Goal: Communication & Community: Answer question/provide support

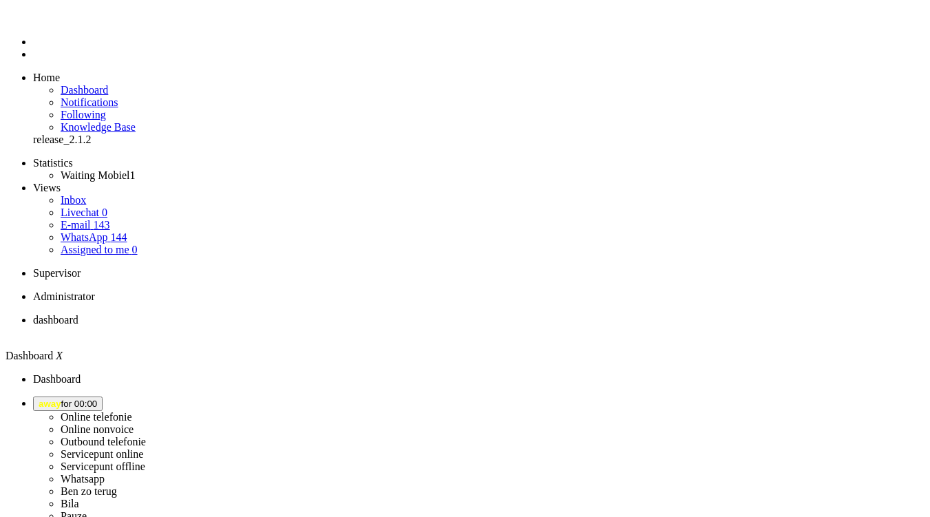
click at [97, 399] on span "away for 00:00" at bounding box center [68, 404] width 59 height 10
click at [132, 411] on label "Online telefonie" at bounding box center [97, 417] width 72 height 12
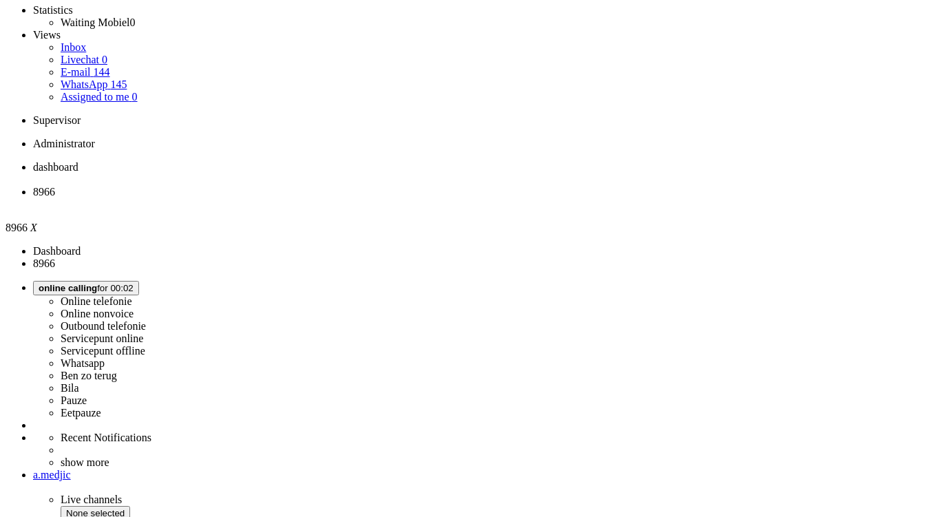
scroll to position [210, 0]
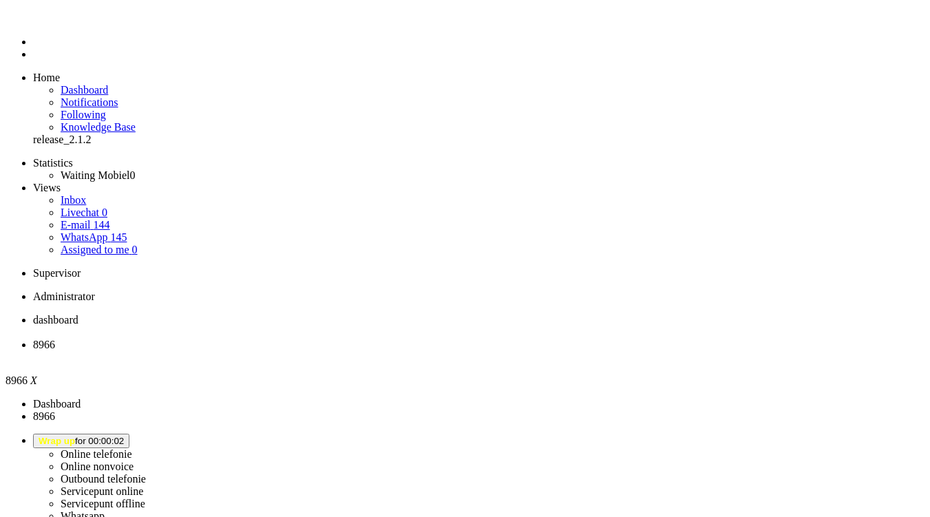
click at [399, 339] on li "8966" at bounding box center [479, 351] width 892 height 25
click at [397, 351] on div "Close tab" at bounding box center [479, 357] width 892 height 12
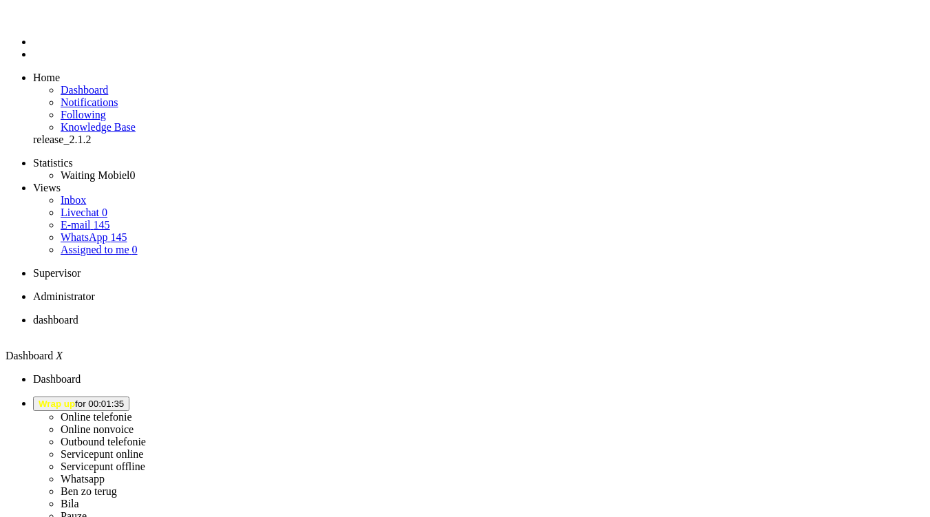
click at [124, 399] on span "Wrap up for 00:01:35" at bounding box center [81, 404] width 85 height 10
click at [132, 411] on label "Online telefonie" at bounding box center [97, 417] width 72 height 12
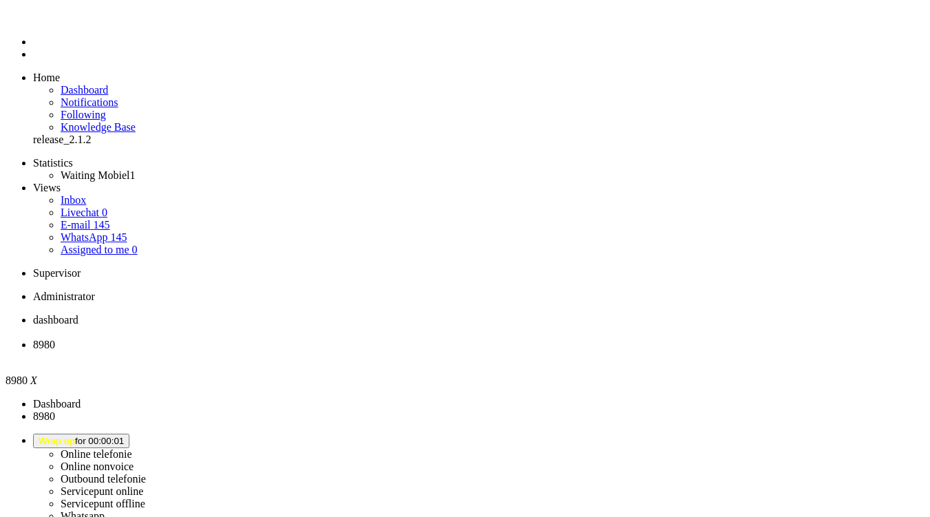
click at [403, 339] on li "8980" at bounding box center [479, 351] width 892 height 25
click at [399, 351] on div "Close tab" at bounding box center [479, 357] width 892 height 12
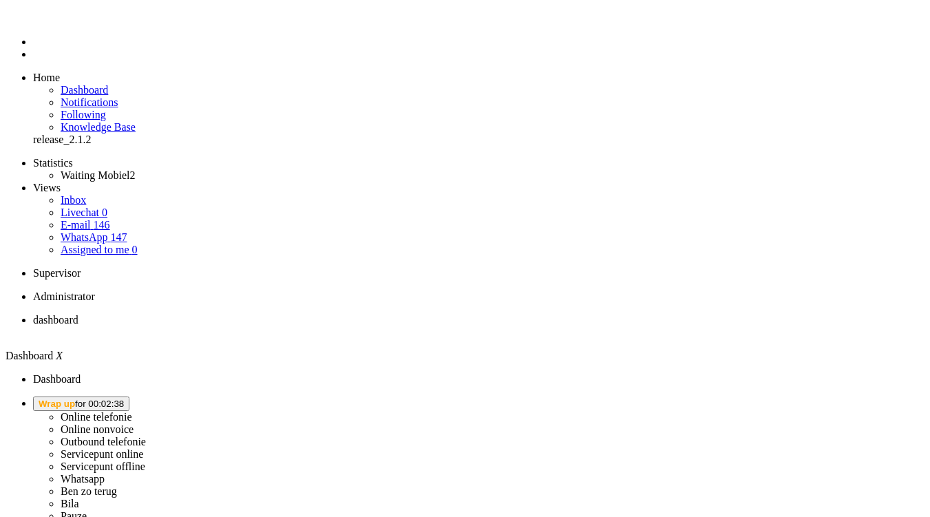
click at [124, 399] on span "Wrap up for 00:02:38" at bounding box center [81, 404] width 85 height 10
click at [132, 411] on label "Online telefonie" at bounding box center [97, 417] width 72 height 12
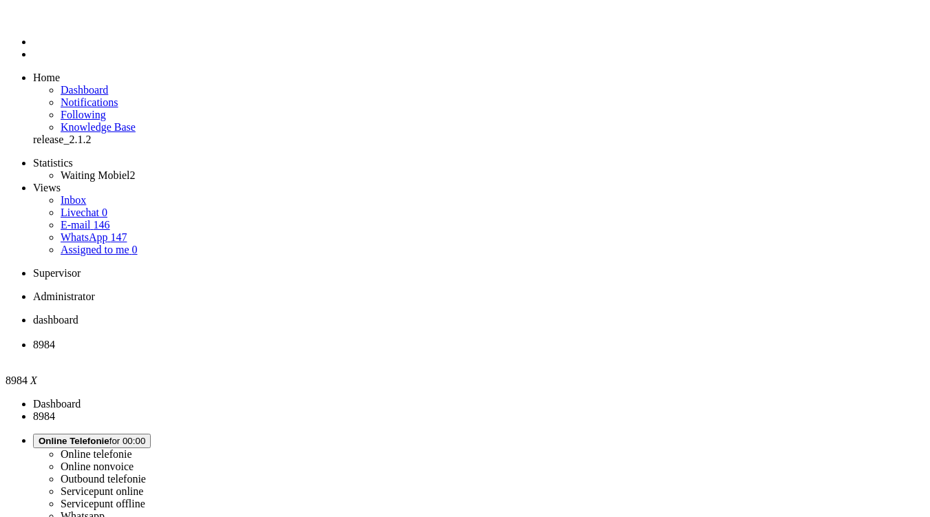
click at [78, 314] on span "dashboard" at bounding box center [55, 320] width 45 height 12
click at [326, 339] on li "8984" at bounding box center [479, 351] width 892 height 25
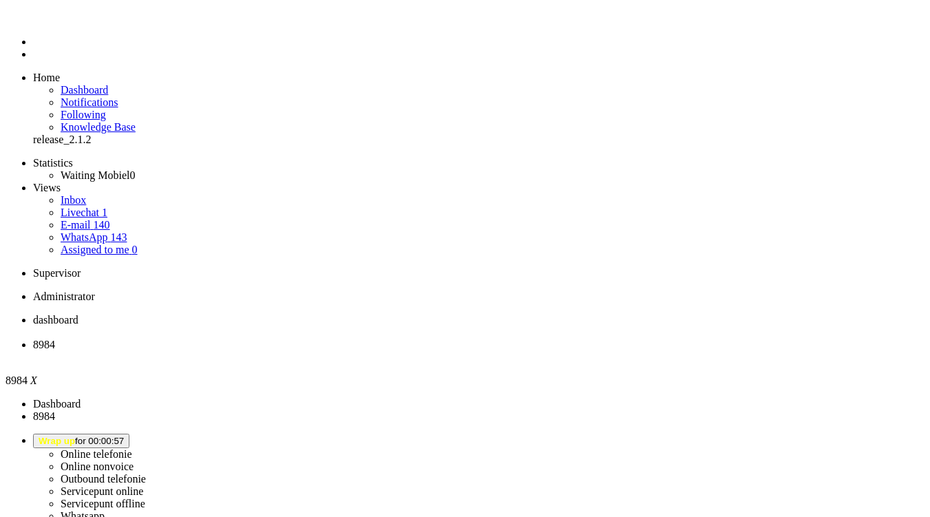
click at [400, 351] on div "Close tab" at bounding box center [484, 357] width 903 height 12
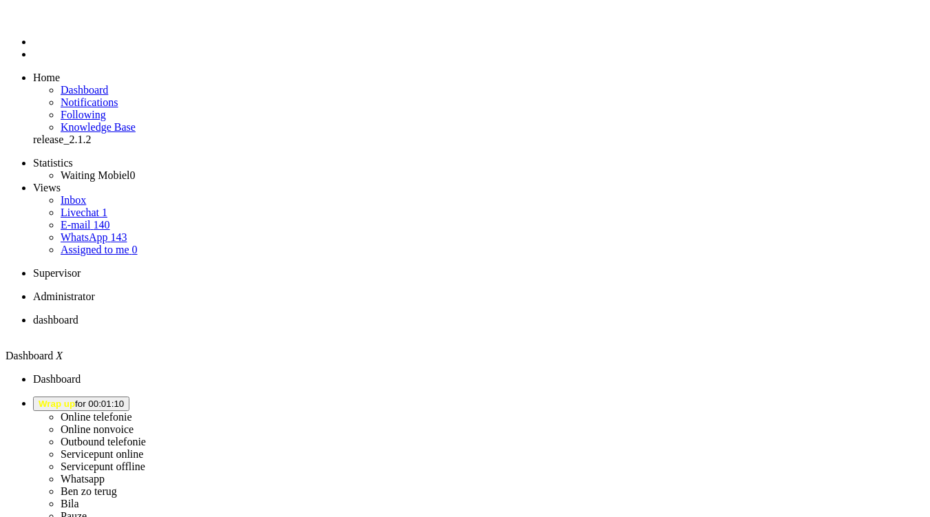
click at [124, 399] on span "Wrap up for 00:01:10" at bounding box center [81, 404] width 85 height 10
click at [132, 411] on label "Online telefonie" at bounding box center [97, 417] width 72 height 12
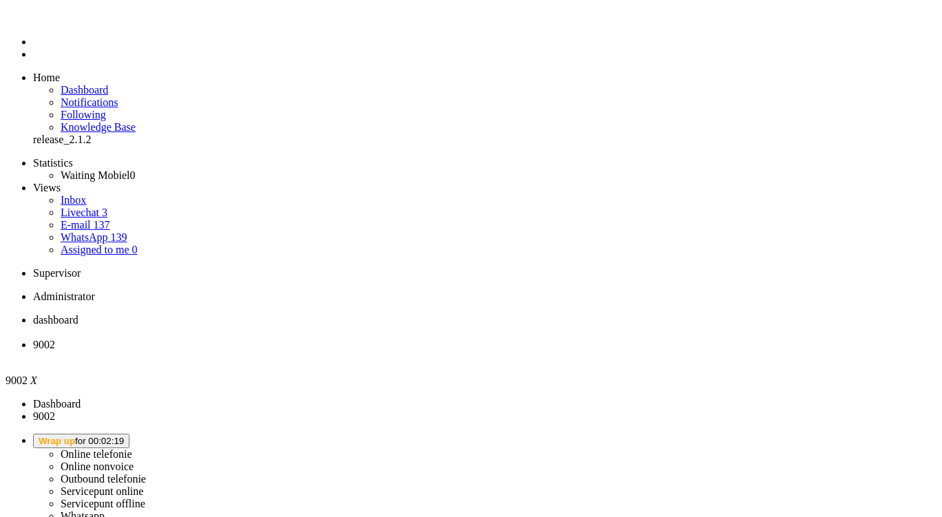
click at [124, 436] on span "Wrap up for 00:02:19" at bounding box center [81, 441] width 85 height 10
click at [132, 448] on label "Online telefonie" at bounding box center [97, 454] width 72 height 12
click at [395, 351] on div "Close tab" at bounding box center [484, 357] width 903 height 12
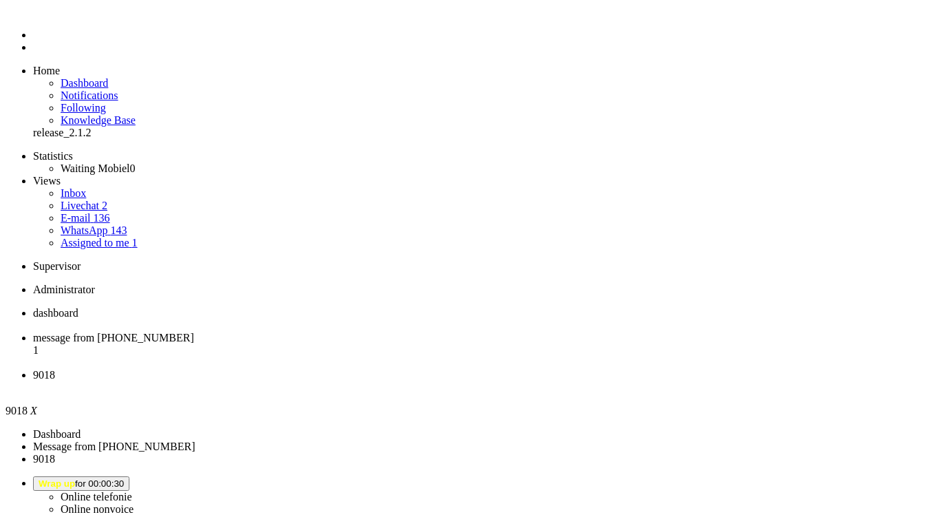
scroll to position [6, 0]
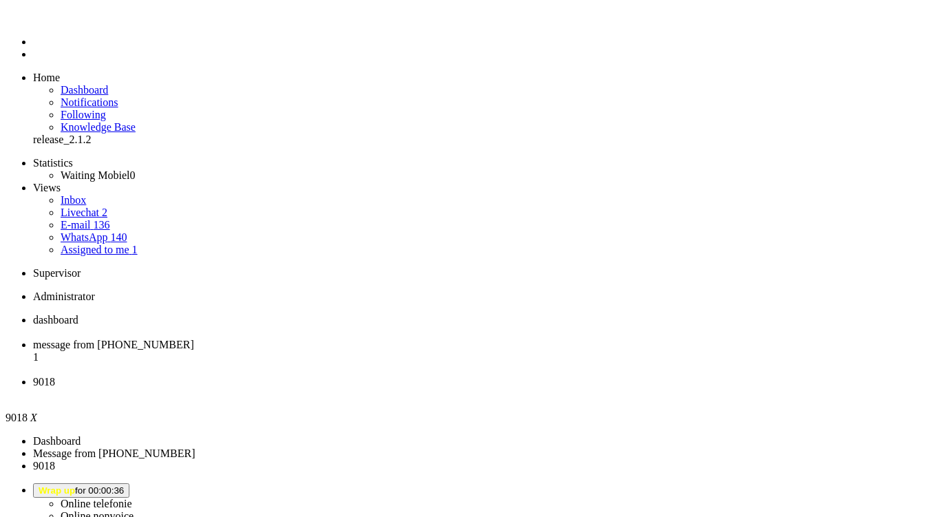
click at [516, 376] on li "9018" at bounding box center [479, 388] width 892 height 25
click at [516, 388] on div "Close tab" at bounding box center [479, 394] width 892 height 12
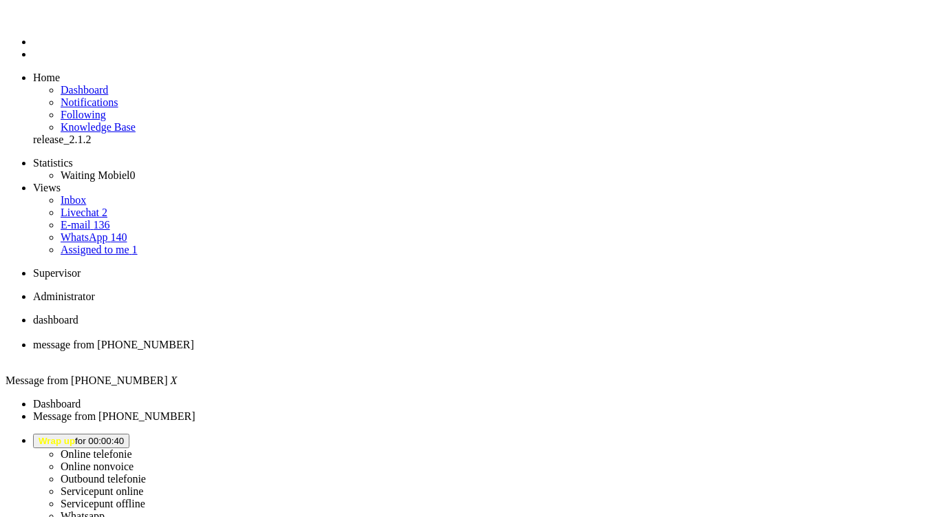
click at [394, 351] on div "Close tab" at bounding box center [479, 357] width 892 height 12
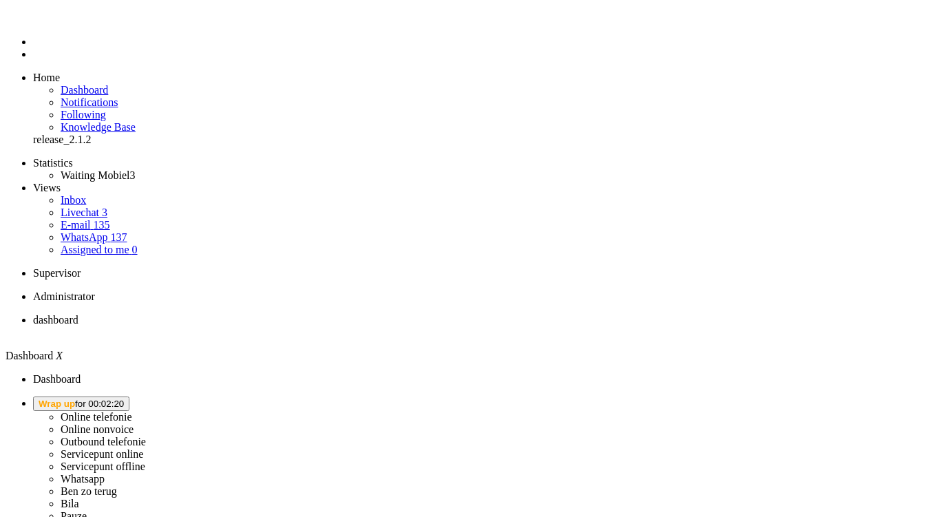
click at [124, 399] on span "Wrap up for 00:02:20" at bounding box center [81, 404] width 85 height 10
click at [132, 411] on label "Online telefonie" at bounding box center [97, 417] width 72 height 12
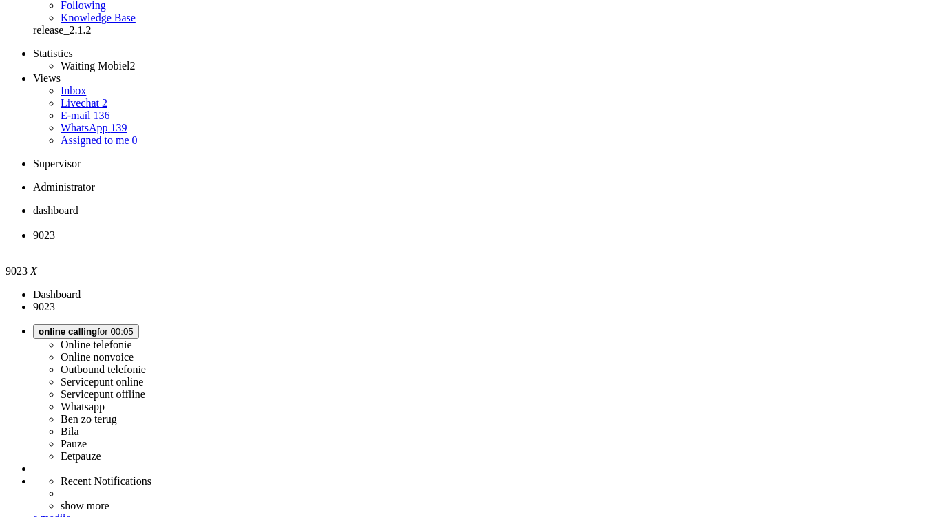
scroll to position [152, 0]
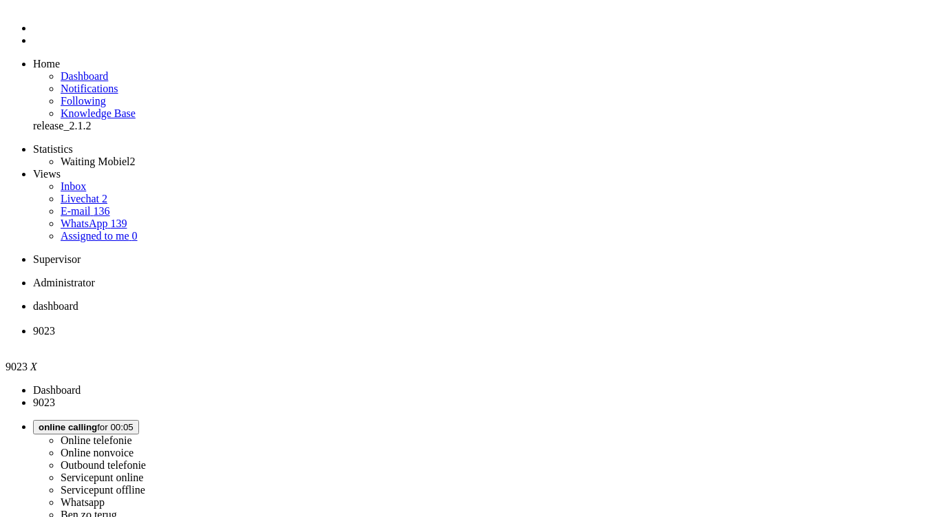
scroll to position [0, 0]
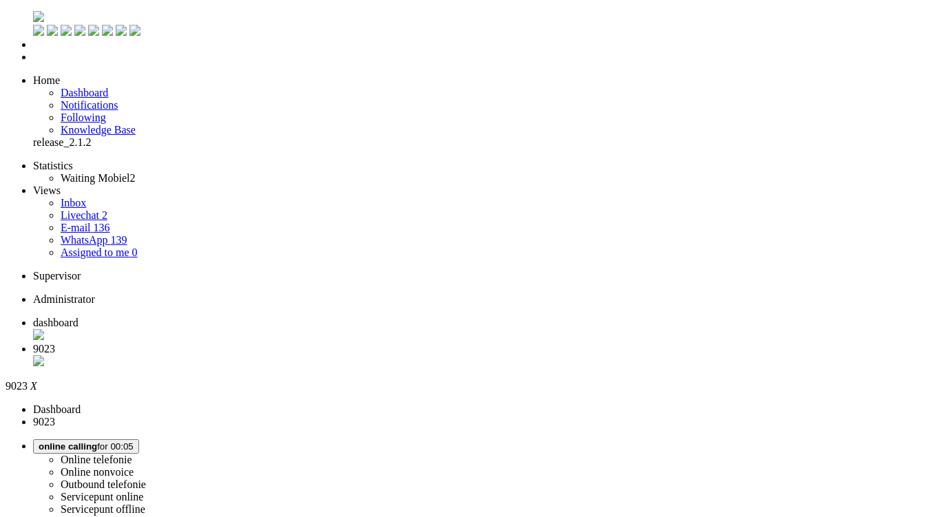
click at [394, 343] on li "9023" at bounding box center [484, 356] width 903 height 26
click at [397, 355] on div "Close tab" at bounding box center [484, 362] width 903 height 14
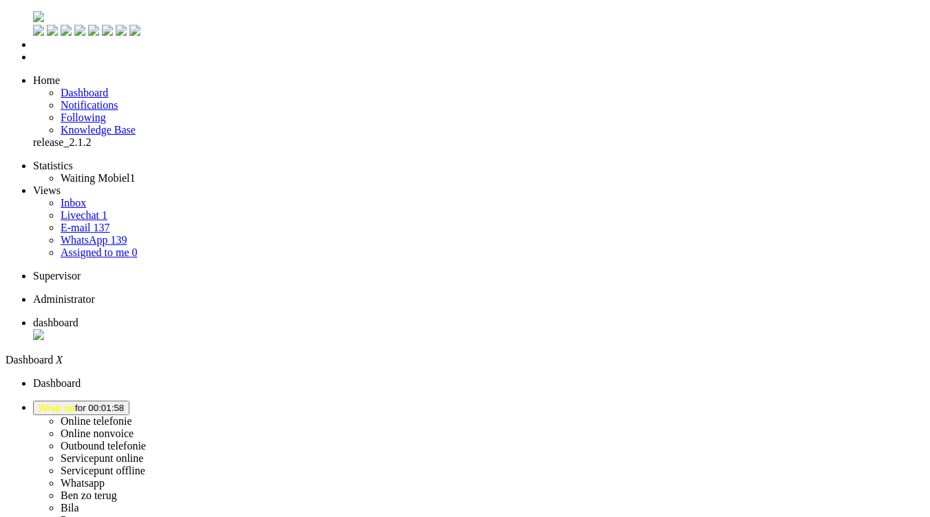
click at [124, 403] on span "Wrap up for 00:01:58" at bounding box center [81, 408] width 85 height 10
click at [132, 415] on label "Online telefonie" at bounding box center [97, 421] width 72 height 12
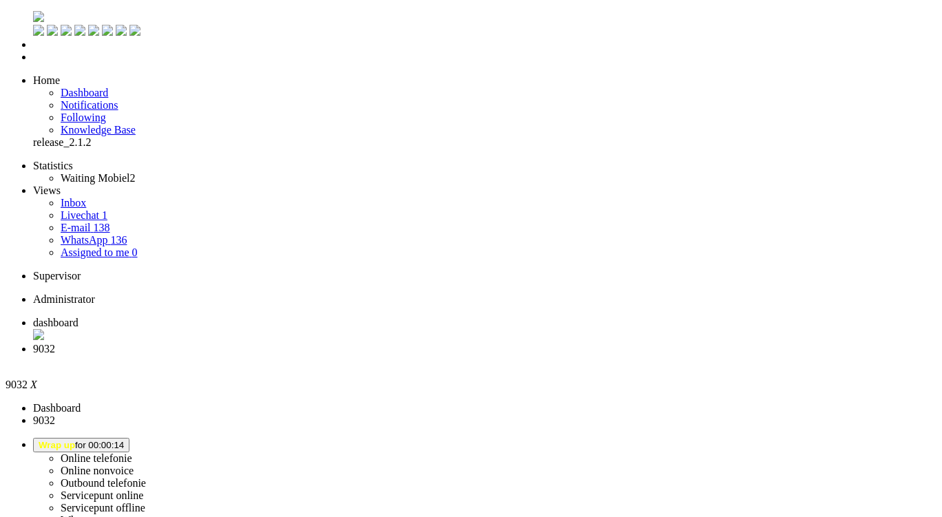
click at [395, 355] on div "Close tab" at bounding box center [484, 361] width 903 height 12
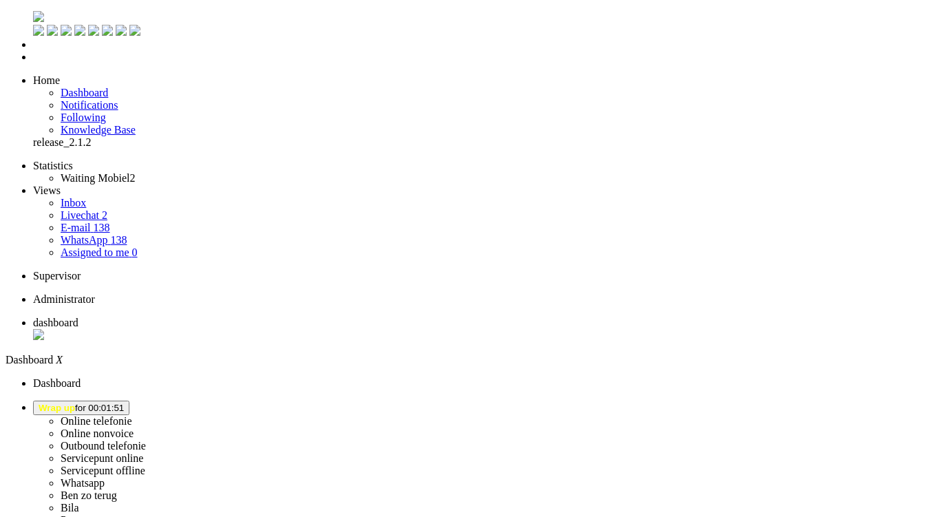
click at [75, 403] on span "Wrap up" at bounding box center [57, 408] width 36 height 10
click at [132, 415] on label "Online telefonie" at bounding box center [97, 421] width 72 height 12
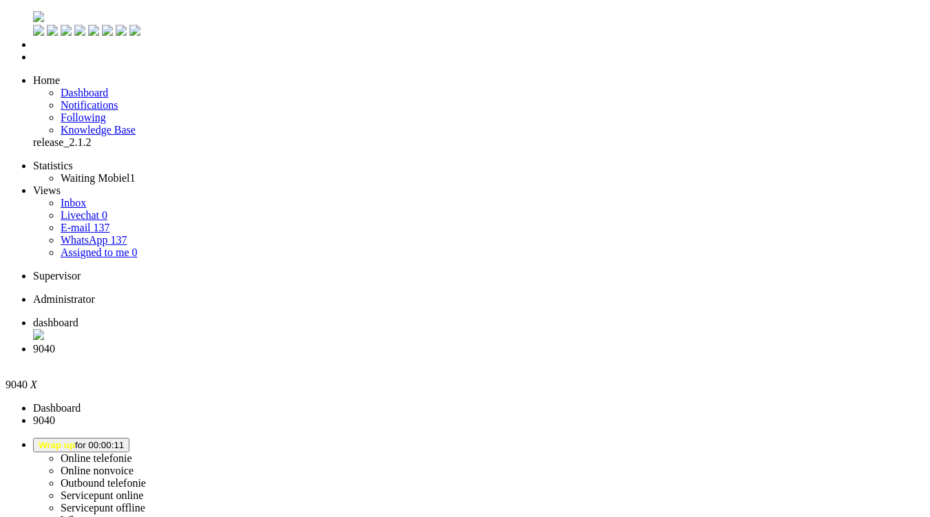
click at [399, 355] on div "Close tab" at bounding box center [479, 361] width 892 height 12
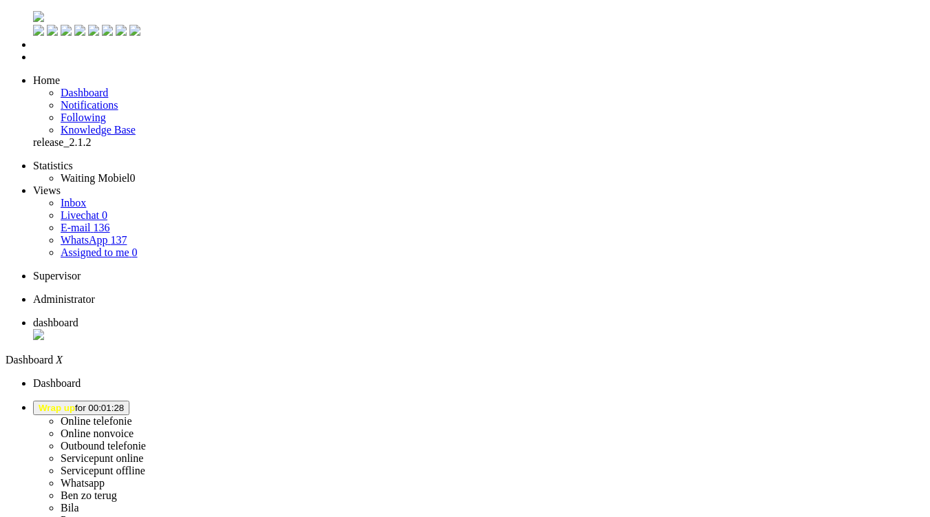
click at [129, 401] on button "Wrap up for 00:01:28" at bounding box center [81, 408] width 96 height 14
click at [132, 415] on label "Online telefonie" at bounding box center [97, 421] width 72 height 12
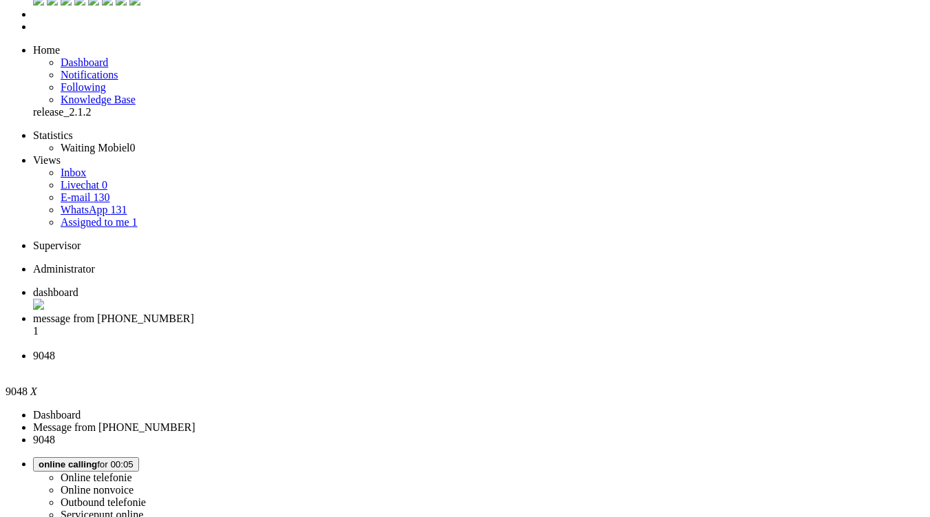
scroll to position [0, 0]
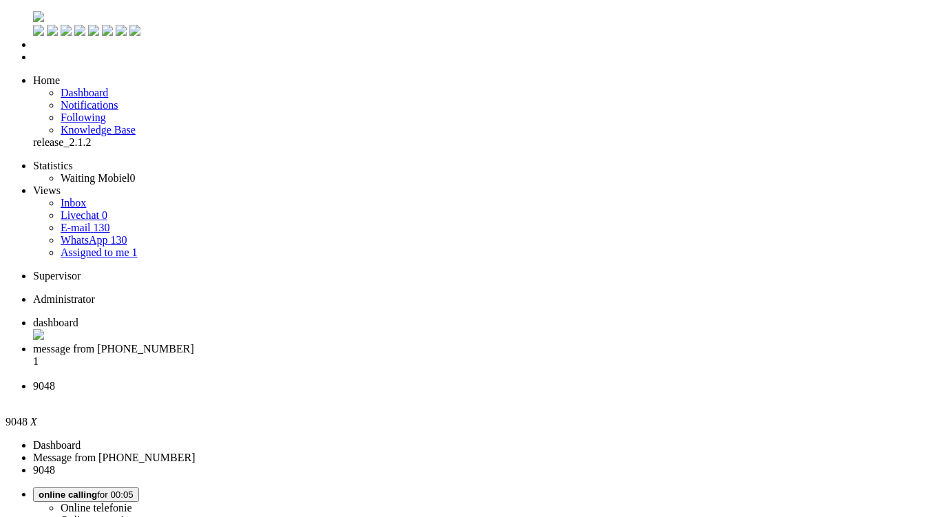
click at [517, 392] on div "Close tab" at bounding box center [479, 398] width 892 height 12
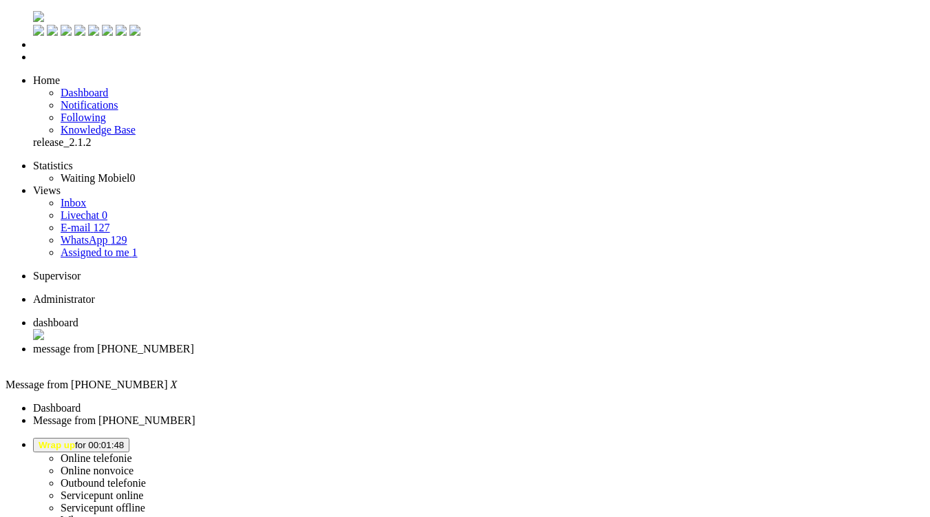
click at [394, 355] on div "Close tab" at bounding box center [479, 361] width 892 height 12
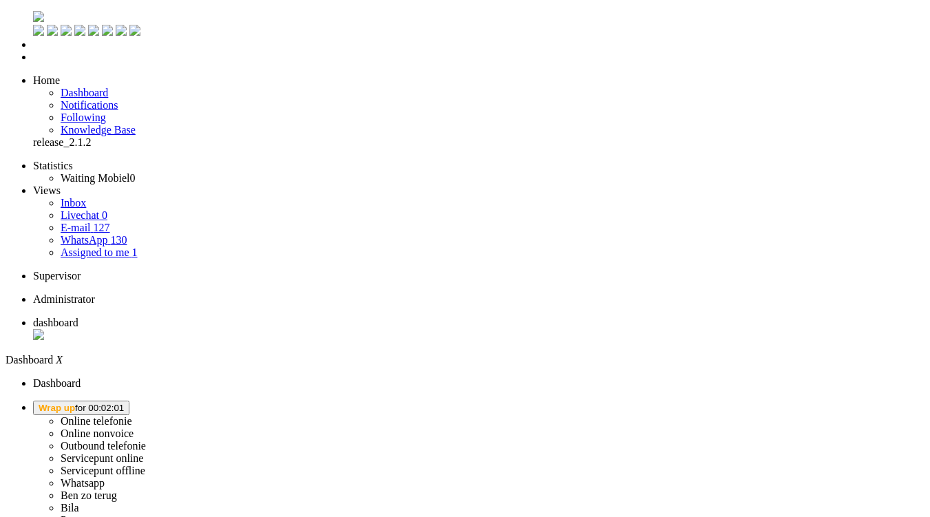
click at [124, 403] on span "Wrap up for 00:02:01" at bounding box center [81, 408] width 85 height 10
click at [117, 490] on label "Ben zo terug" at bounding box center [89, 496] width 56 height 12
click at [130, 403] on span "Ben zo terug for 00:03" at bounding box center [85, 408] width 92 height 10
click at [132, 415] on label "Online telefonie" at bounding box center [97, 421] width 72 height 12
click at [145, 403] on span "Online Telefonie for 00:00" at bounding box center [92, 408] width 107 height 10
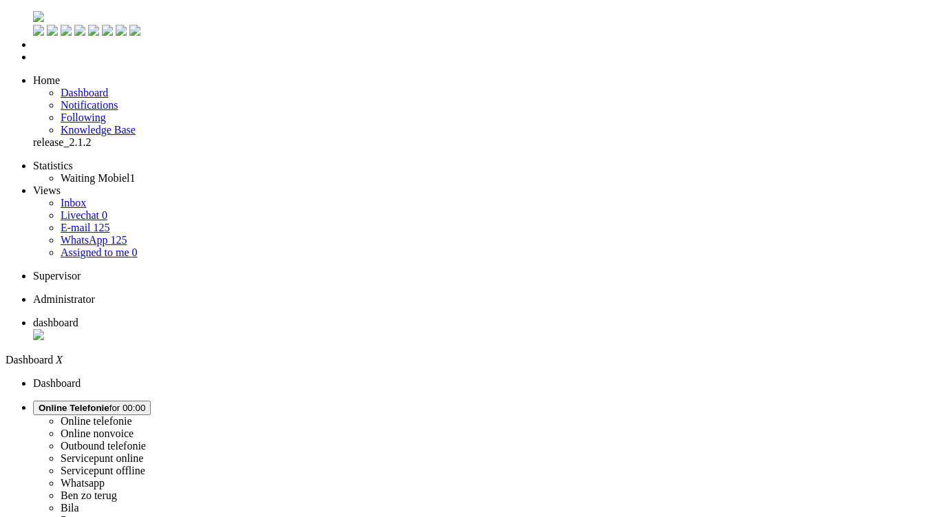
click at [117, 490] on label "Ben zo terug" at bounding box center [89, 496] width 56 height 12
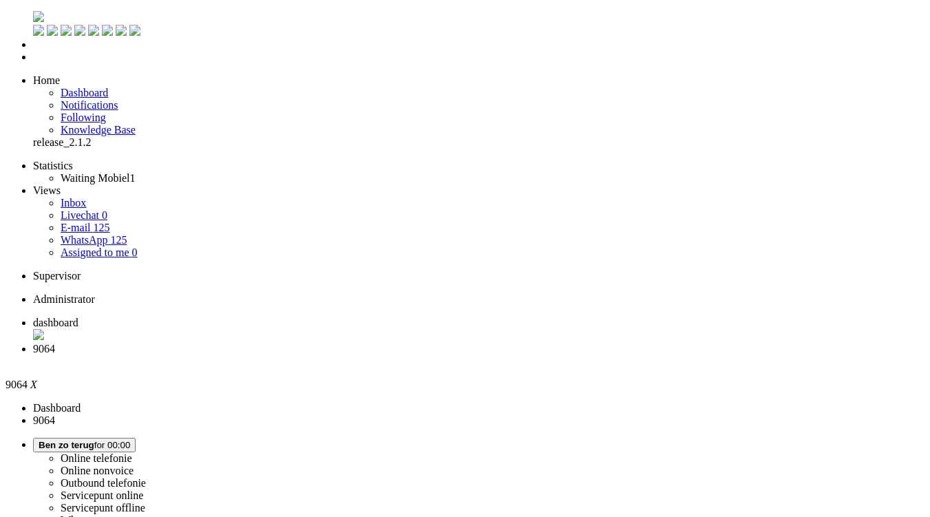
click at [130, 440] on span "Ben zo terug for 00:00" at bounding box center [85, 445] width 92 height 10
click at [132, 452] on label "Online telefonie" at bounding box center [97, 458] width 72 height 12
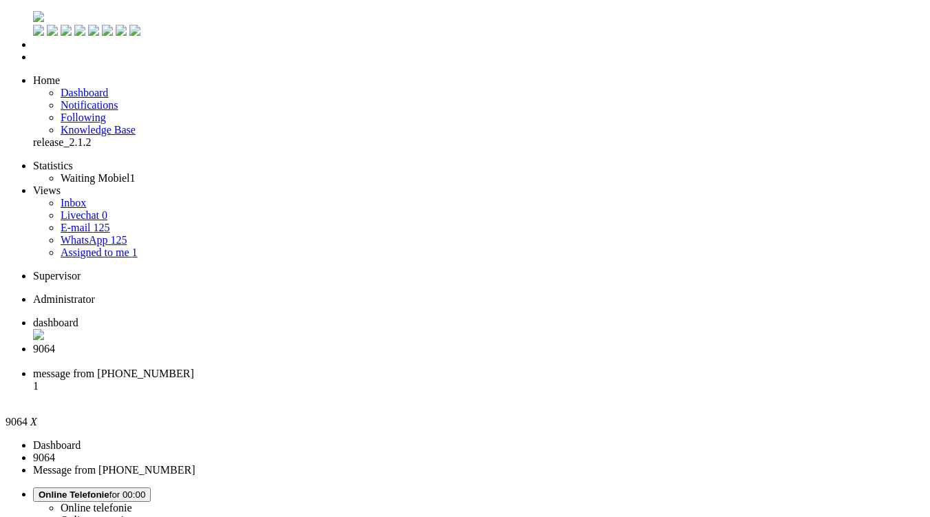
drag, startPoint x: 824, startPoint y: 76, endPoint x: 830, endPoint y: 72, distance: 7.1
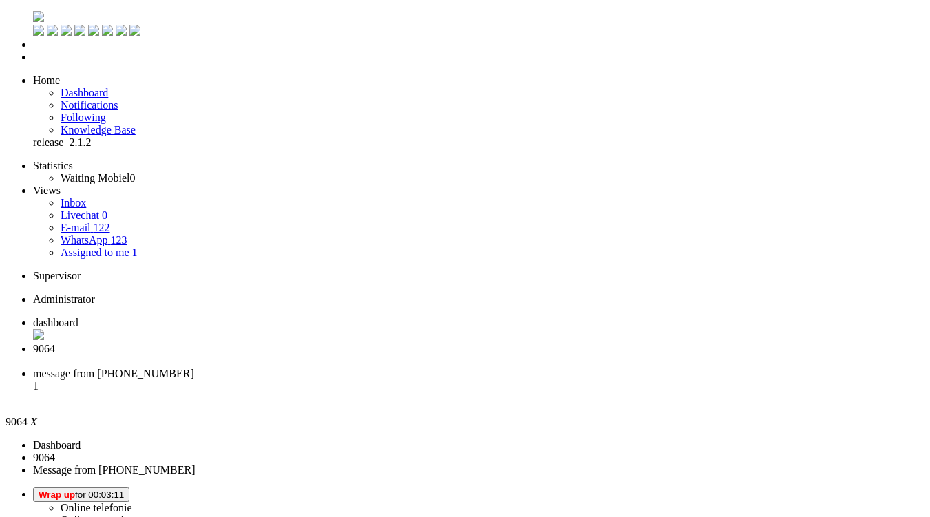
scroll to position [20, 0]
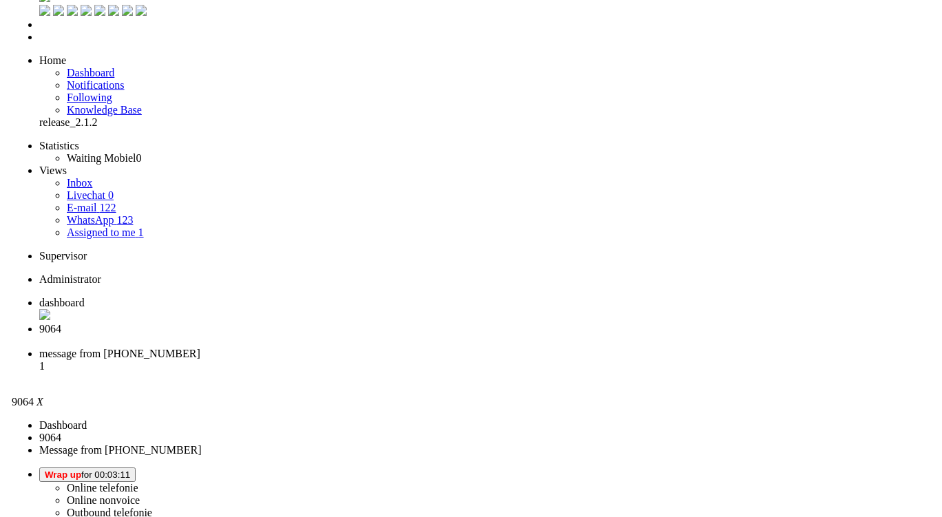
scroll to position [0, 0]
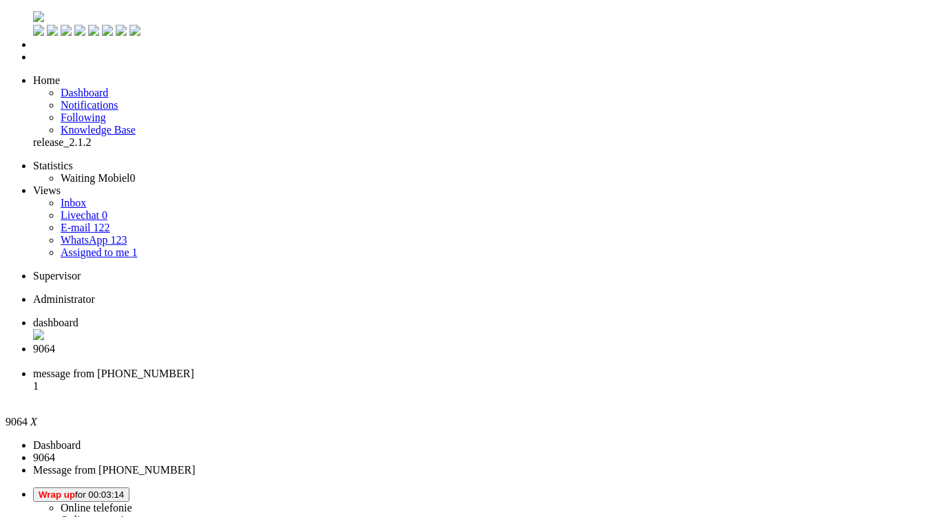
click at [398, 355] on div "Close tab" at bounding box center [484, 361] width 903 height 12
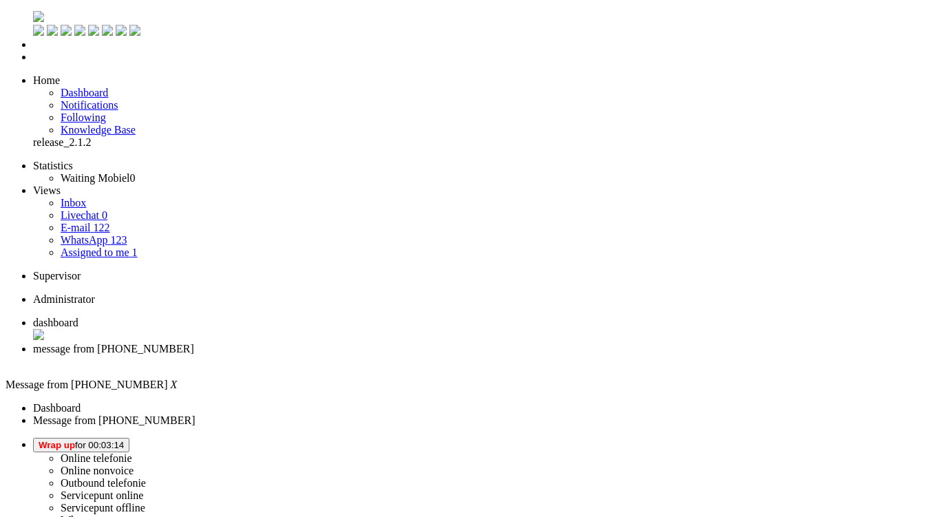
click at [124, 440] on span "Wrap up for 00:03:14" at bounding box center [81, 445] width 85 height 10
click at [132, 452] on link "Online telefonie" at bounding box center [97, 458] width 72 height 12
click at [132, 452] on label "Online telefonie" at bounding box center [97, 458] width 72 height 12
click at [78, 317] on span "dashboard" at bounding box center [55, 323] width 45 height 12
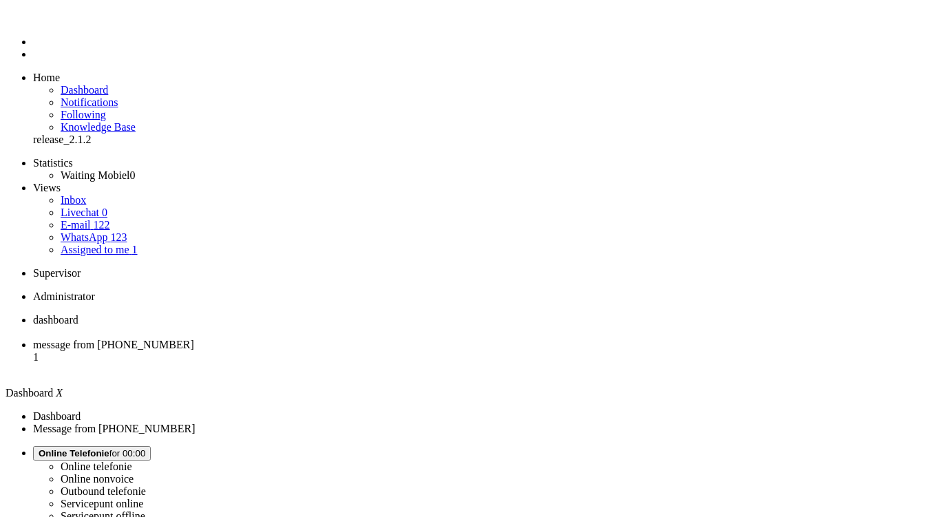
click at [194, 339] on span "message from [PHONE_NUMBER]" at bounding box center [113, 345] width 161 height 12
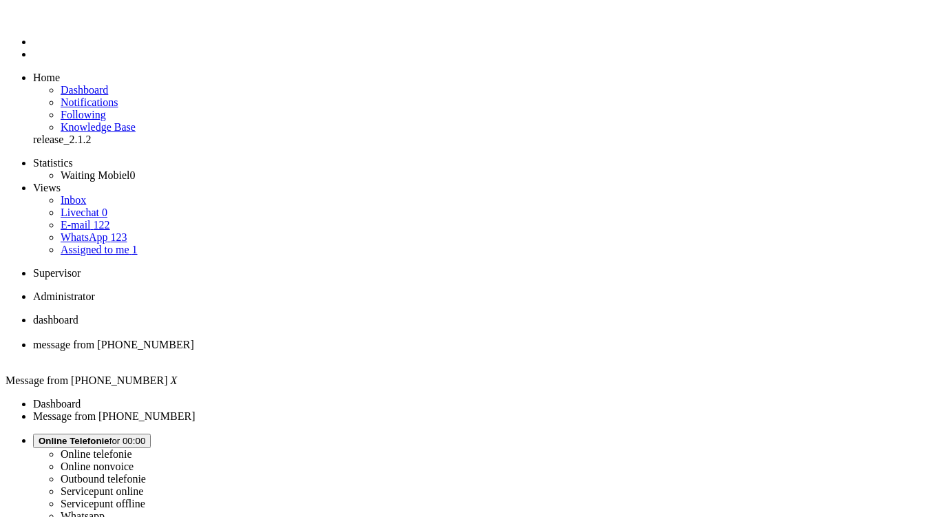
click at [392, 351] on div "Close tab" at bounding box center [479, 357] width 892 height 12
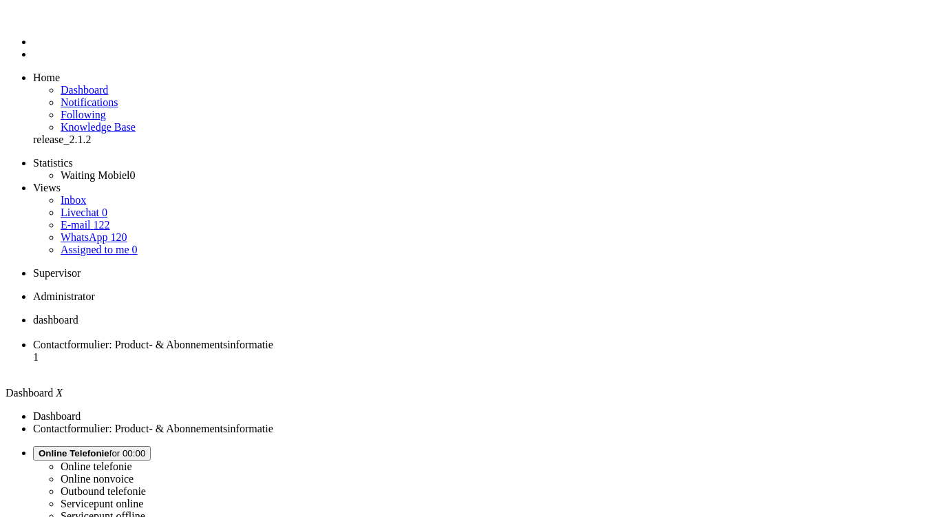
click at [346, 339] on li "Contactformulier: Product- & Abonnementsinformatie 1" at bounding box center [479, 357] width 892 height 37
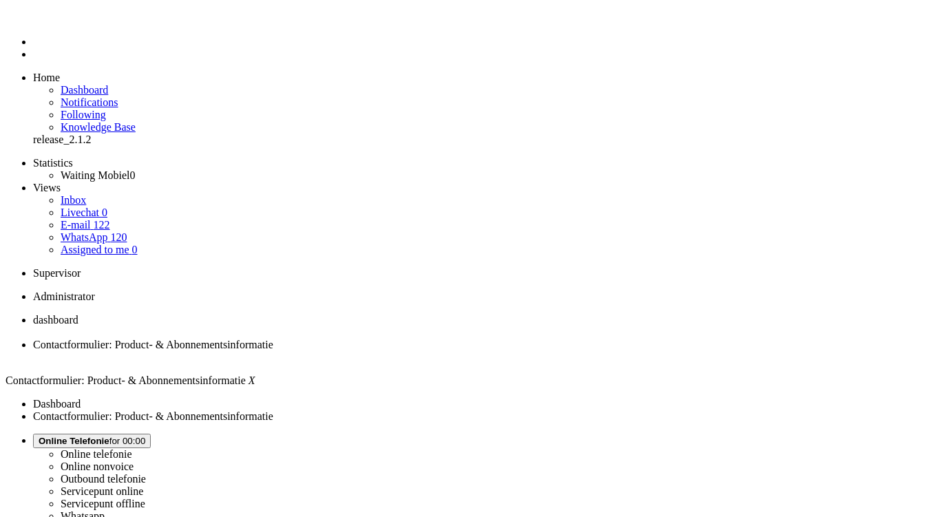
click at [401, 351] on div "Close tab" at bounding box center [479, 357] width 892 height 12
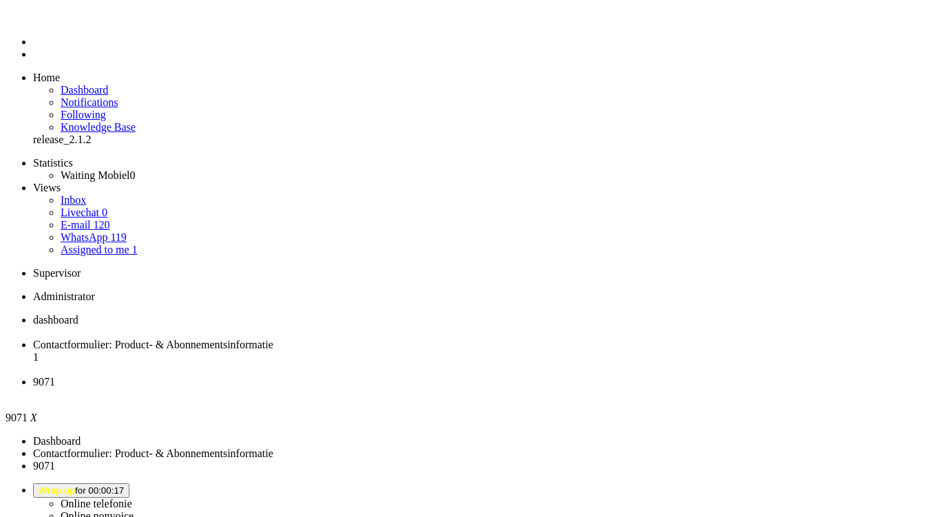
click at [514, 388] on div "Close tab" at bounding box center [484, 394] width 903 height 12
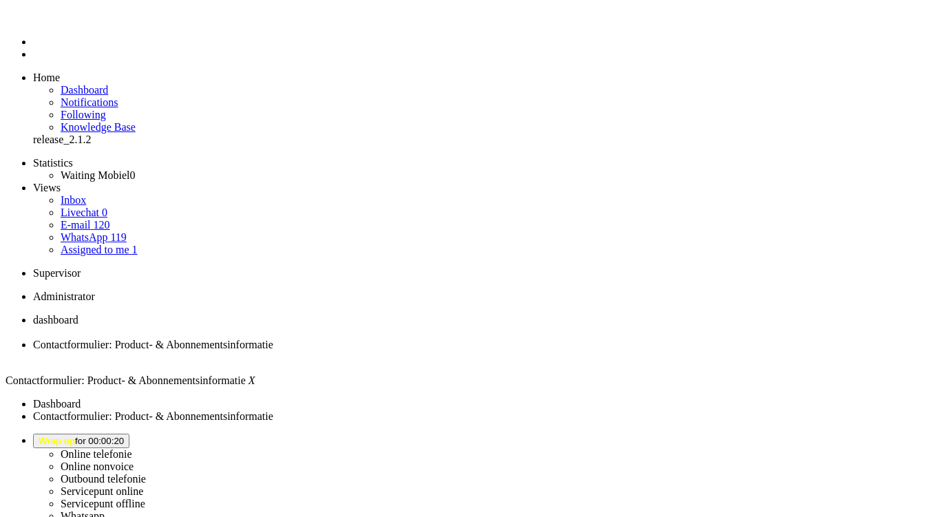
click at [253, 314] on li "dashboard" at bounding box center [479, 326] width 892 height 25
click at [124, 436] on span "Wrap up for 00:01:43" at bounding box center [81, 441] width 85 height 10
click at [132, 448] on label "Online telefonie" at bounding box center [97, 454] width 72 height 12
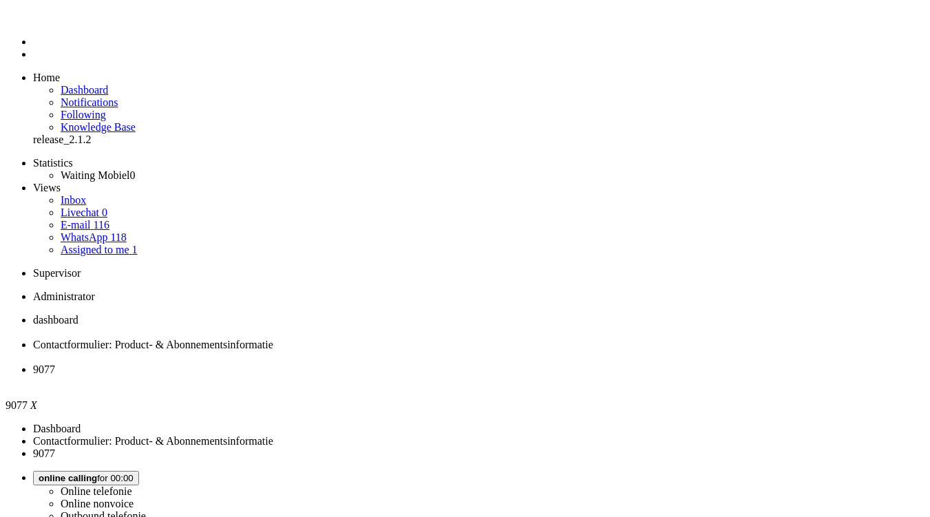
click at [129, 471] on button "Wrap up for 00:02:12" at bounding box center [81, 478] width 96 height 14
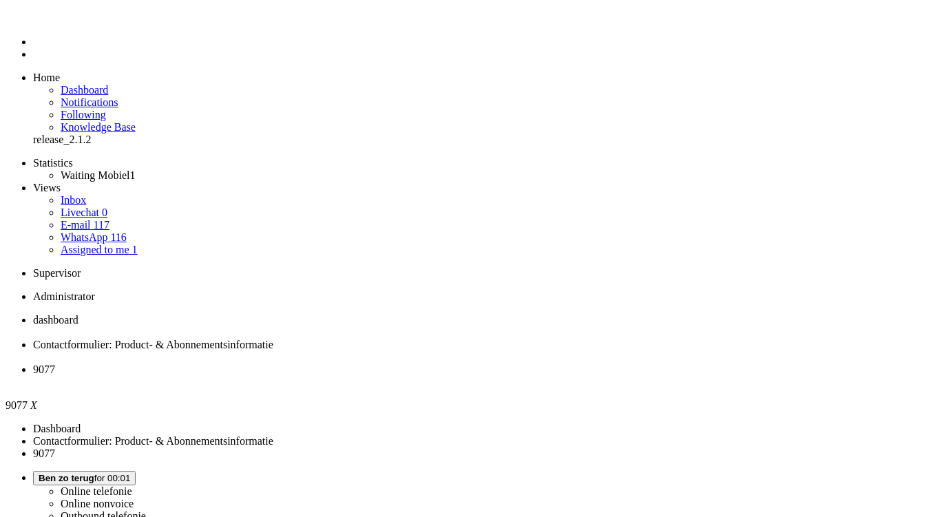
click at [517, 376] on div "Close tab" at bounding box center [484, 382] width 903 height 12
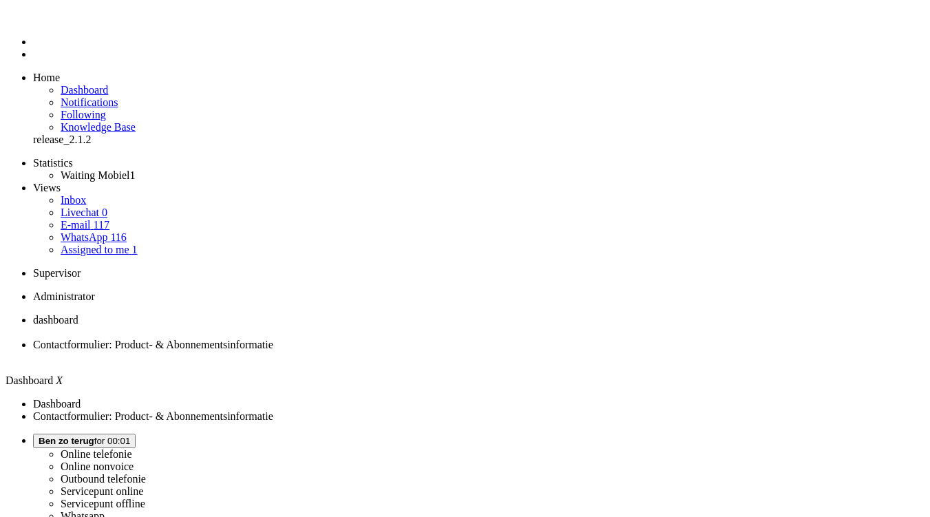
click at [130, 436] on span "Ben zo terug for 00:01" at bounding box center [85, 441] width 92 height 10
click at [132, 448] on label "Online telefonie" at bounding box center [97, 454] width 72 height 12
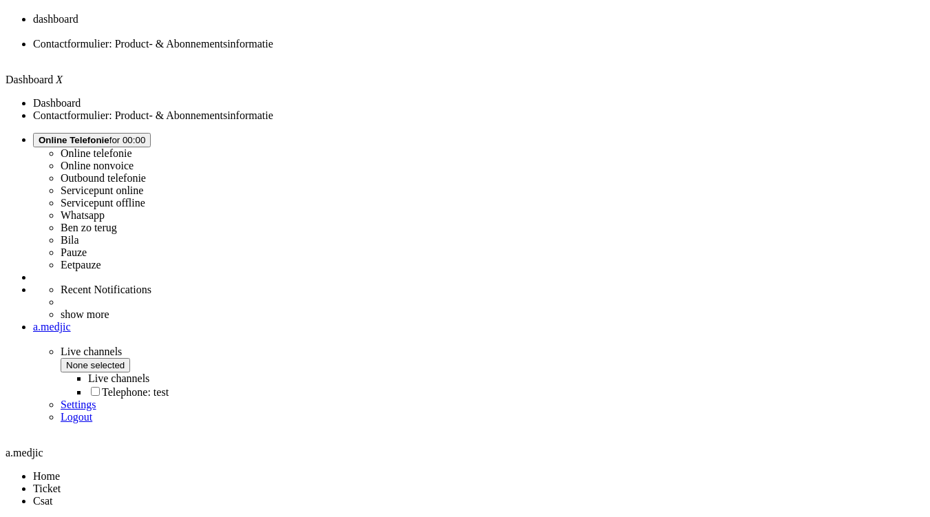
scroll to position [300, 0]
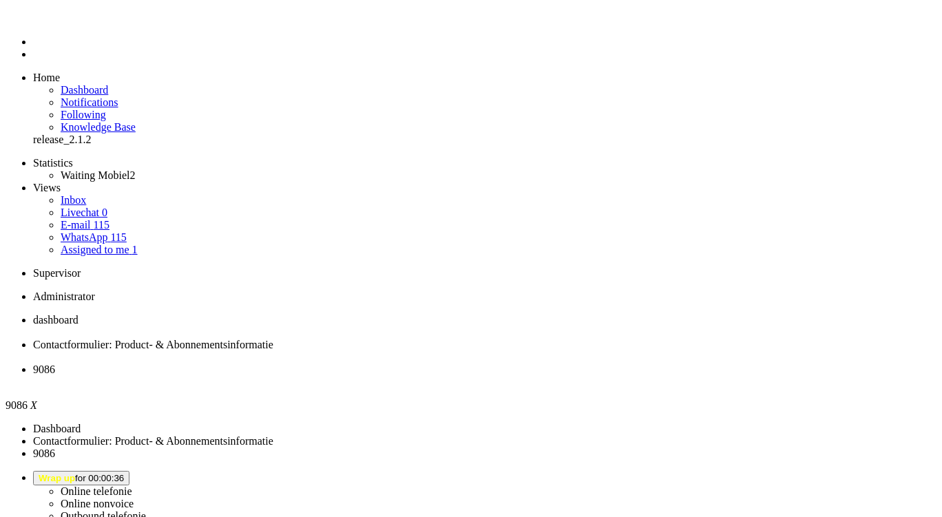
click at [514, 376] on div "Close tab" at bounding box center [484, 382] width 903 height 12
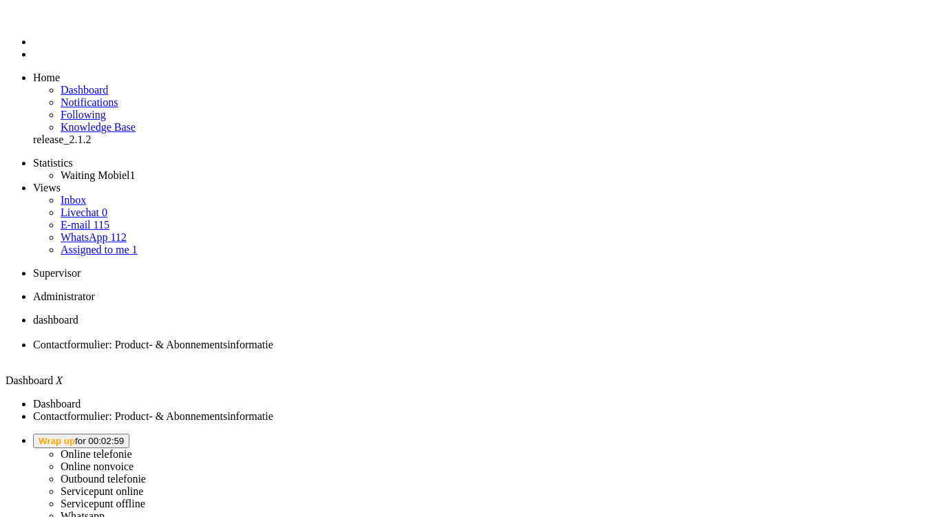
click at [129, 434] on button "Wrap up for 00:02:59" at bounding box center [81, 441] width 96 height 14
click at [132, 448] on label "Online telefonie" at bounding box center [97, 454] width 72 height 12
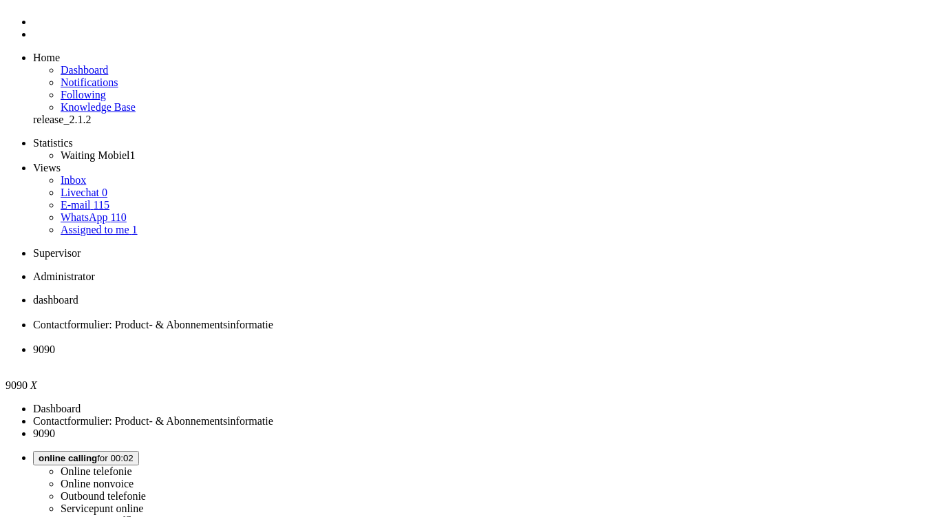
scroll to position [188, 0]
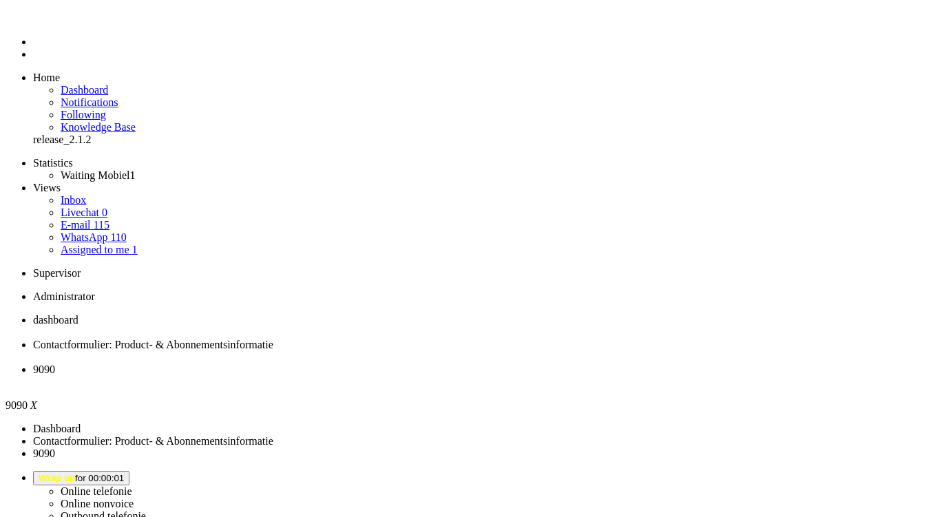
click at [514, 376] on div "Close tab" at bounding box center [484, 382] width 903 height 12
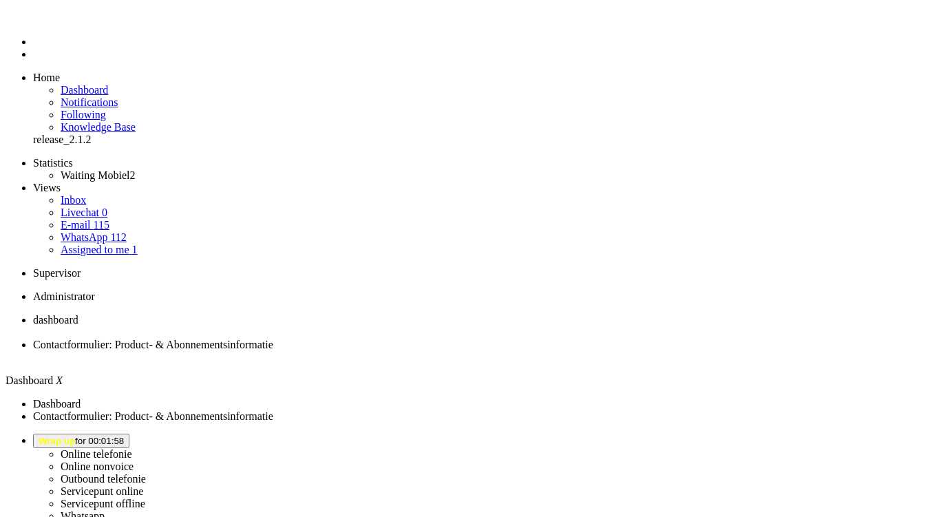
click at [124, 436] on span "Wrap up for 00:01:58" at bounding box center [81, 441] width 85 height 10
click at [132, 448] on label "Online telefonie" at bounding box center [97, 454] width 72 height 12
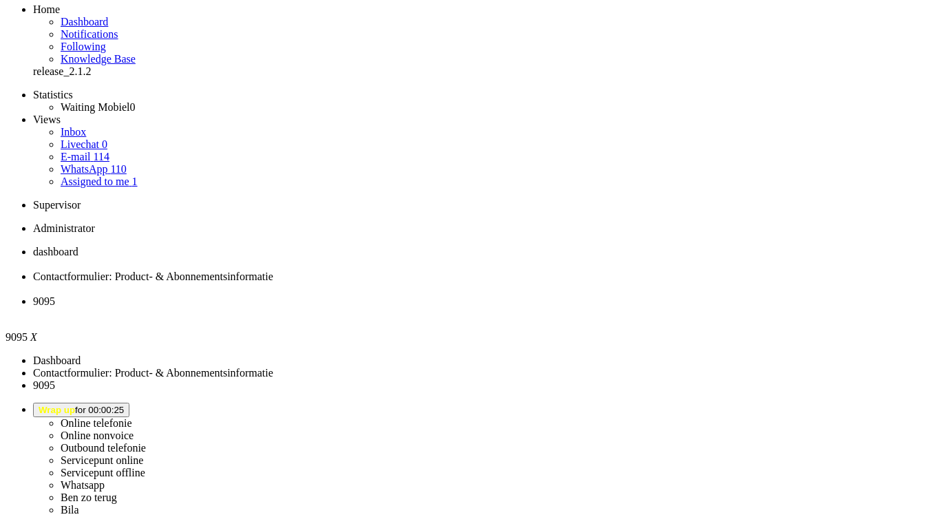
scroll to position [69, 0]
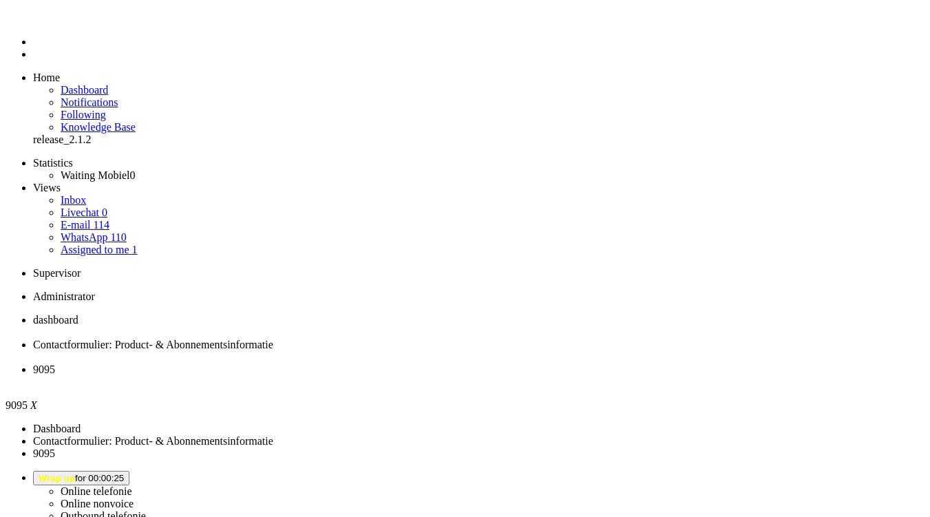
click at [509, 364] on li "9095" at bounding box center [479, 376] width 892 height 25
click at [511, 376] on div "Close tab" at bounding box center [479, 382] width 892 height 12
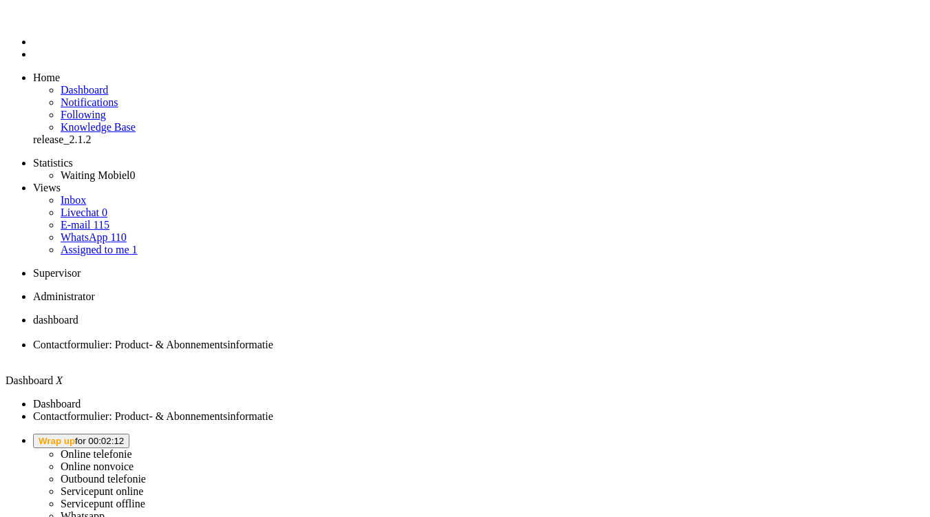
click at [129, 434] on button "Wrap up for 00:02:12" at bounding box center [81, 441] width 96 height 14
click at [132, 448] on label "Online telefonie" at bounding box center [97, 454] width 72 height 12
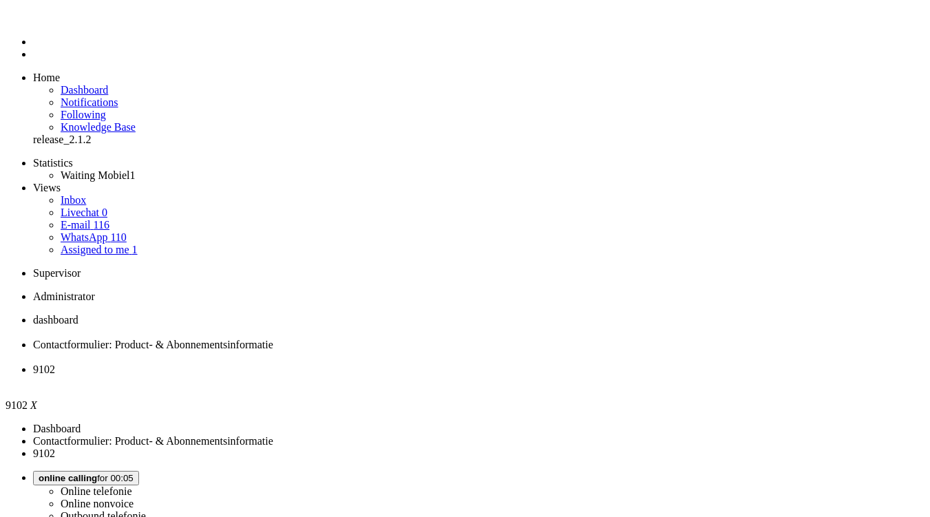
scroll to position [39, 0]
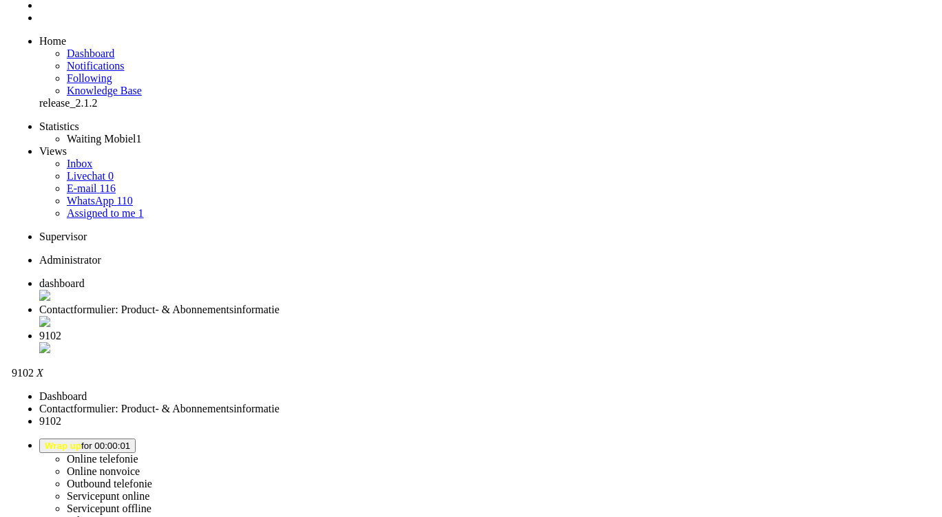
scroll to position [0, 0]
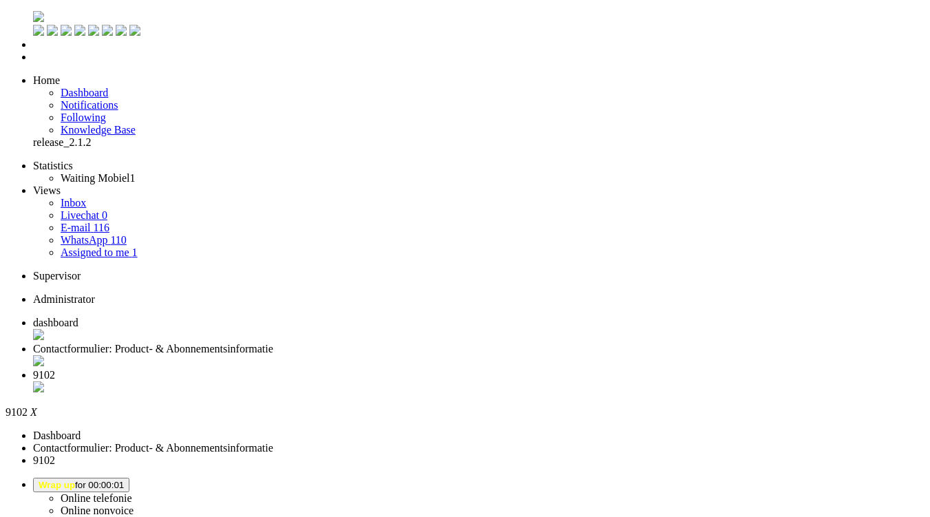
click at [518, 369] on li "9102" at bounding box center [479, 382] width 892 height 26
click at [513, 381] on div "Close tab" at bounding box center [479, 388] width 892 height 14
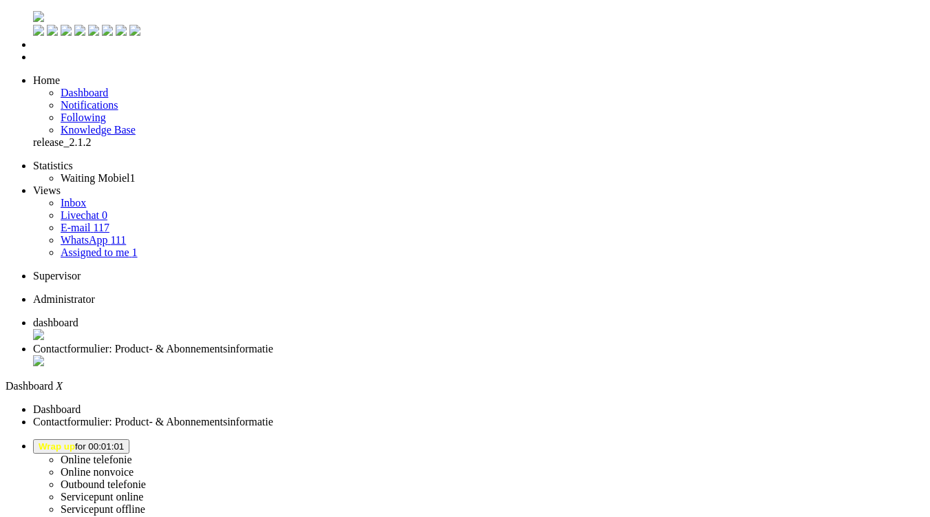
click at [129, 439] on button "Wrap up for 00:01:01" at bounding box center [81, 446] width 96 height 14
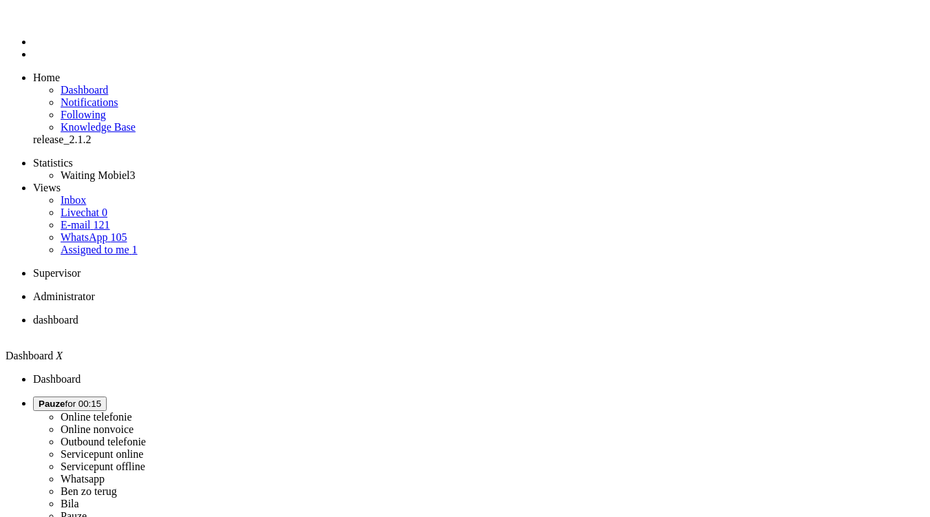
click at [107, 397] on button "Pauze for 00:15" at bounding box center [70, 404] width 74 height 14
click at [132, 411] on label "Online telefonie" at bounding box center [97, 417] width 72 height 12
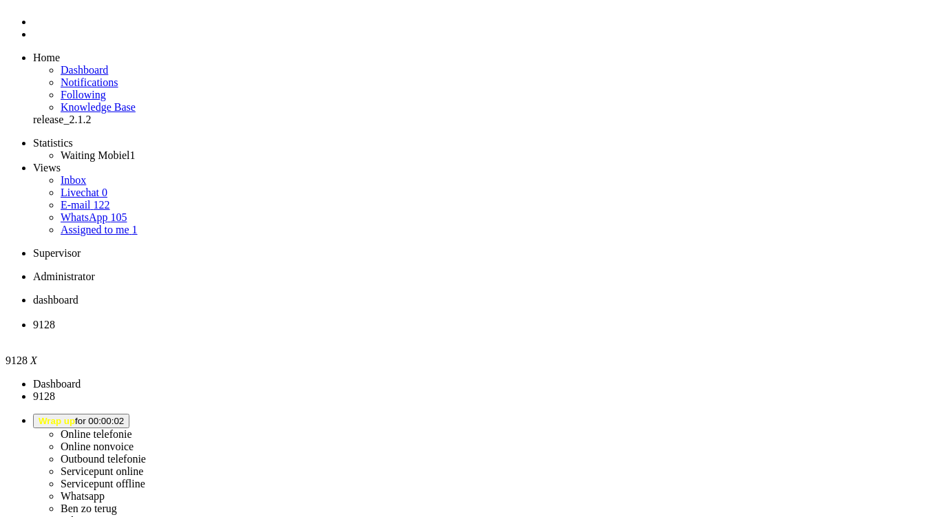
scroll to position [371, 0]
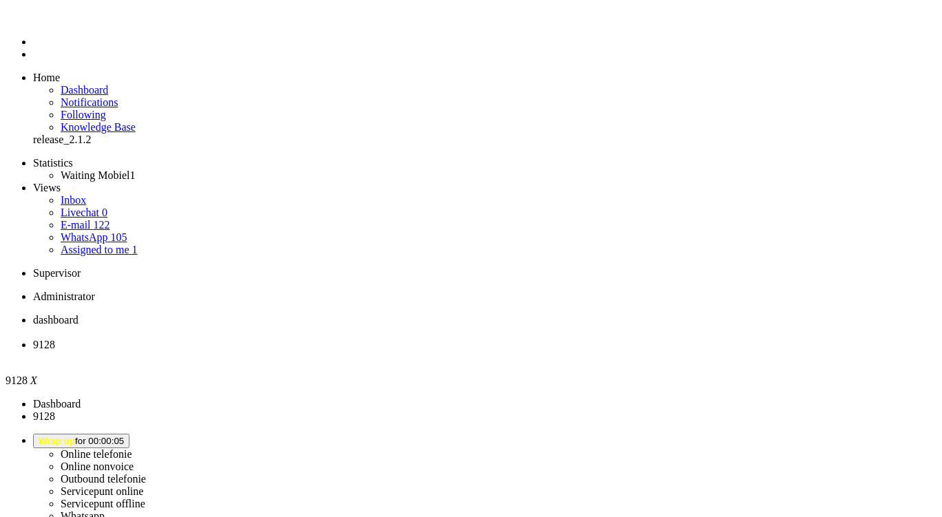
click at [462, 314] on ul "dashboard 9128" at bounding box center [471, 339] width 931 height 50
click at [394, 351] on div "Close tab" at bounding box center [484, 357] width 903 height 12
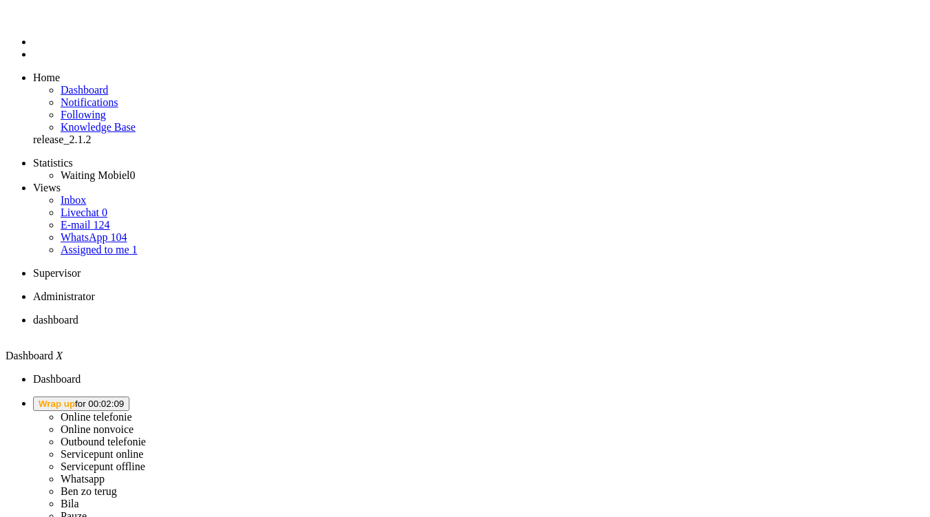
click at [129, 397] on button "Wrap up for 00:02:09" at bounding box center [81, 404] width 96 height 14
click at [132, 411] on label "Online telefonie" at bounding box center [97, 417] width 72 height 12
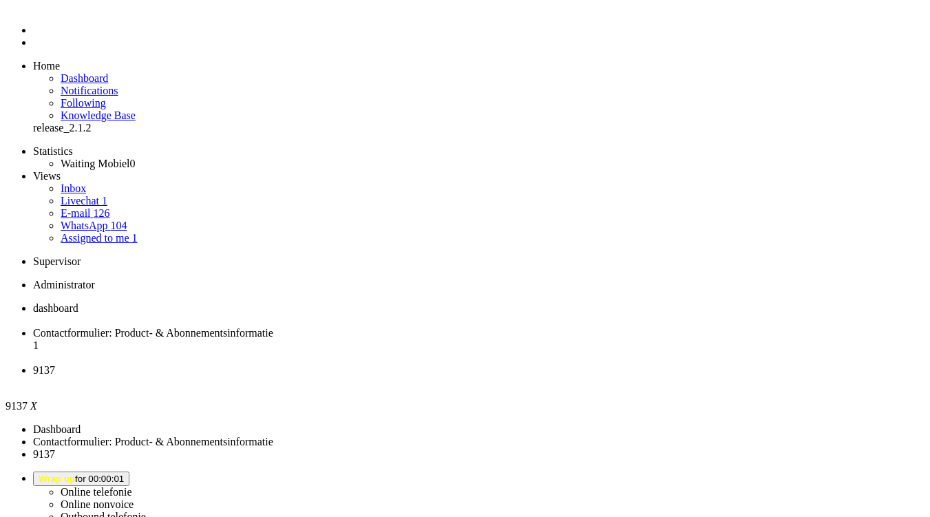
scroll to position [136, 0]
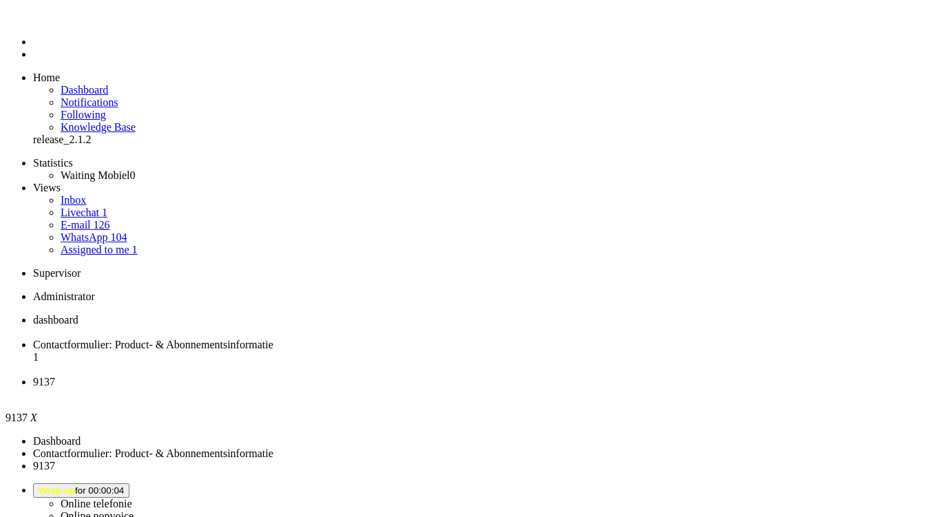
click at [516, 388] on div "Close tab" at bounding box center [484, 394] width 903 height 12
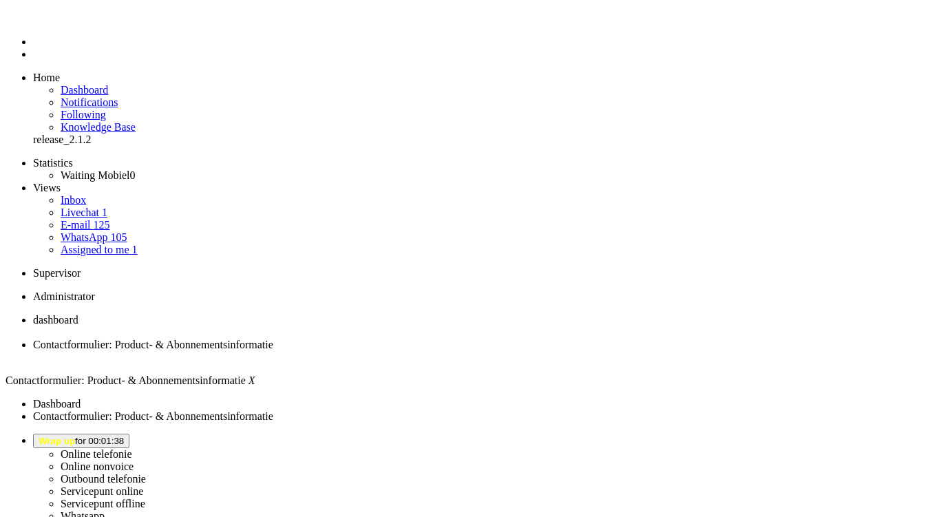
click at [124, 436] on span "Wrap up for 00:01:38" at bounding box center [81, 441] width 85 height 10
click at [132, 448] on label "Online telefonie" at bounding box center [97, 454] width 72 height 12
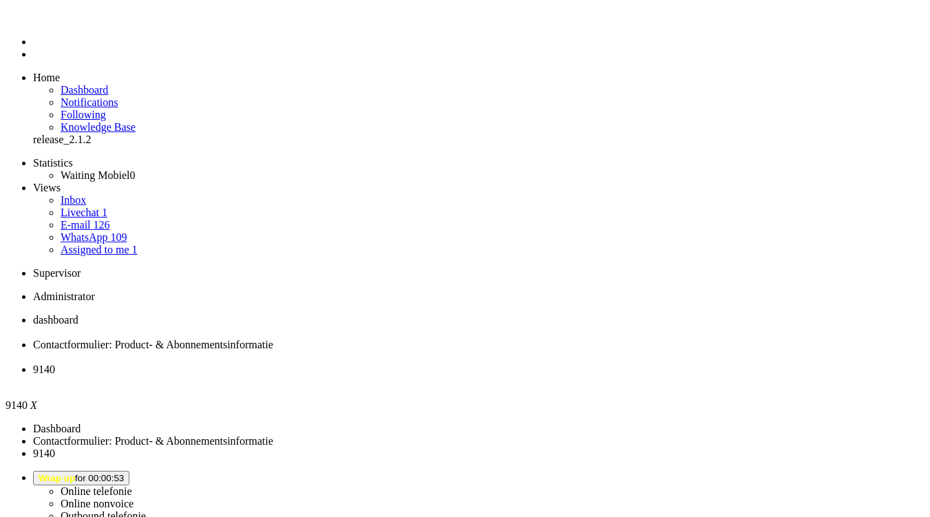
click at [517, 376] on div "Close tab" at bounding box center [479, 382] width 892 height 12
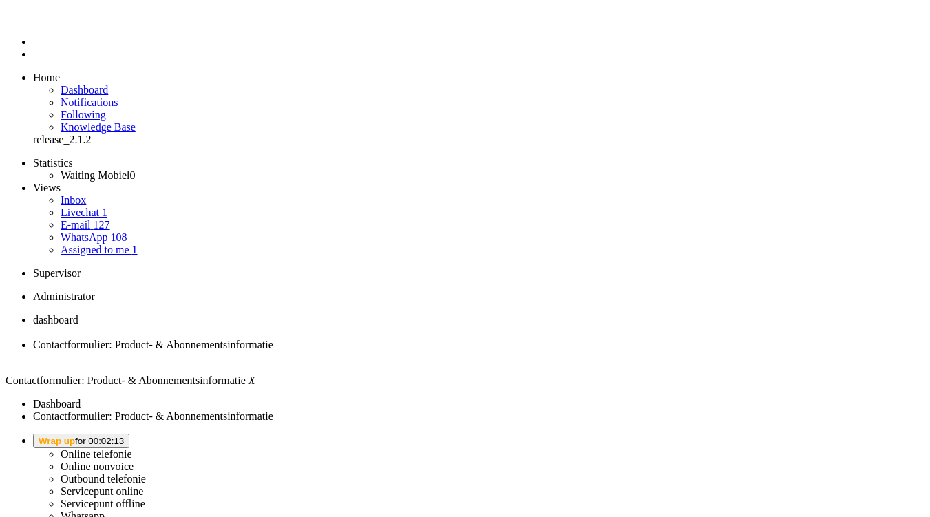
click at [129, 434] on button "Wrap up for 00:02:13" at bounding box center [81, 441] width 96 height 14
click at [132, 448] on label "Online telefonie" at bounding box center [97, 454] width 72 height 12
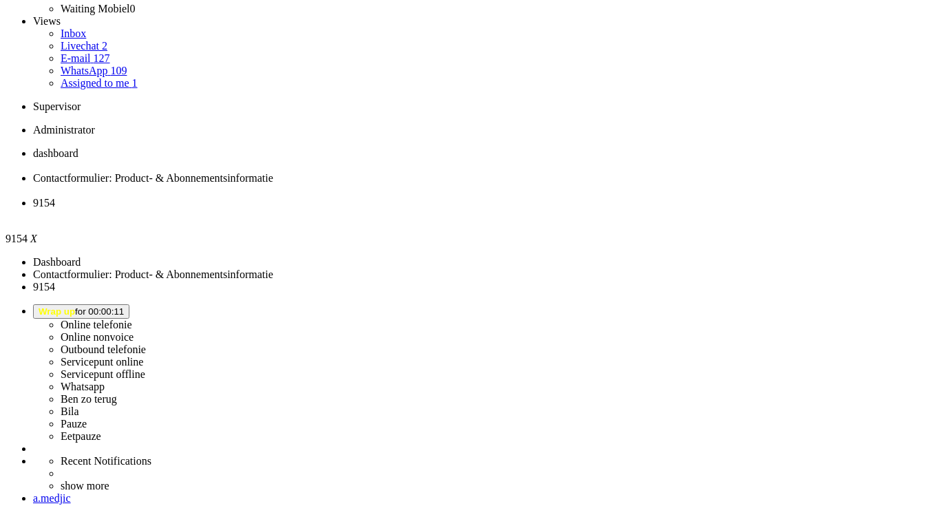
scroll to position [193, 0]
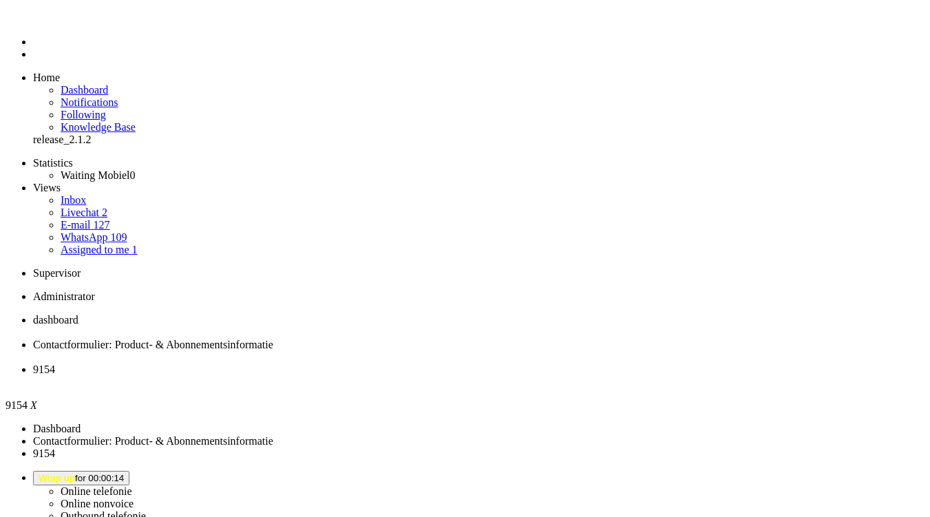
click at [513, 376] on div "Close tab" at bounding box center [479, 382] width 892 height 12
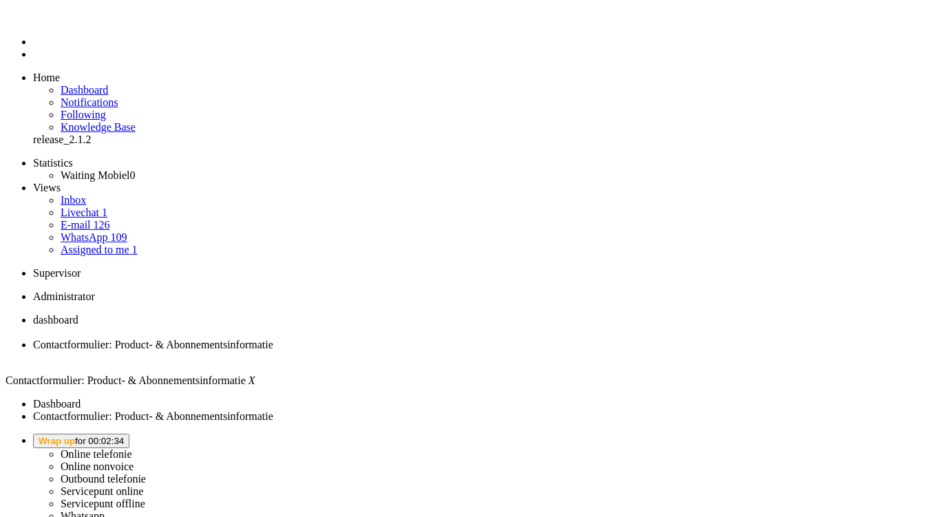
click at [124, 436] on span "Wrap up for 00:02:34" at bounding box center [81, 441] width 85 height 10
click at [132, 448] on label "Online telefonie" at bounding box center [97, 454] width 72 height 12
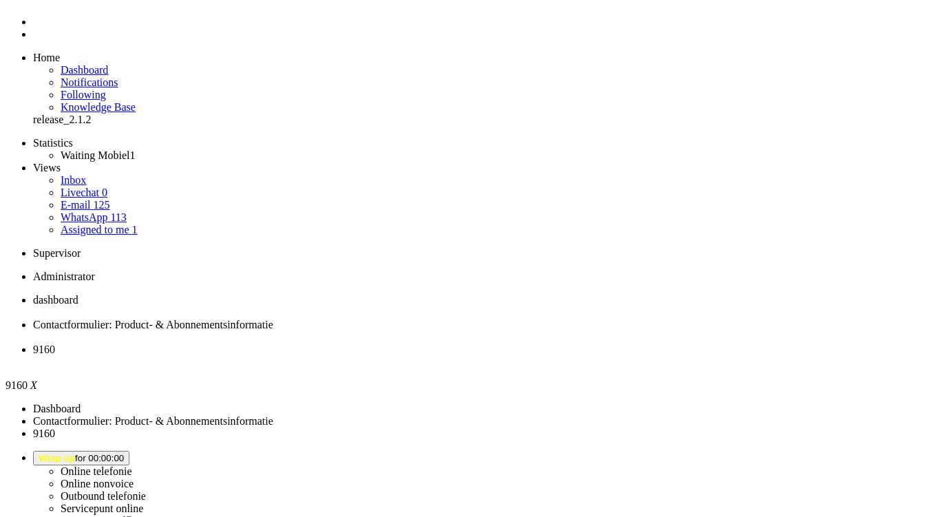
scroll to position [191, 0]
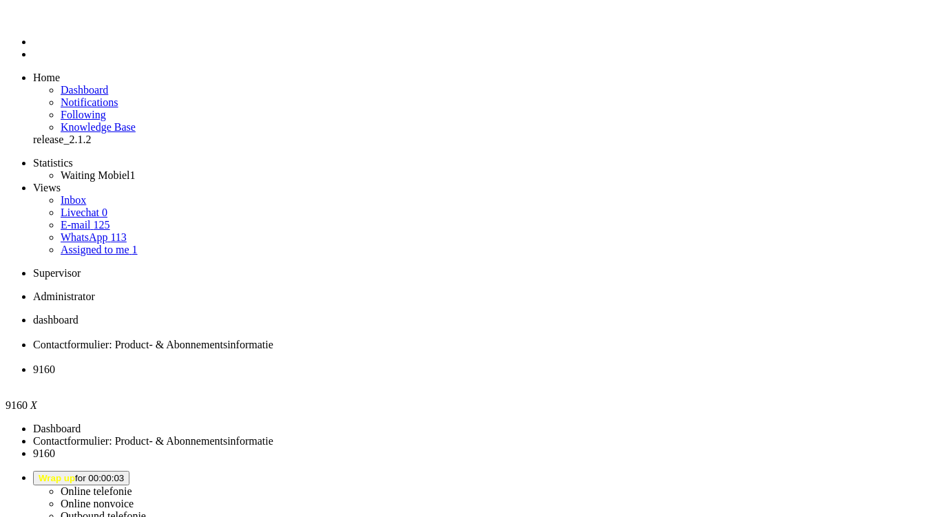
click at [516, 364] on li "9160" at bounding box center [484, 376] width 903 height 25
click at [516, 376] on div "Close tab" at bounding box center [484, 382] width 903 height 12
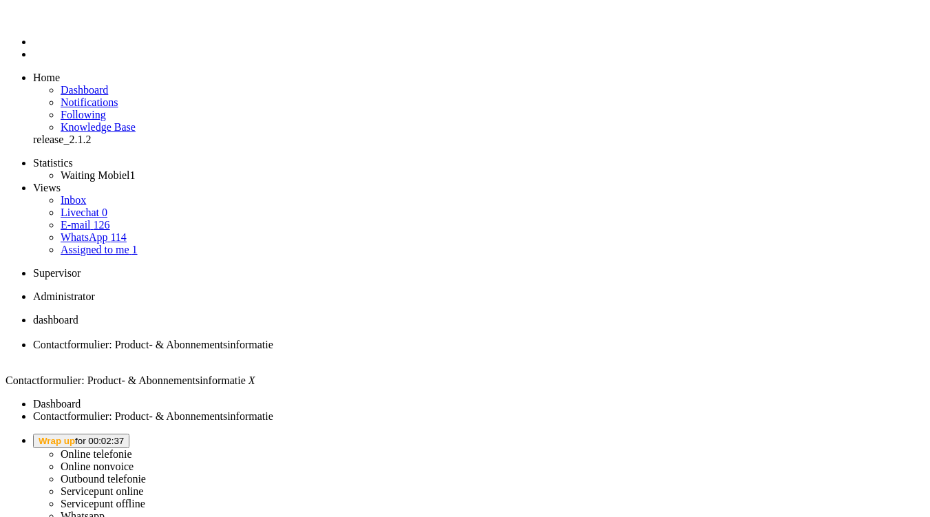
click at [124, 436] on span "Wrap up for 00:02:37" at bounding box center [81, 441] width 85 height 10
click at [132, 448] on label "Online telefonie" at bounding box center [97, 454] width 72 height 12
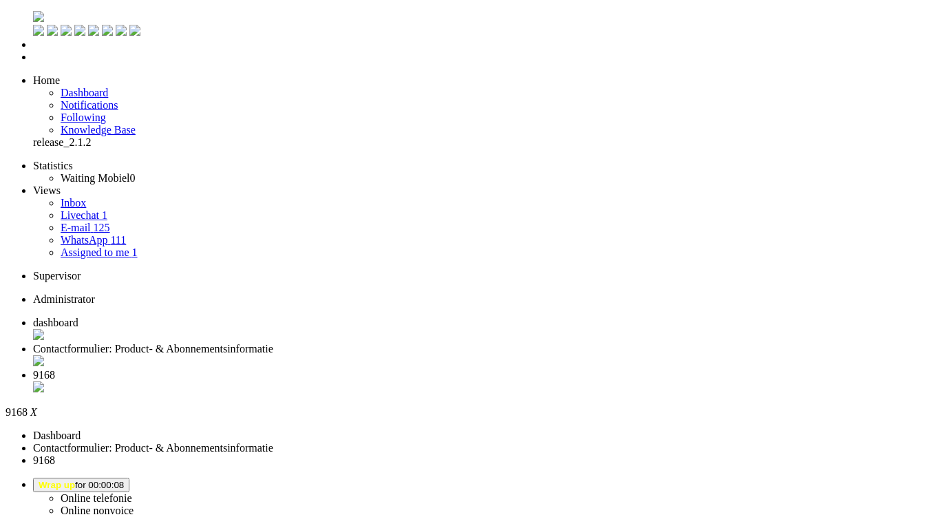
click at [513, 381] on div "Close tab" at bounding box center [484, 388] width 903 height 14
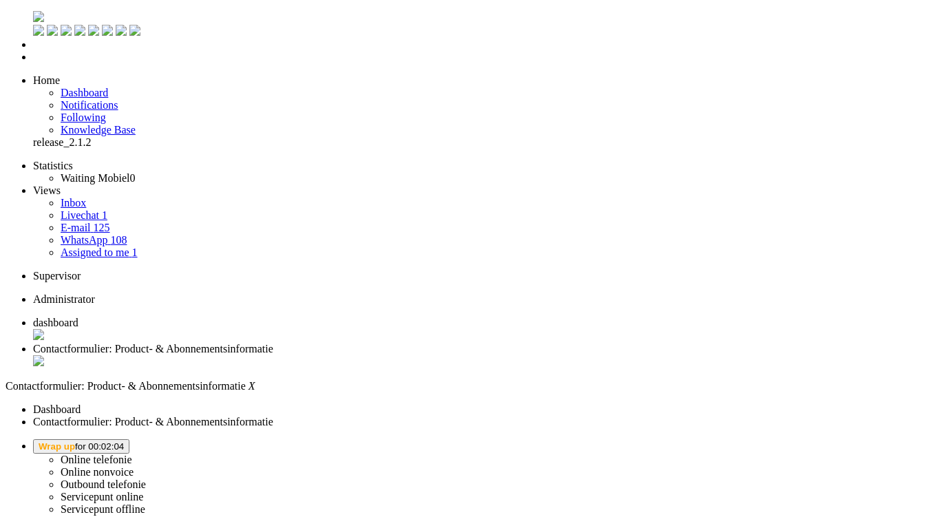
click at [129, 439] on button "Wrap up for 00:02:04" at bounding box center [81, 446] width 96 height 14
click at [132, 454] on label "Online telefonie" at bounding box center [97, 460] width 72 height 12
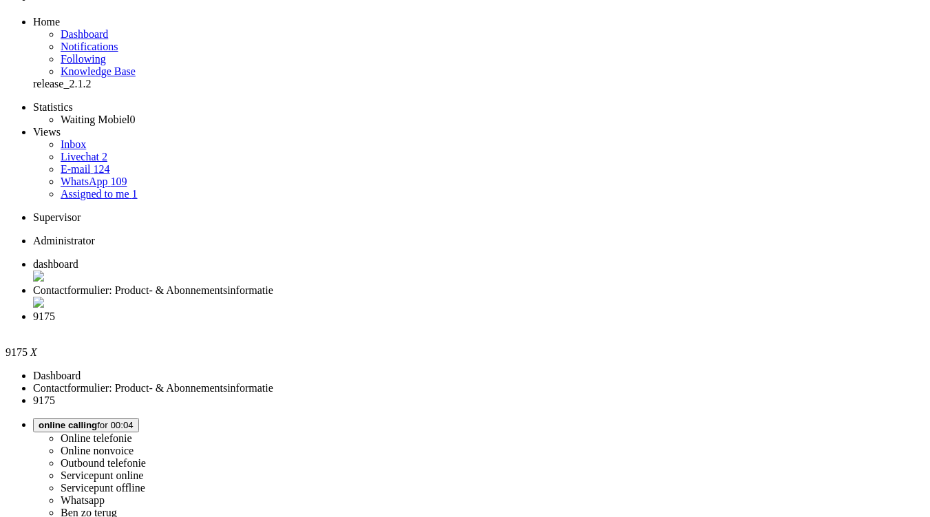
scroll to position [59, 0]
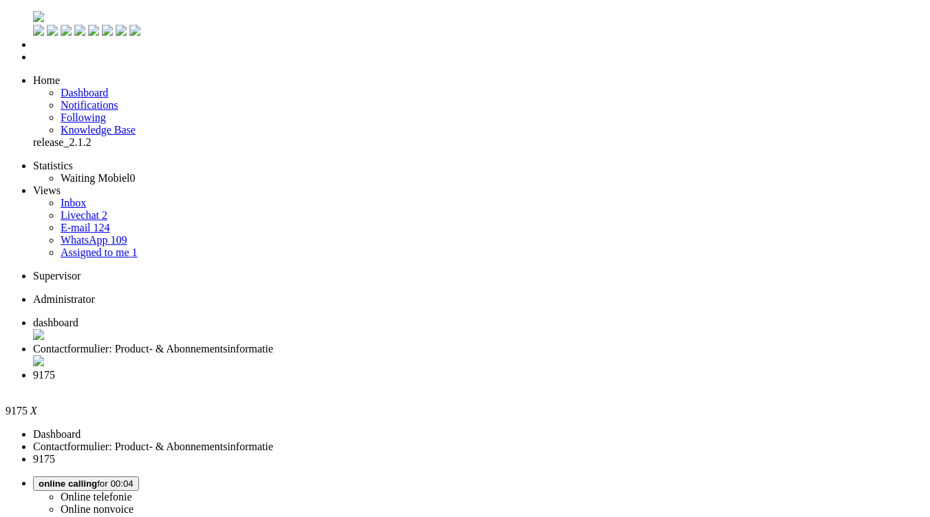
click at [509, 381] on div "Close tab" at bounding box center [479, 387] width 892 height 12
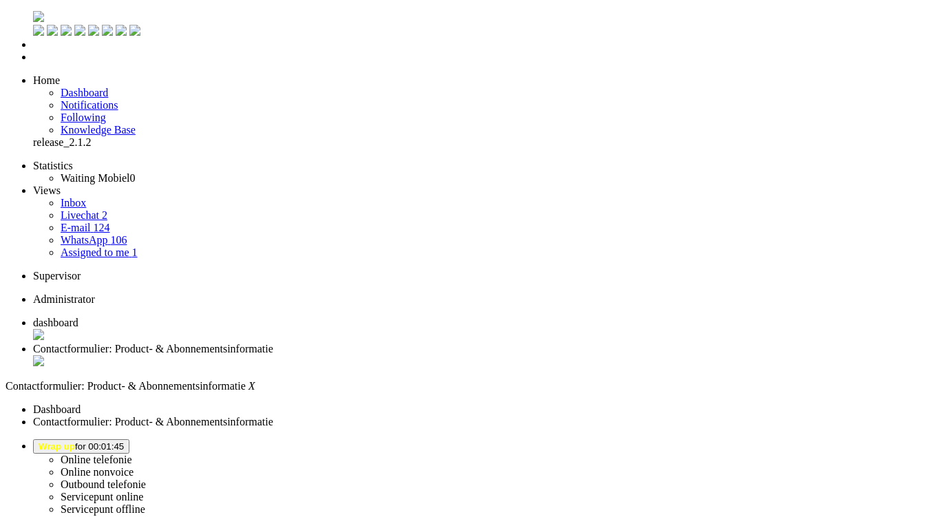
click at [129, 439] on button "Wrap up for 00:01:45" at bounding box center [81, 446] width 96 height 14
click at [132, 454] on label "Online telefonie" at bounding box center [97, 460] width 72 height 12
click at [151, 439] on button "Online Telefonie for 00:04" at bounding box center [92, 446] width 118 height 14
click at [134, 466] on label "Online nonvoice" at bounding box center [97, 472] width 73 height 12
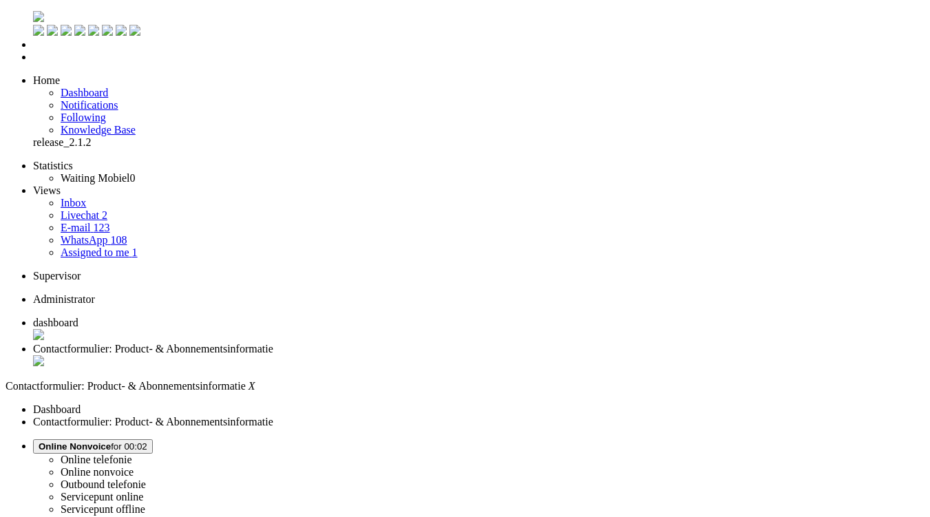
drag, startPoint x: 376, startPoint y: 2544, endPoint x: 339, endPoint y: 2520, distance: 43.7
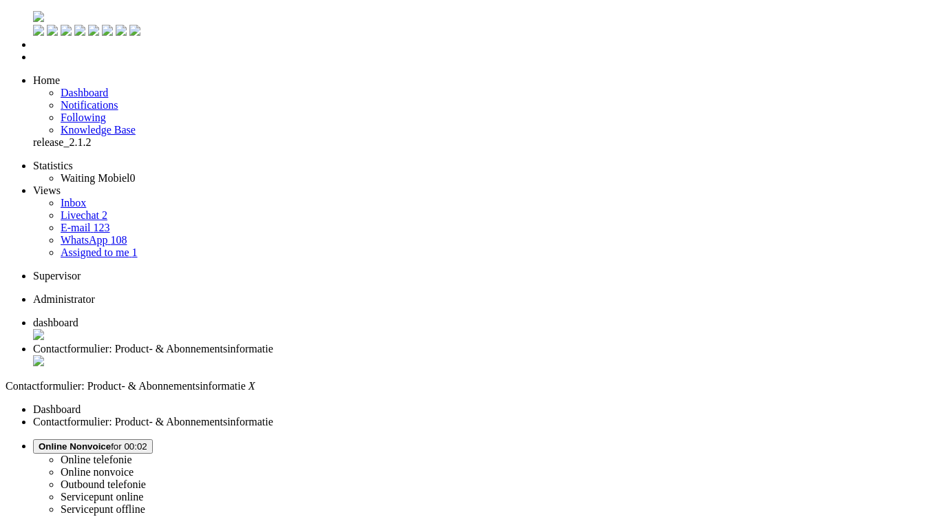
paste body "Rich Text Area. Press ALT-0 for help."
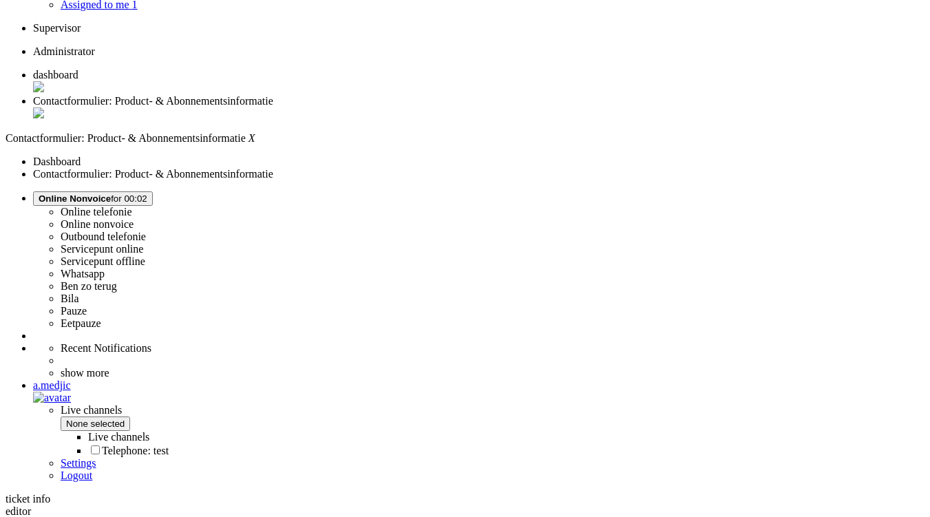
scroll to position [275, 0]
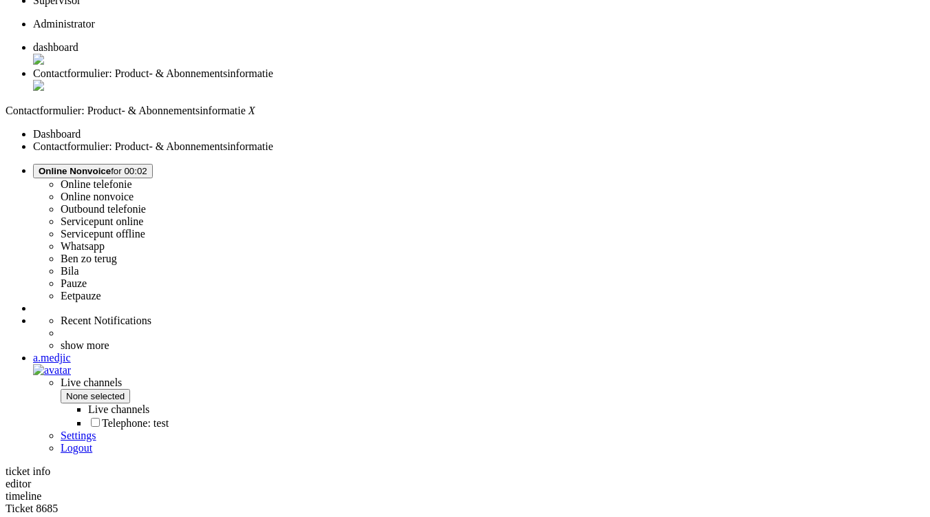
drag, startPoint x: 430, startPoint y: 401, endPoint x: 406, endPoint y: 397, distance: 24.3
copy div "Arthur"
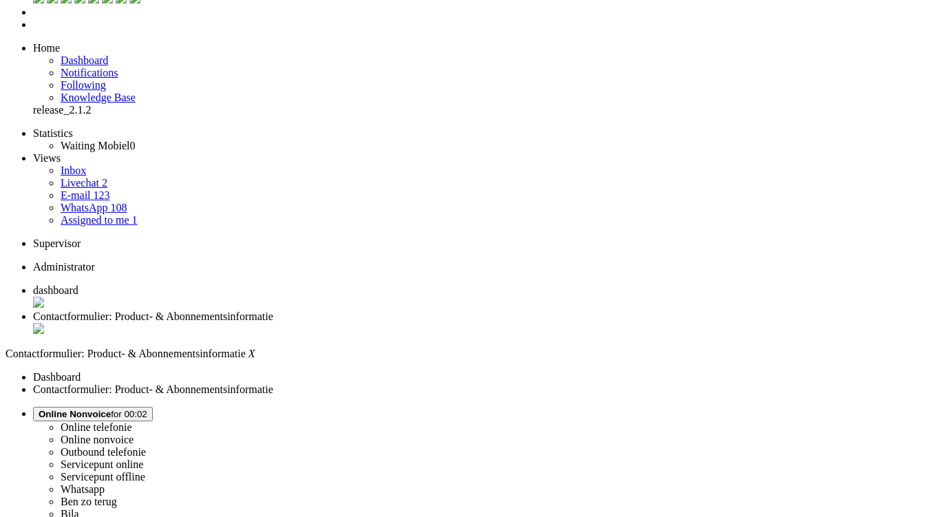
scroll to position [0, 0]
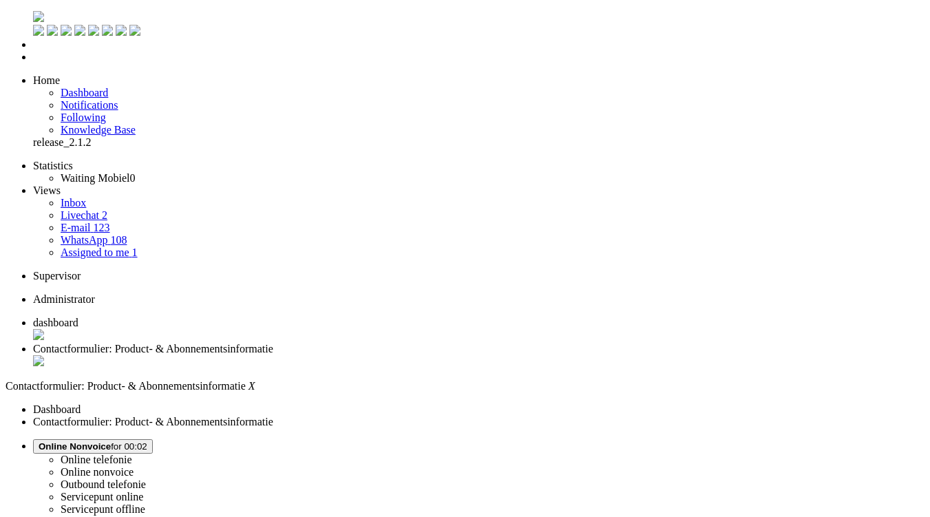
drag, startPoint x: 43, startPoint y: 2458, endPoint x: 72, endPoint y: 2456, distance: 28.9
drag, startPoint x: 44, startPoint y: 2452, endPoint x: 129, endPoint y: 2455, distance: 84.8
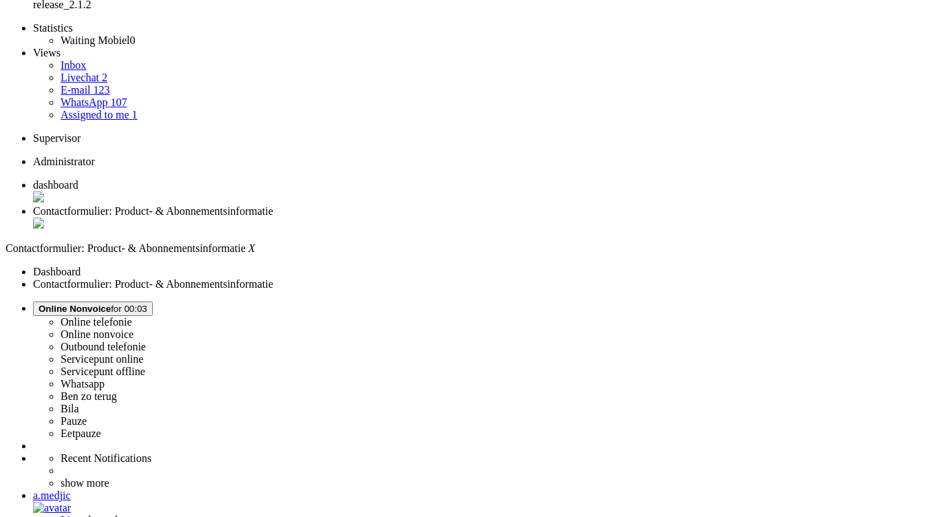
scroll to position [138, 0]
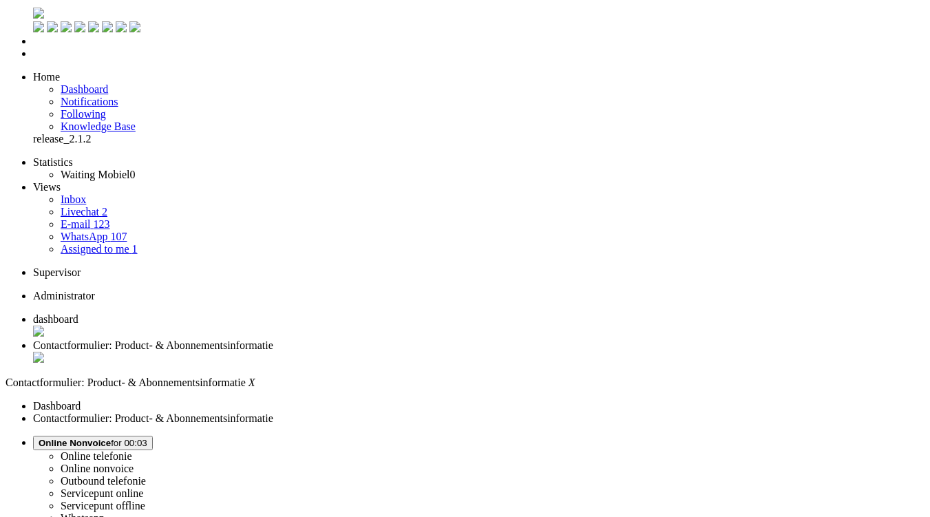
scroll to position [0, 0]
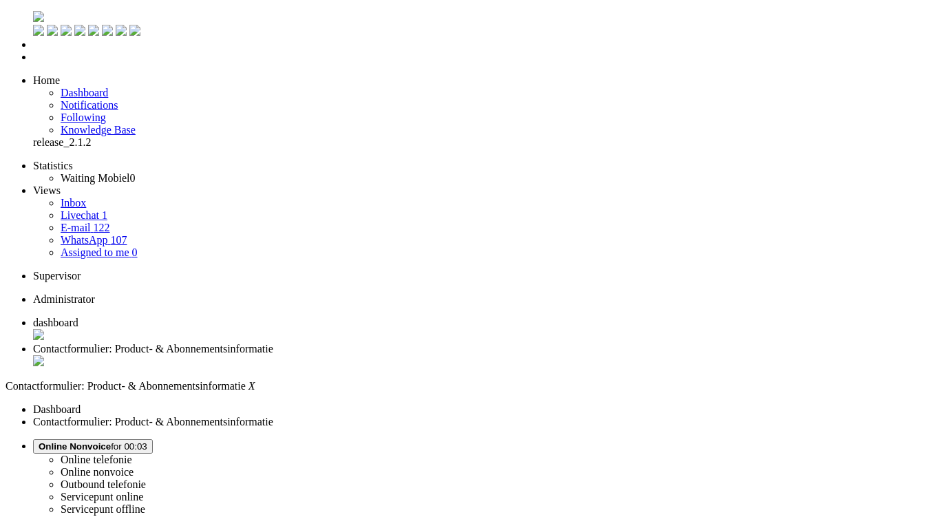
click at [397, 355] on div "Close tab" at bounding box center [479, 362] width 892 height 14
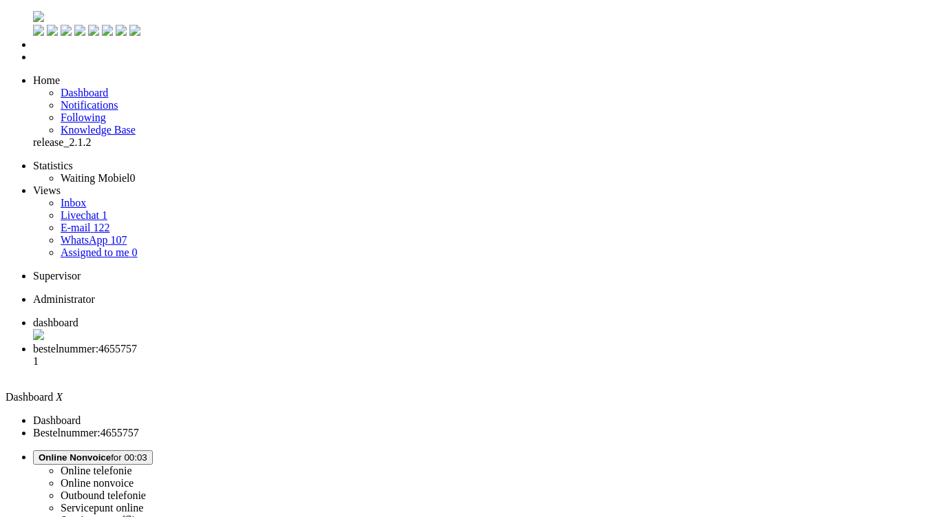
click at [137, 343] on span "bestelnummer:4655757" at bounding box center [85, 349] width 104 height 12
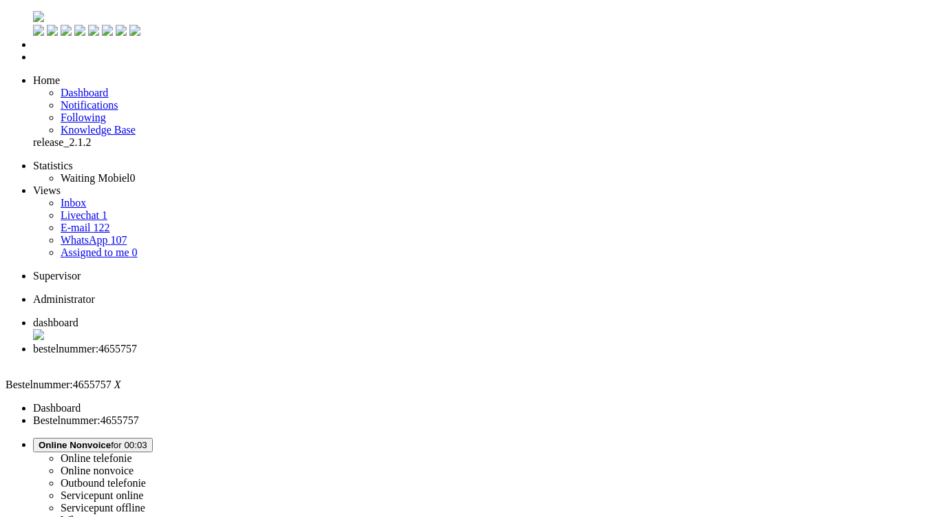
click at [94, 246] on link "Assigned to me 0" at bounding box center [99, 252] width 77 height 12
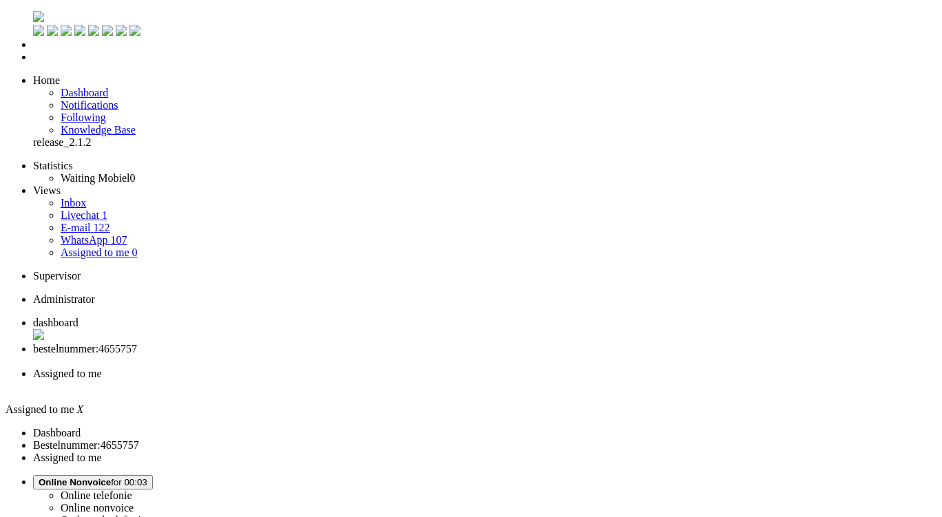
click at [518, 368] on li "Assigned to me" at bounding box center [484, 380] width 903 height 25
click at [517, 380] on div "Close tab" at bounding box center [484, 386] width 903 height 12
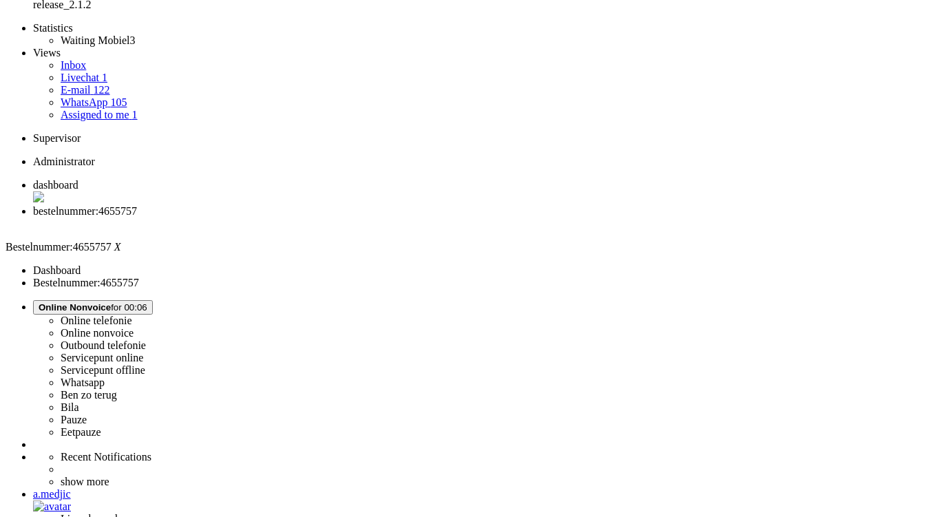
scroll to position [207, 0]
click at [715, 278] on div "This ticket is solved." at bounding box center [759, 282] width 91 height 12
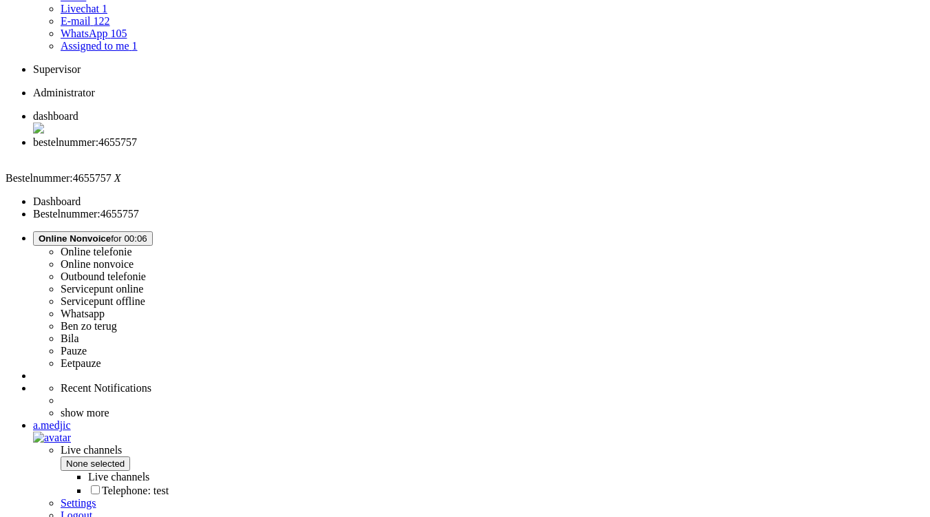
drag, startPoint x: 400, startPoint y: 419, endPoint x: 379, endPoint y: 410, distance: 23.1
copy div "Hallo ik ben Mustafa Dit is het bestelnummer. Laat het me gerust weten als je i…"
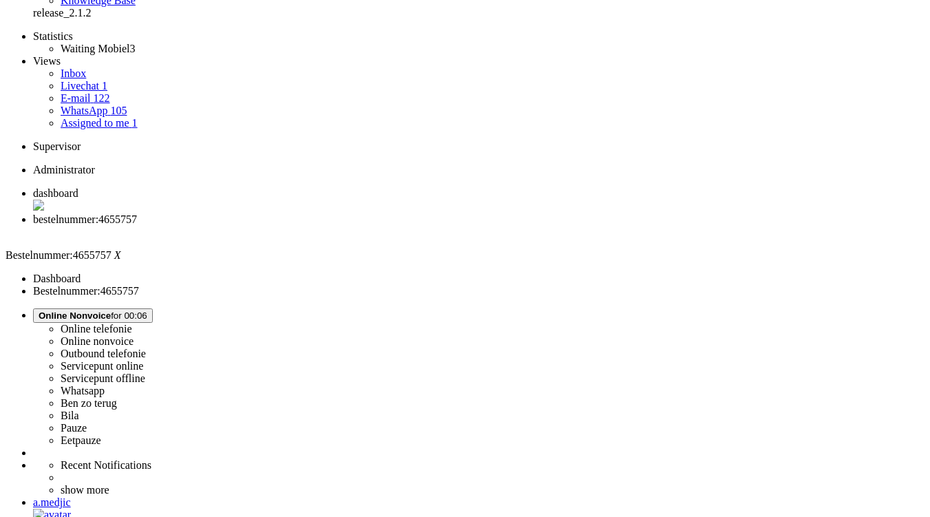
scroll to position [138, 0]
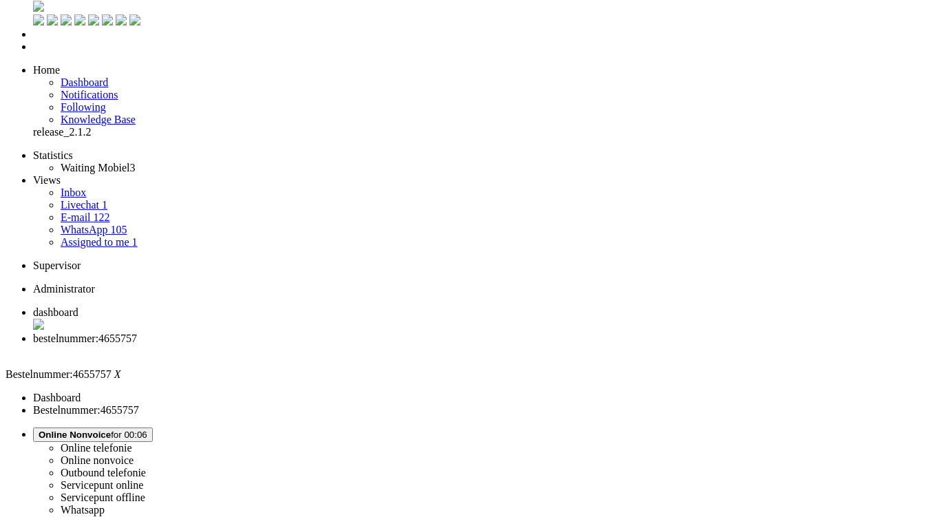
scroll to position [0, 0]
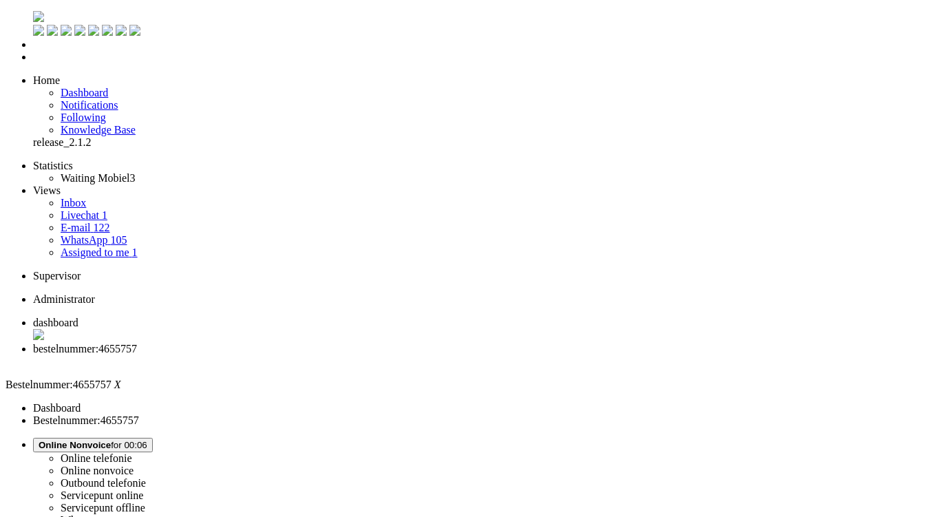
click at [394, 355] on div "Close tab" at bounding box center [479, 361] width 892 height 12
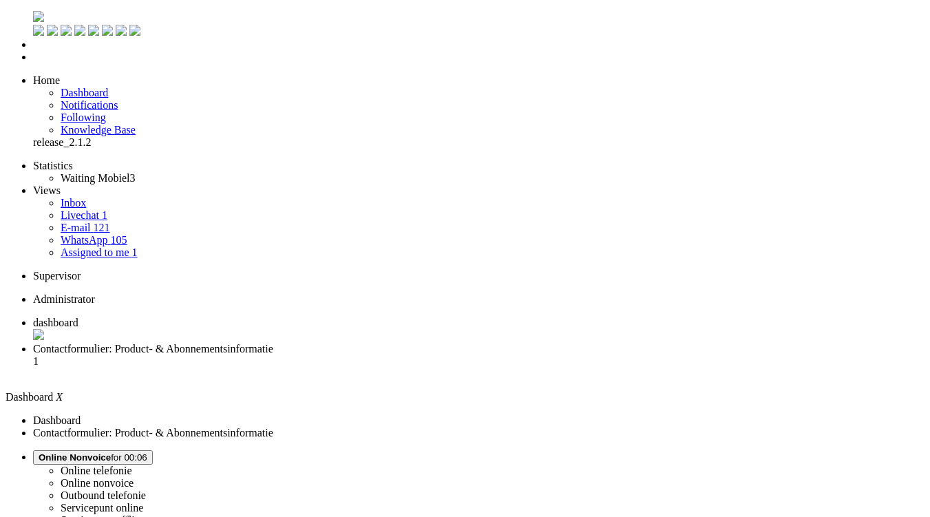
click at [366, 343] on li "Contactformulier: Product- & Abonnementsinformatie 1" at bounding box center [479, 361] width 892 height 37
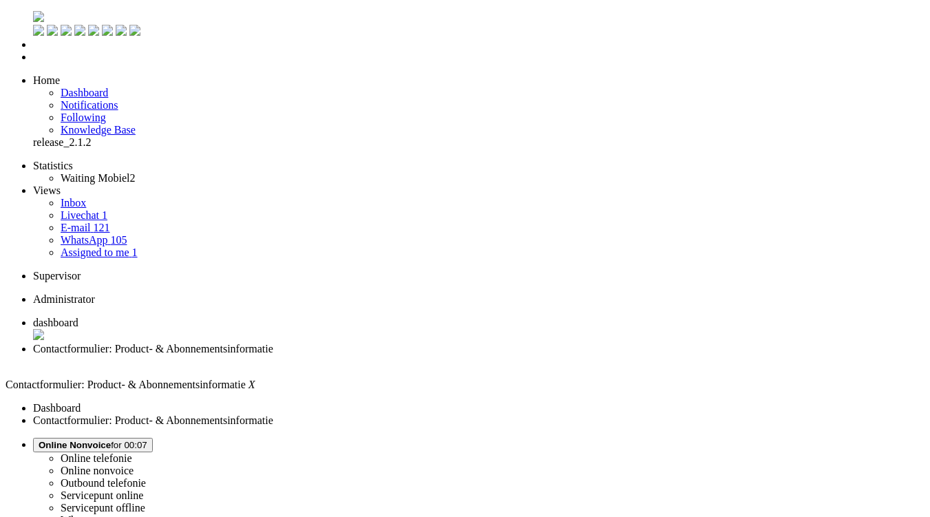
paste body "Rich Text Area. Press ALT-0 for help."
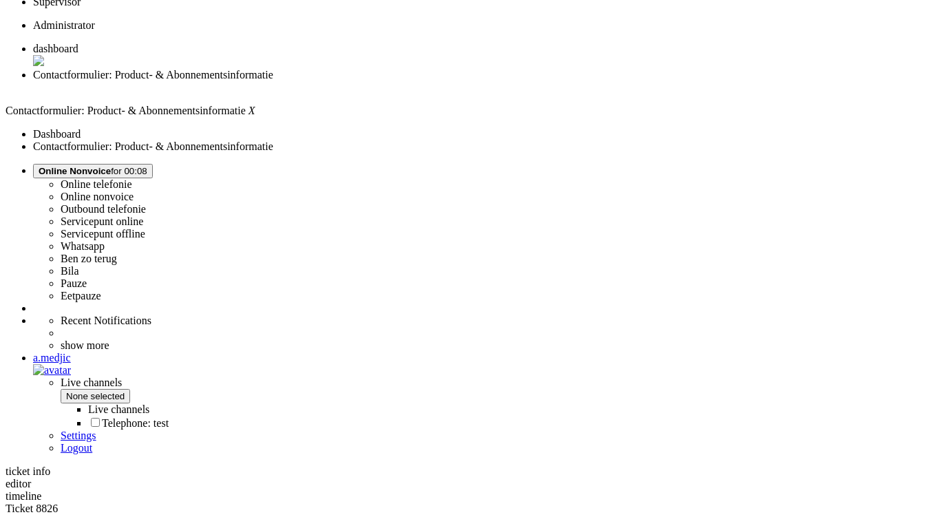
scroll to position [275, 0]
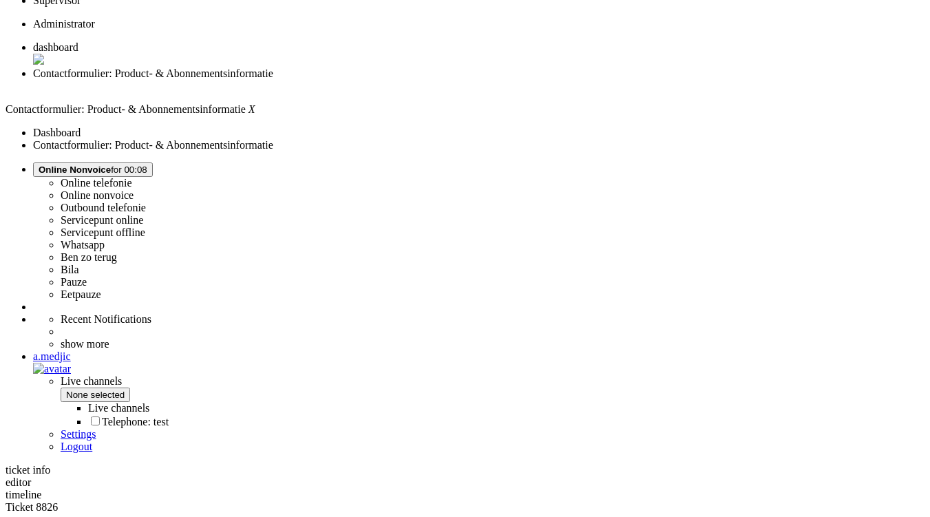
drag, startPoint x: 406, startPoint y: 367, endPoint x: 450, endPoint y: 367, distance: 44.1
copy div "Mohamadal"
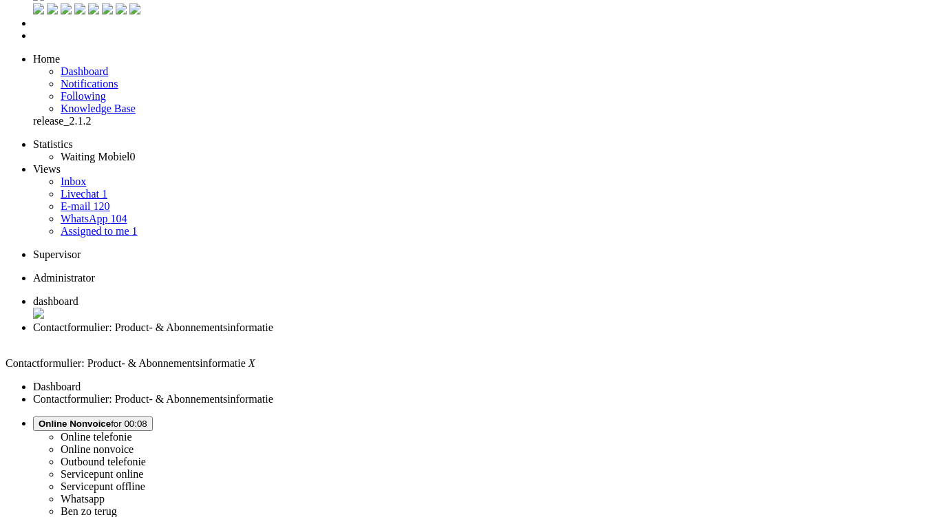
scroll to position [0, 0]
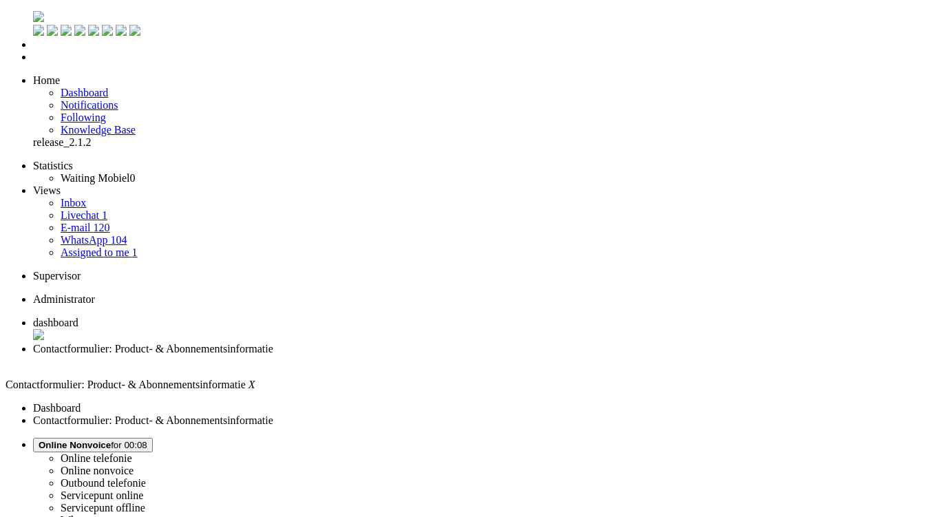
drag, startPoint x: 44, startPoint y: 2448, endPoint x: 146, endPoint y: 2449, distance: 101.9
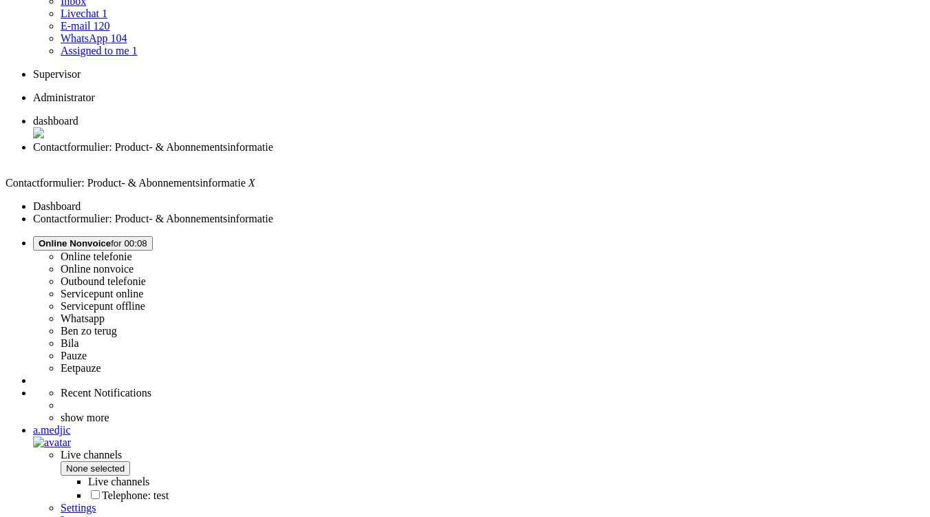
scroll to position [207, 0]
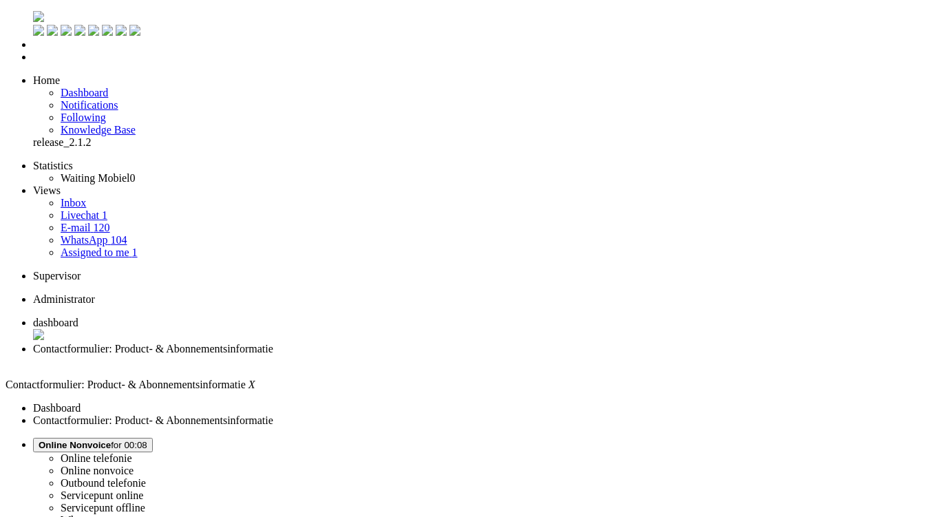
click at [396, 355] on div "Close tab" at bounding box center [479, 361] width 892 height 12
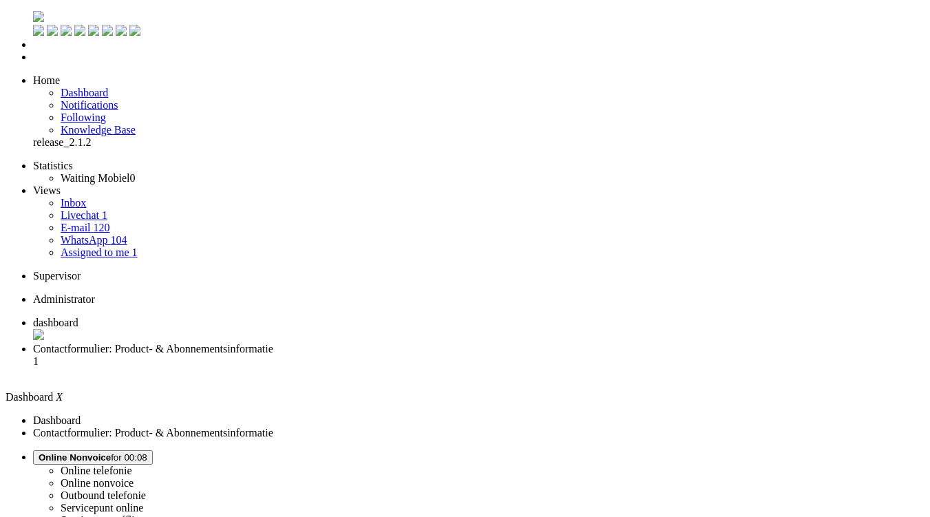
click at [376, 343] on li "Contactformulier: Product- & Abonnementsinformatie 1" at bounding box center [479, 361] width 892 height 37
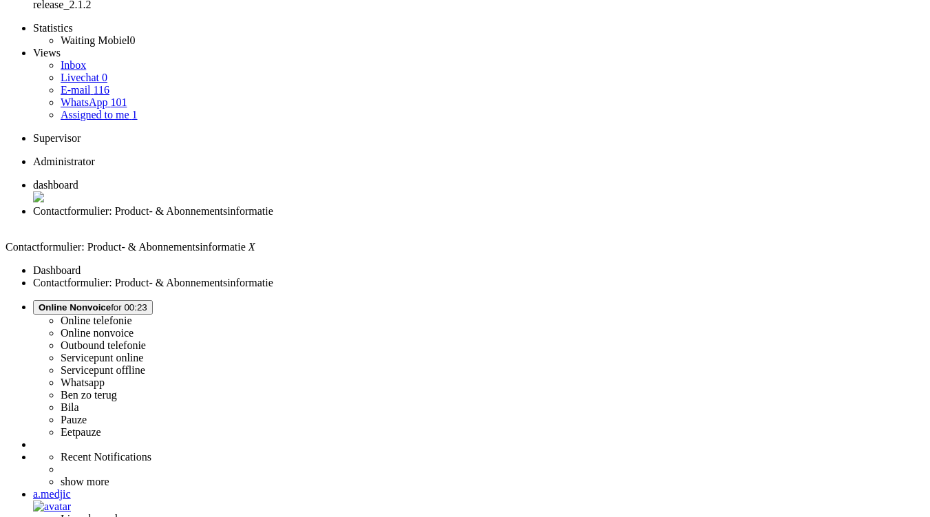
scroll to position [138, 0]
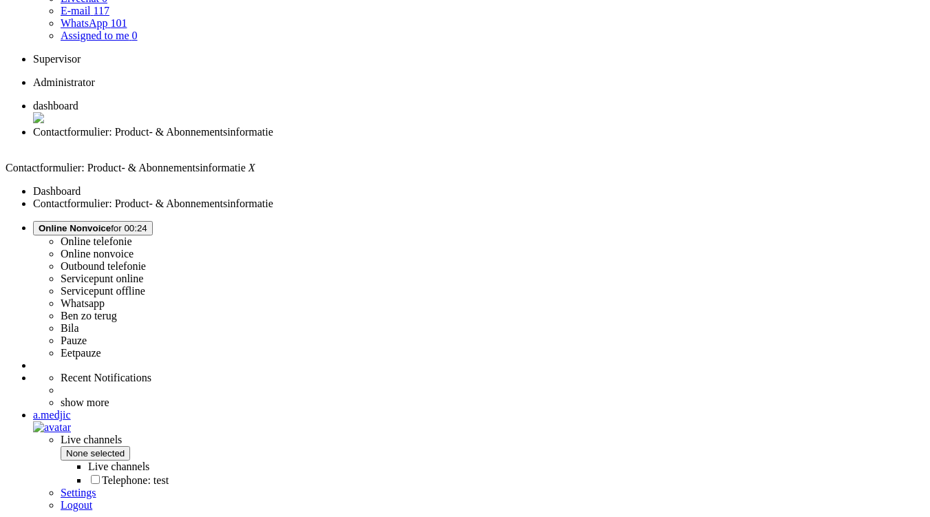
scroll to position [275, 0]
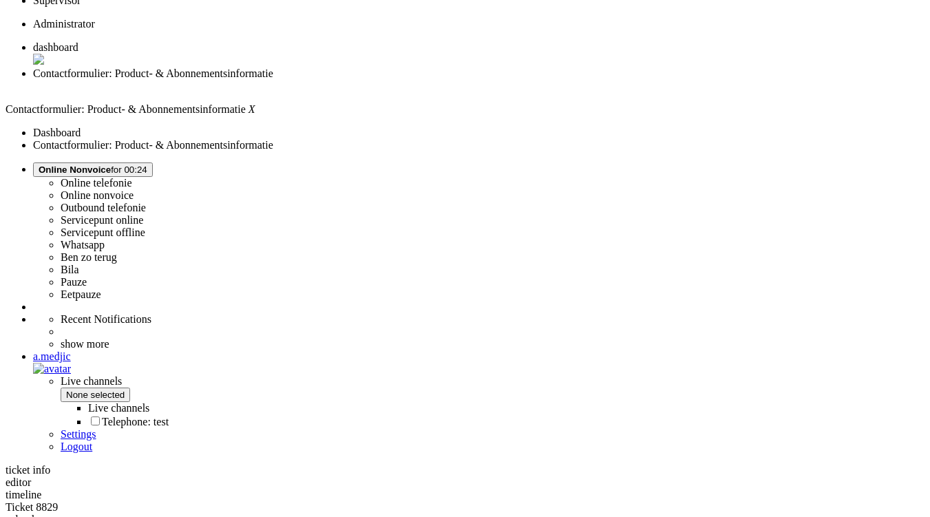
drag, startPoint x: 501, startPoint y: 423, endPoint x: 408, endPoint y: 381, distance: 101.4
copy div "Beste, afgelopen week heb ik een abonnement bij jullie afgesloten met hierin ee…"
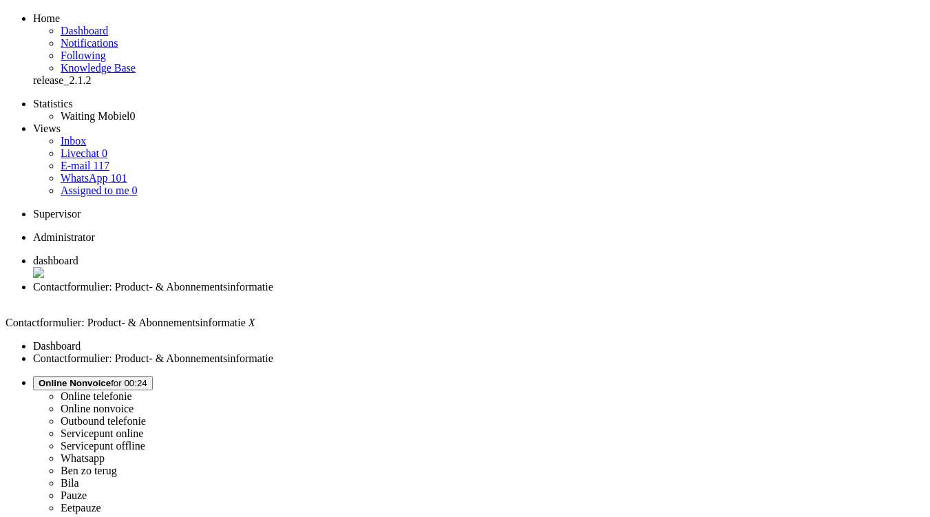
scroll to position [0, 0]
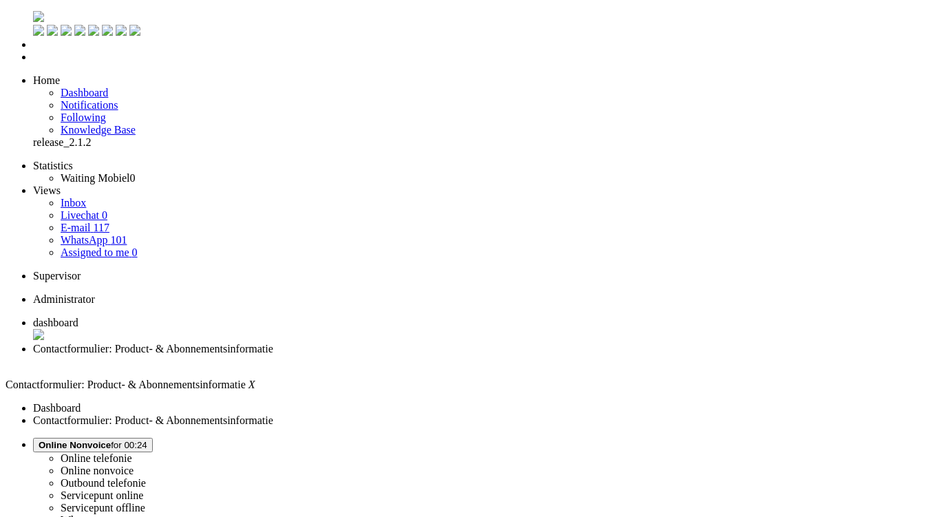
click at [399, 355] on div "Close tab" at bounding box center [479, 361] width 892 height 12
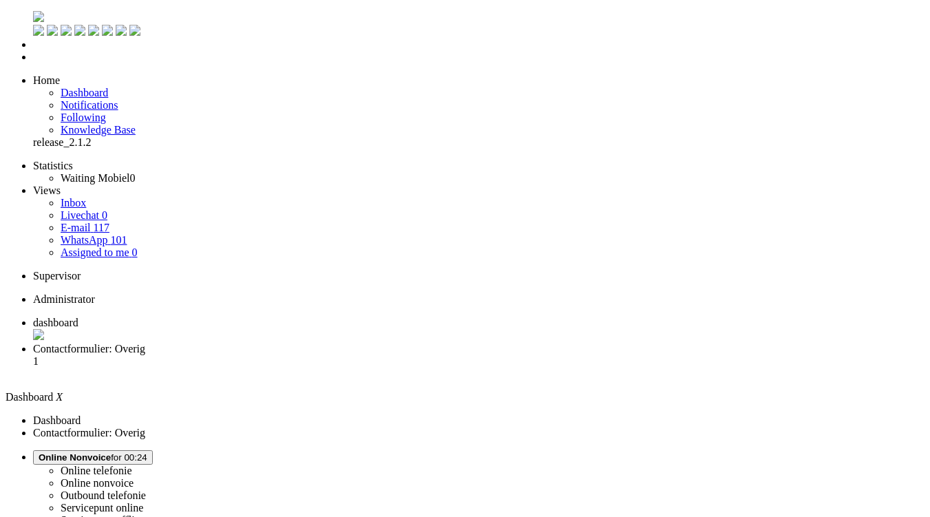
click at [145, 343] on span "Contactformulier: Overig" at bounding box center [89, 349] width 112 height 12
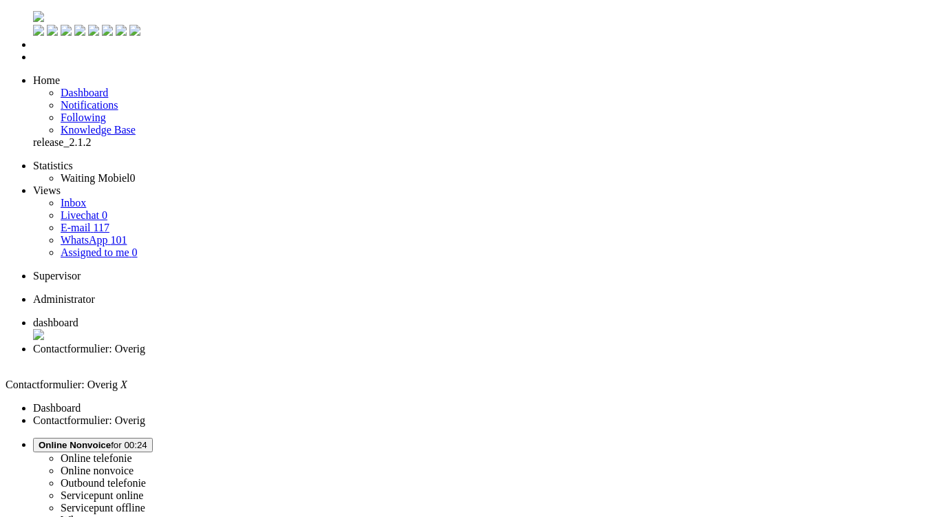
scroll to position [1, 0]
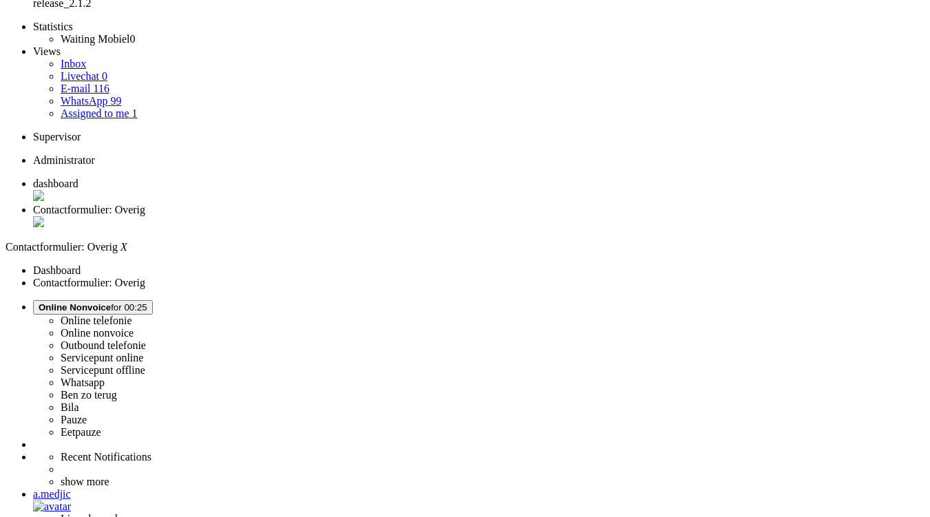
scroll to position [207, 0]
drag, startPoint x: 695, startPoint y: 282, endPoint x: 346, endPoint y: 220, distance: 354.6
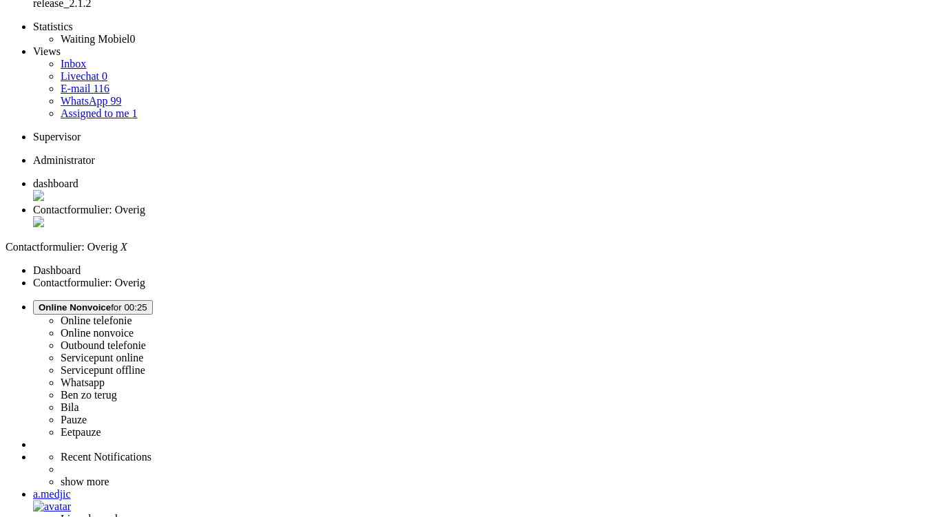
scroll to position [0, 0]
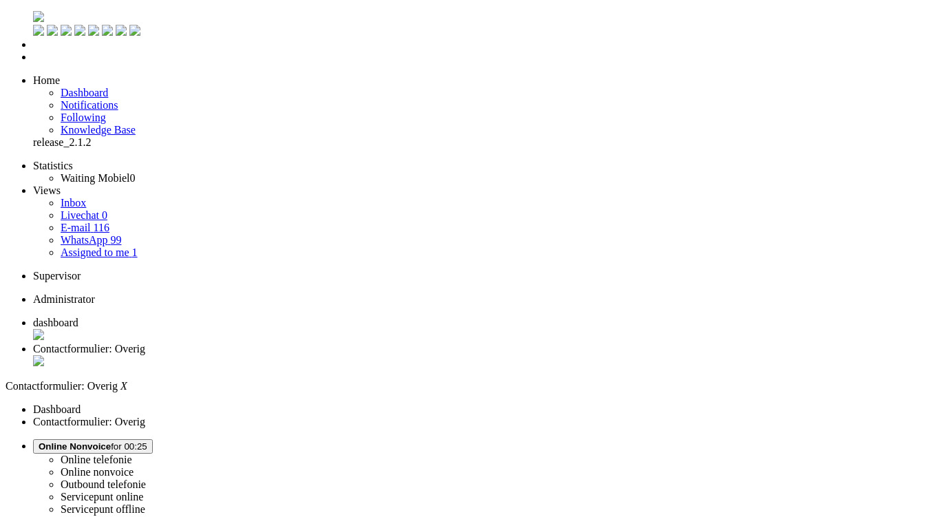
click at [399, 355] on div "Close tab" at bounding box center [479, 362] width 892 height 14
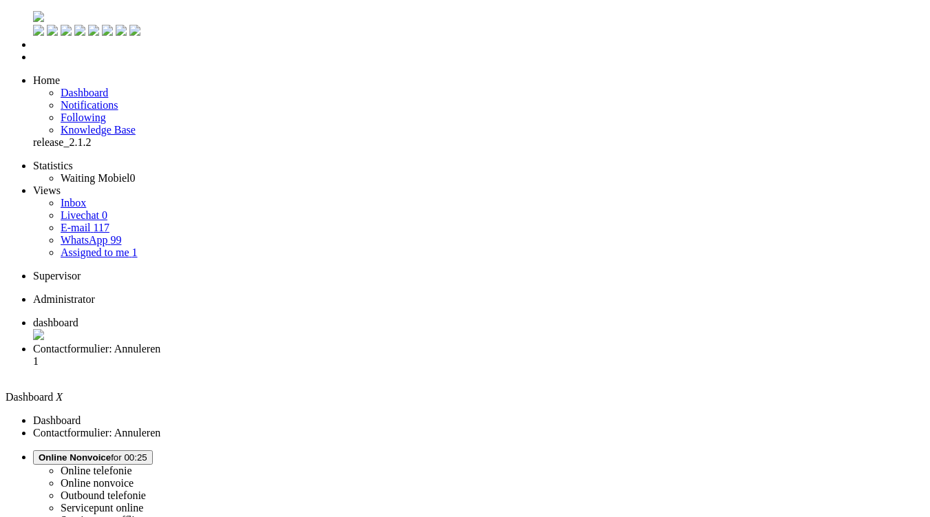
click at [160, 343] on span "Contactformulier: Annuleren" at bounding box center [96, 349] width 127 height 12
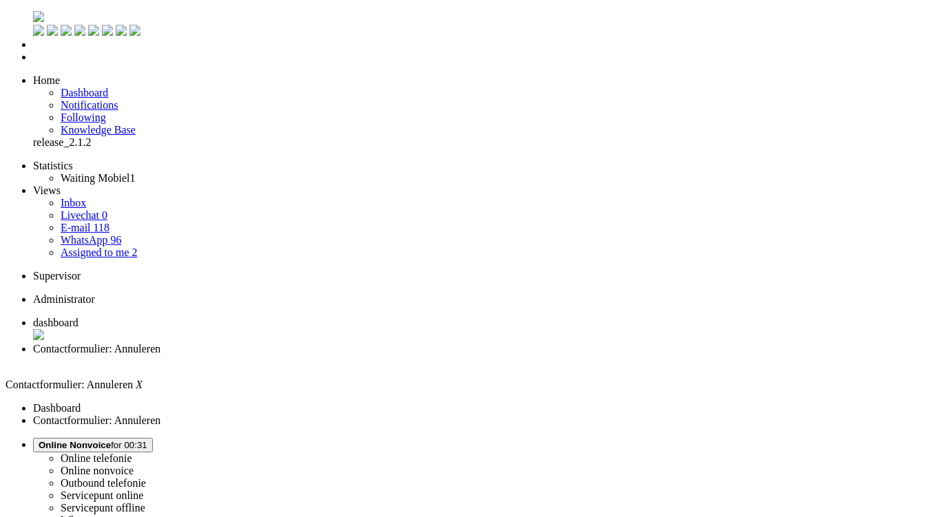
copy div "Rychenda"
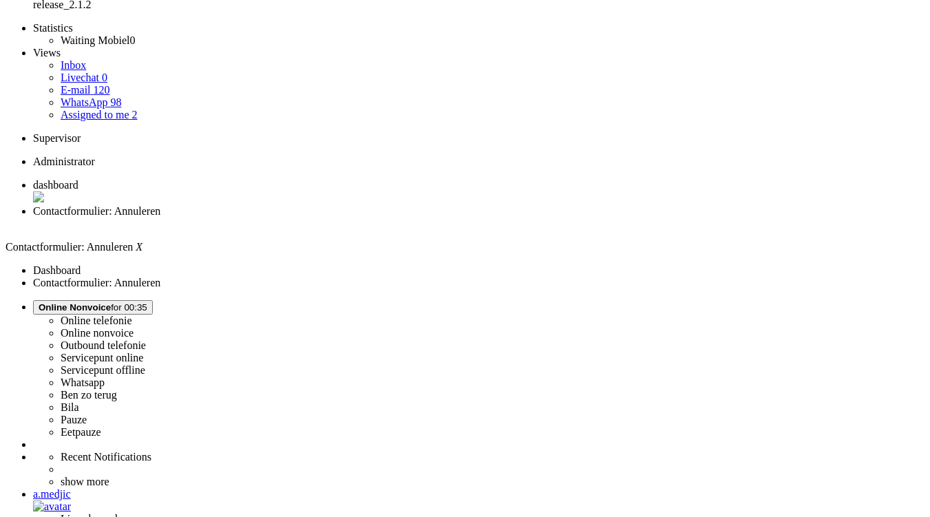
scroll to position [114, 0]
drag, startPoint x: 266, startPoint y: 419, endPoint x: 251, endPoint y: 411, distance: 16.9
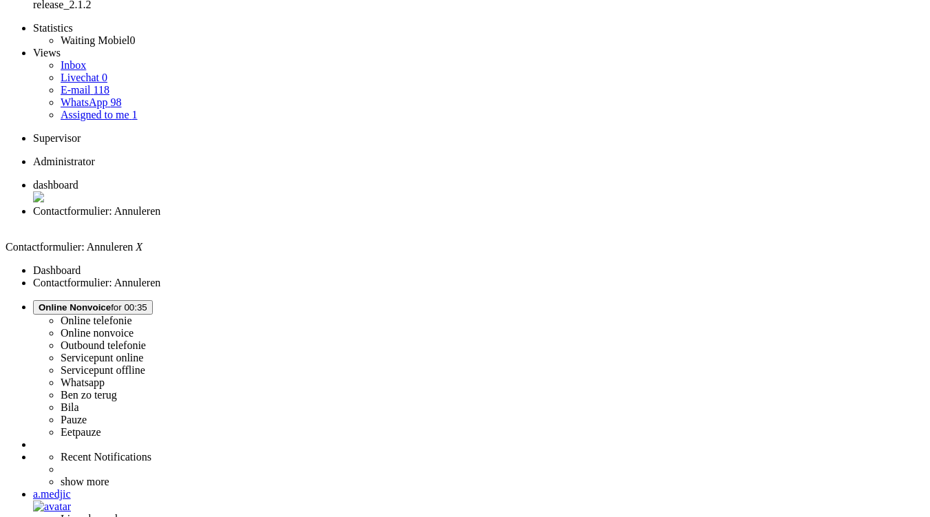
scroll to position [0, 0]
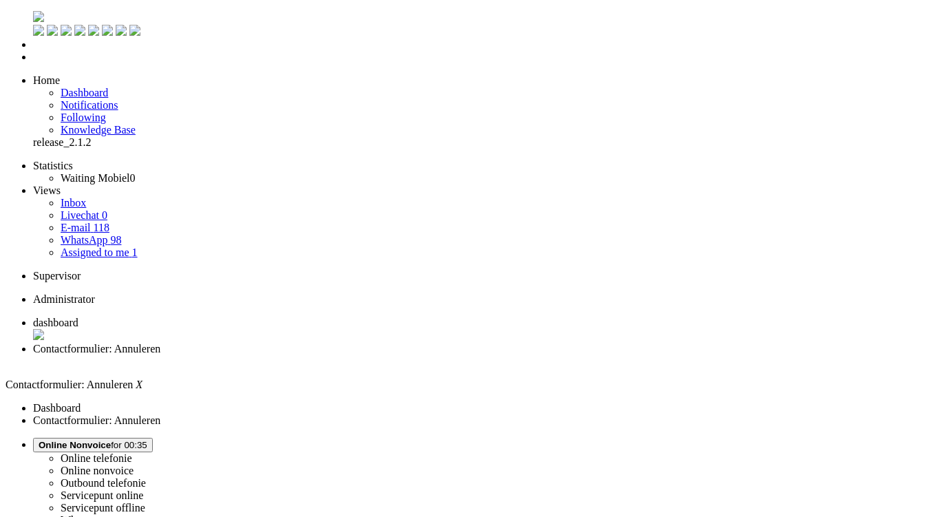
click at [399, 343] on li "Contactformulier: Annuleren" at bounding box center [479, 355] width 892 height 25
click at [398, 355] on div "Close tab" at bounding box center [479, 361] width 892 height 12
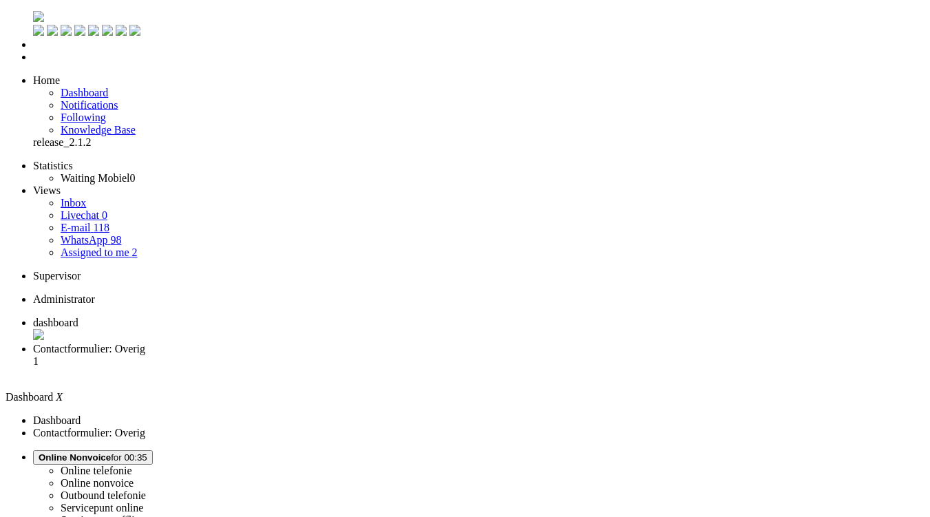
click at [352, 343] on li "Contactformulier: Overig 1" at bounding box center [479, 361] width 892 height 37
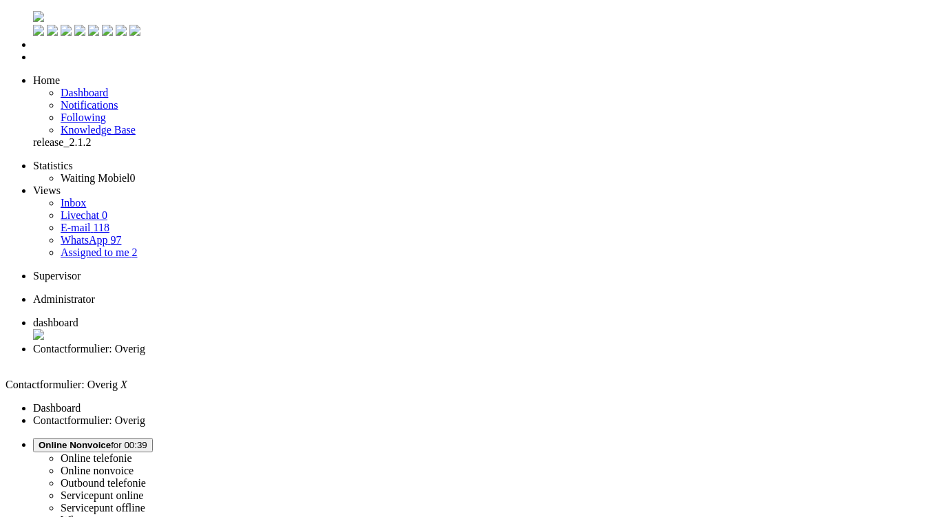
click at [111, 440] on span "Online Nonvoice" at bounding box center [75, 445] width 72 height 10
click at [105, 514] on label "Whatsapp" at bounding box center [83, 520] width 44 height 12
click at [76, 246] on link "Assigned to me 2" at bounding box center [99, 252] width 77 height 12
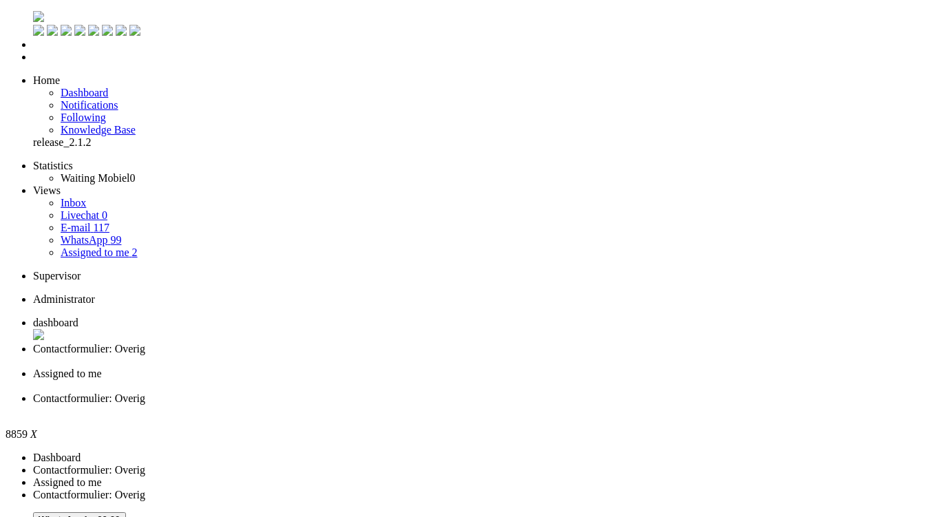
click at [510, 380] on div "Close tab" at bounding box center [479, 386] width 892 height 12
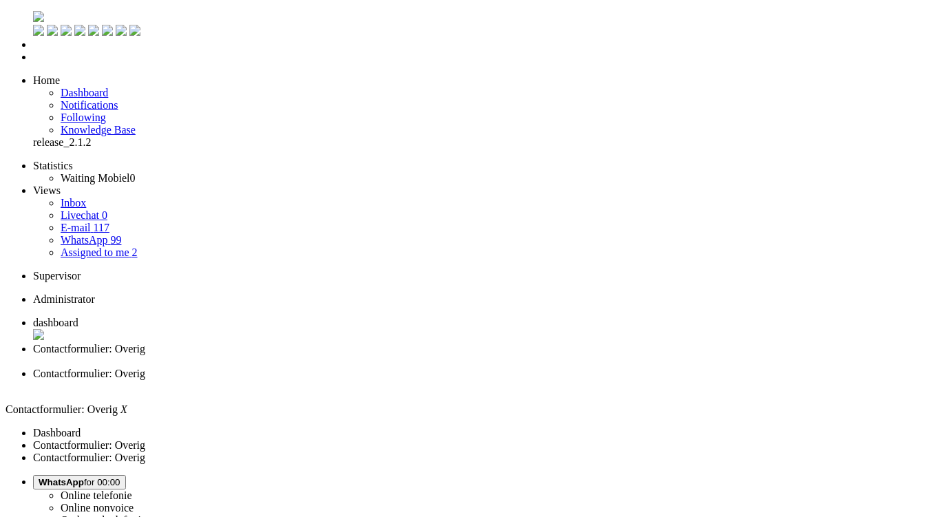
click at [510, 380] on div "Close tab" at bounding box center [479, 386] width 892 height 12
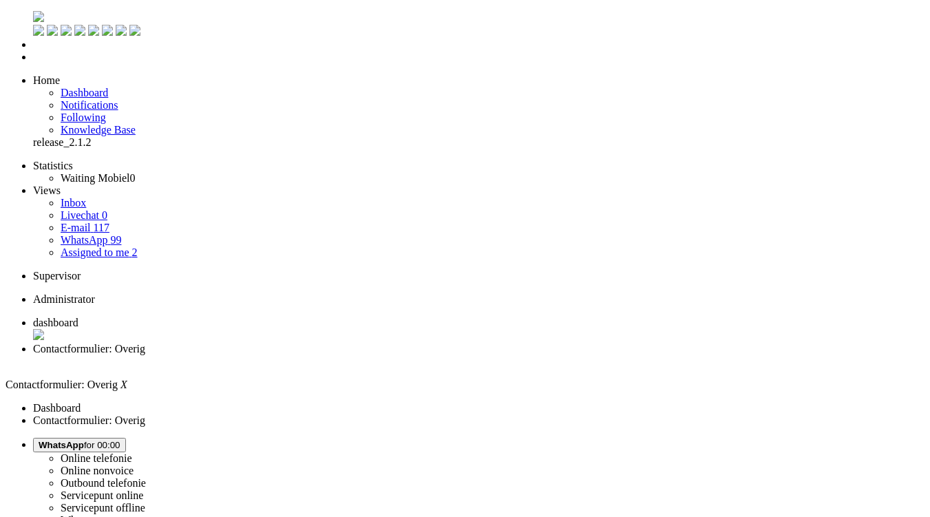
click at [402, 343] on li "Contactformulier: Overig" at bounding box center [479, 355] width 892 height 25
click at [399, 355] on div "Close tab" at bounding box center [479, 361] width 892 height 12
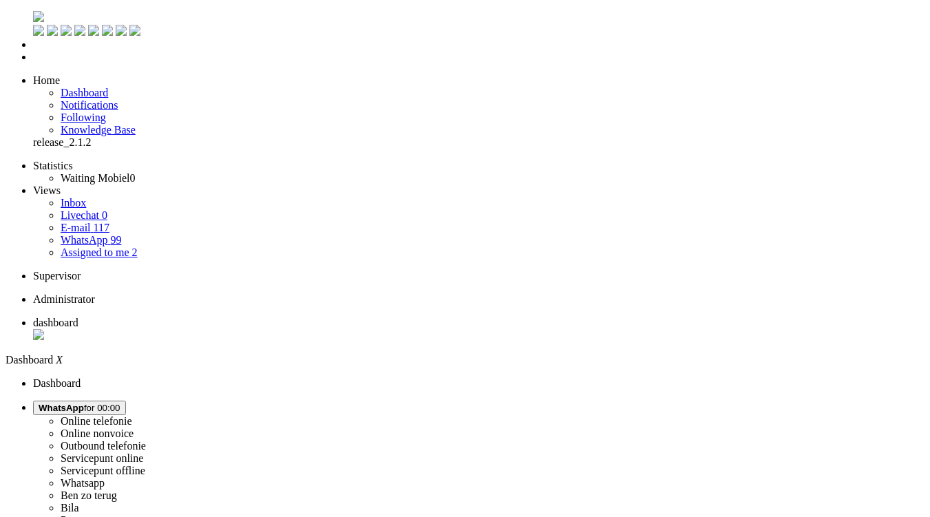
click at [124, 246] on link "Assigned to me 2" at bounding box center [99, 252] width 77 height 12
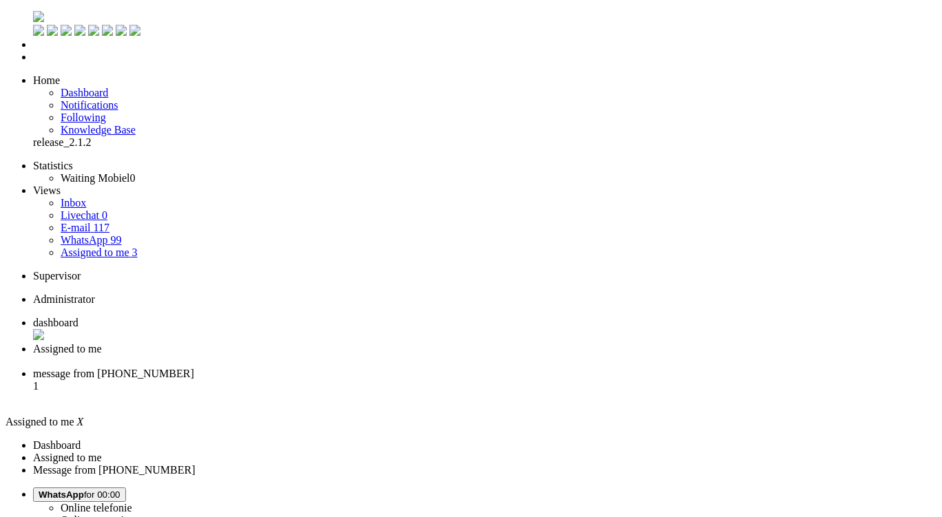
click at [92, 222] on link "E-mail 117" at bounding box center [85, 228] width 49 height 12
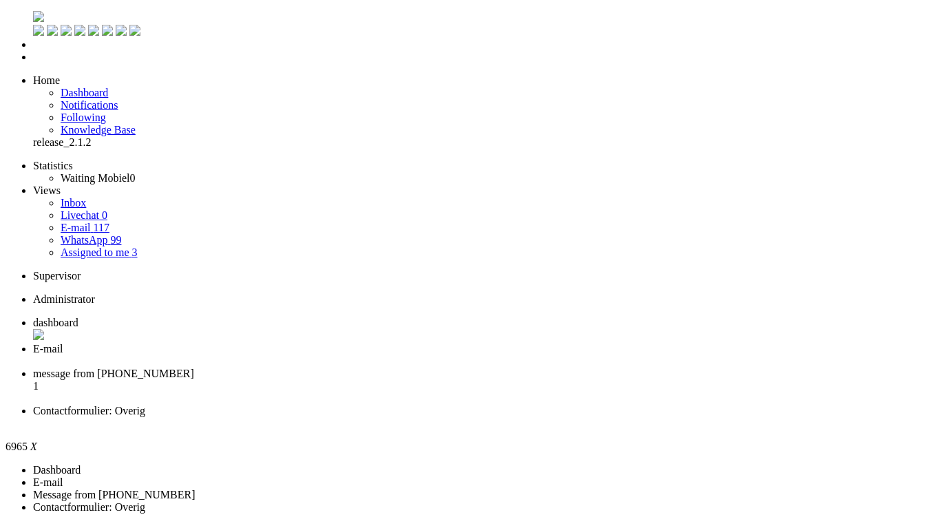
click at [633, 417] on div "Close tab" at bounding box center [479, 423] width 892 height 12
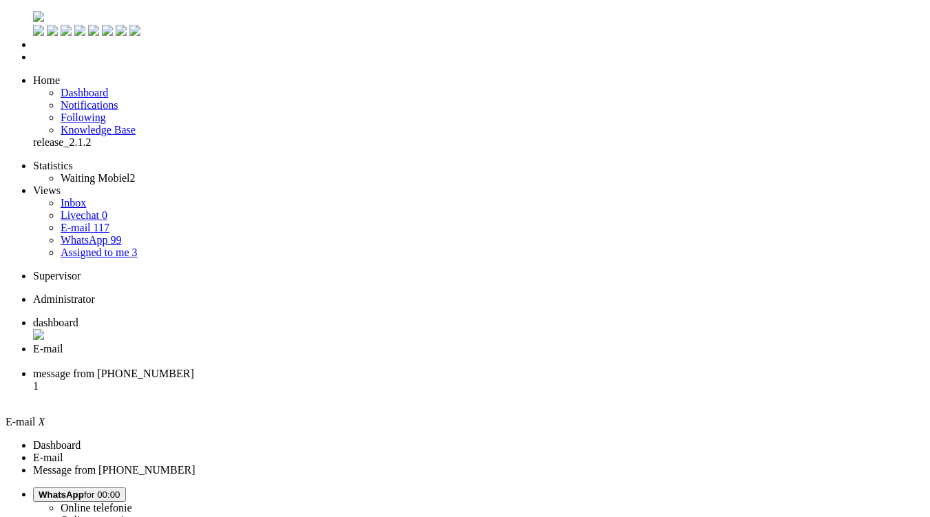
click at [471, 368] on li "message from +31624083009 1" at bounding box center [479, 386] width 892 height 37
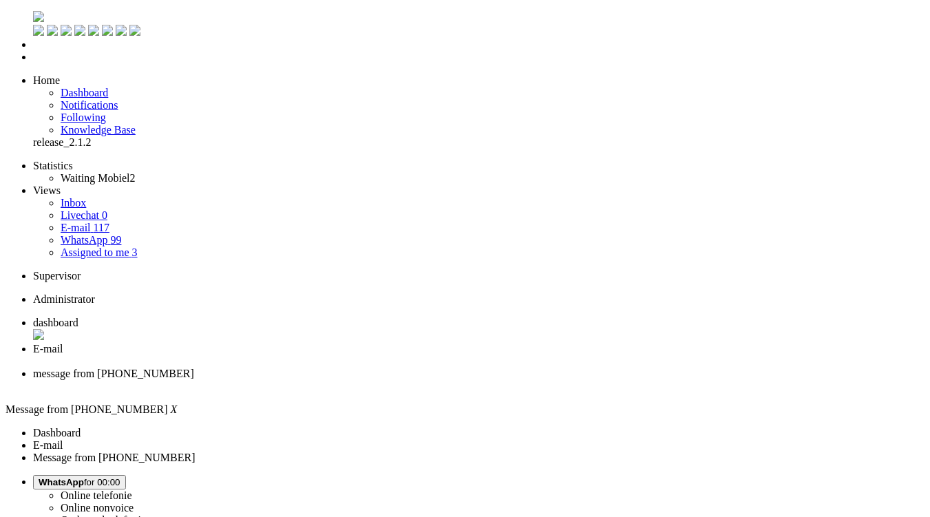
click at [393, 355] on div "Close tab" at bounding box center [479, 361] width 892 height 12
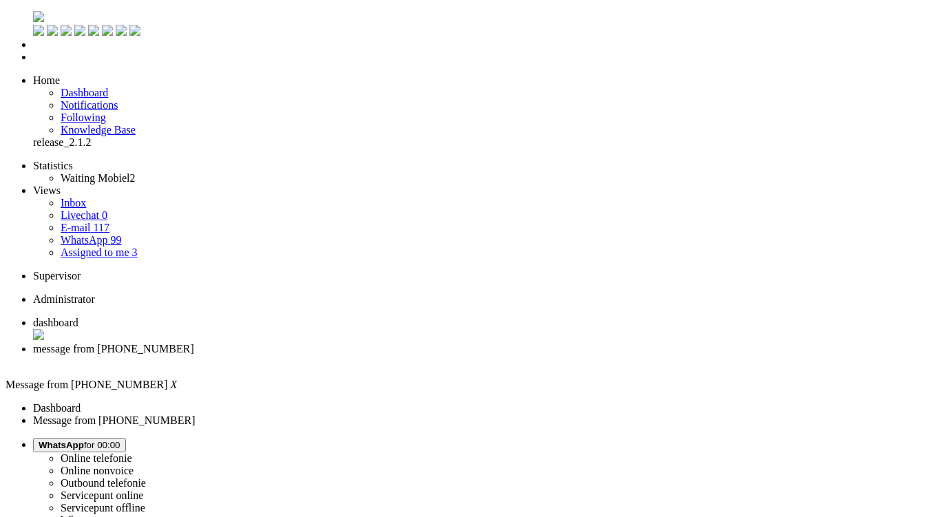
click at [393, 355] on div "Close tab" at bounding box center [479, 361] width 892 height 12
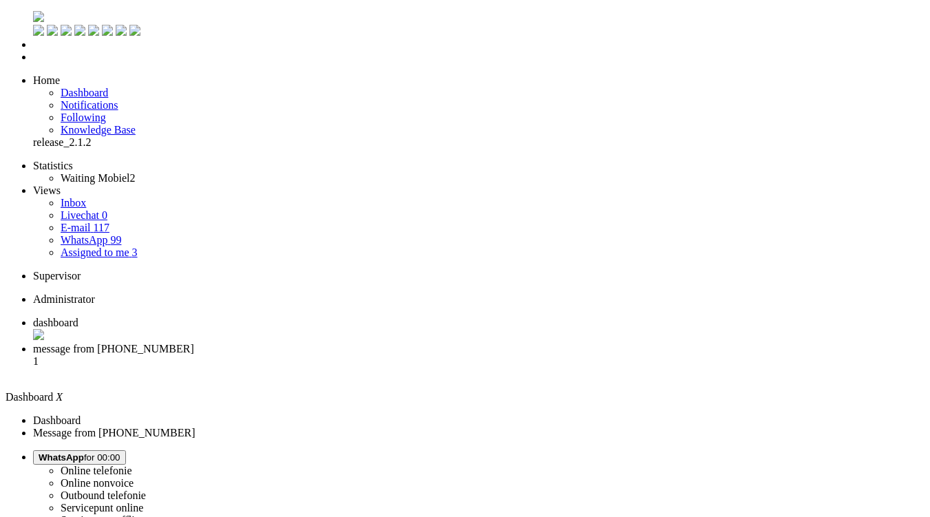
click at [104, 246] on li "Assigned to me 3" at bounding box center [493, 252] width 864 height 12
click at [105, 246] on span "Assigned to me" at bounding box center [95, 252] width 69 height 12
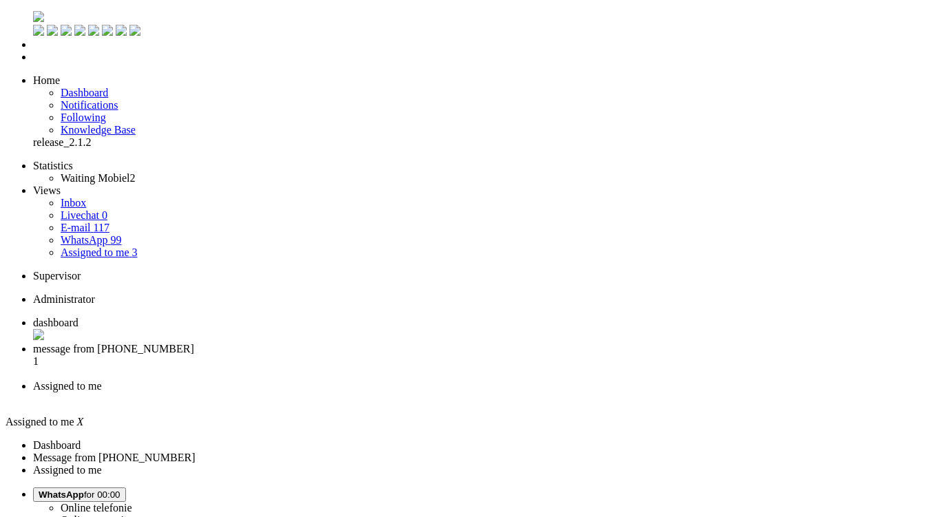
click at [126, 487] on button "WhatsApp for 00:00" at bounding box center [79, 494] width 93 height 14
click at [134, 514] on label "Online nonvoice" at bounding box center [97, 520] width 73 height 12
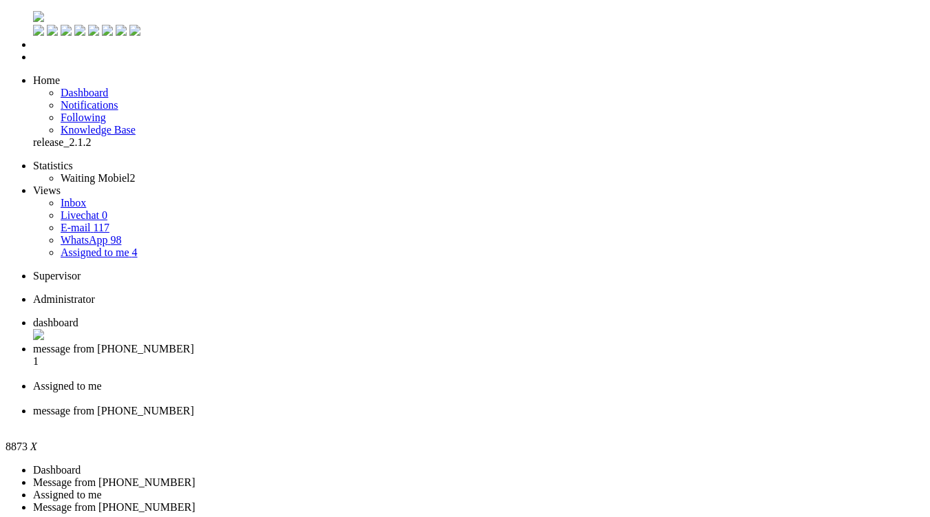
click at [194, 343] on span "message from +31640896974" at bounding box center [113, 349] width 161 height 12
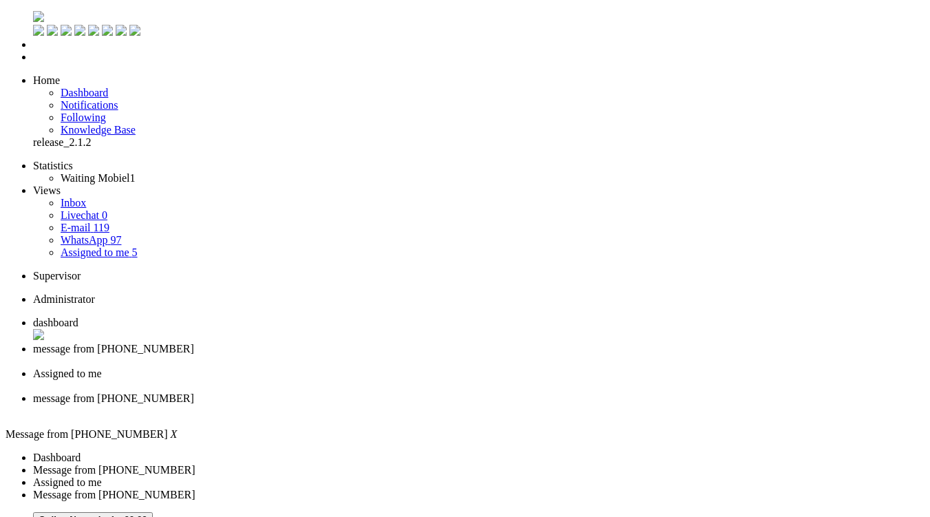
click at [397, 355] on div "Close tab" at bounding box center [479, 361] width 892 height 12
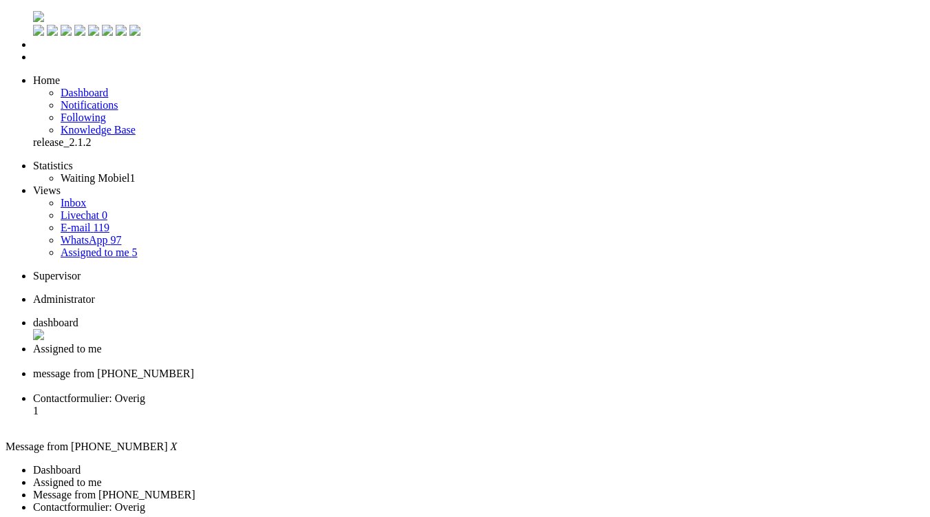
click at [138, 246] on link "Assigned to me 5" at bounding box center [99, 252] width 77 height 12
click at [341, 343] on li "Assigned to me" at bounding box center [479, 355] width 892 height 25
click at [578, 317] on ul "dashboard Assigned to me message from +31624083009 1" at bounding box center [471, 373] width 931 height 113
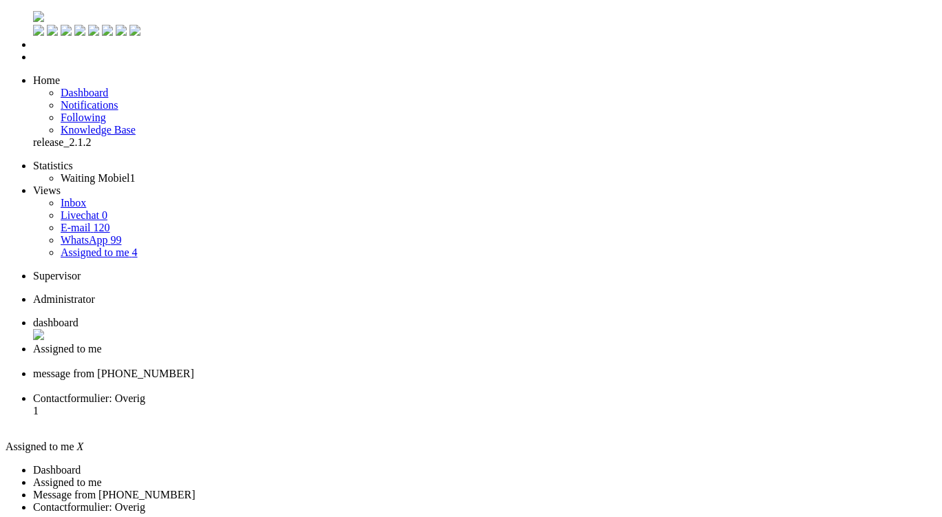
click at [145, 392] on span "Contactformulier: Overig" at bounding box center [89, 398] width 112 height 12
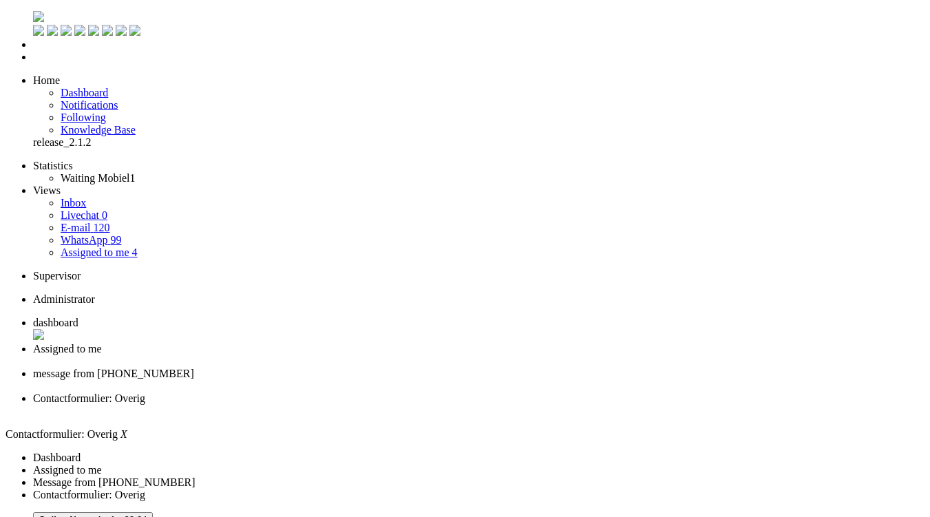
click at [102, 343] on span "Assigned to me" at bounding box center [67, 349] width 69 height 12
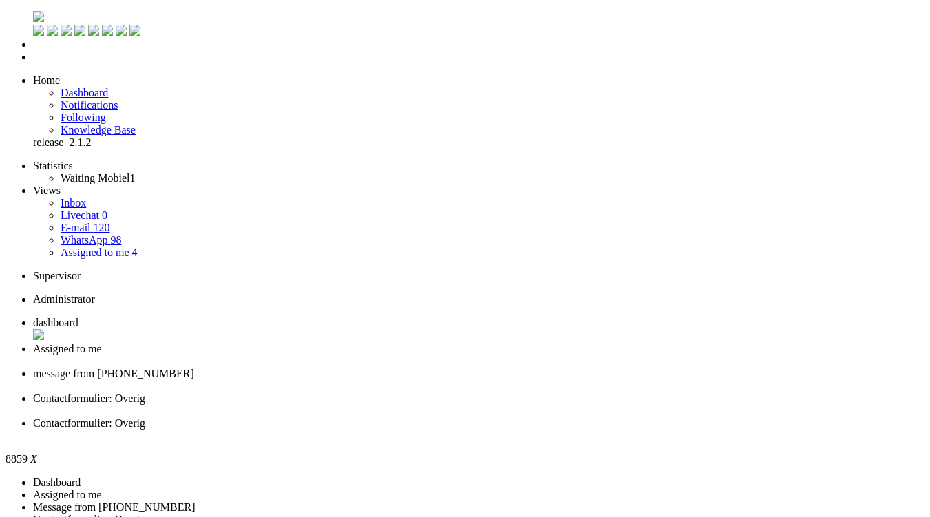
click at [653, 430] on div "Close tab" at bounding box center [479, 436] width 892 height 12
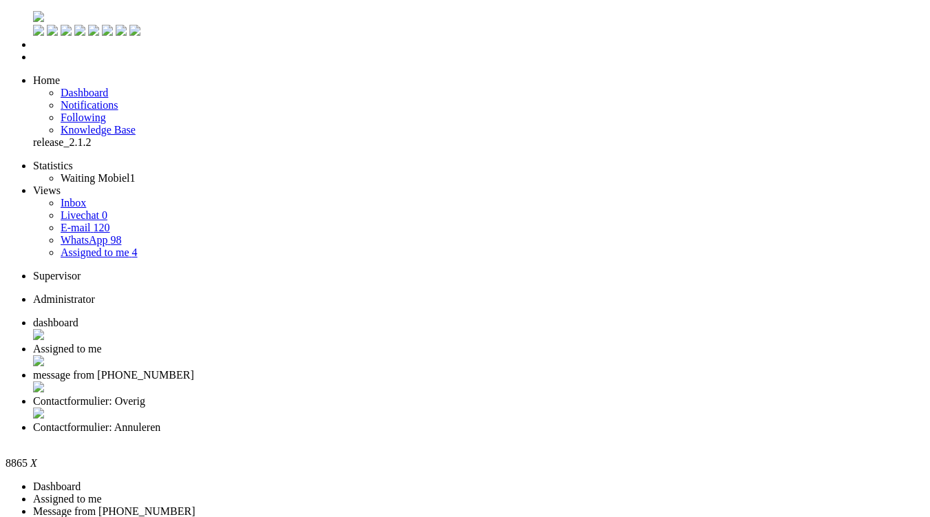
click at [653, 434] on div "Close tab" at bounding box center [479, 440] width 892 height 12
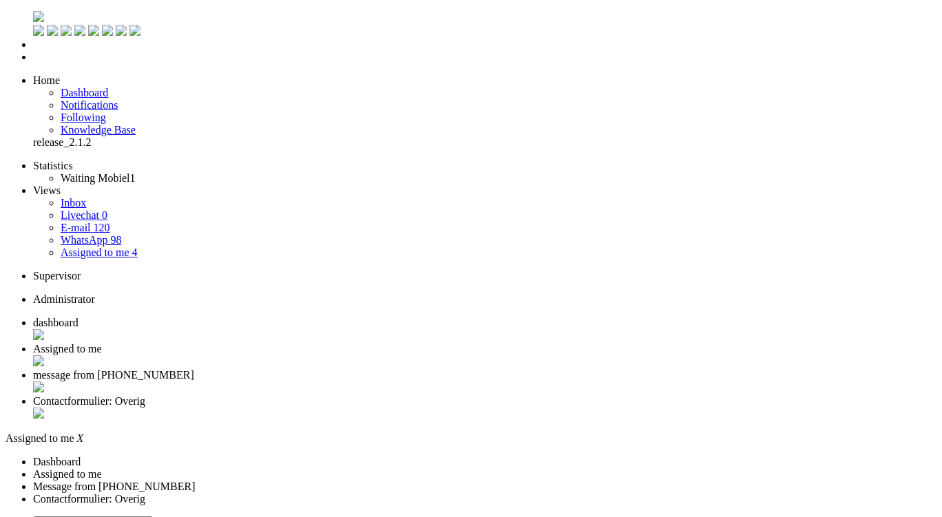
click at [402, 355] on div "Close tab" at bounding box center [484, 362] width 903 height 14
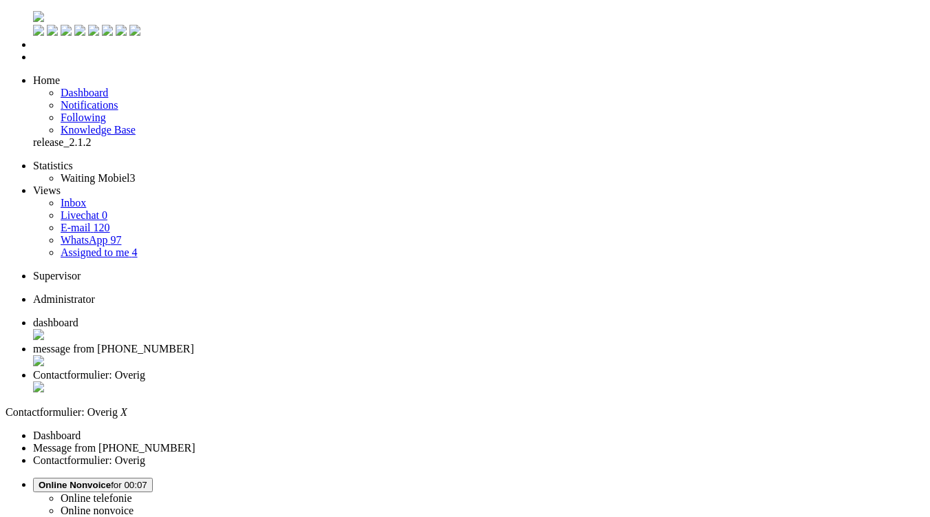
click at [194, 343] on span "message from +31624083009" at bounding box center [113, 349] width 161 height 12
click at [153, 478] on button "Online Nonvoice for 00:16" at bounding box center [93, 485] width 120 height 14
click at [132, 492] on link "Online telefonie" at bounding box center [97, 498] width 72 height 12
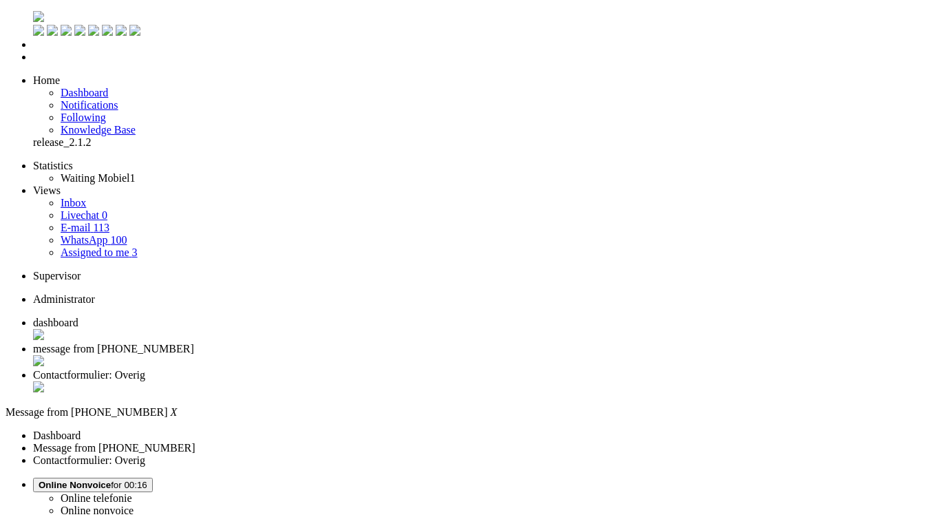
click at [132, 492] on label "Online telefonie" at bounding box center [97, 498] width 72 height 12
click at [78, 317] on span "dashboard" at bounding box center [55, 323] width 45 height 12
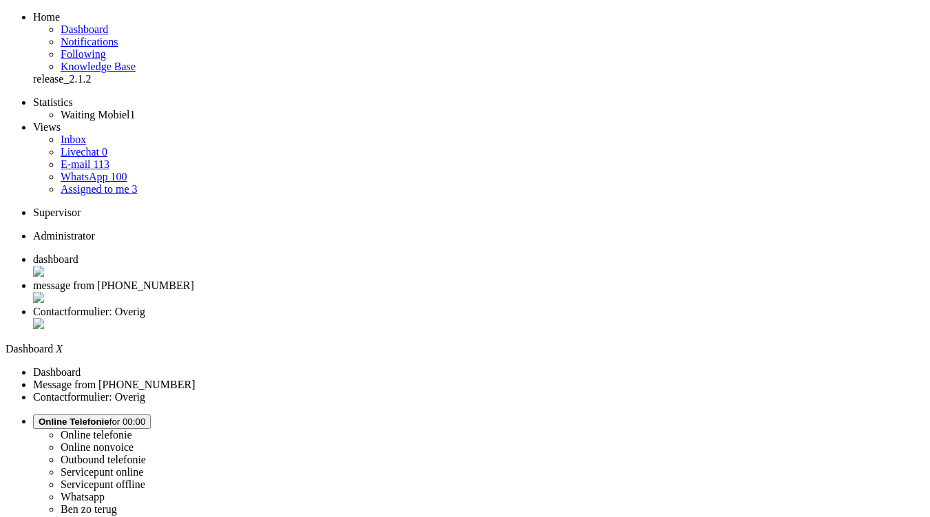
scroll to position [136, 0]
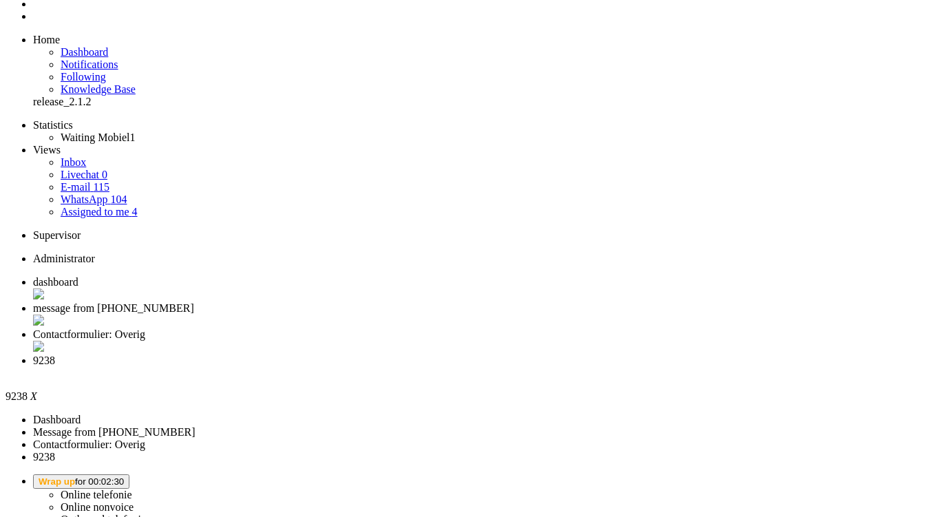
scroll to position [92, 0]
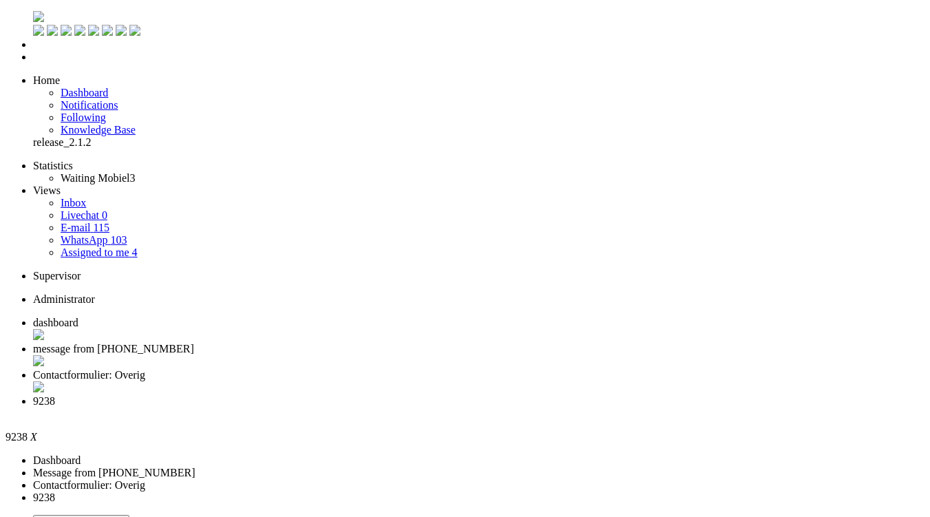
click at [124, 516] on span "Wrap up for 00:03:06" at bounding box center [81, 522] width 85 height 10
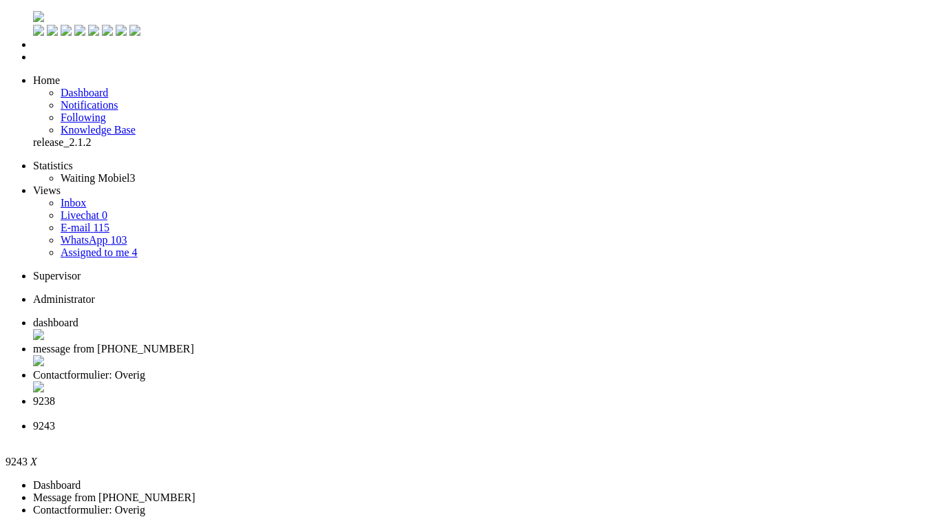
click at [78, 317] on span "dashboard" at bounding box center [55, 323] width 45 height 12
click at [55, 420] on span "9243" at bounding box center [44, 426] width 22 height 12
click at [55, 395] on span "9238" at bounding box center [44, 401] width 22 height 12
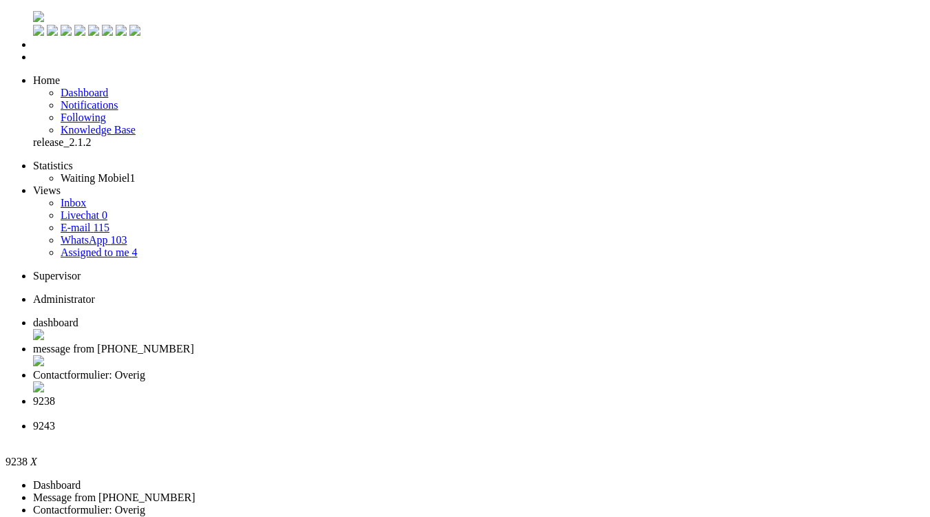
click at [556, 408] on div "Close tab" at bounding box center [479, 414] width 892 height 12
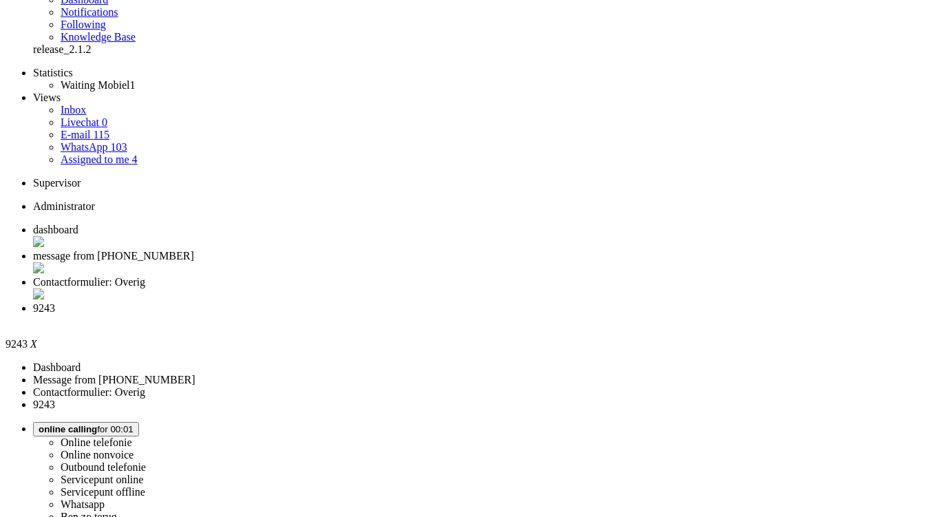
scroll to position [94, 0]
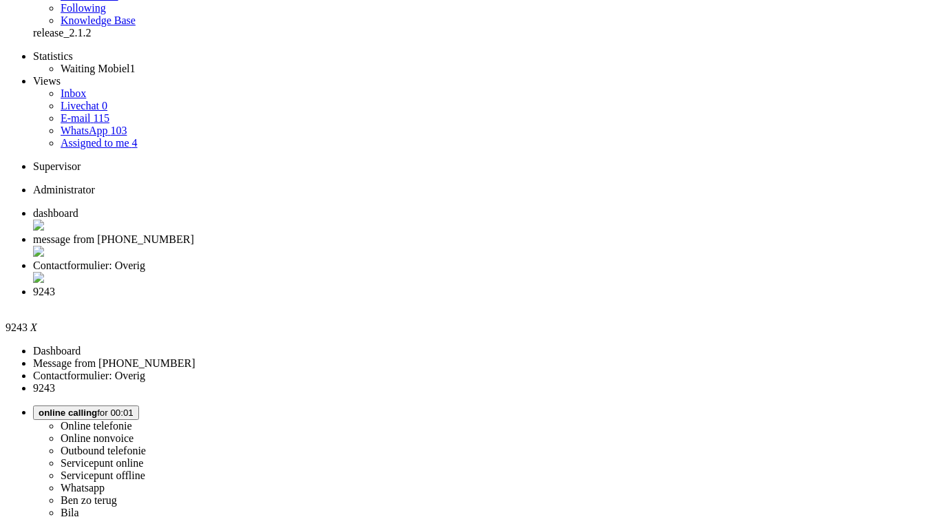
scroll to position [371, 0]
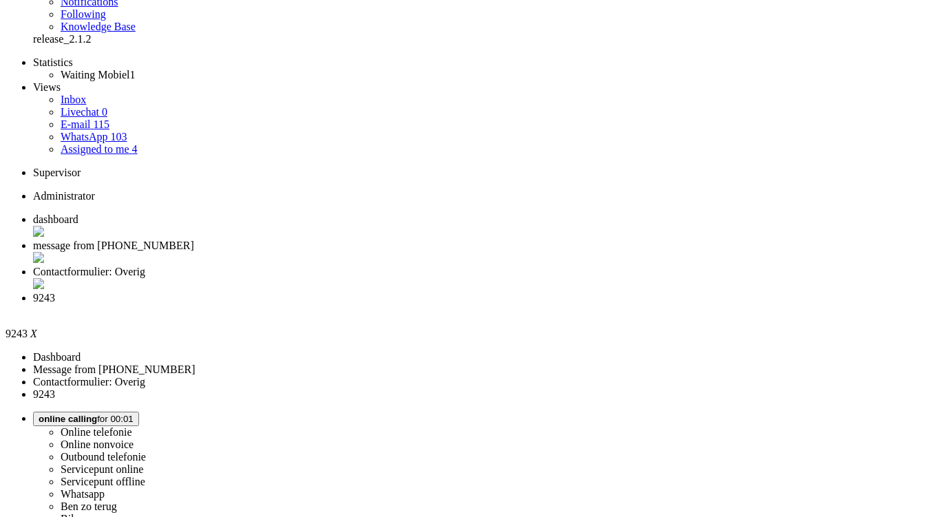
scroll to position [0, 0]
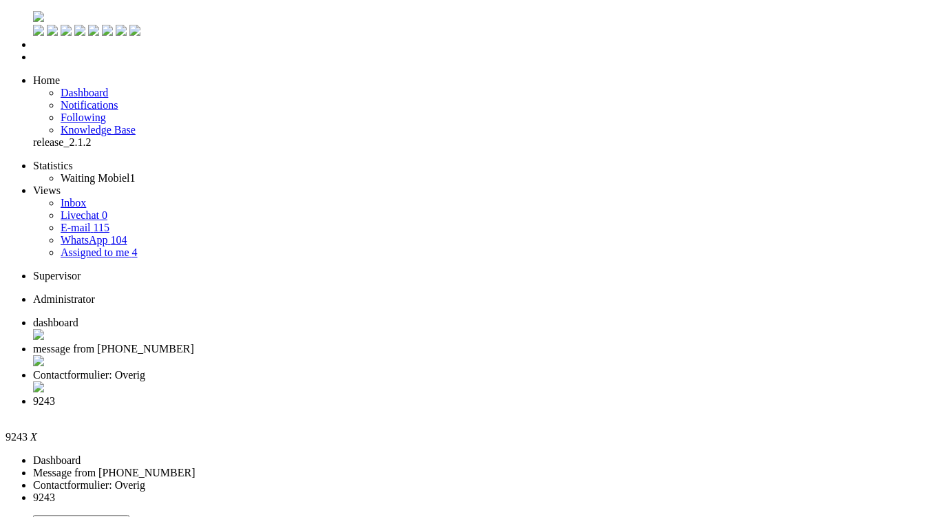
click at [629, 408] on div "Close tab" at bounding box center [479, 414] width 892 height 12
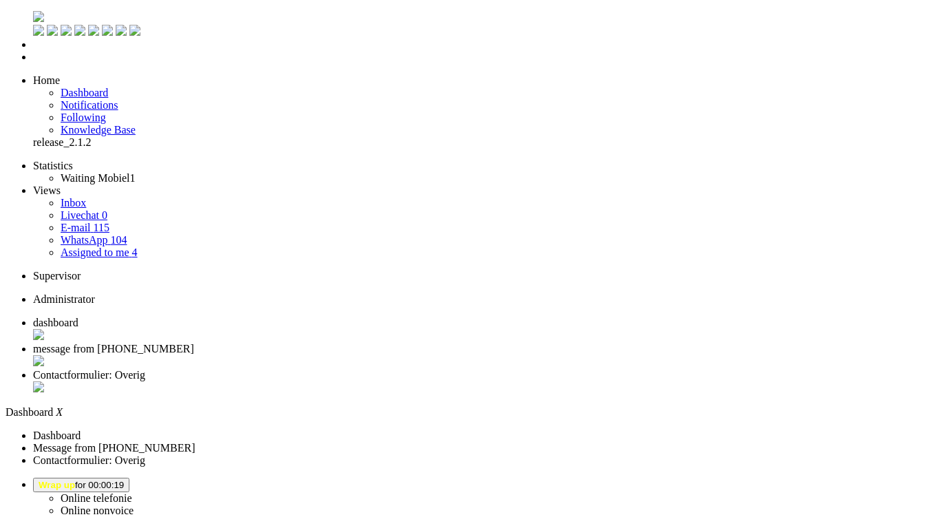
click at [124, 480] on span "Wrap up for 00:00:19" at bounding box center [81, 485] width 85 height 10
click at [132, 492] on label "Online telefonie" at bounding box center [97, 498] width 72 height 12
click at [399, 355] on div "Close tab" at bounding box center [479, 362] width 892 height 14
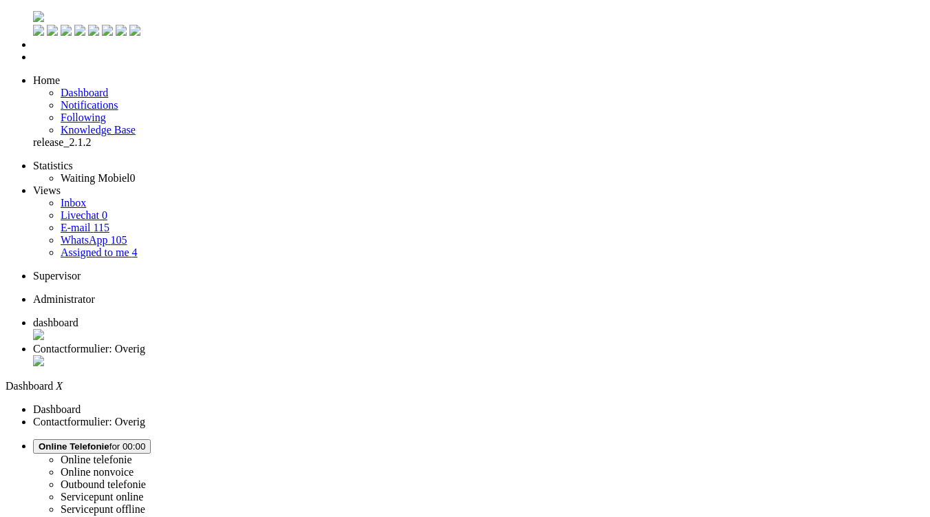
click at [399, 355] on div "Close tab" at bounding box center [479, 362] width 892 height 14
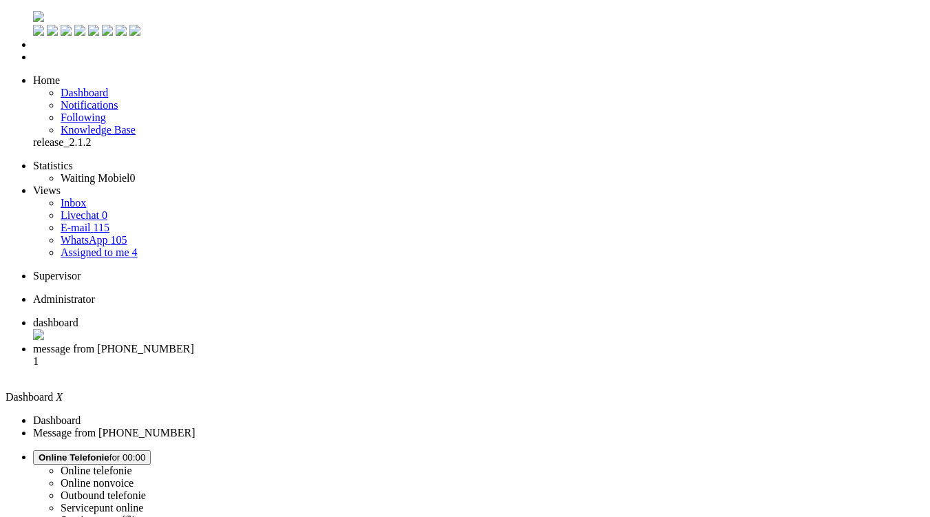
click at [375, 343] on li "message from +31624083009 1" at bounding box center [479, 361] width 892 height 37
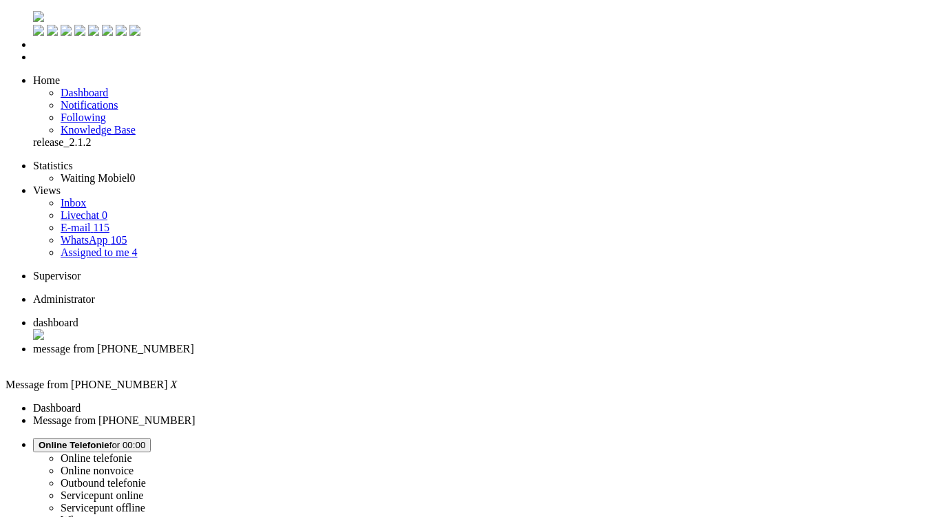
click at [78, 317] on span "dashboard" at bounding box center [55, 323] width 45 height 12
click at [194, 343] on span "message from +31624083009" at bounding box center [113, 349] width 161 height 12
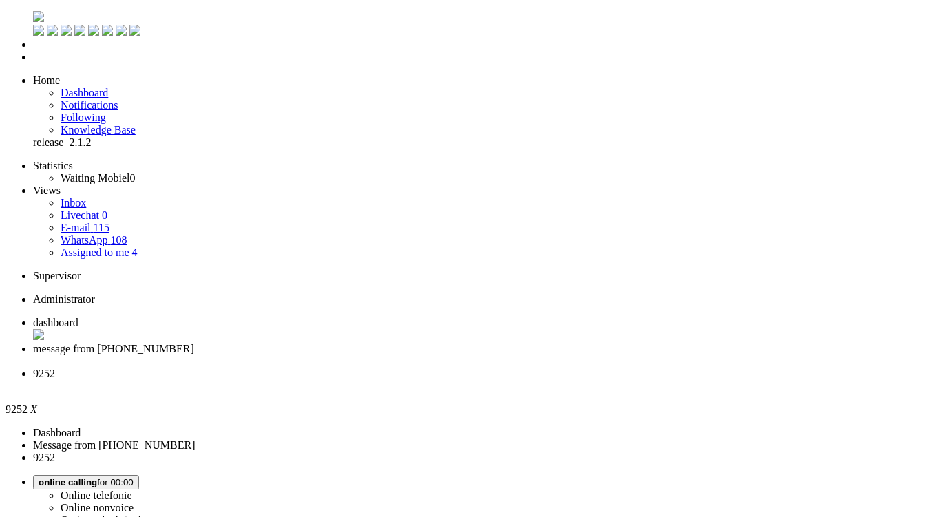
type input "+31683968205"
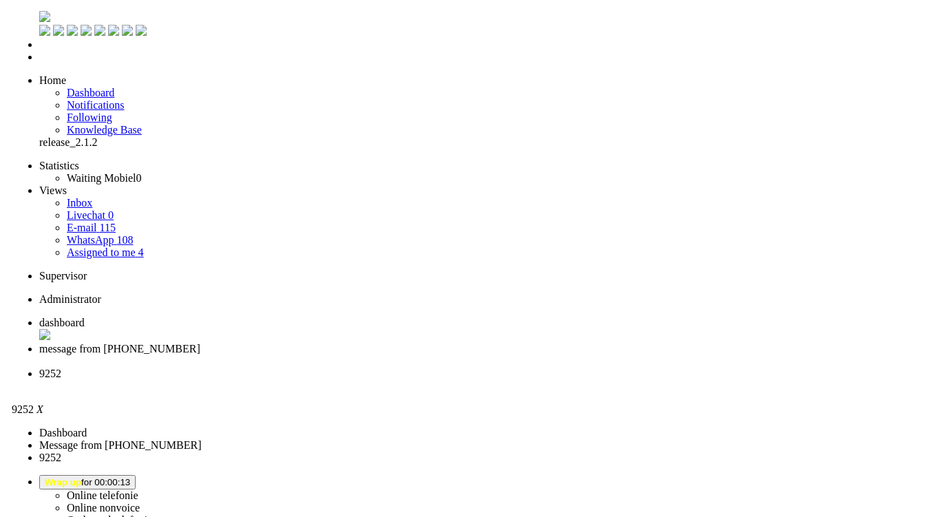
scroll to position [235, 0]
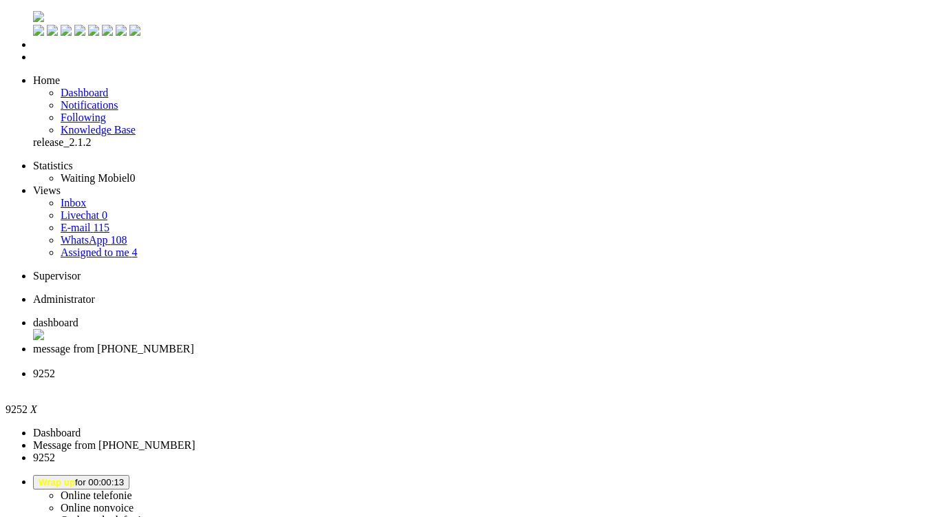
click at [516, 380] on div "Close tab" at bounding box center [479, 386] width 892 height 12
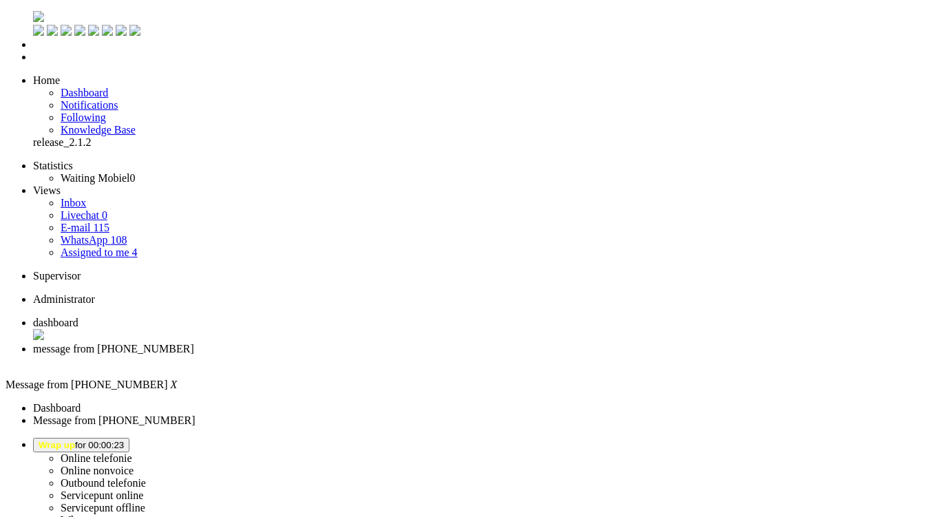
click at [107, 246] on li "Assigned to me 4" at bounding box center [493, 252] width 864 height 12
click at [118, 246] on link "Assigned to me 4" at bounding box center [99, 252] width 77 height 12
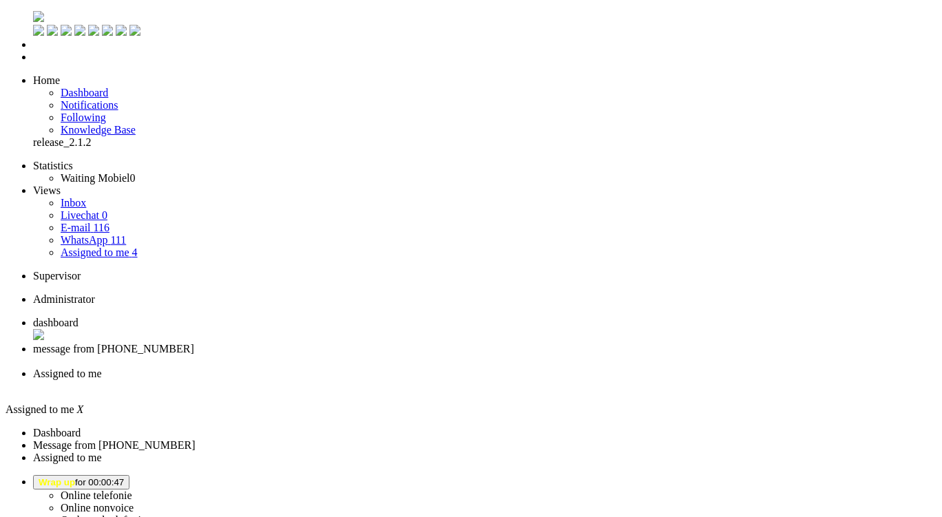
click at [78, 317] on span "dashboard" at bounding box center [55, 323] width 45 height 12
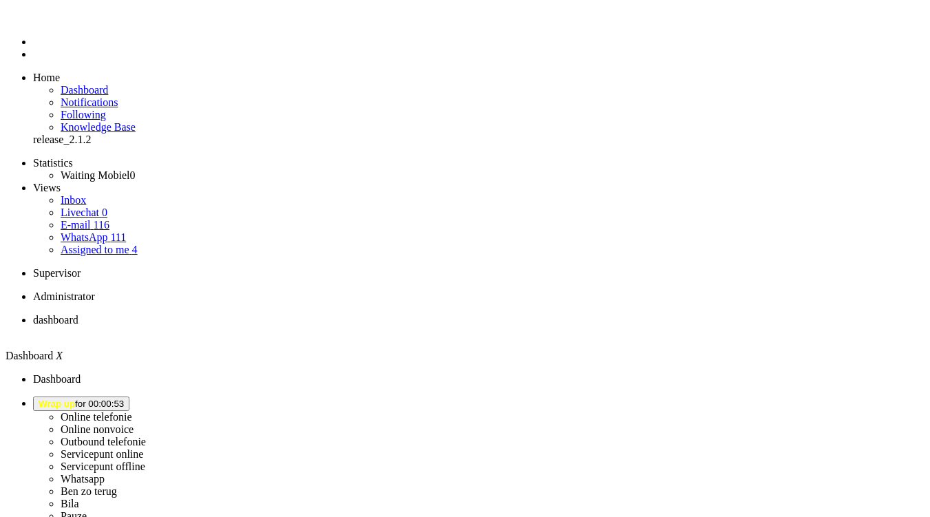
click at [129, 397] on button "Wrap up for 00:00:53" at bounding box center [81, 404] width 96 height 14
click at [132, 411] on label "Online telefonie" at bounding box center [97, 417] width 72 height 12
click at [97, 399] on span "away for 00:00" at bounding box center [68, 404] width 59 height 10
click at [132, 411] on label "Online telefonie" at bounding box center [97, 417] width 72 height 12
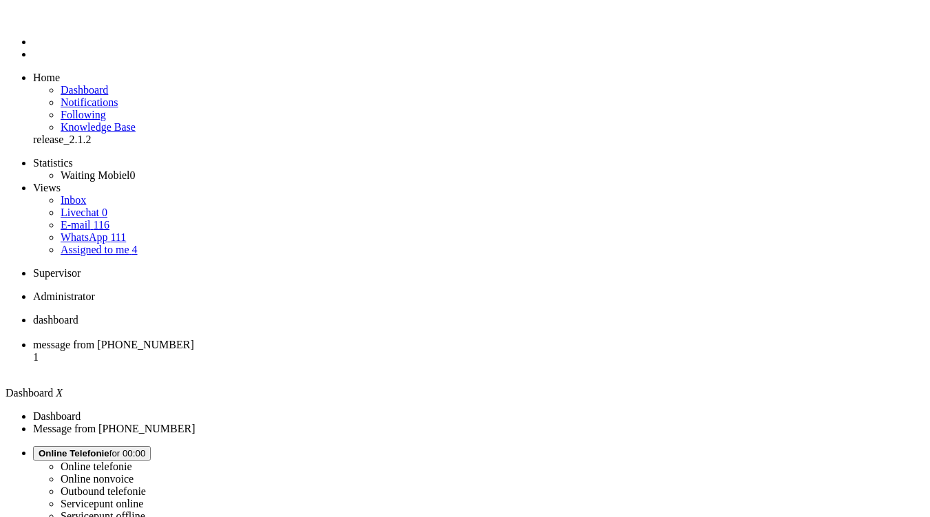
scroll to position [53, 0]
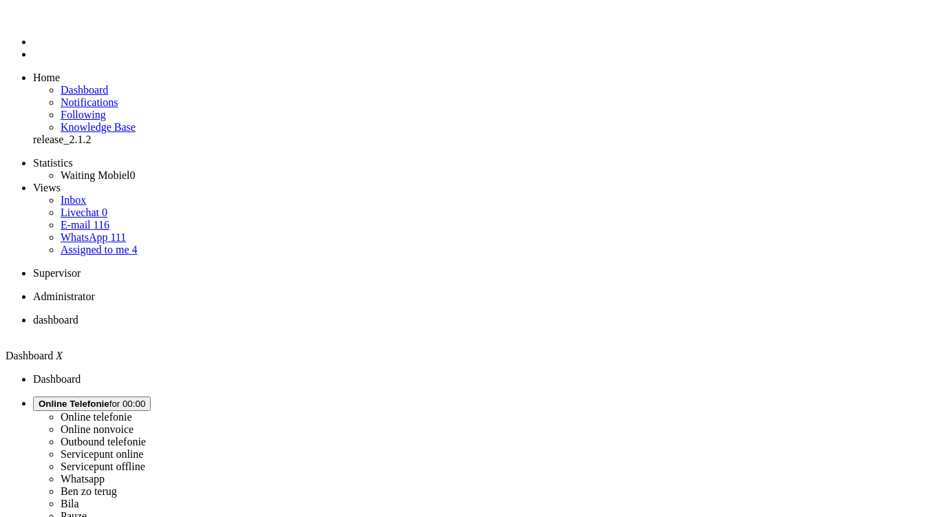
click at [104, 244] on span "Assigned to me" at bounding box center [95, 250] width 69 height 12
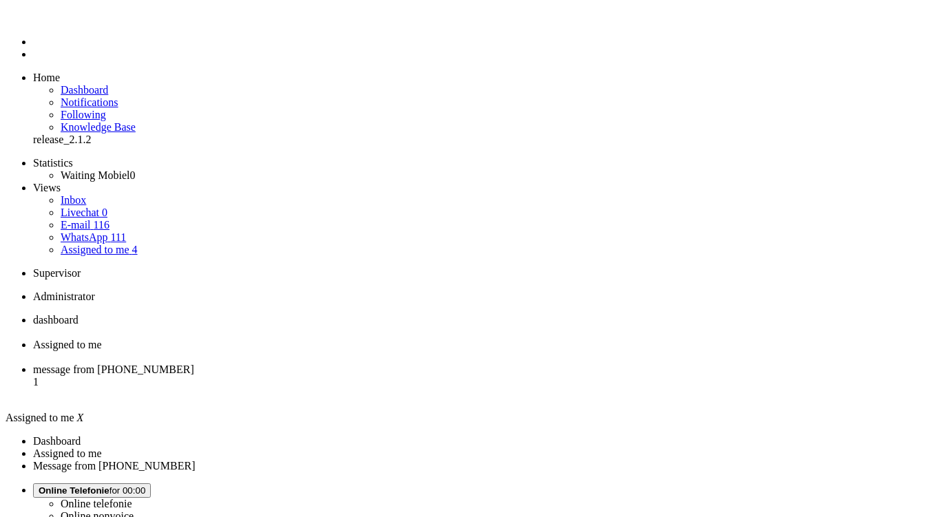
click at [392, 351] on div "Close tab" at bounding box center [484, 357] width 903 height 12
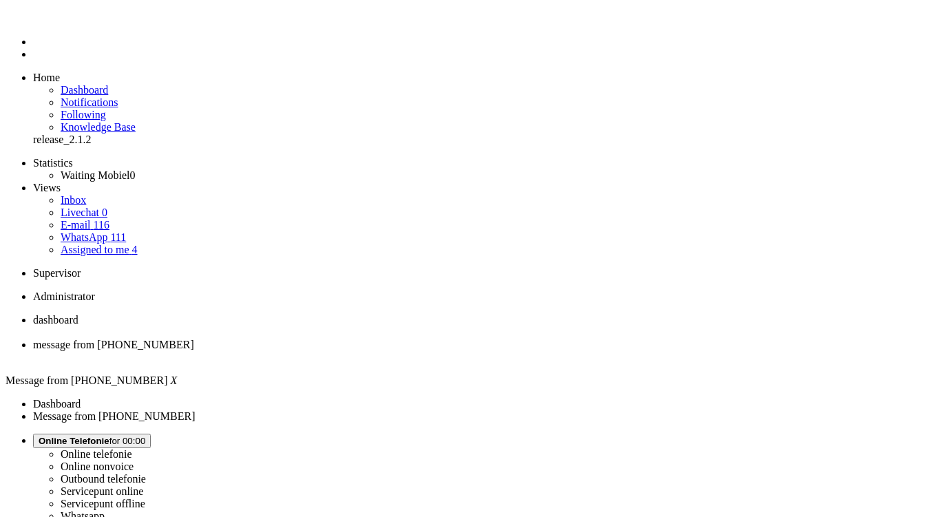
click at [61, 231] on span "WhatsApp" at bounding box center [84, 237] width 47 height 12
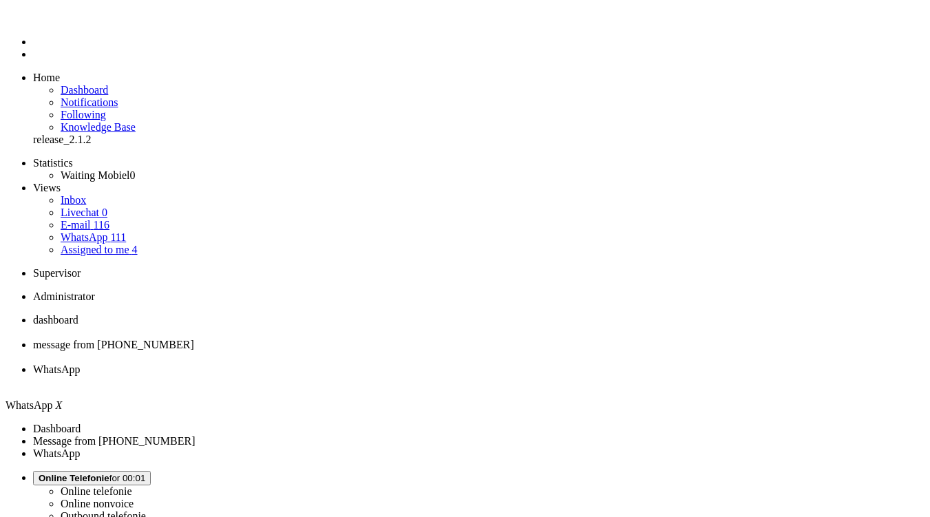
click at [511, 376] on div "Close tab" at bounding box center [479, 382] width 892 height 12
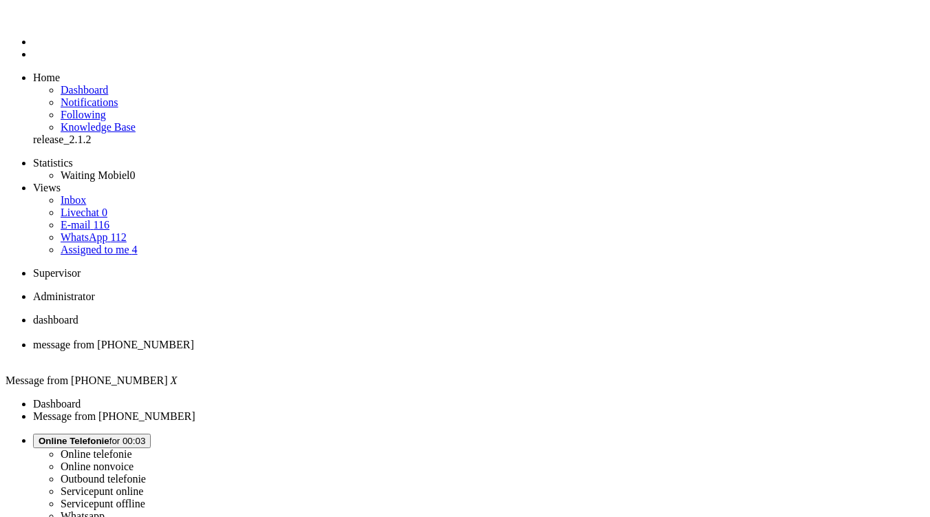
click at [151, 434] on button "Online Telefonie for 00:03" at bounding box center [92, 441] width 118 height 14
click at [397, 351] on div "Close tab" at bounding box center [479, 357] width 892 height 12
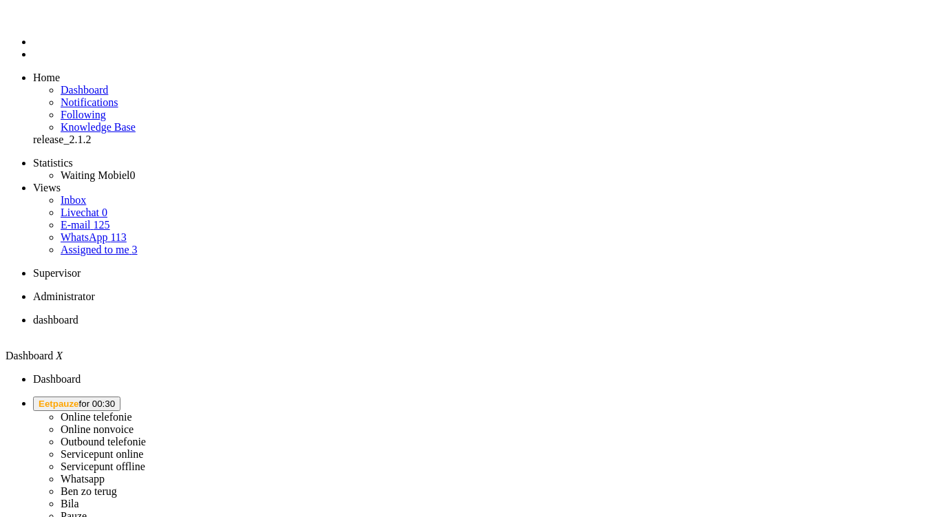
click at [120, 397] on button "Eetpauze for 00:30" at bounding box center [76, 404] width 87 height 14
click at [134, 423] on label "Online nonvoice" at bounding box center [97, 429] width 73 height 12
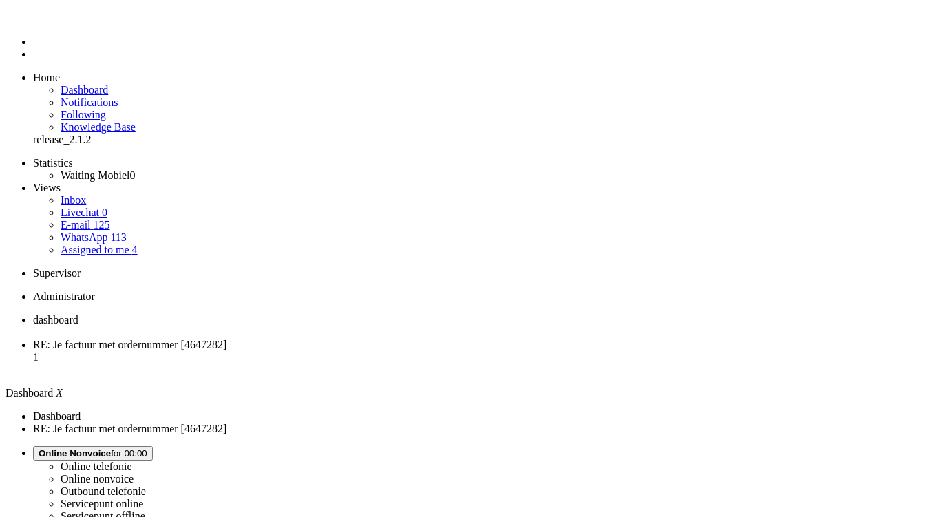
click at [346, 339] on li "RE: Je factuur met ordernummer [4647282] 1" at bounding box center [479, 357] width 892 height 37
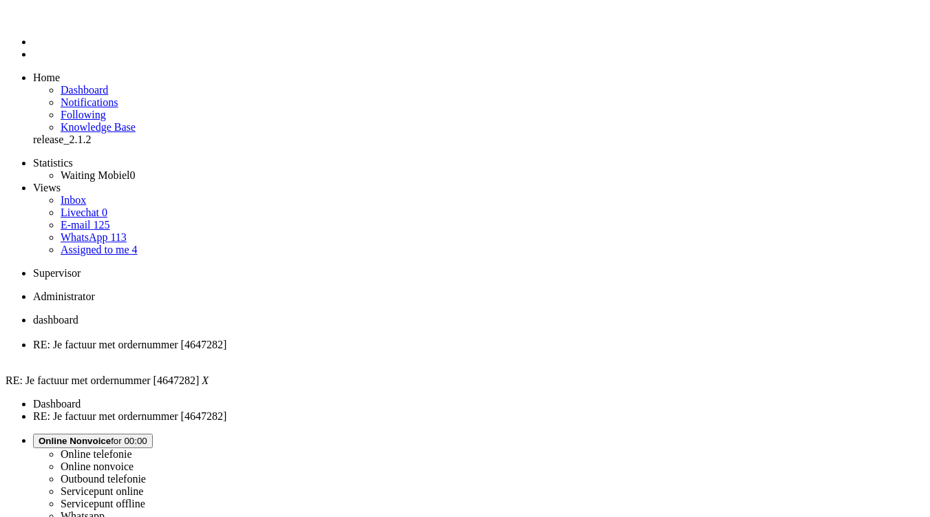
click at [109, 244] on link "Assigned to me 4" at bounding box center [99, 250] width 77 height 12
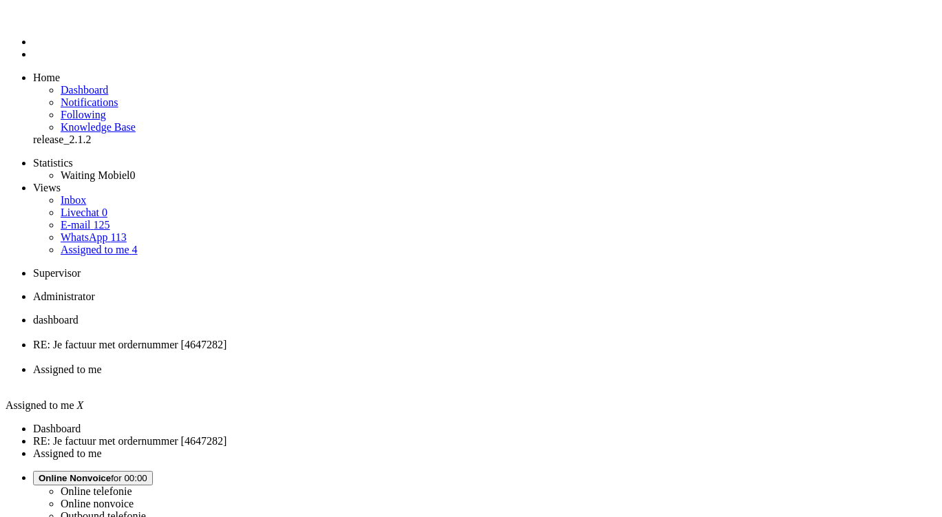
click at [516, 376] on div "Close tab" at bounding box center [484, 382] width 903 height 12
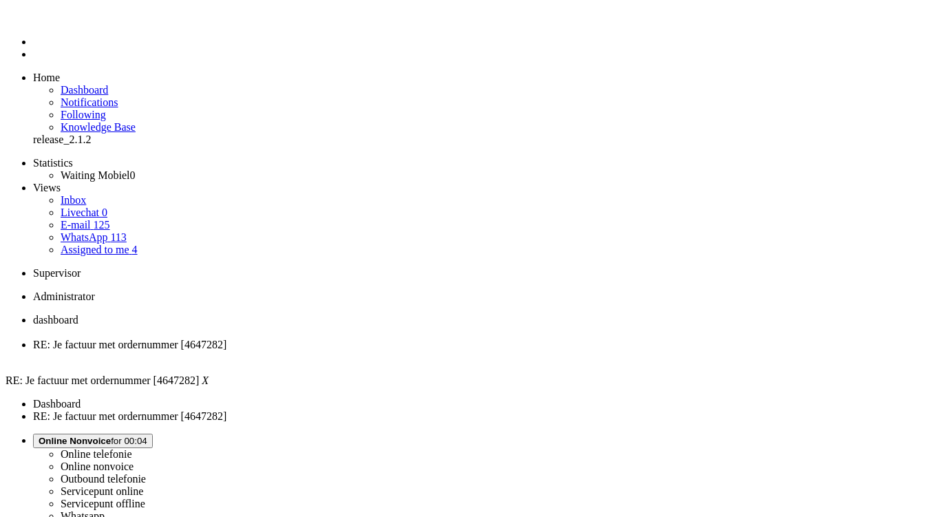
paste body "Rich Text Area. Press ALT-0 for help."
drag, startPoint x: 789, startPoint y: 52, endPoint x: 826, endPoint y: 59, distance: 37.7
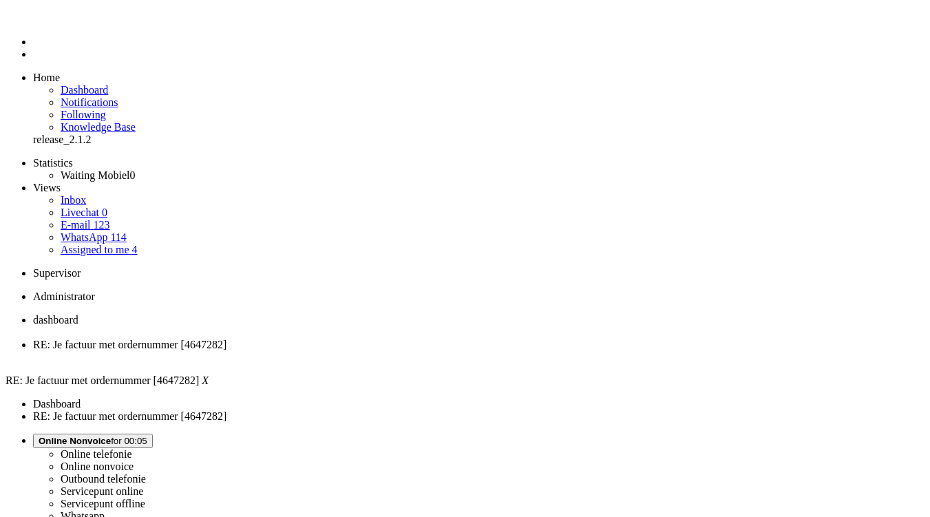
copy div "Jeannette"
drag, startPoint x: 45, startPoint y: 2450, endPoint x: 147, endPoint y: 2448, distance: 101.9
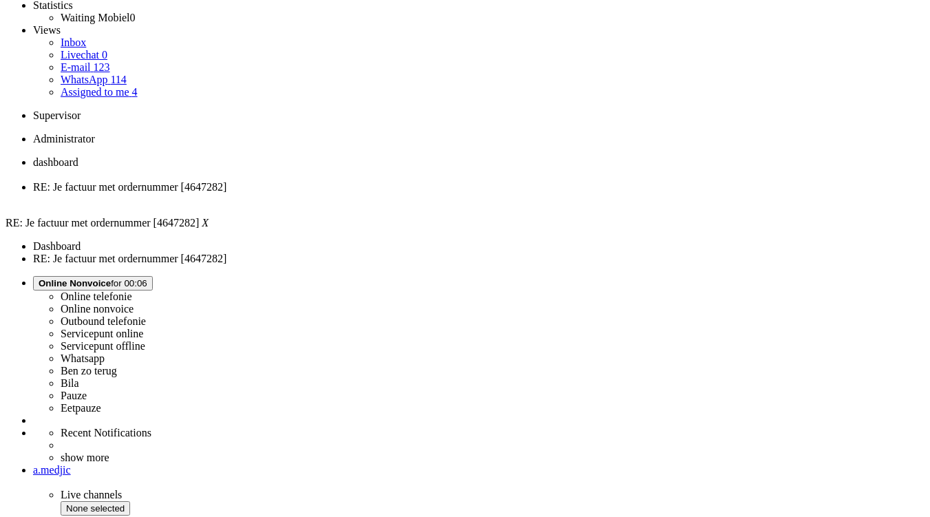
scroll to position [160, 0]
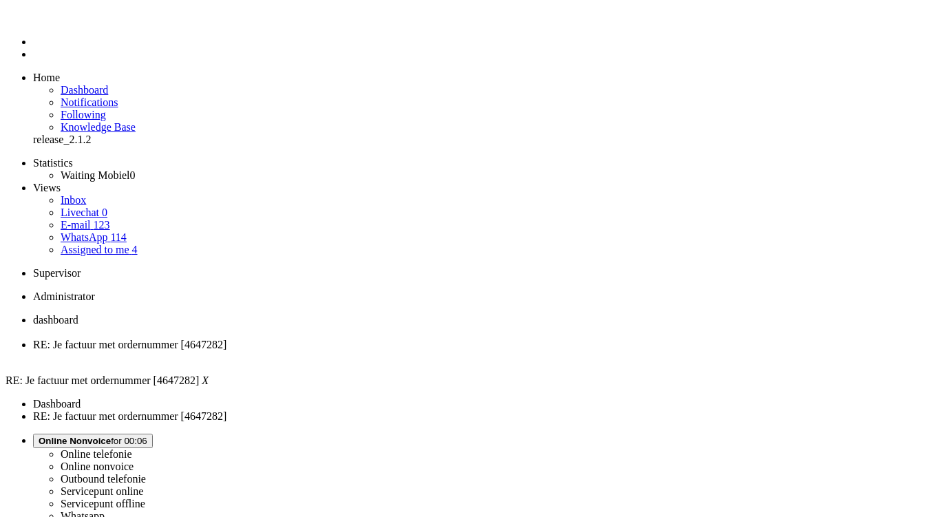
click at [395, 351] on div "Close tab" at bounding box center [479, 357] width 892 height 12
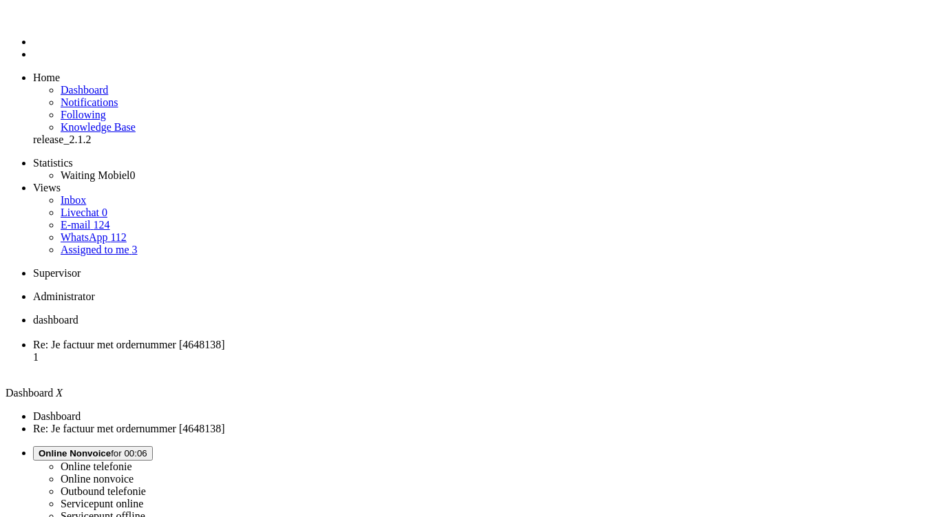
click at [225, 339] on span "Re: Je factuur met ordernummer [4648138]" at bounding box center [129, 345] width 192 height 12
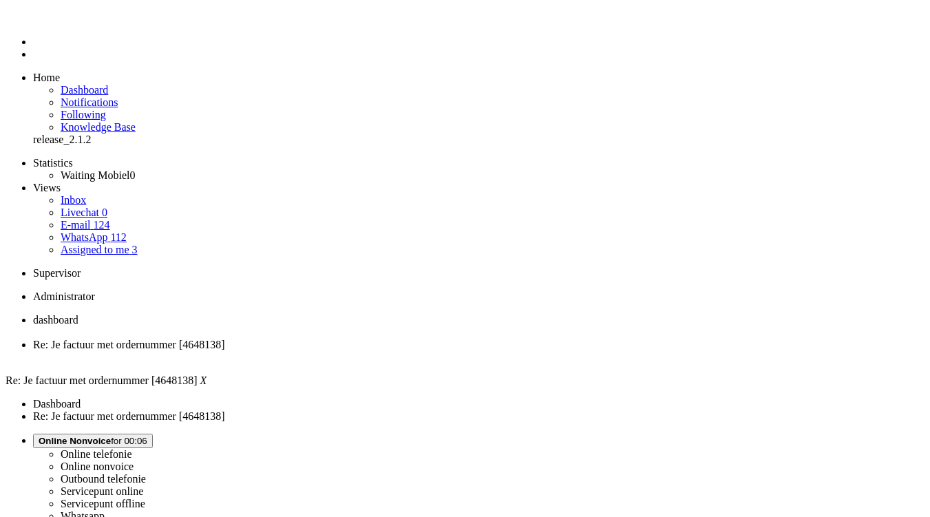
paste body "Rich Text Area. Press ALT-0 for help."
drag, startPoint x: 59, startPoint y: 2448, endPoint x: -34, endPoint y: 2446, distance: 93.6
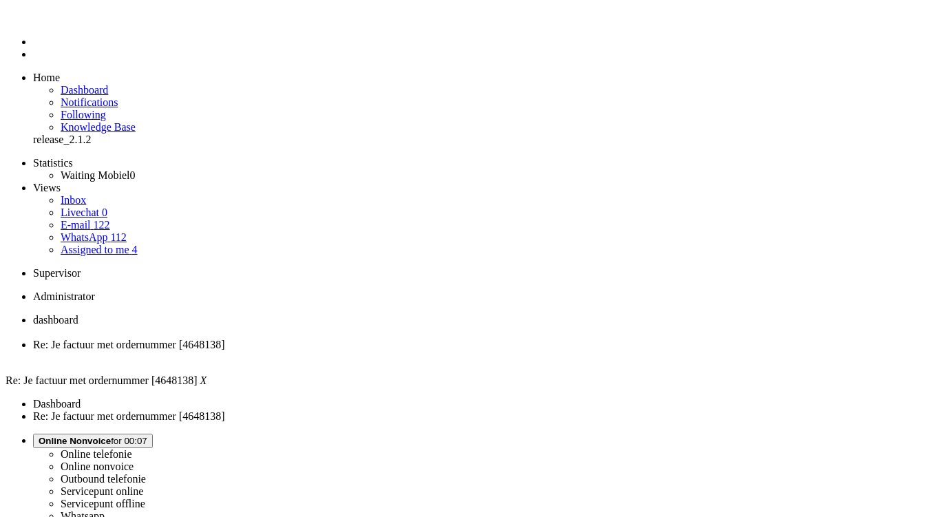
drag, startPoint x: 43, startPoint y: 2448, endPoint x: 146, endPoint y: 2447, distance: 103.3
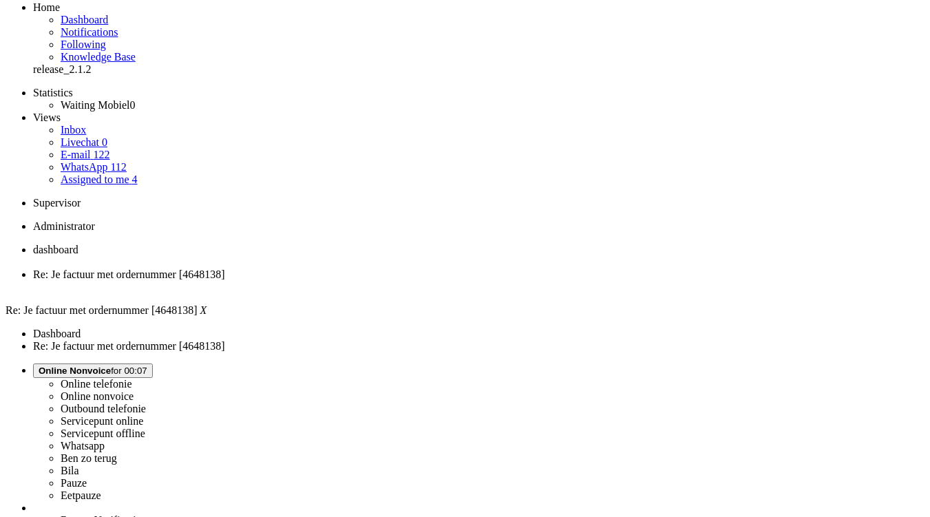
scroll to position [71, 0]
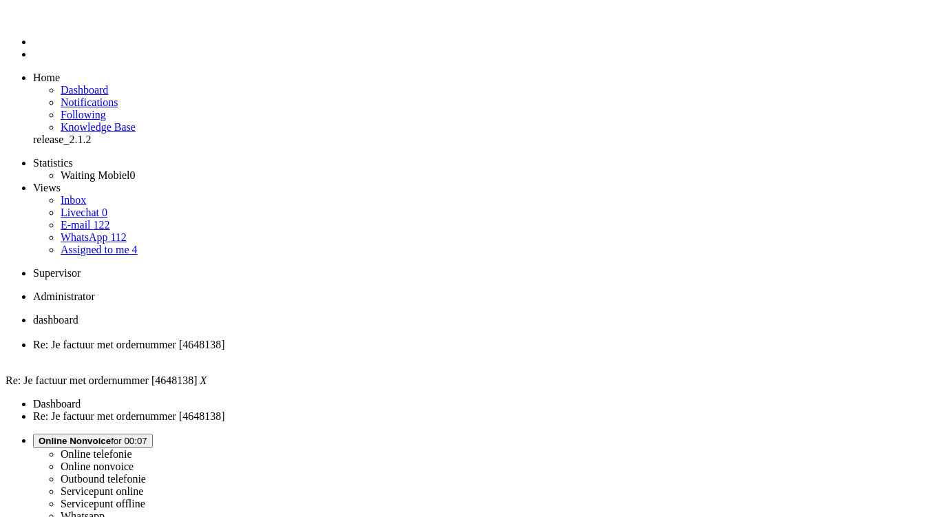
click at [398, 351] on div "Close tab" at bounding box center [479, 357] width 892 height 12
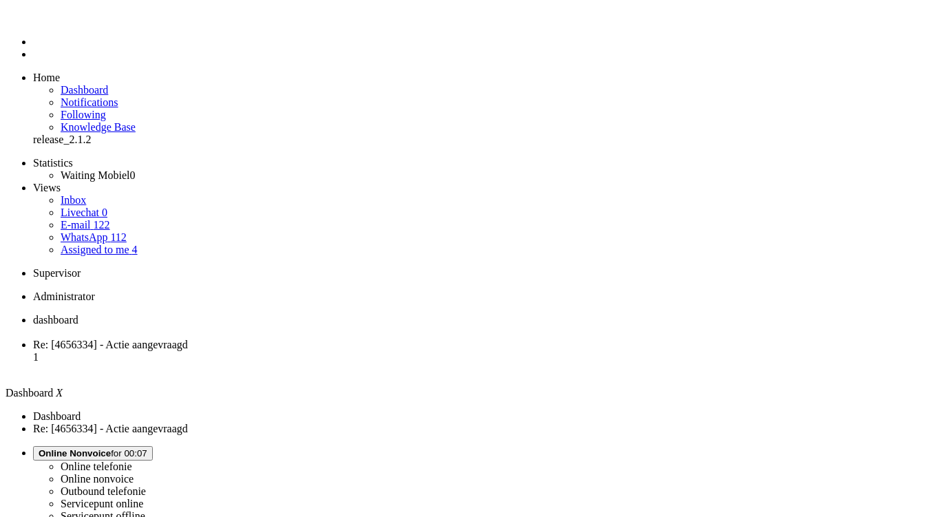
click at [188, 339] on span "Re: [4656334] - Actie aangevraagd" at bounding box center [110, 345] width 155 height 12
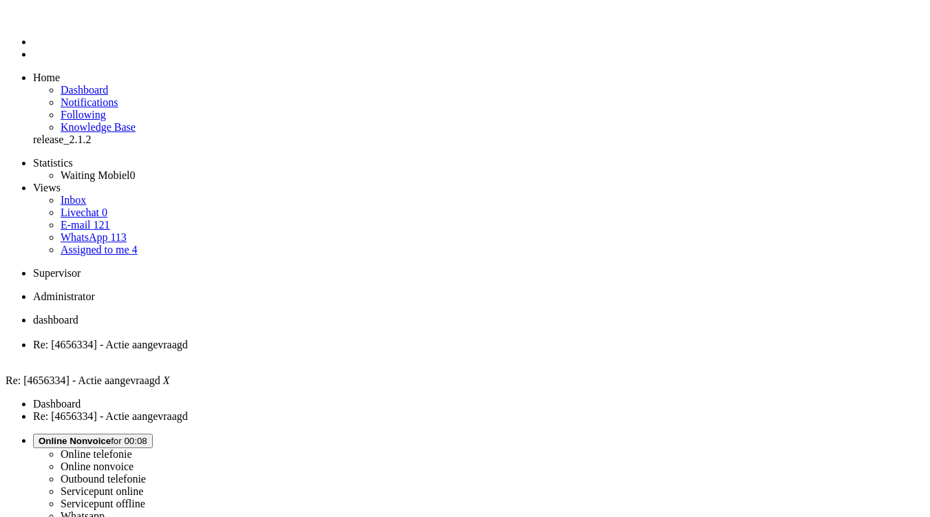
scroll to position [162, 0]
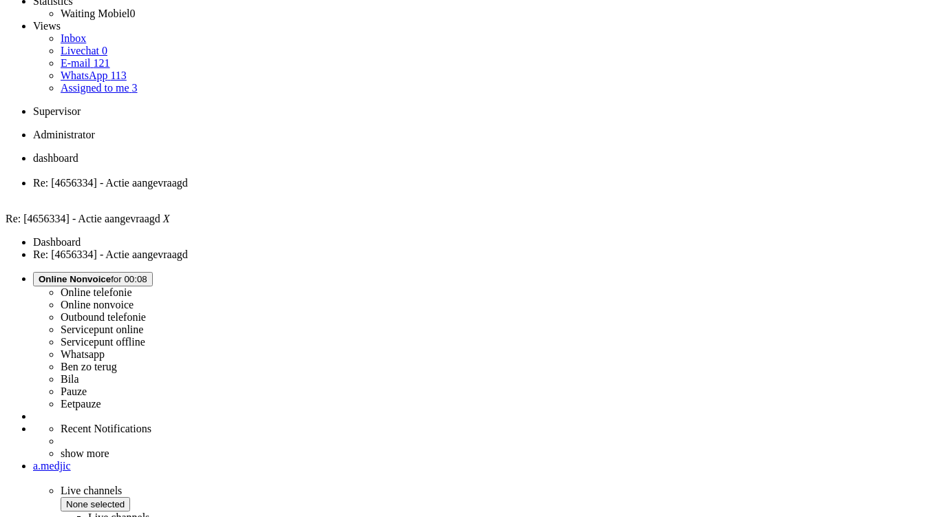
scroll to position [0, 0]
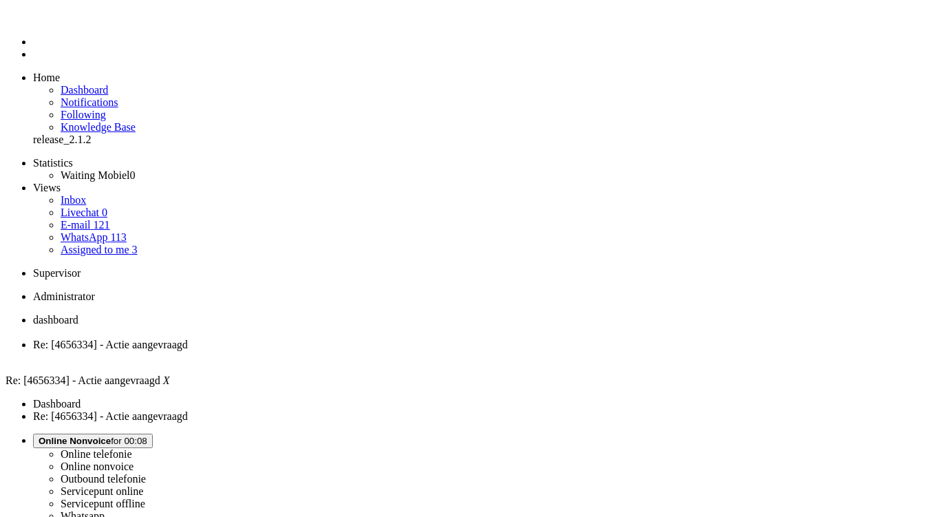
click at [398, 351] on div "Close tab" at bounding box center [479, 357] width 892 height 12
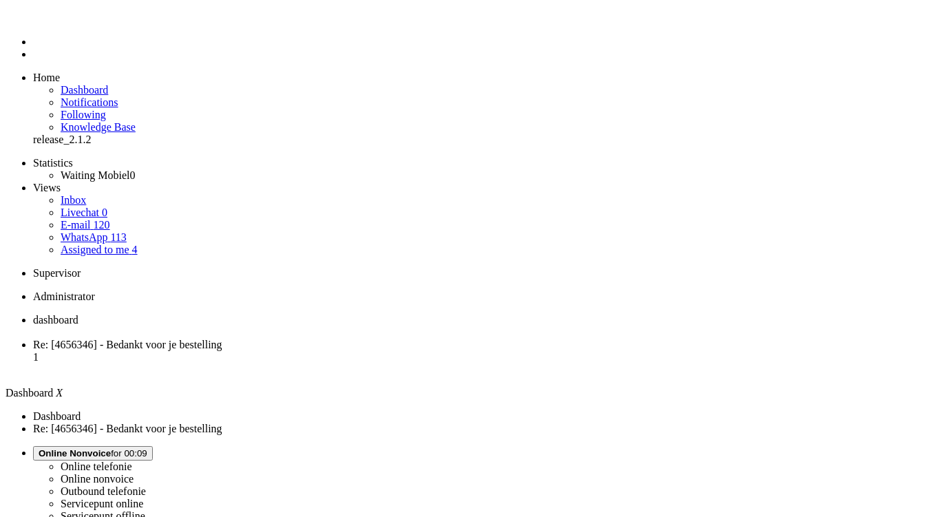
click at [222, 339] on span "Re: [4656346] - Bedankt voor je bestelling" at bounding box center [127, 345] width 189 height 12
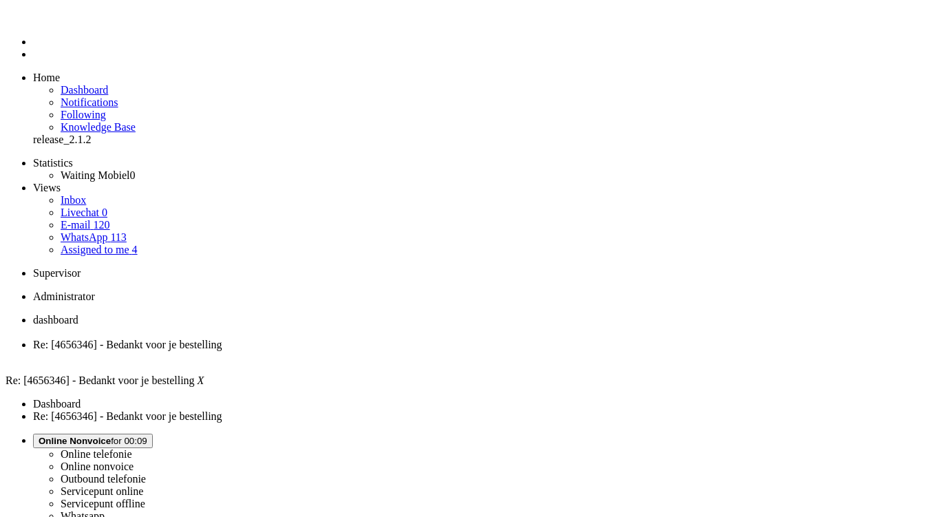
paste body "Rich Text Area. Press ALT-0 for help."
drag, startPoint x: 41, startPoint y: 2447, endPoint x: 149, endPoint y: 2446, distance: 107.4
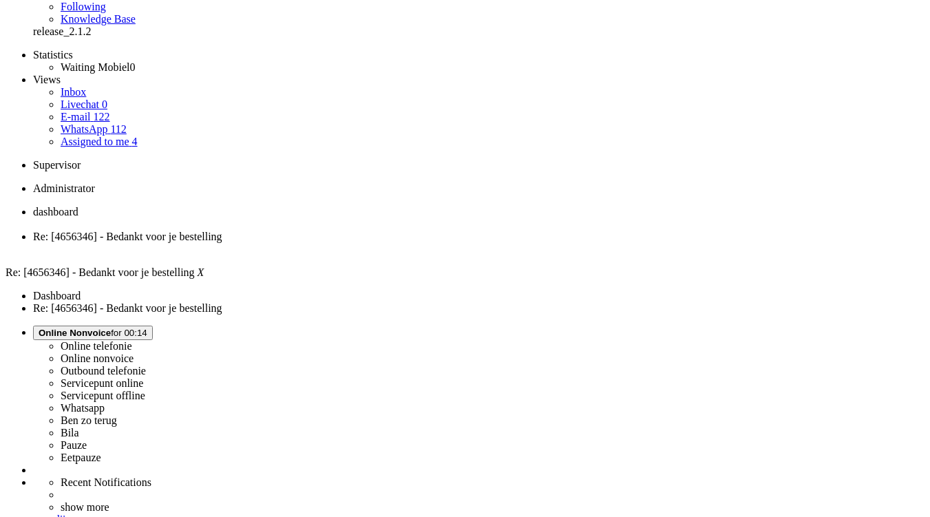
scroll to position [66, 0]
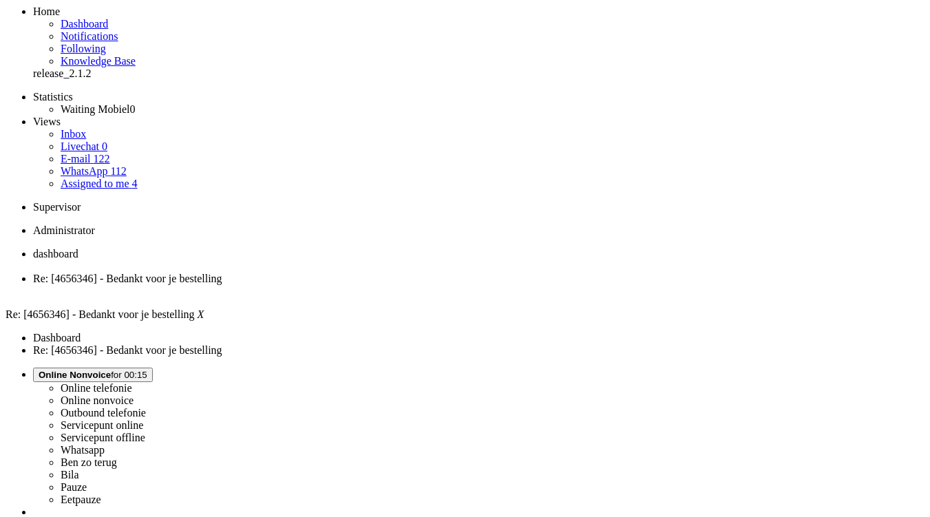
scroll to position [0, 0]
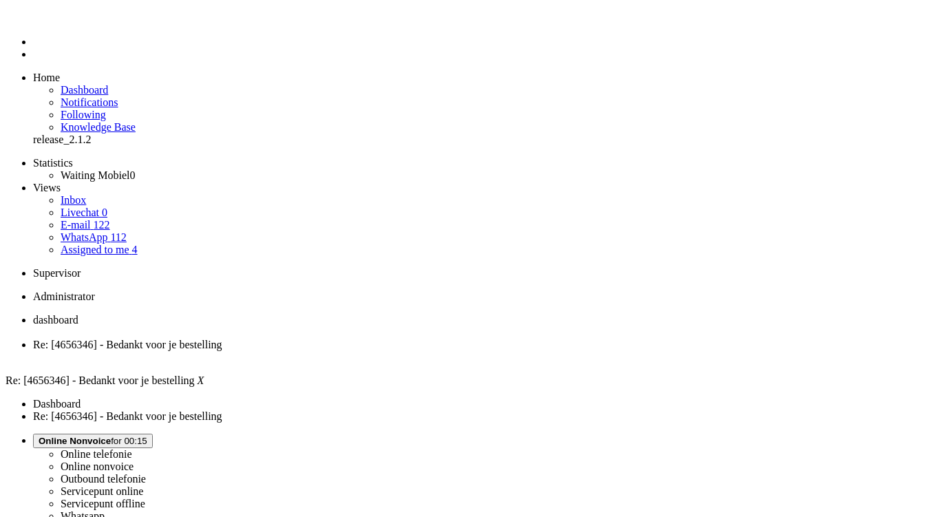
click at [398, 339] on li "Re: [4656346] - Bedankt voor je bestelling" at bounding box center [479, 351] width 892 height 25
click at [397, 351] on div "Close tab" at bounding box center [479, 357] width 892 height 12
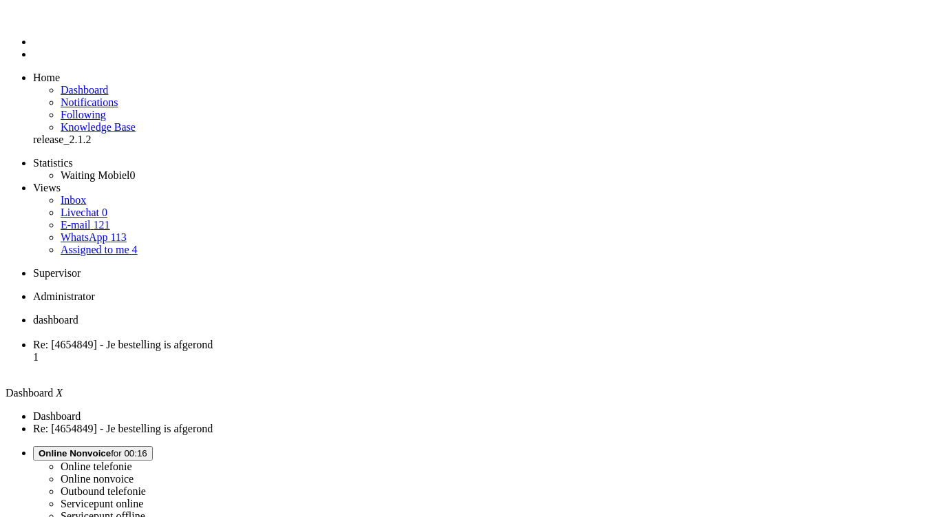
click at [213, 339] on span "Re: [4654849] - Je bestelling is afgerond" at bounding box center [123, 345] width 180 height 12
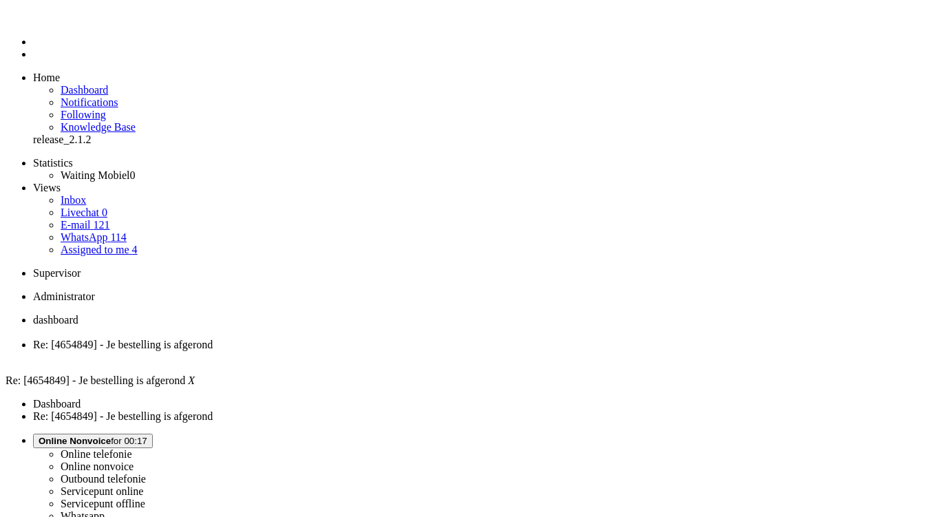
drag, startPoint x: 262, startPoint y: 509, endPoint x: 266, endPoint y: 494, distance: 15.9
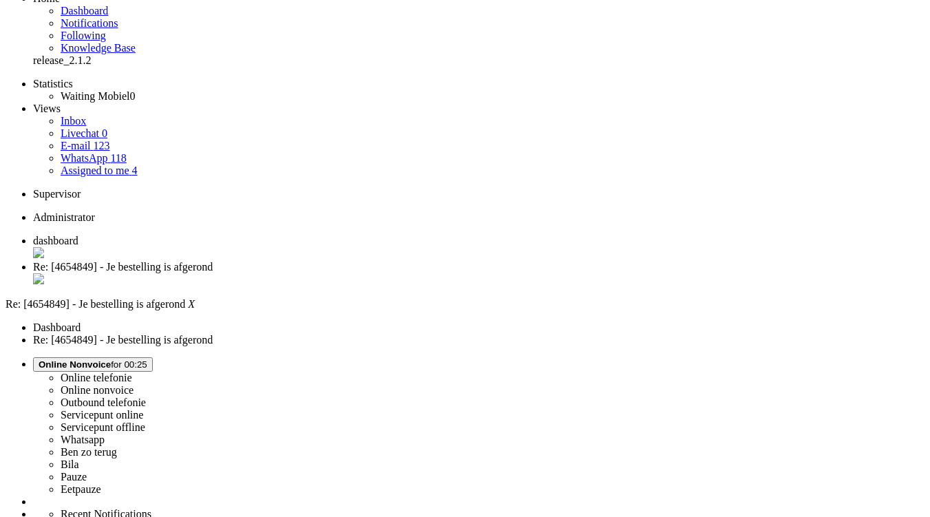
scroll to position [58, 0]
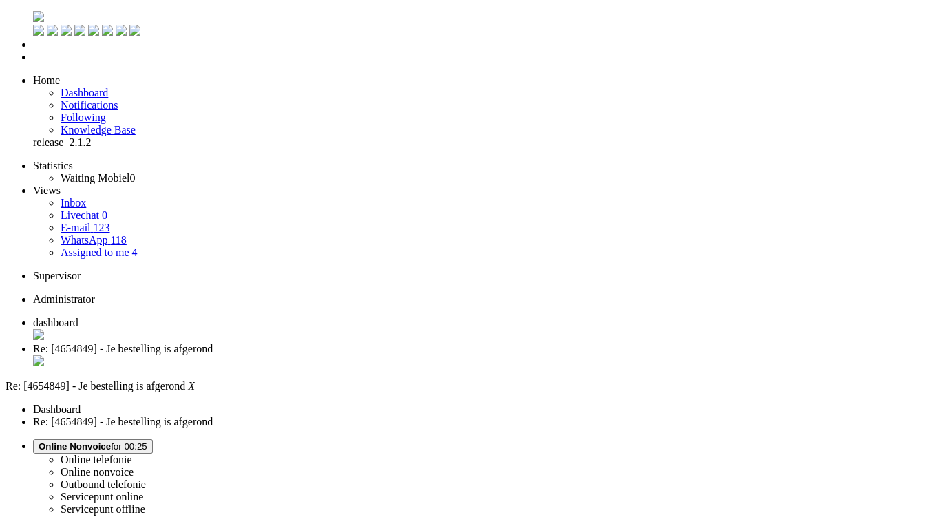
click at [397, 355] on div "Close tab" at bounding box center [479, 362] width 892 height 14
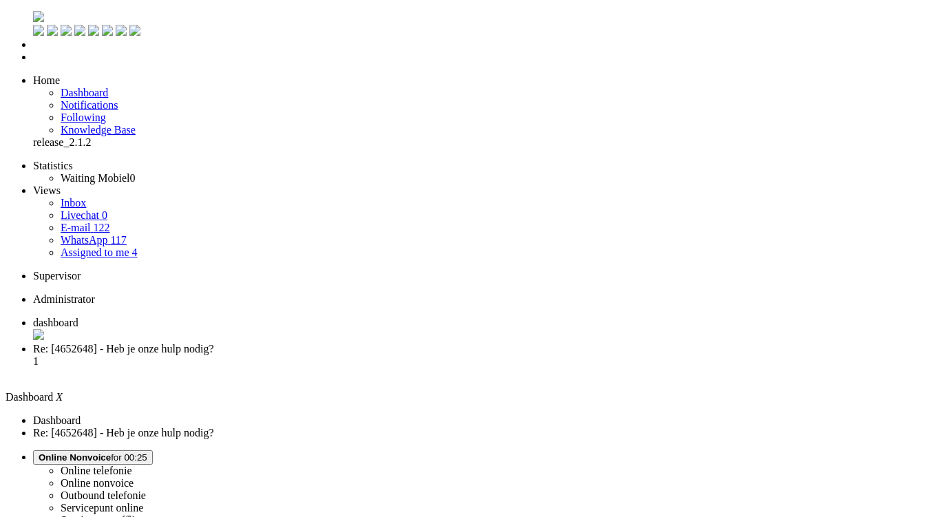
click at [214, 343] on span "Re: [4652648] - Heb je onze hulp nodig?" at bounding box center [123, 349] width 181 height 12
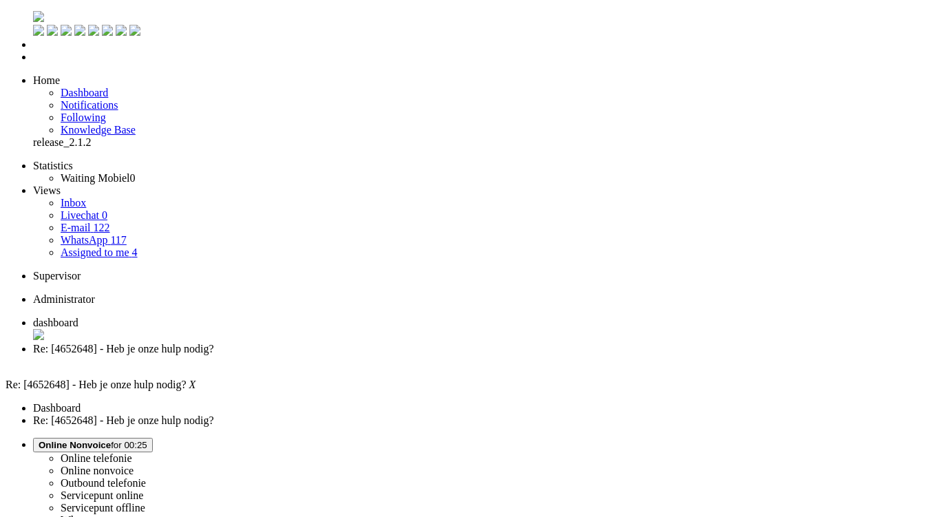
checkbox input "true"
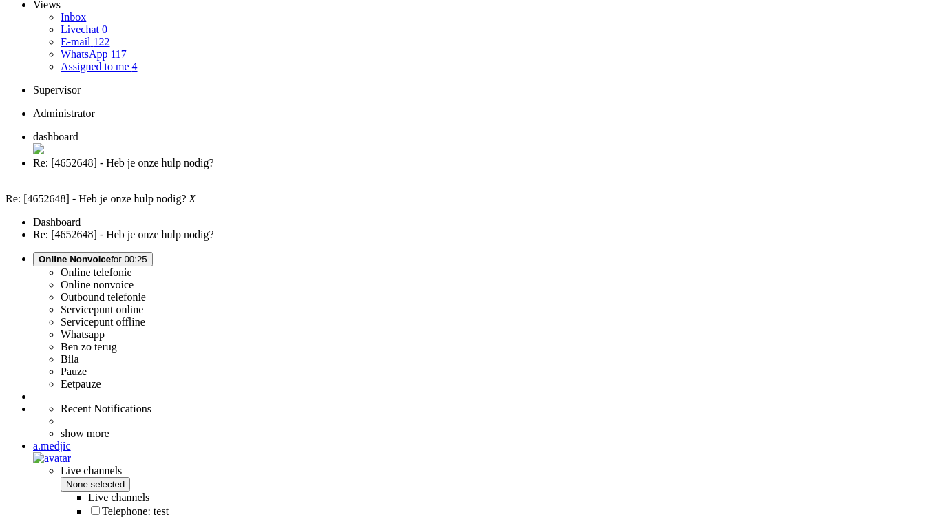
scroll to position [198, 0]
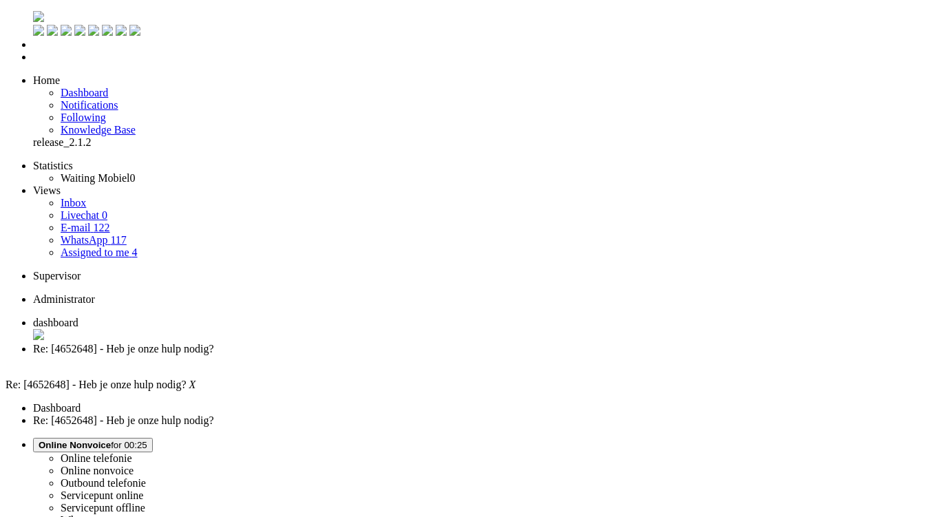
click at [397, 355] on div "Close tab" at bounding box center [479, 361] width 892 height 12
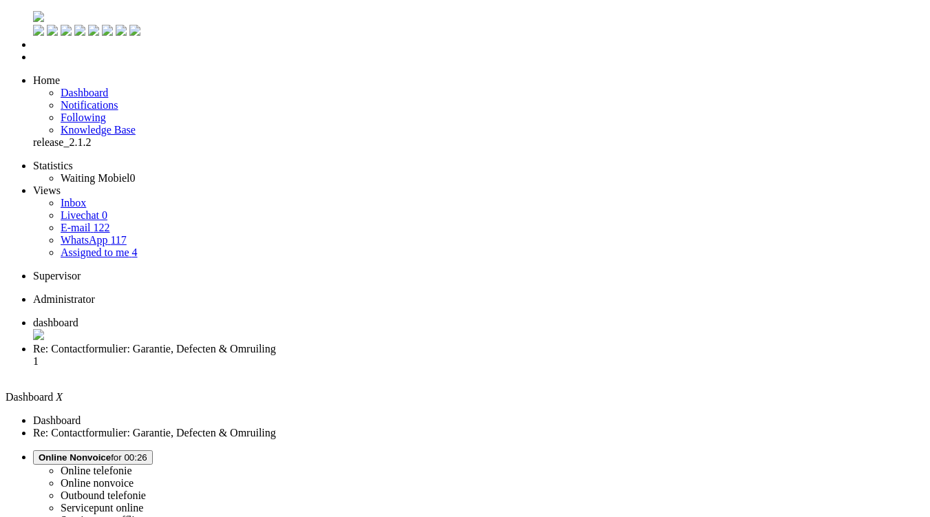
click at [366, 343] on li "Re: Contactformulier: Garantie, Defecten & Omruiling 1" at bounding box center [479, 361] width 892 height 37
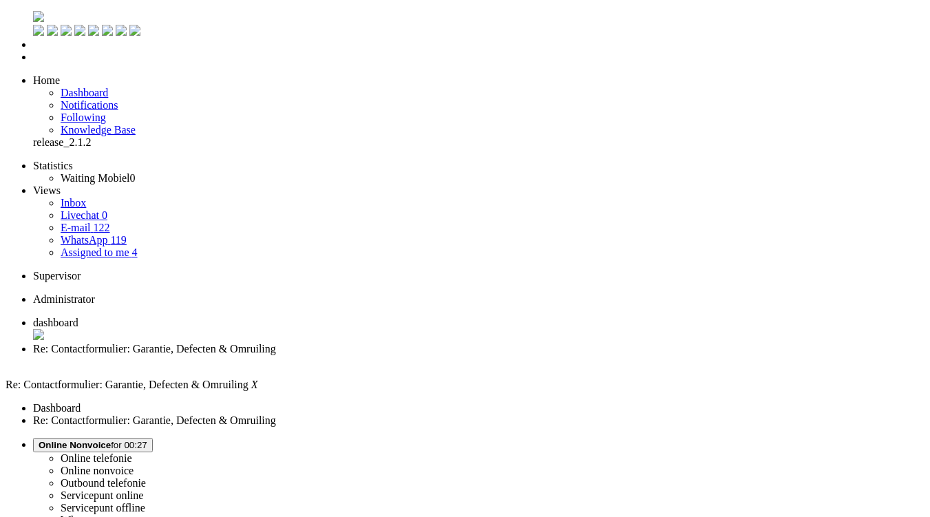
drag, startPoint x: 44, startPoint y: 2449, endPoint x: 147, endPoint y: 2448, distance: 103.3
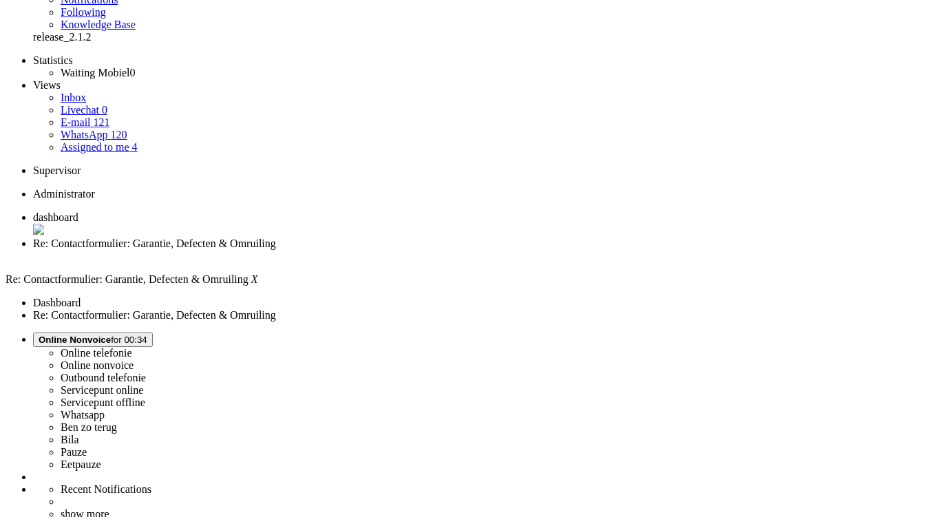
scroll to position [114, 0]
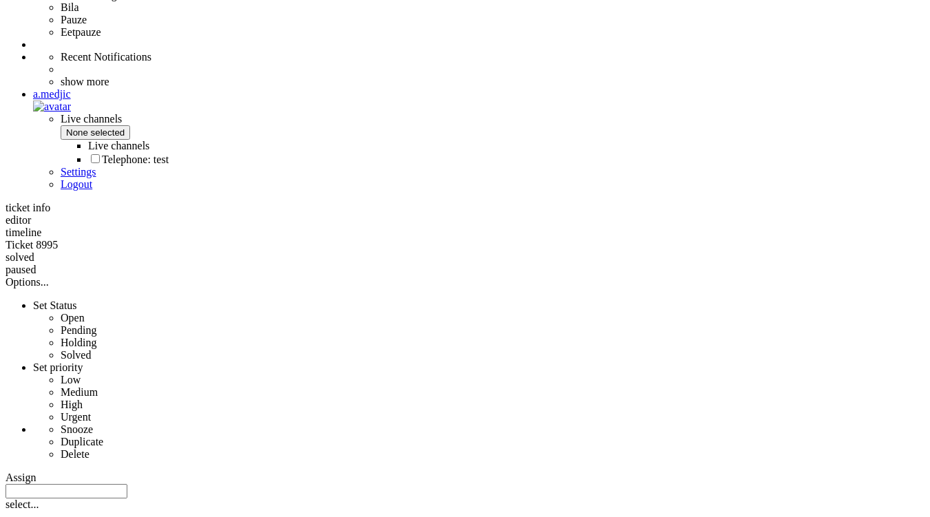
scroll to position [538, 0]
drag, startPoint x: 660, startPoint y: 451, endPoint x: 410, endPoint y: 438, distance: 250.3
copy div "Het beeldscherm doet helemaal niets meer. Begon met een paars/blauwvlekje wat s…"
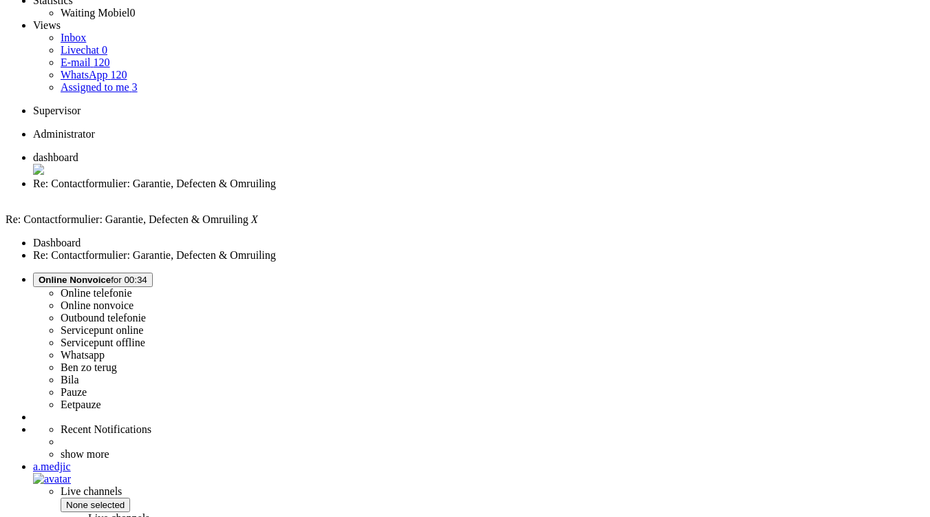
scroll to position [0, 0]
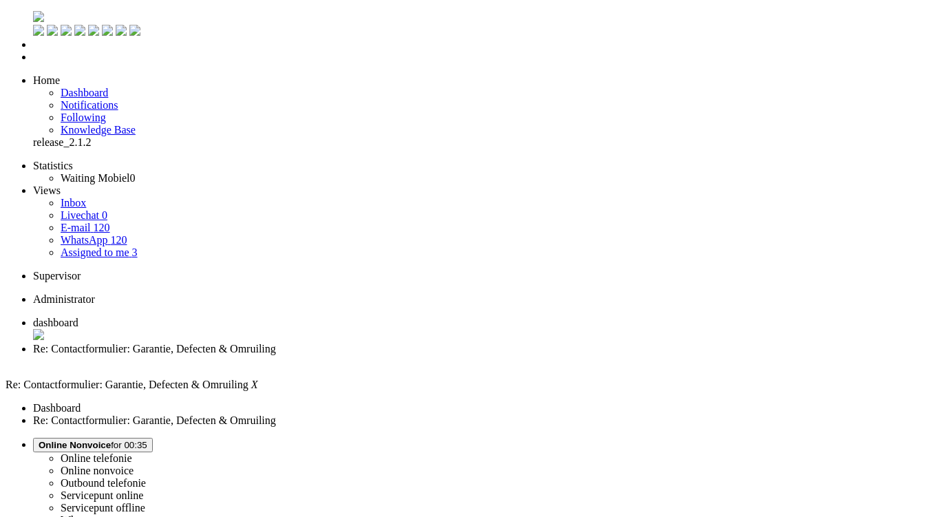
click at [147, 440] on span "Online Nonvoice for 00:35" at bounding box center [93, 445] width 109 height 10
click at [105, 514] on label "Whatsapp" at bounding box center [83, 520] width 44 height 12
click at [397, 355] on div "Close tab" at bounding box center [479, 361] width 892 height 12
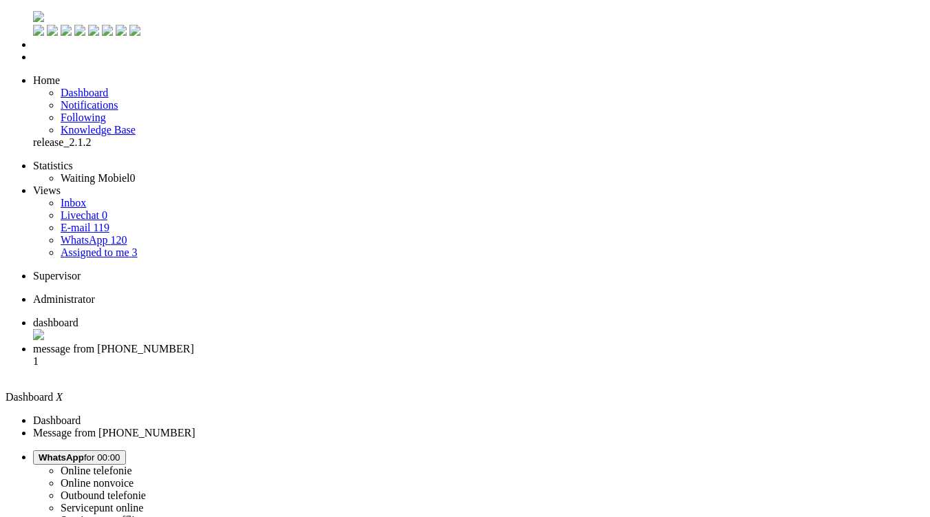
click at [194, 343] on span "message from [PHONE_NUMBER]" at bounding box center [113, 349] width 161 height 12
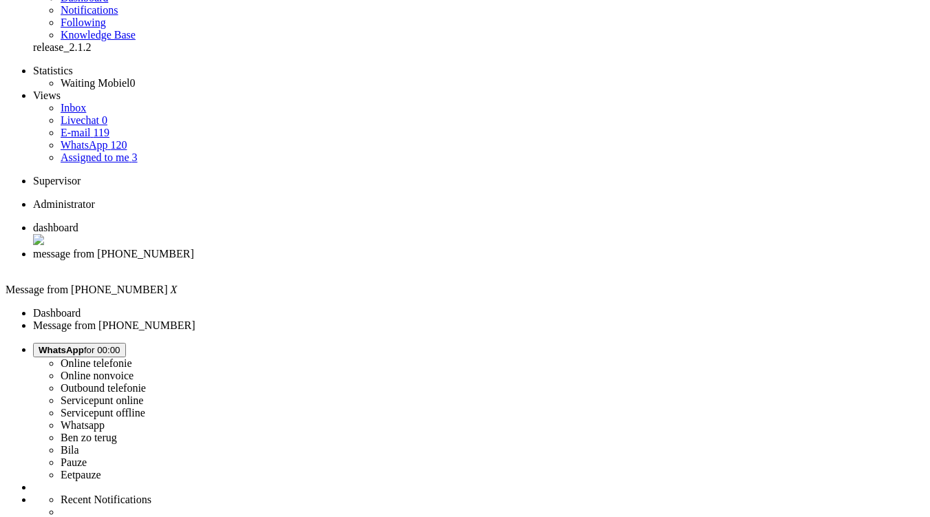
scroll to position [242, 0]
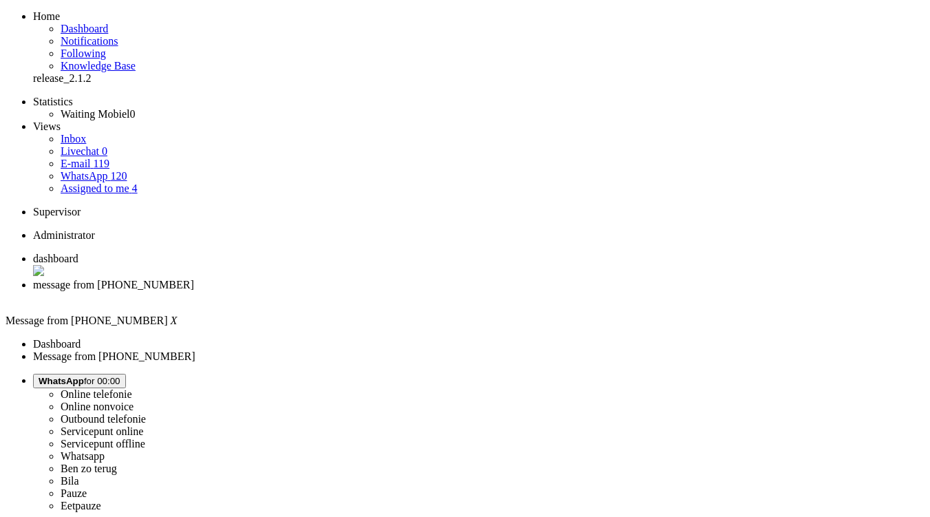
scroll to position [0, 0]
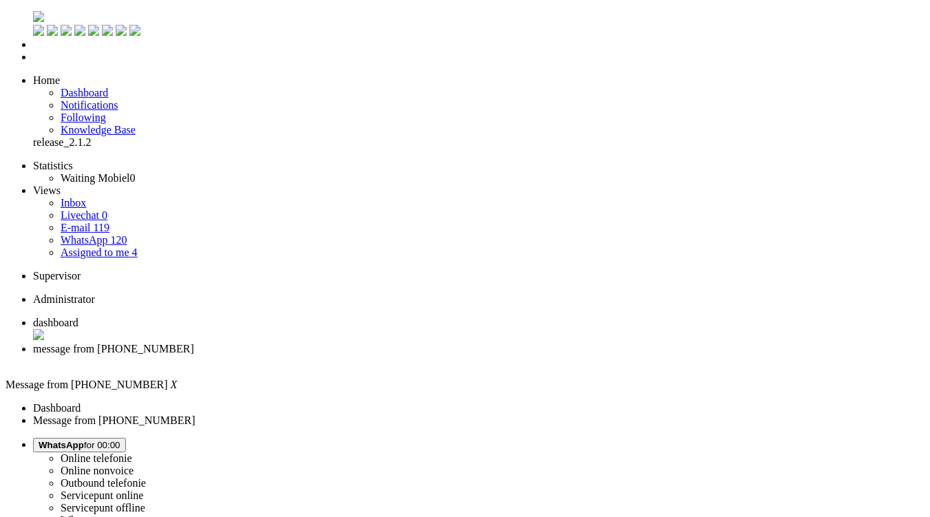
type input "reed"
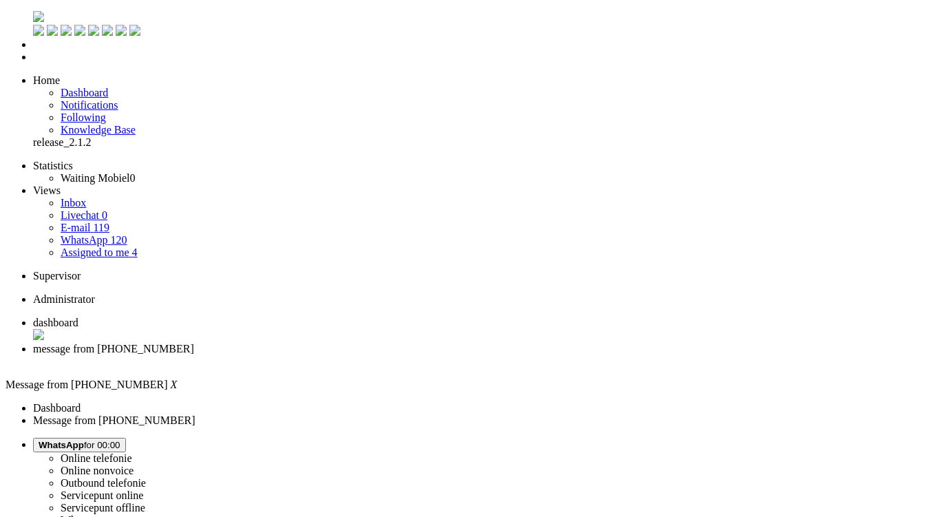
click at [393, 355] on div "Close tab" at bounding box center [479, 361] width 892 height 12
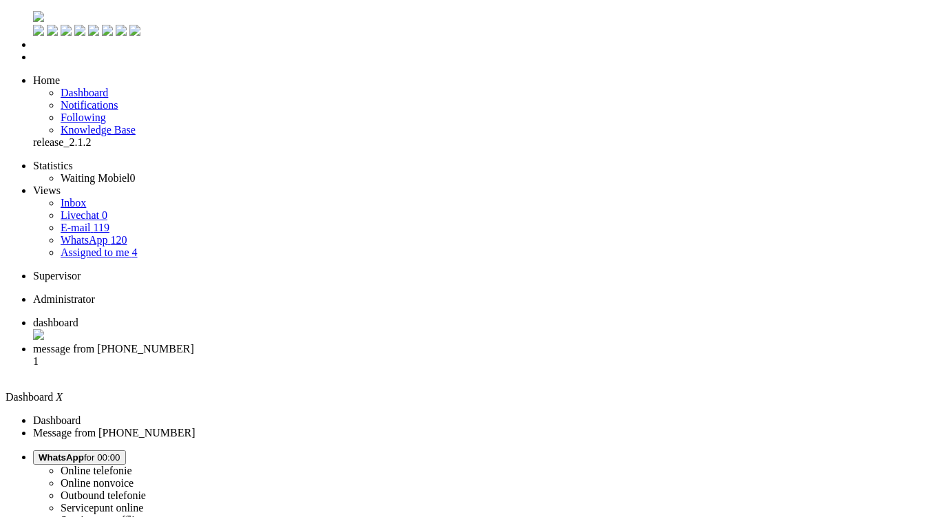
click at [194, 343] on span "message from +31685844468" at bounding box center [113, 349] width 161 height 12
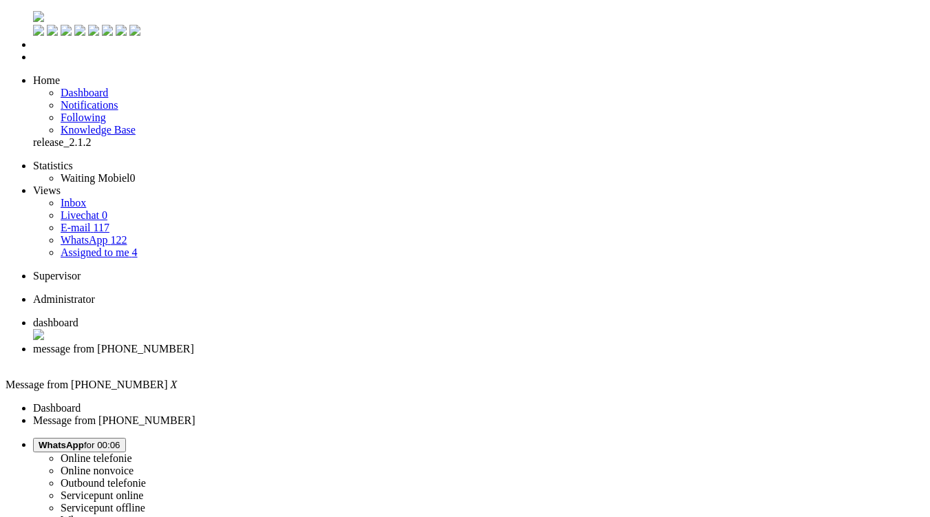
click at [400, 355] on div "Close tab" at bounding box center [479, 361] width 892 height 12
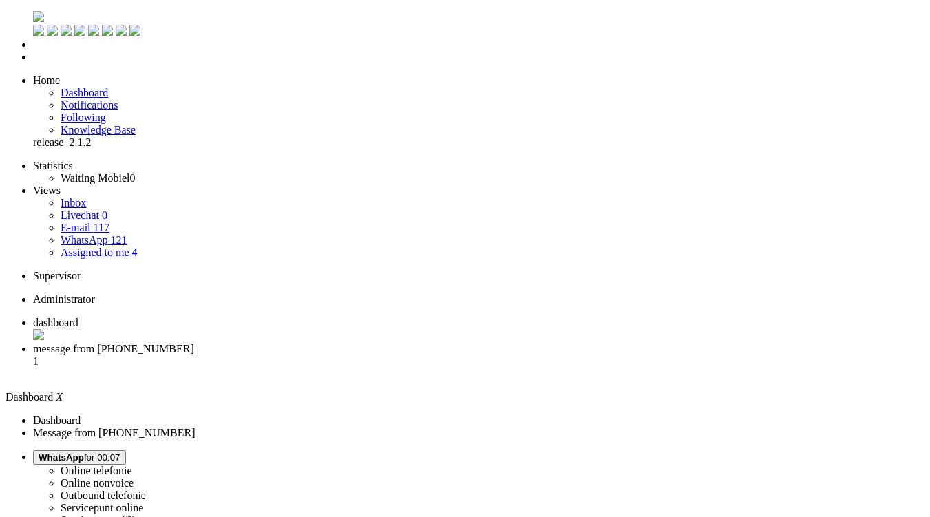
click at [194, 343] on span "message from +31653190241" at bounding box center [113, 349] width 161 height 12
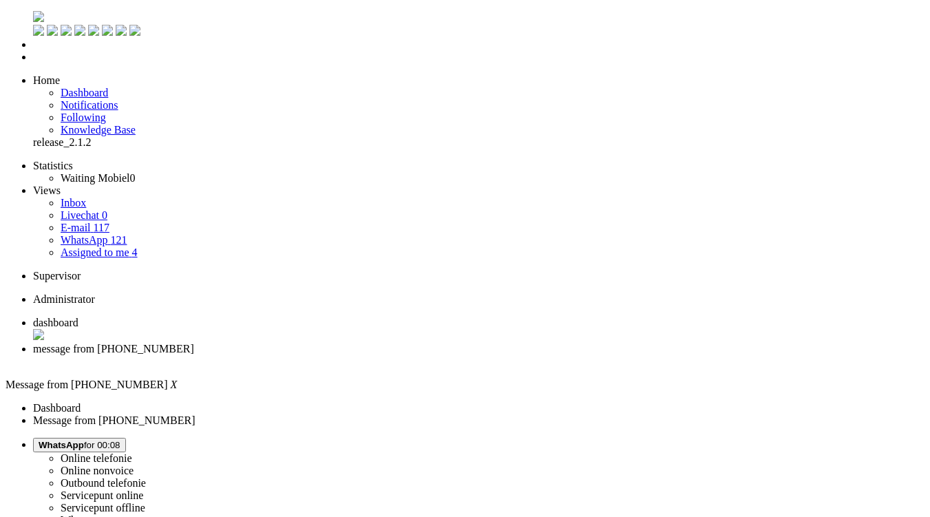
drag, startPoint x: 232, startPoint y: 2401, endPoint x: 240, endPoint y: 2401, distance: 8.3
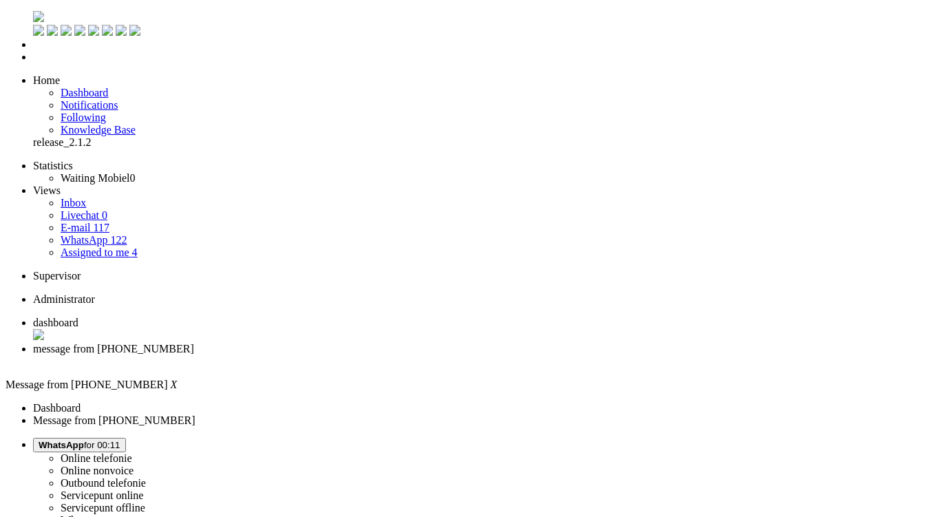
drag, startPoint x: 246, startPoint y: 2399, endPoint x: 230, endPoint y: 2397, distance: 16.0
type input "https://www.mobiel.nl/aanbieding/1225-8766:1232-12200:1238-8773:1285-9267:plv-3…"
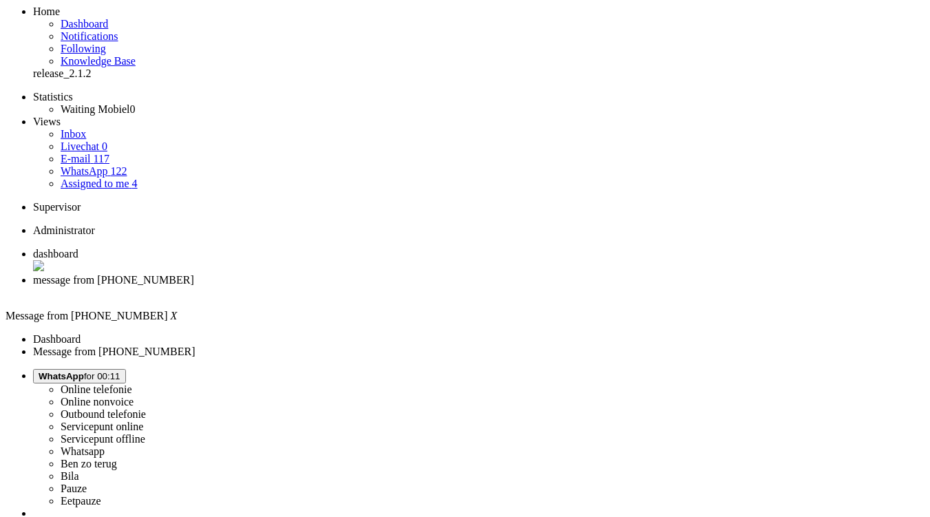
scroll to position [138, 0]
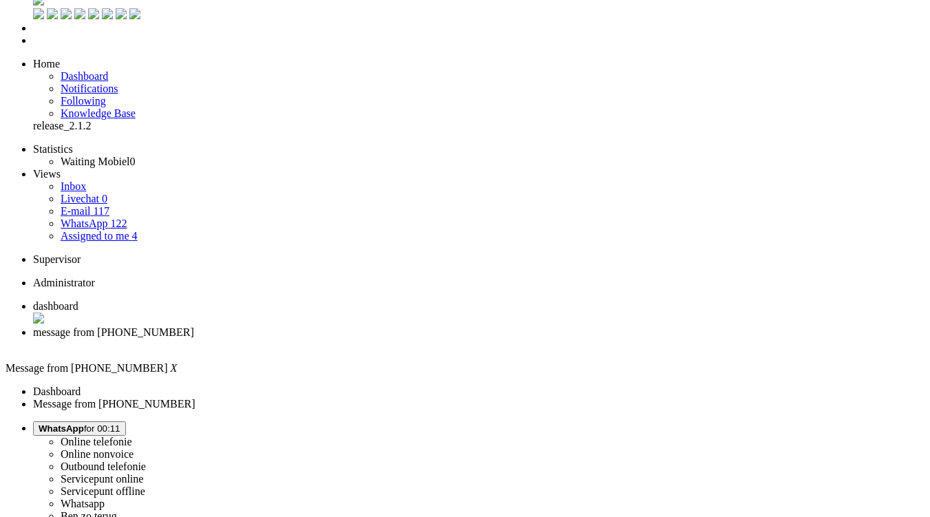
scroll to position [0, 0]
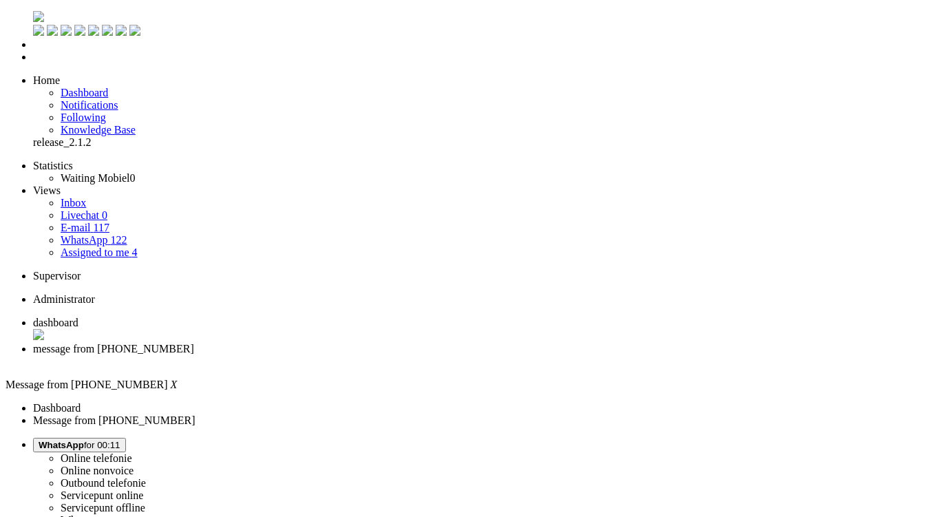
click at [395, 355] on div "Close tab" at bounding box center [479, 361] width 892 height 12
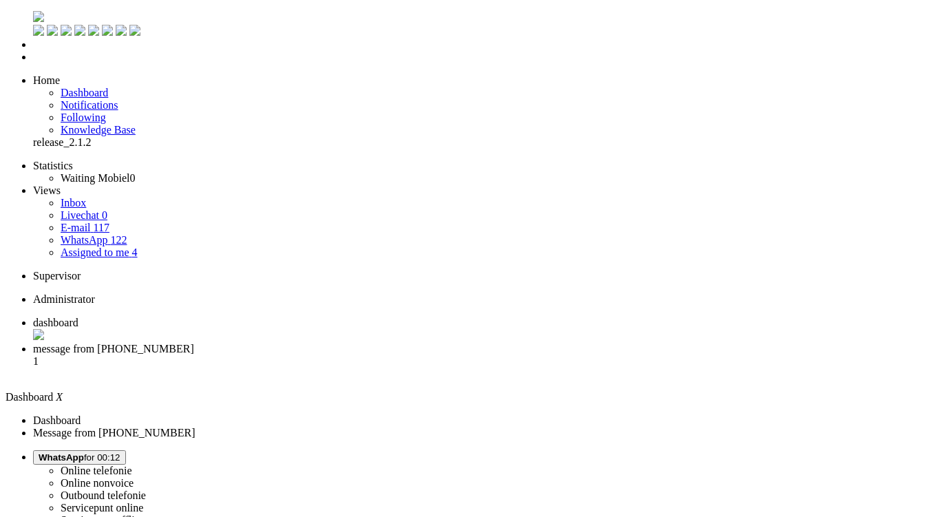
click at [194, 343] on span "message from [PHONE_NUMBER]" at bounding box center [113, 349] width 161 height 12
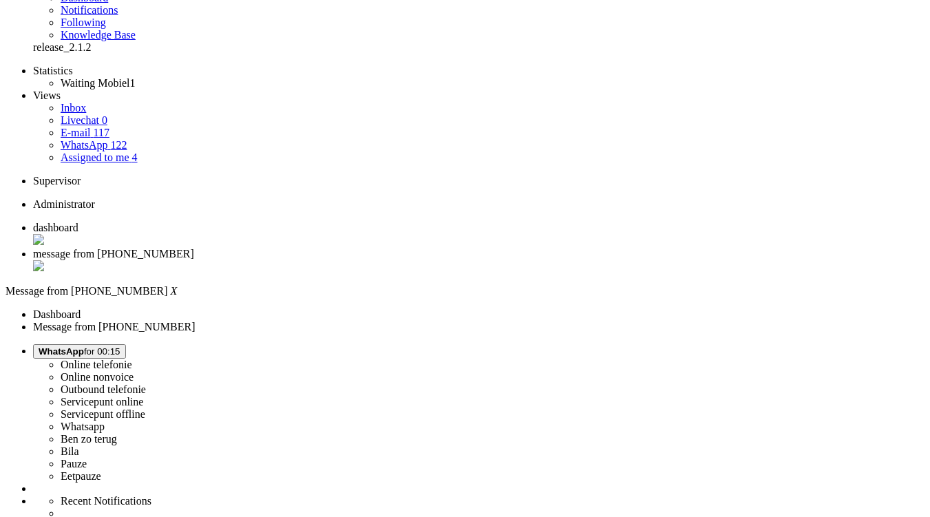
scroll to position [207, 0]
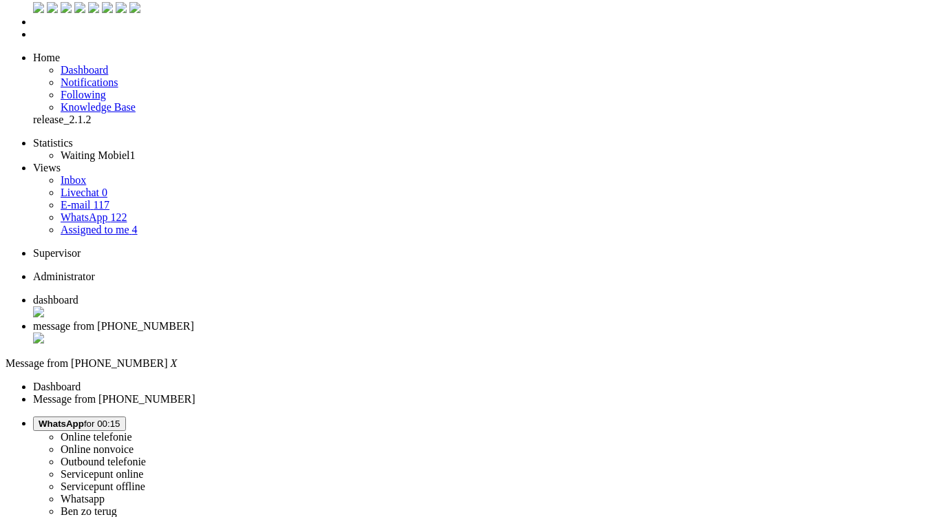
scroll to position [0, 0]
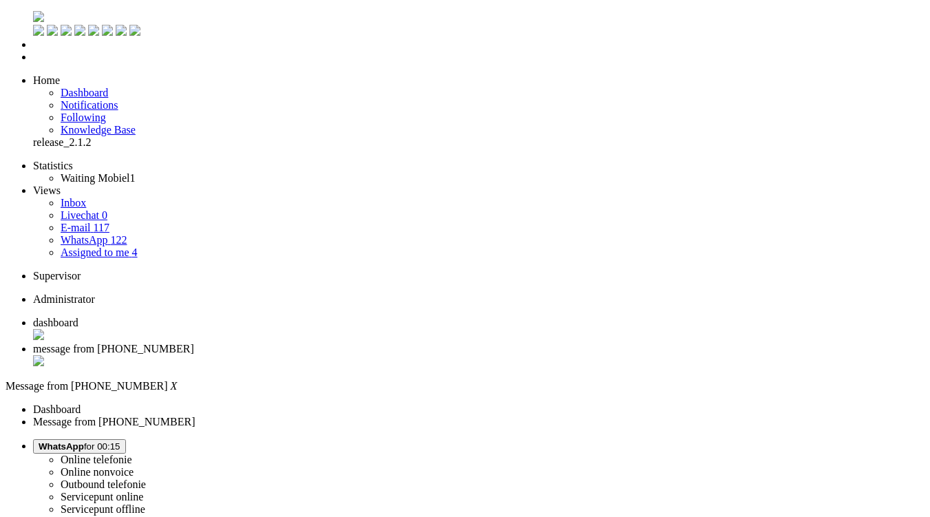
click at [397, 355] on div "Close tab" at bounding box center [479, 362] width 892 height 14
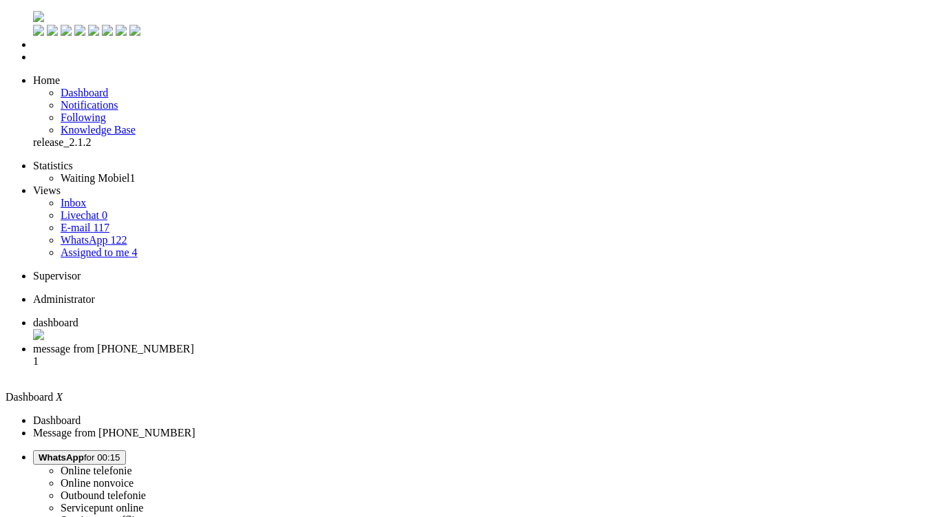
click at [194, 343] on span "message from +31625639552" at bounding box center [113, 349] width 161 height 12
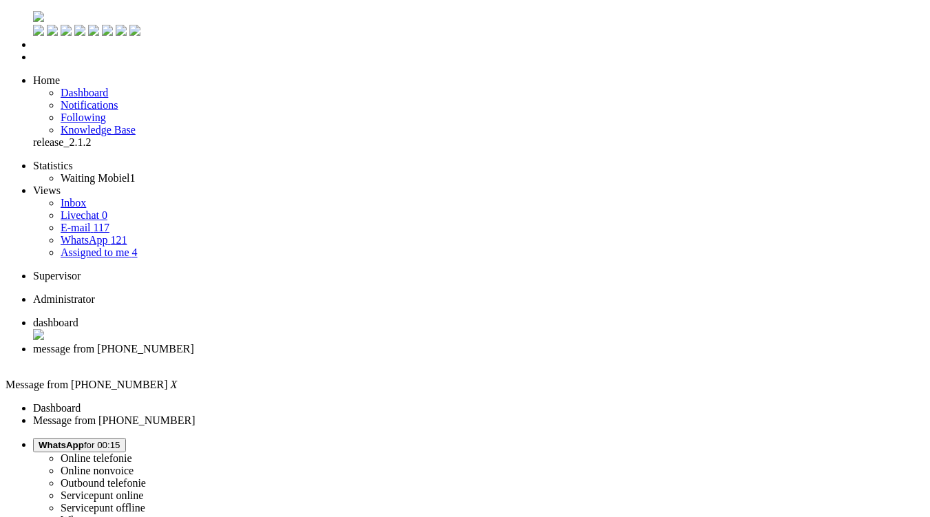
click at [394, 355] on div "Close tab" at bounding box center [479, 361] width 892 height 12
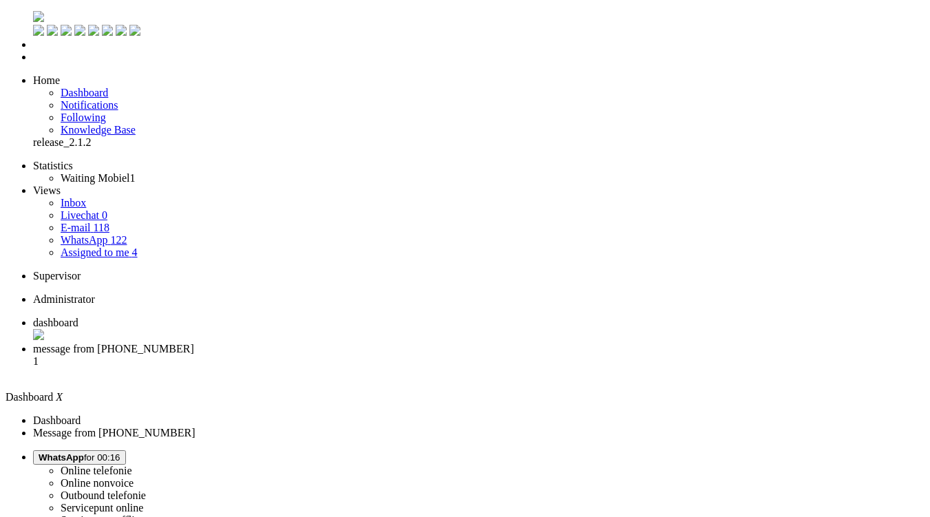
click at [194, 343] on span "message from +31626104436" at bounding box center [113, 349] width 161 height 12
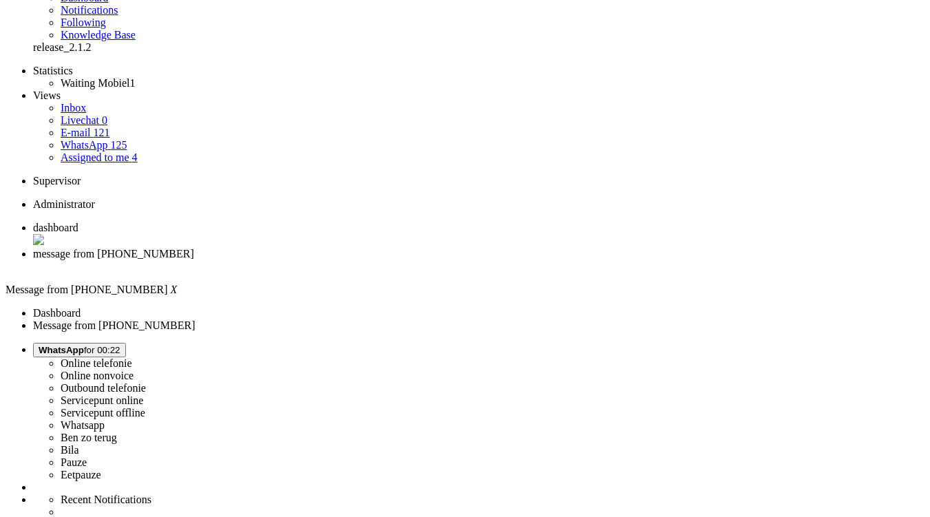
scroll to position [69, 0]
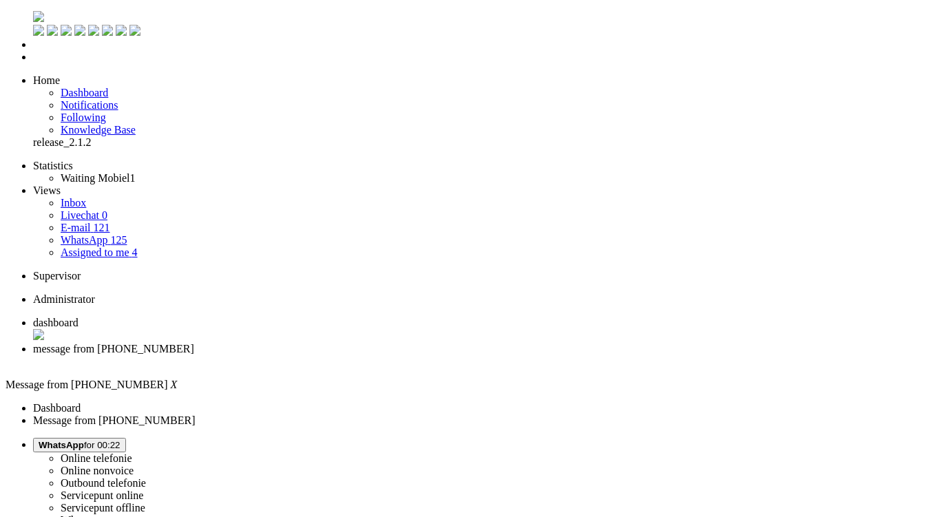
click at [399, 355] on div "Close tab" at bounding box center [484, 361] width 903 height 12
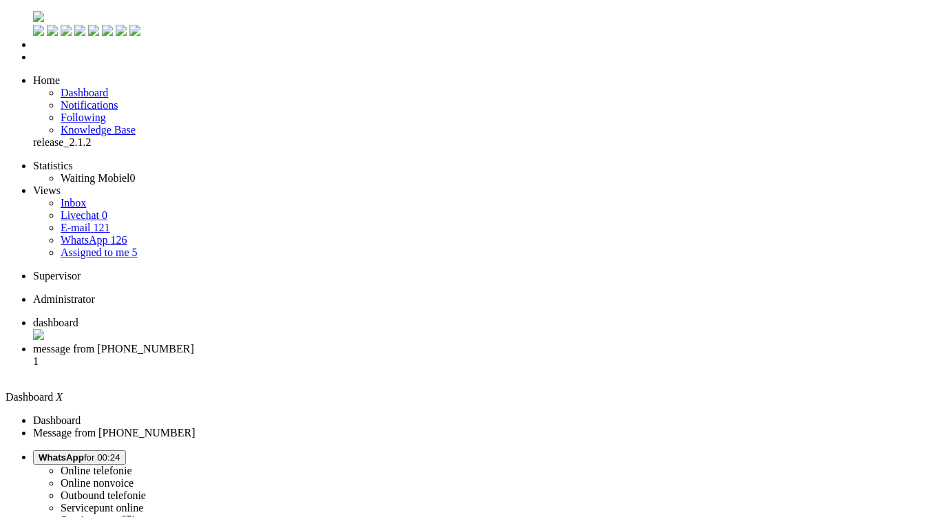
click at [194, 343] on span "message from +31633837399" at bounding box center [113, 349] width 161 height 12
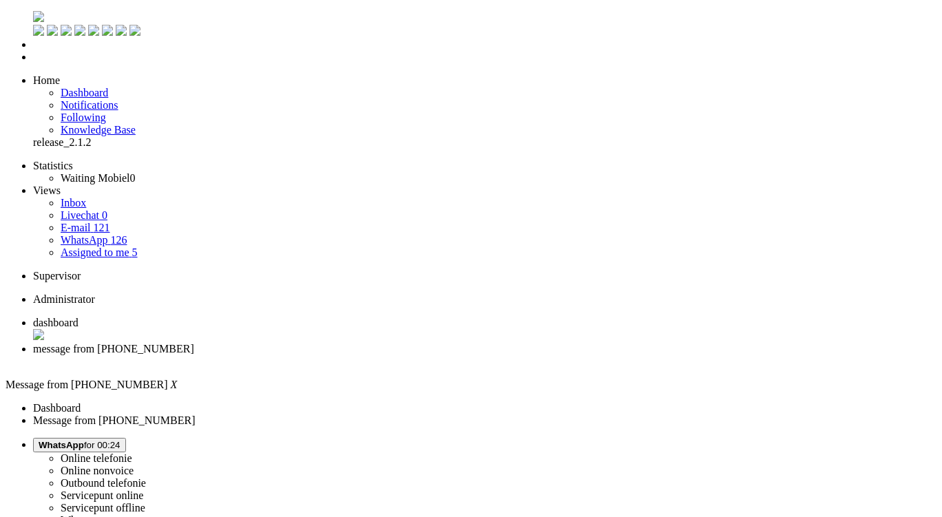
copy div "4656545"
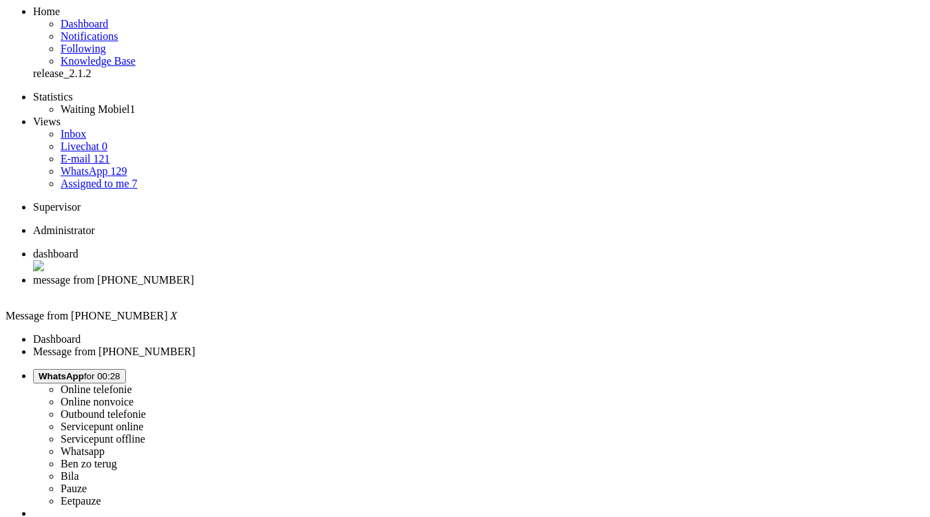
scroll to position [69, 0]
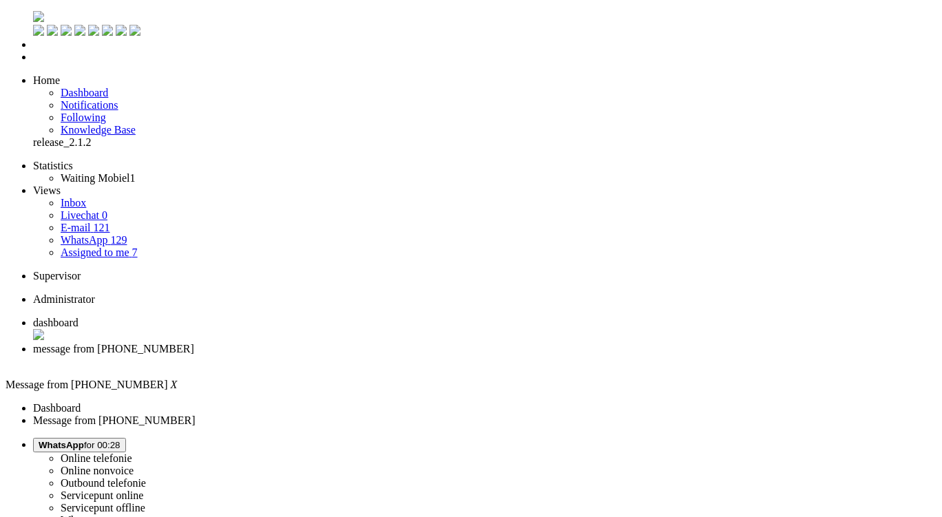
click at [398, 355] on div "Close tab" at bounding box center [484, 361] width 903 height 12
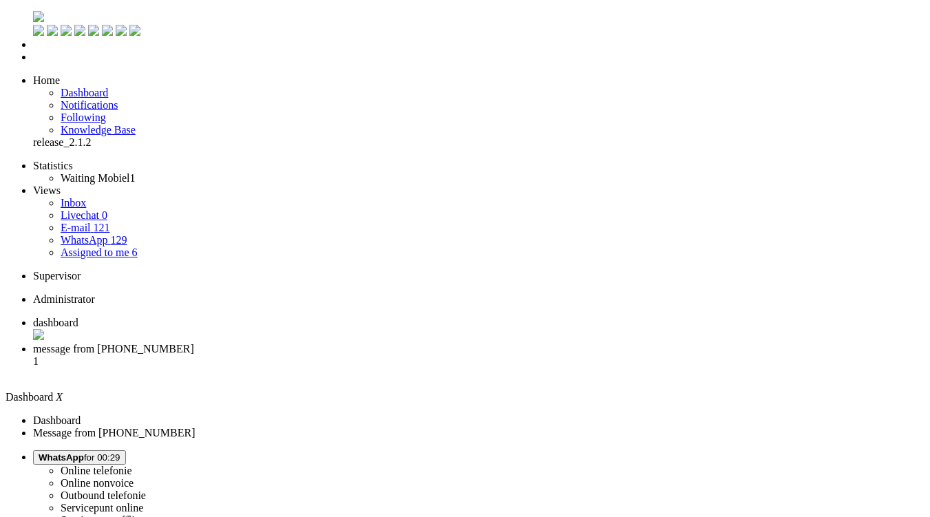
click at [194, 343] on span "message from +31684430030" at bounding box center [113, 349] width 161 height 12
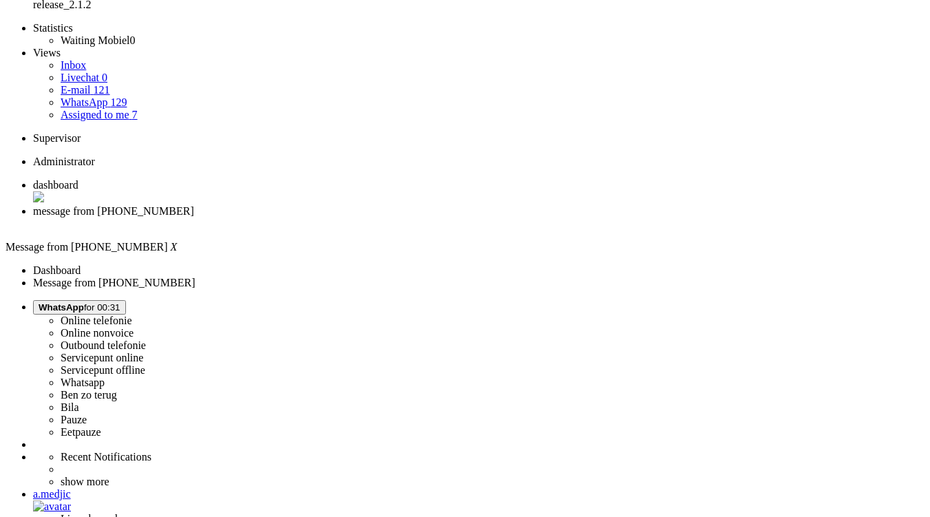
scroll to position [344, 0]
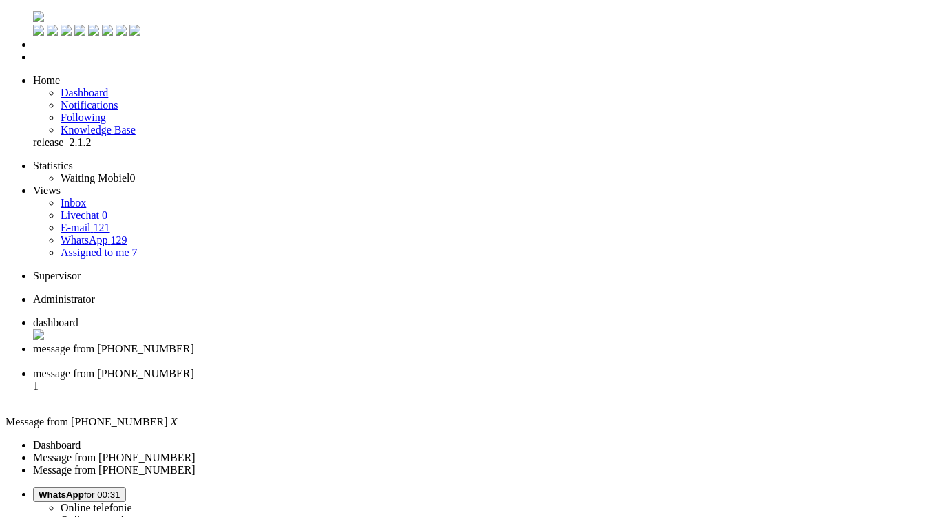
scroll to position [0, 0]
click at [397, 355] on div "Close tab" at bounding box center [479, 361] width 892 height 12
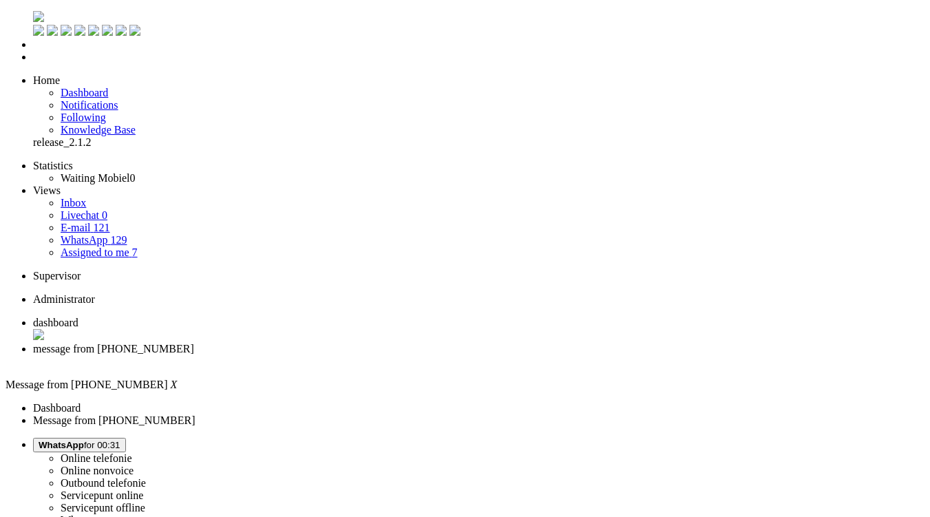
click at [399, 355] on div "Close tab" at bounding box center [479, 361] width 892 height 12
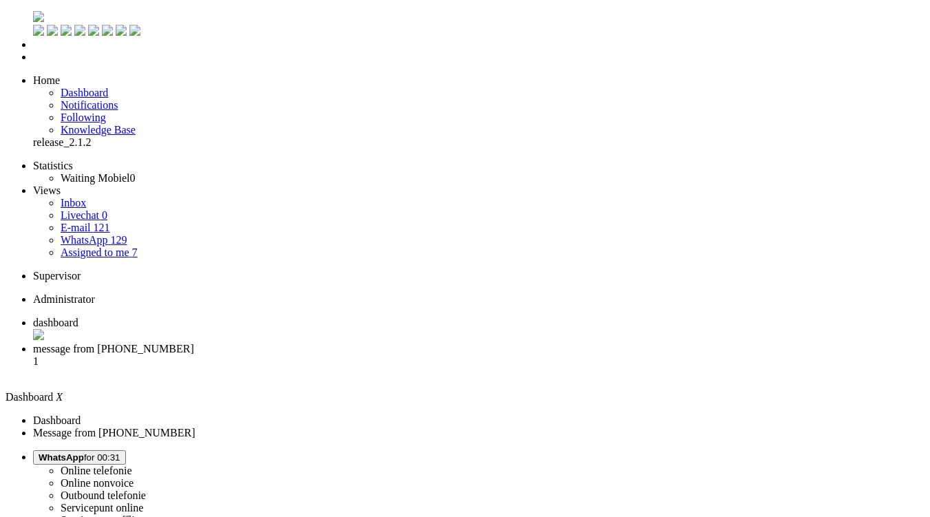
click at [194, 343] on span "message from +31614170611" at bounding box center [113, 349] width 161 height 12
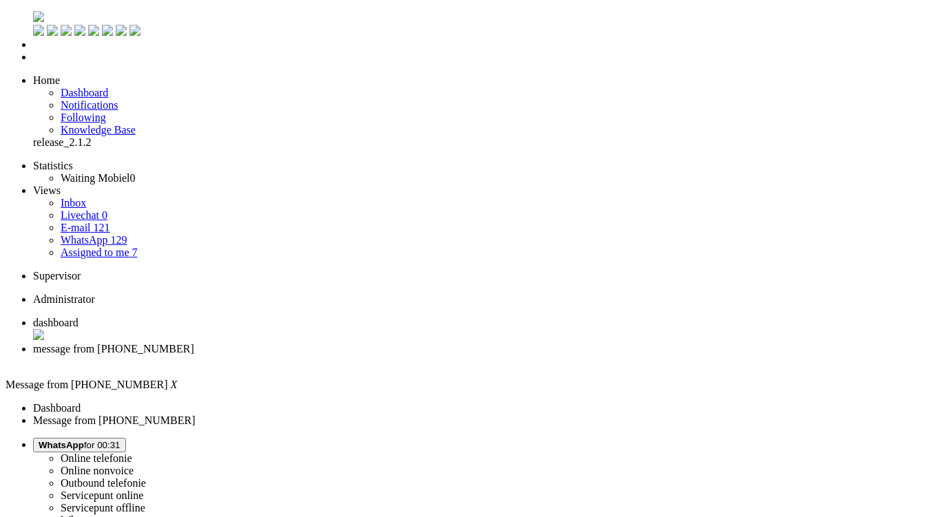
drag, startPoint x: 299, startPoint y: 2379, endPoint x: 226, endPoint y: 2381, distance: 73.7
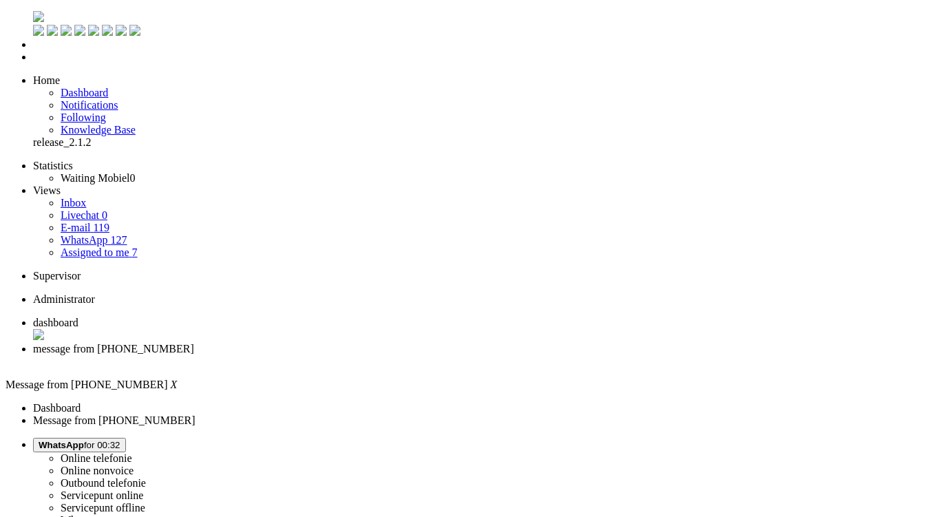
drag, startPoint x: 282, startPoint y: 2379, endPoint x: 251, endPoint y: 2380, distance: 31.0
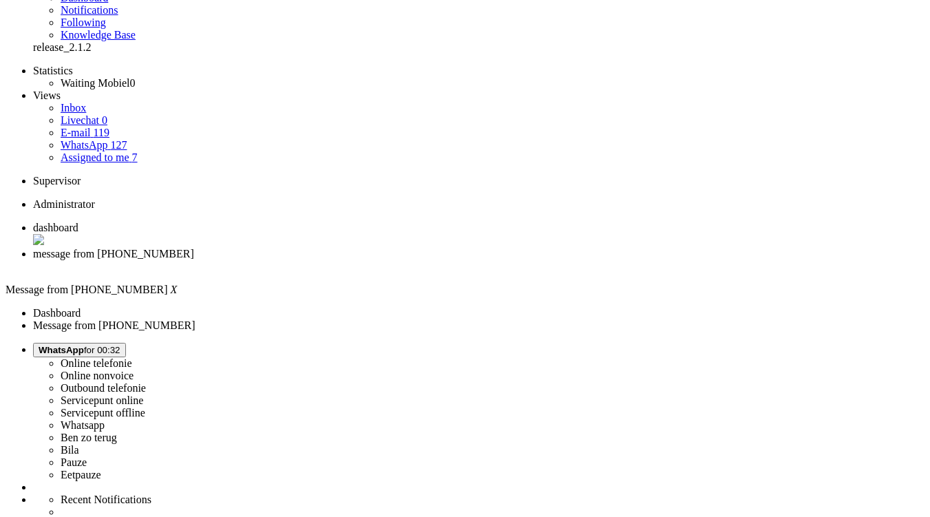
scroll to position [371, 0]
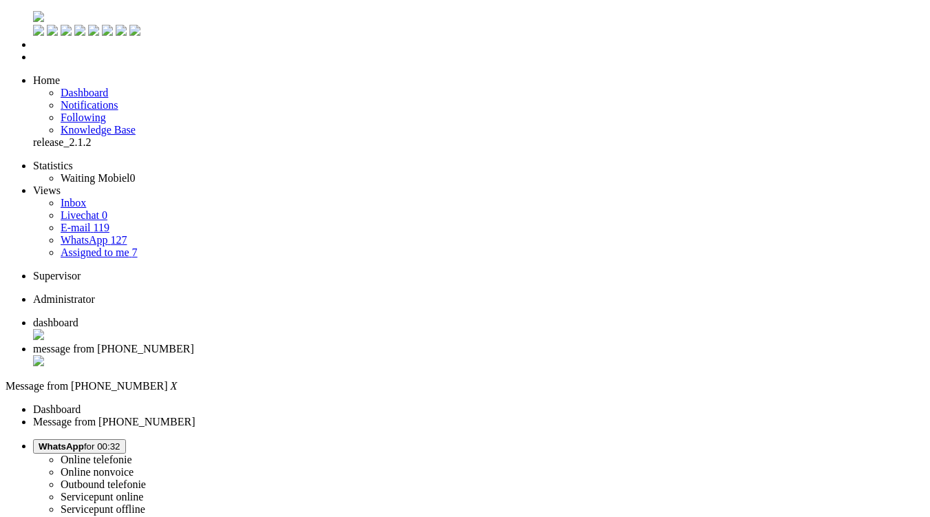
click at [397, 355] on div "Close tab" at bounding box center [479, 362] width 892 height 14
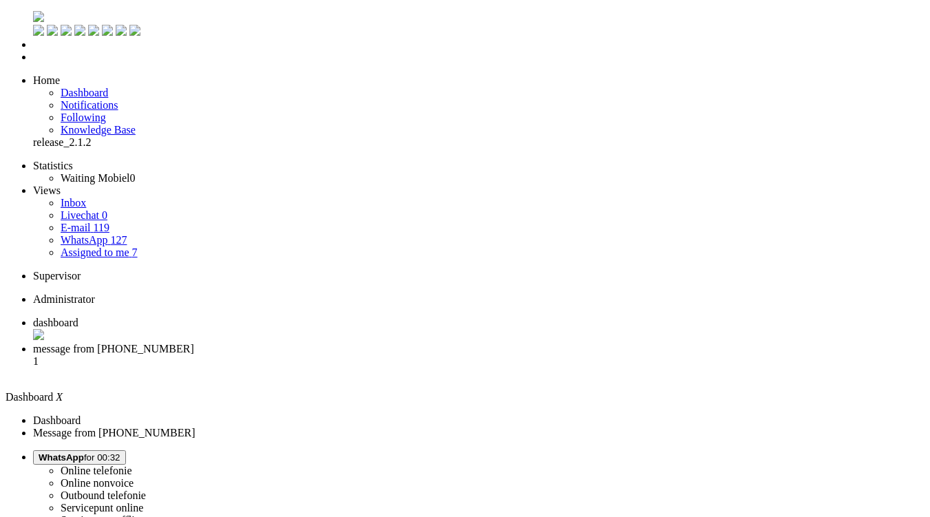
click at [358, 343] on li "message from +31657707298 1" at bounding box center [479, 361] width 892 height 37
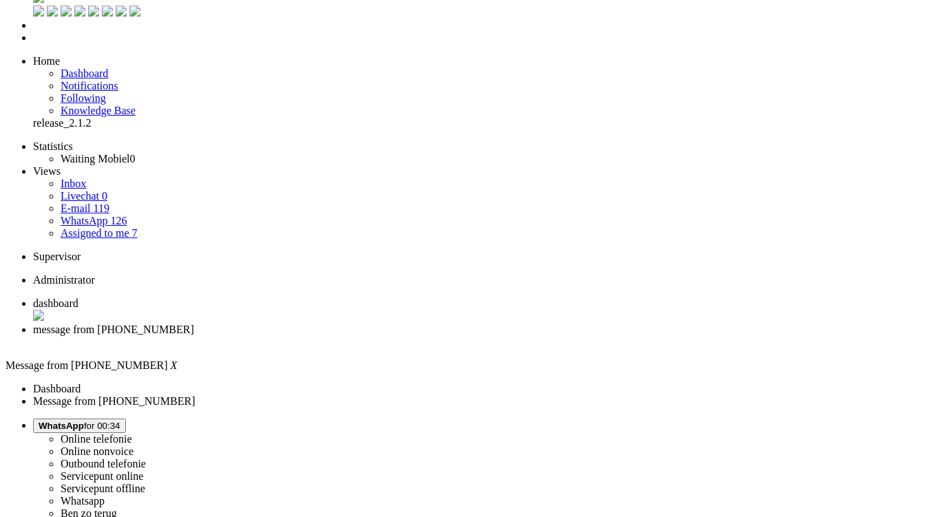
scroll to position [30, 0]
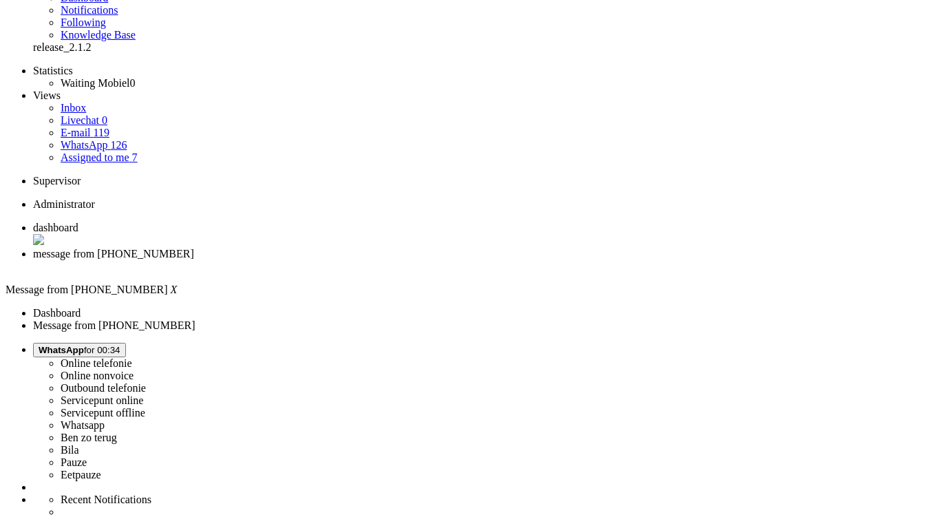
scroll to position [138, 0]
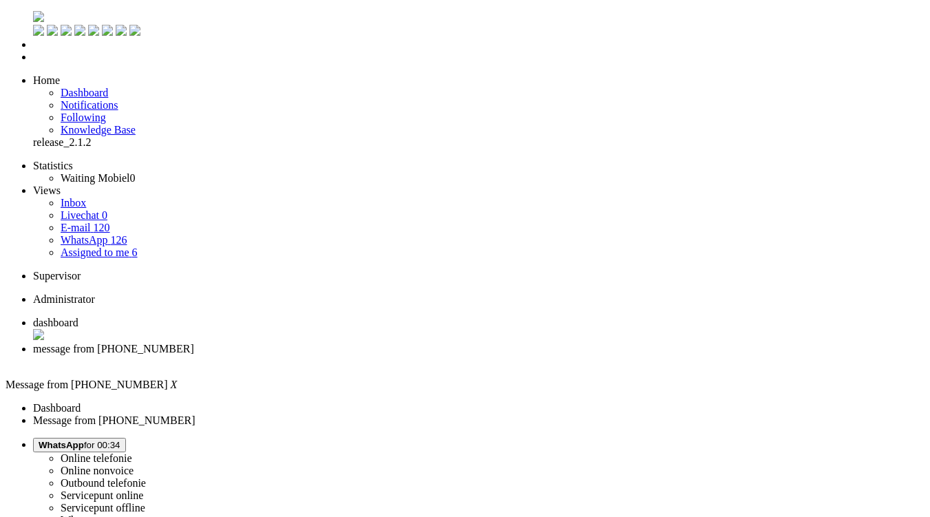
click at [401, 343] on li "message from +31657707298" at bounding box center [479, 355] width 892 height 25
click at [395, 355] on div "Close tab" at bounding box center [479, 361] width 892 height 12
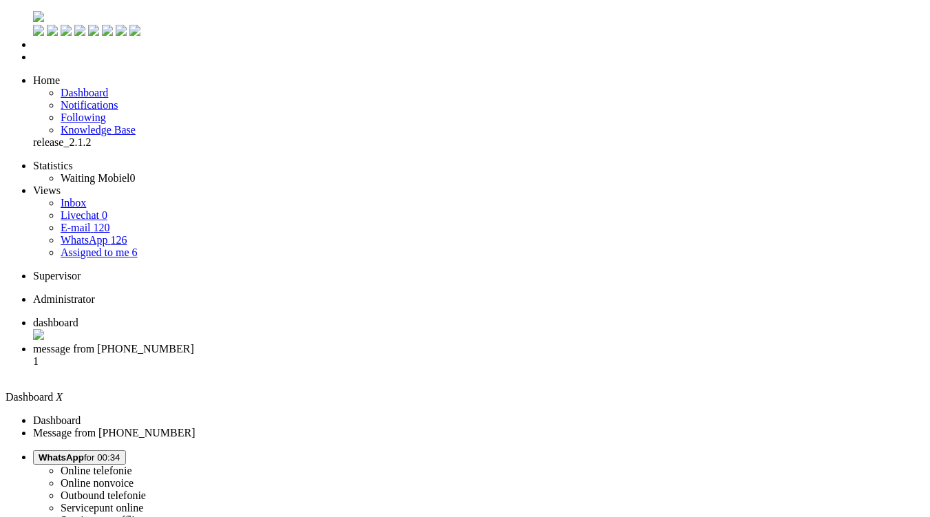
click at [353, 343] on li "message from +31642156251 1" at bounding box center [479, 361] width 892 height 37
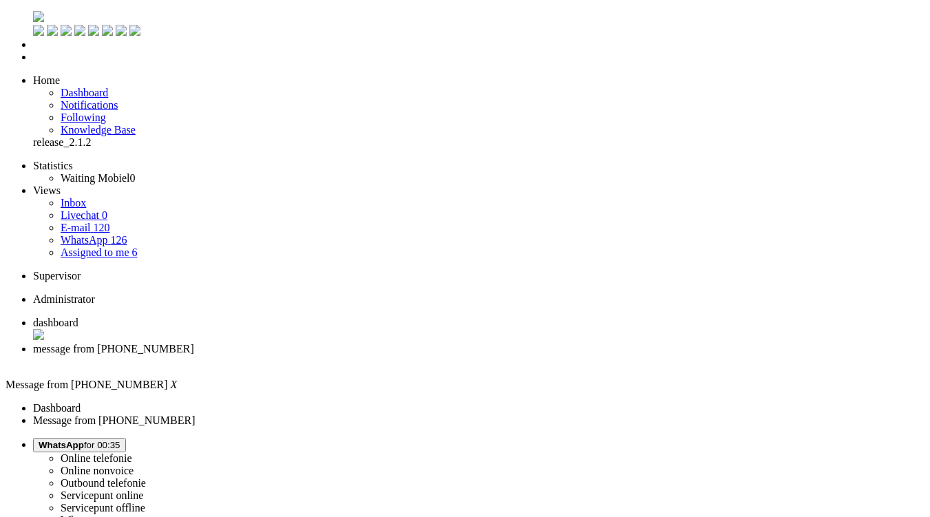
click at [393, 355] on div "Close tab" at bounding box center [479, 361] width 892 height 12
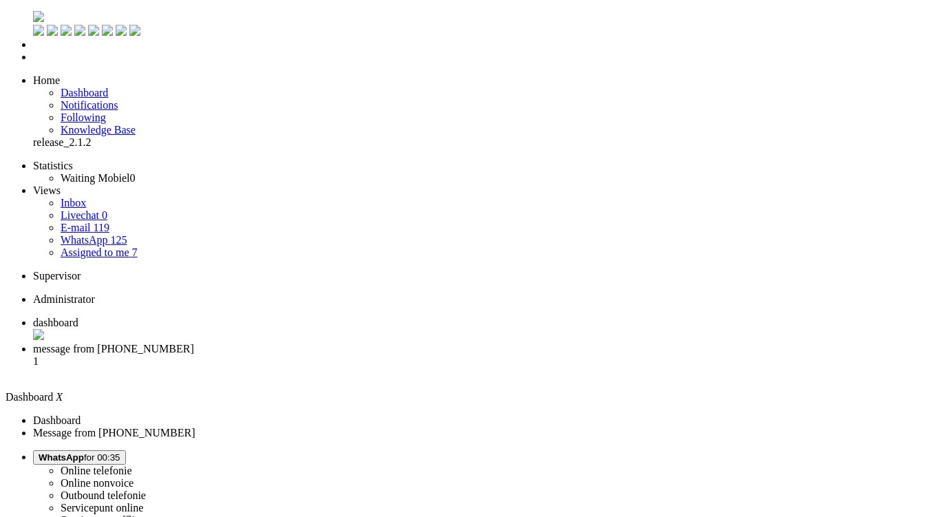
click at [194, 343] on span "message from +31624240513" at bounding box center [113, 349] width 161 height 12
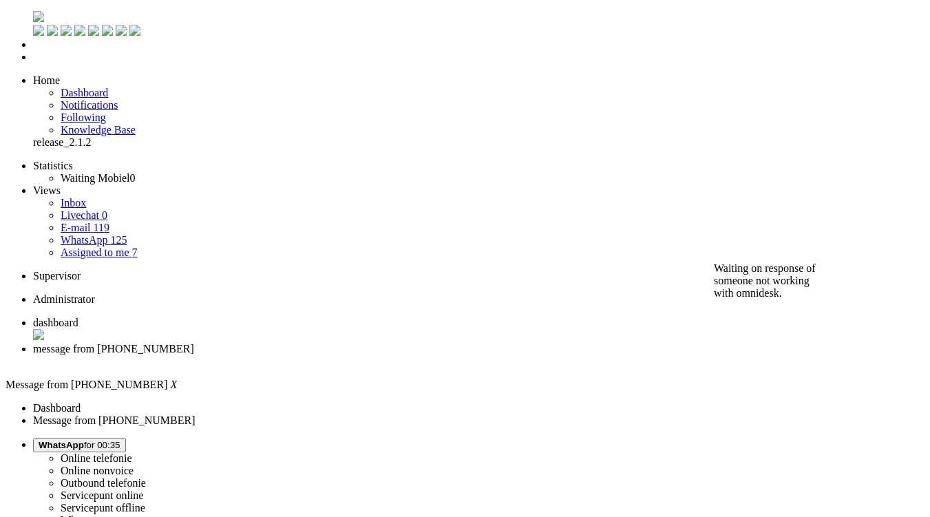
click at [397, 355] on div "Close tab" at bounding box center [479, 361] width 892 height 12
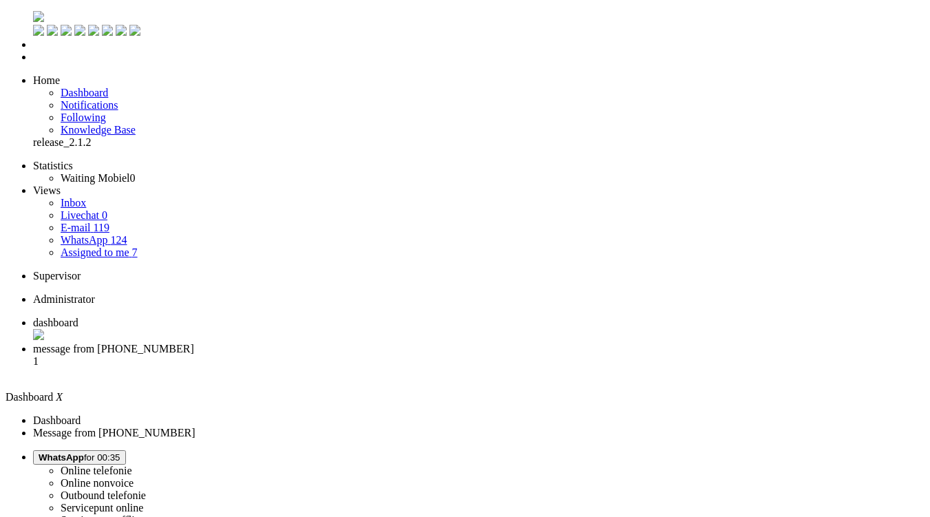
click at [355, 343] on li "message from +31617247212 1" at bounding box center [479, 361] width 892 height 37
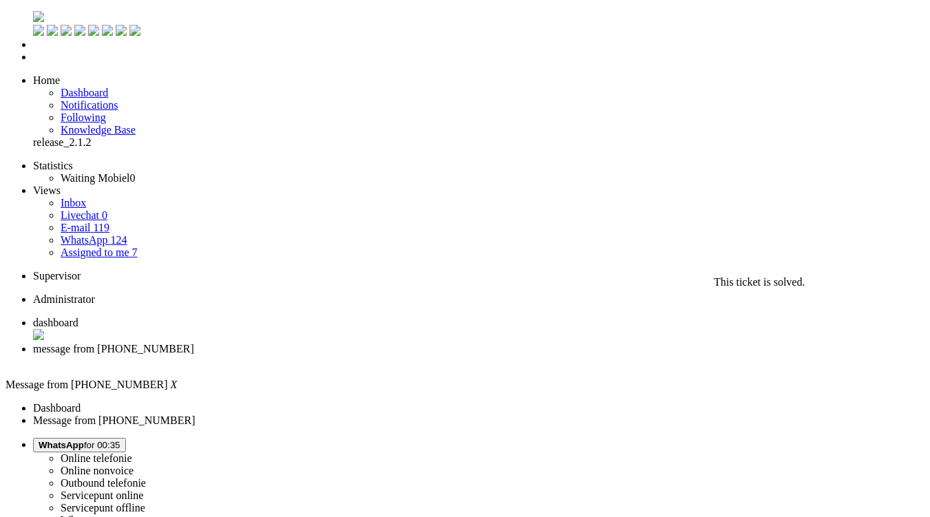
click at [396, 355] on div "Close tab" at bounding box center [479, 361] width 892 height 12
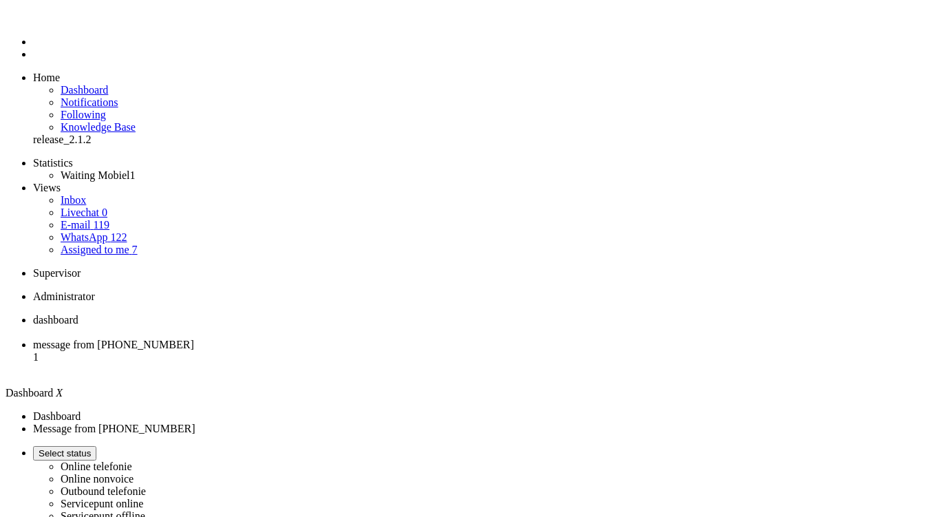
click at [194, 339] on span "message from [PHONE_NUMBER]" at bounding box center [113, 345] width 161 height 12
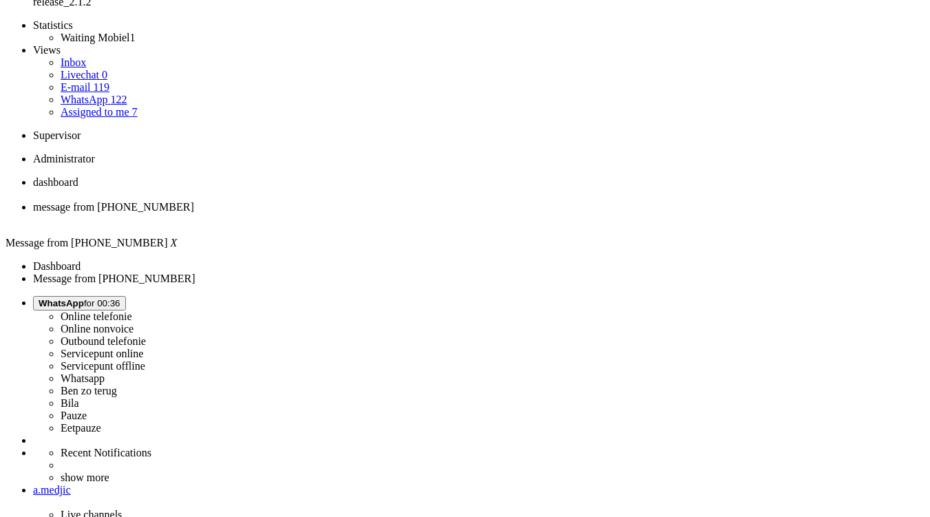
scroll to position [207, 0]
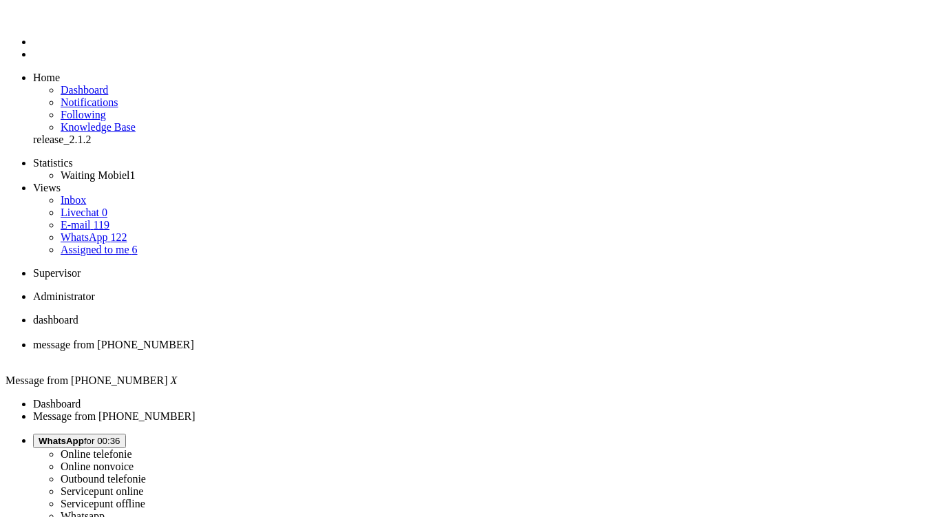
click at [397, 351] on div "Close tab" at bounding box center [479, 357] width 892 height 12
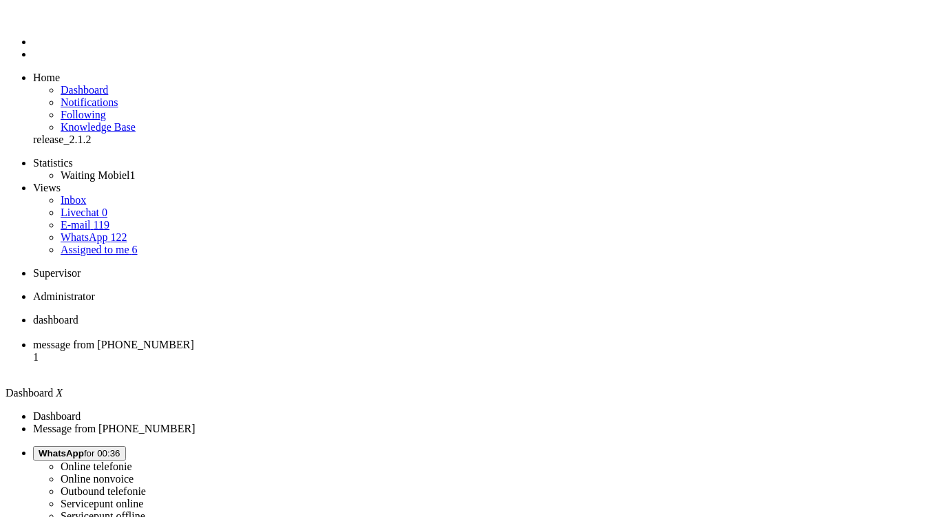
click at [194, 339] on span "message from [PHONE_NUMBER]" at bounding box center [113, 345] width 161 height 12
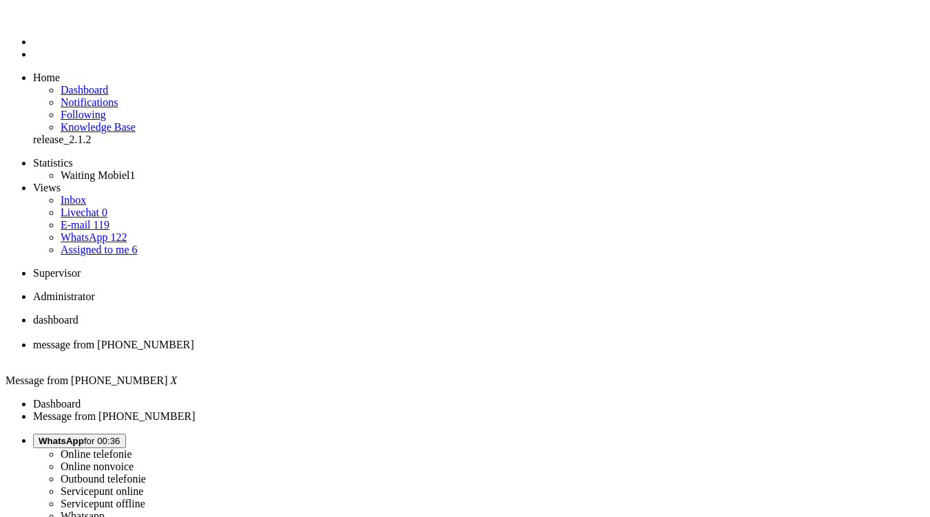
click at [400, 351] on div "Close tab" at bounding box center [479, 357] width 892 height 12
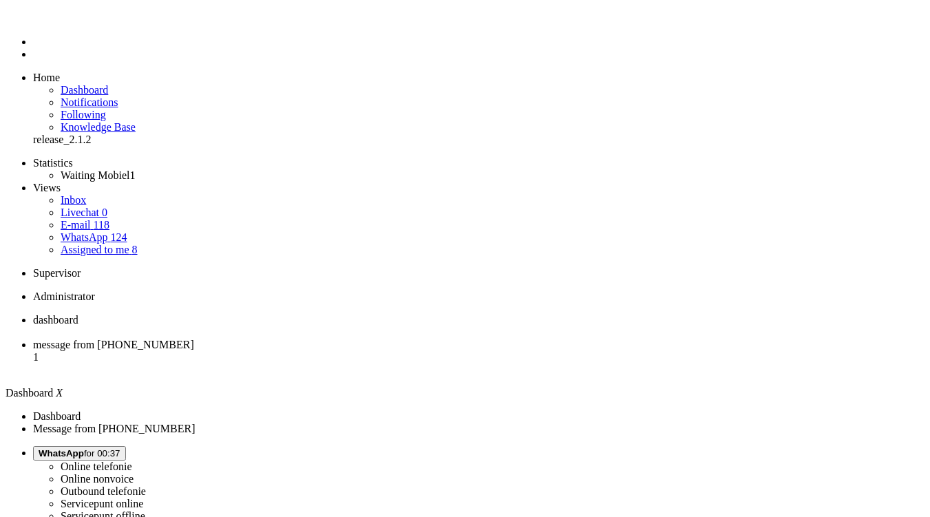
click at [335, 339] on li "message from [PHONE_NUMBER] 1" at bounding box center [479, 357] width 892 height 37
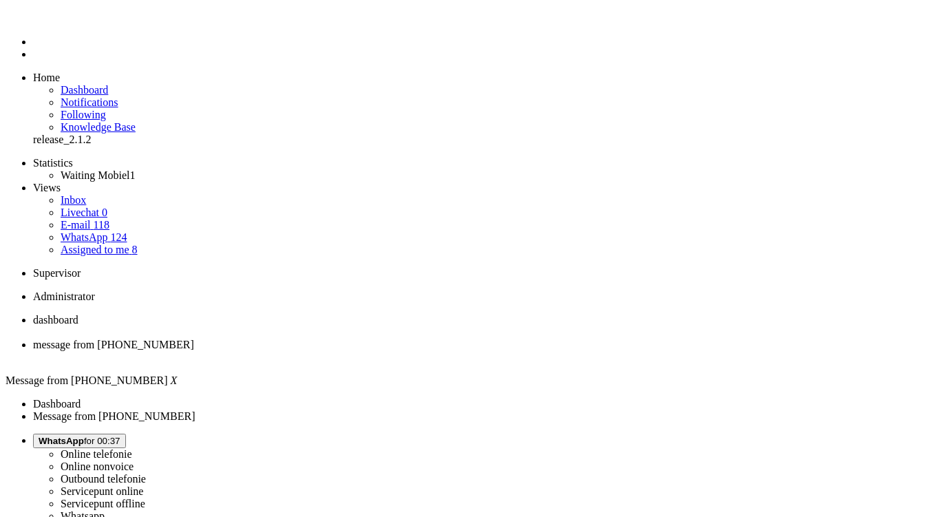
click at [397, 351] on div "Close tab" at bounding box center [479, 357] width 892 height 12
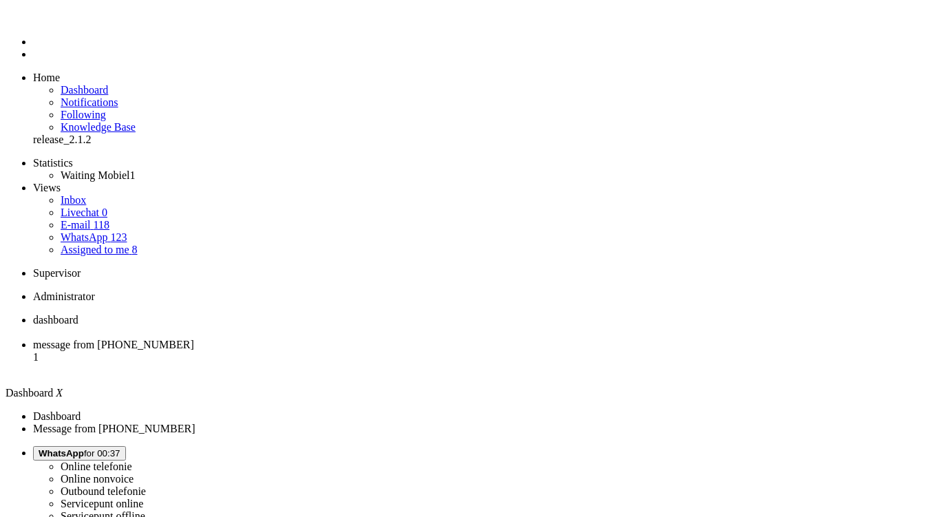
click at [194, 339] on span "message from [PHONE_NUMBER]" at bounding box center [113, 345] width 161 height 12
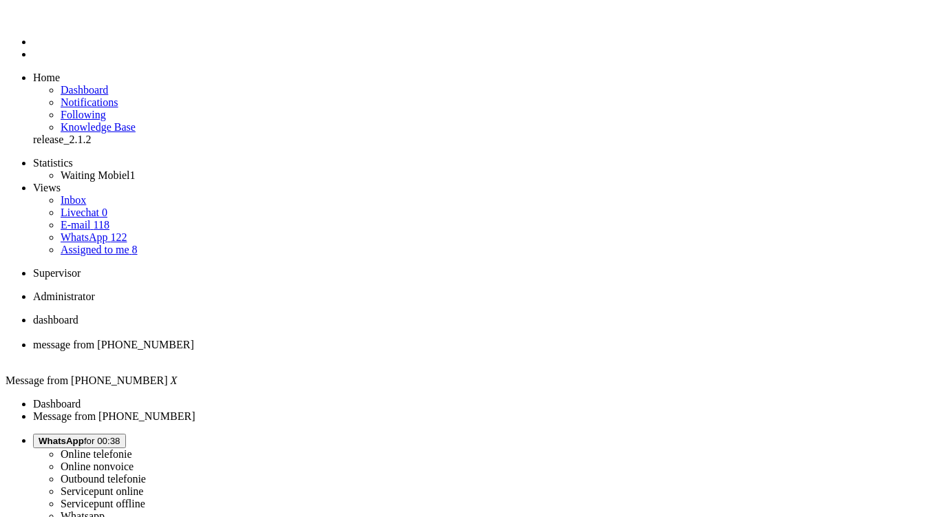
click at [120, 436] on span "WhatsApp for 00:40" at bounding box center [80, 441] width 82 height 10
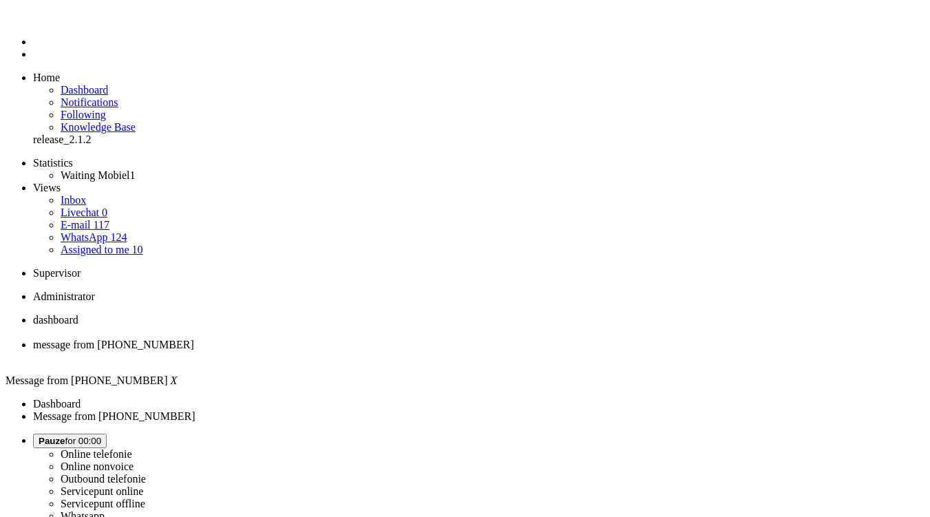
click at [399, 351] on div "Close tab" at bounding box center [479, 357] width 892 height 12
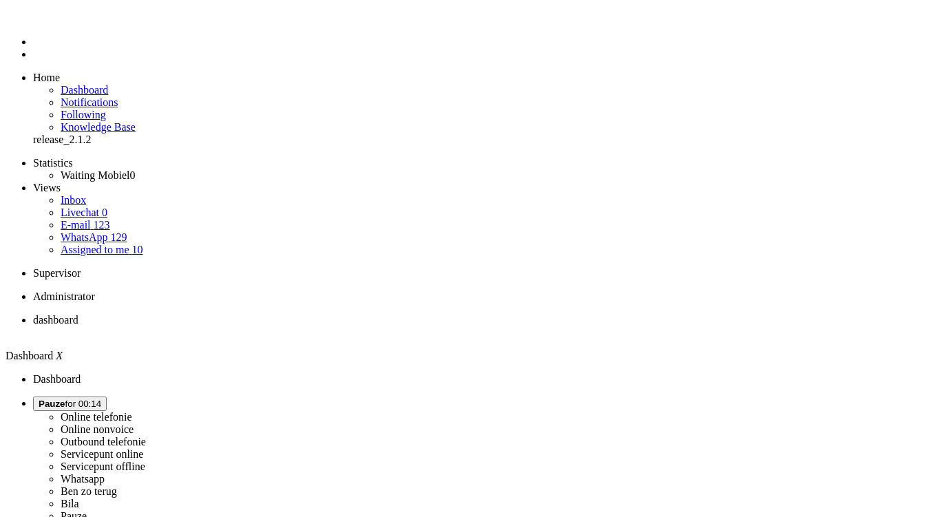
click at [101, 399] on span "Pauze for 00:14" at bounding box center [70, 404] width 63 height 10
click at [105, 473] on label "Whatsapp" at bounding box center [83, 479] width 44 height 12
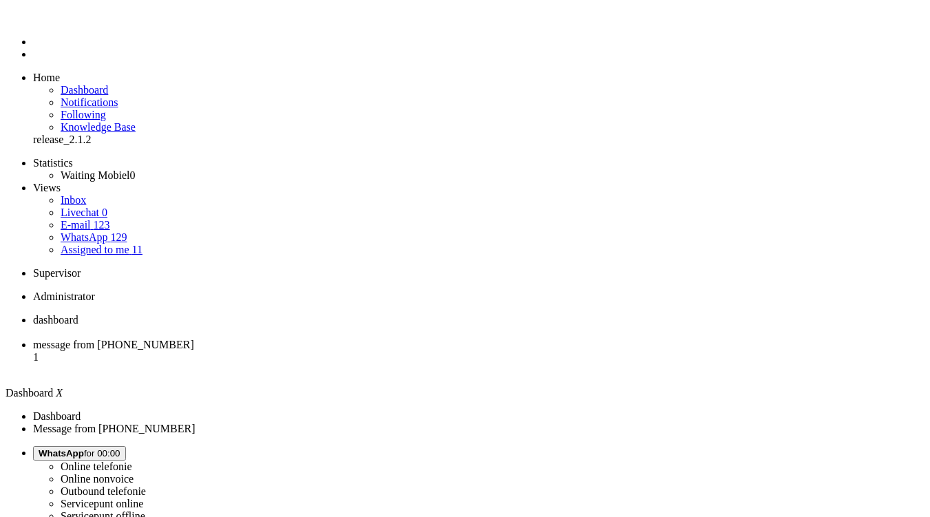
click at [194, 339] on span "message from [PHONE_NUMBER]" at bounding box center [113, 345] width 161 height 12
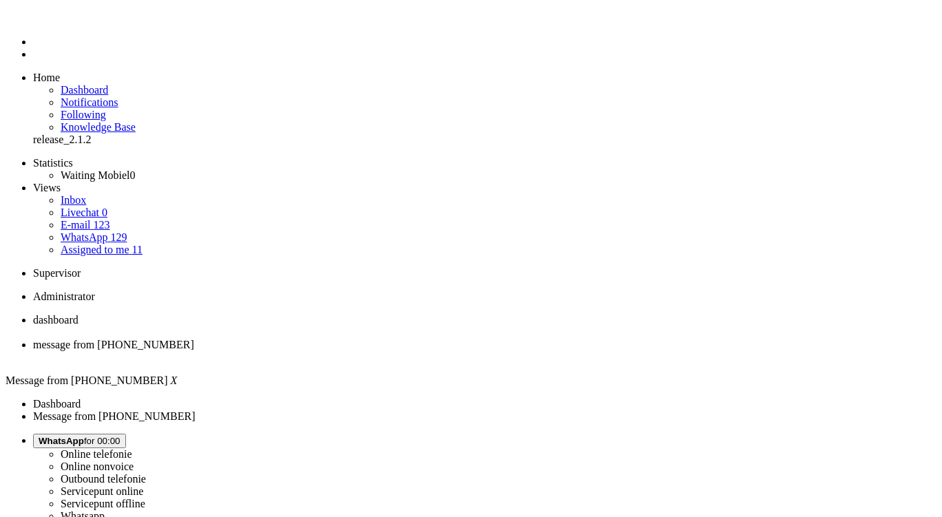
click at [126, 434] on button "WhatsApp for 00:02" at bounding box center [79, 441] width 93 height 14
click at [136, 434] on button "[PERSON_NAME] zo terug for 00:06" at bounding box center [84, 441] width 103 height 14
click at [105, 510] on label "Whatsapp" at bounding box center [83, 516] width 44 height 12
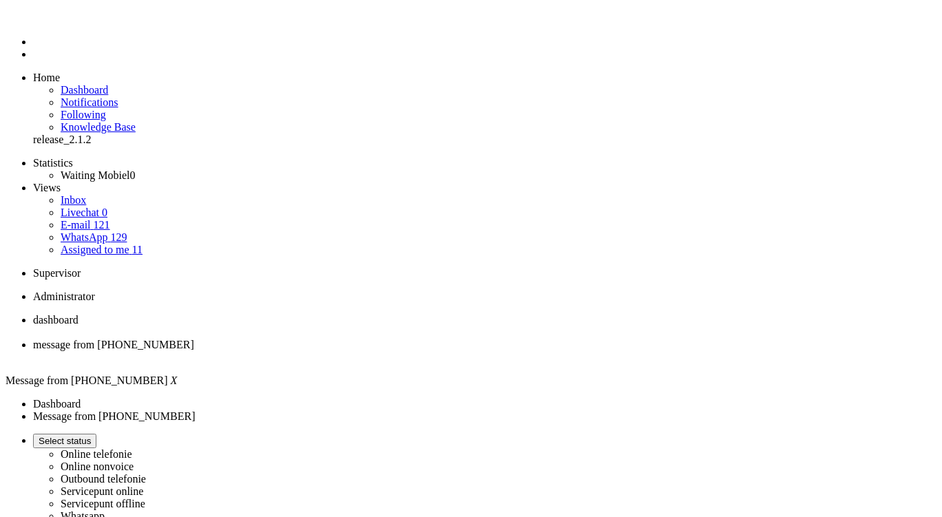
copy div "4656110"
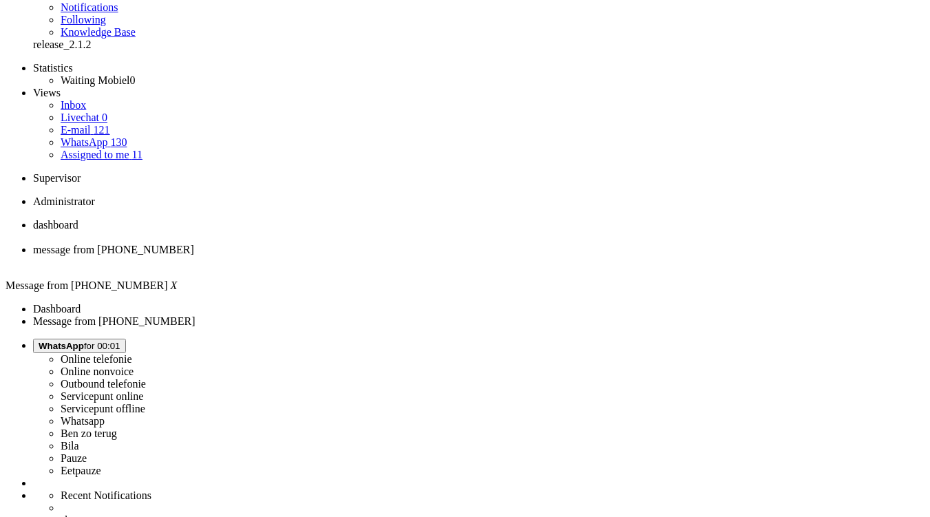
scroll to position [207, 0]
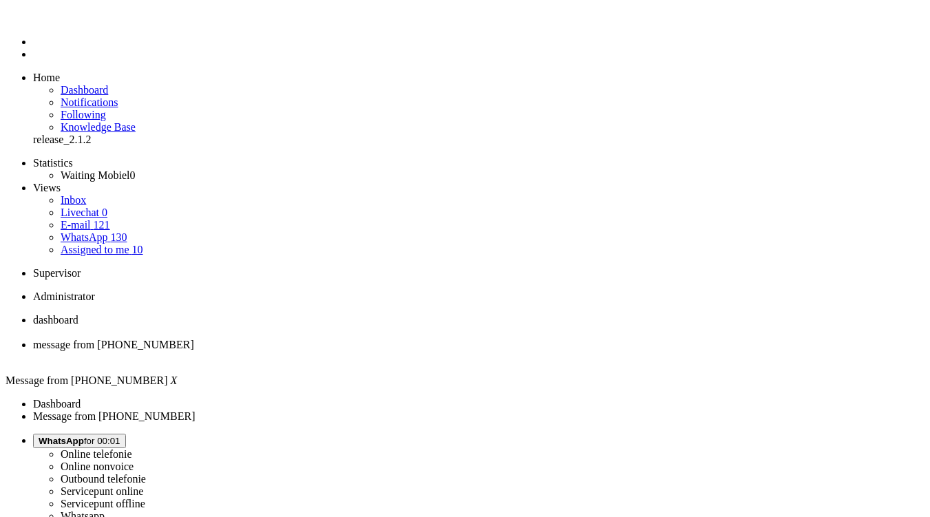
click at [398, 351] on div "Close tab" at bounding box center [479, 357] width 892 height 12
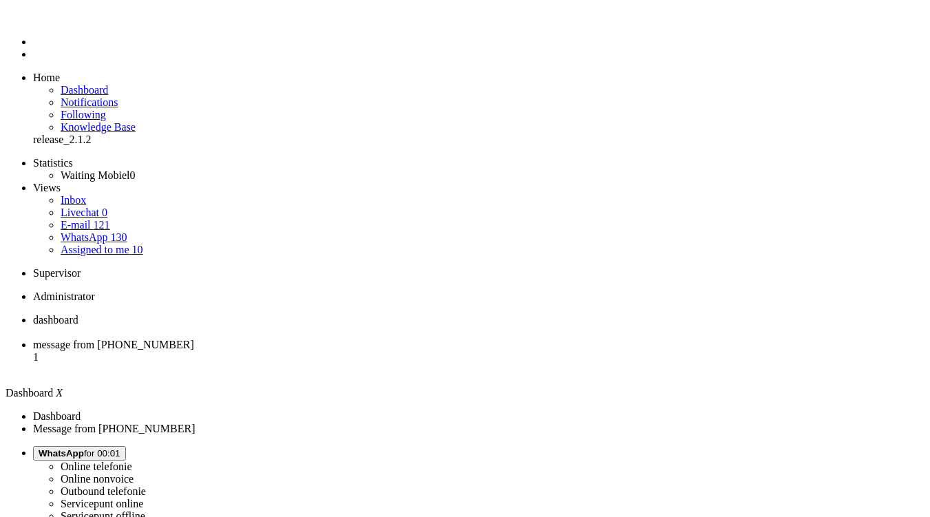
click at [194, 339] on span "message from +31629752667" at bounding box center [113, 345] width 161 height 12
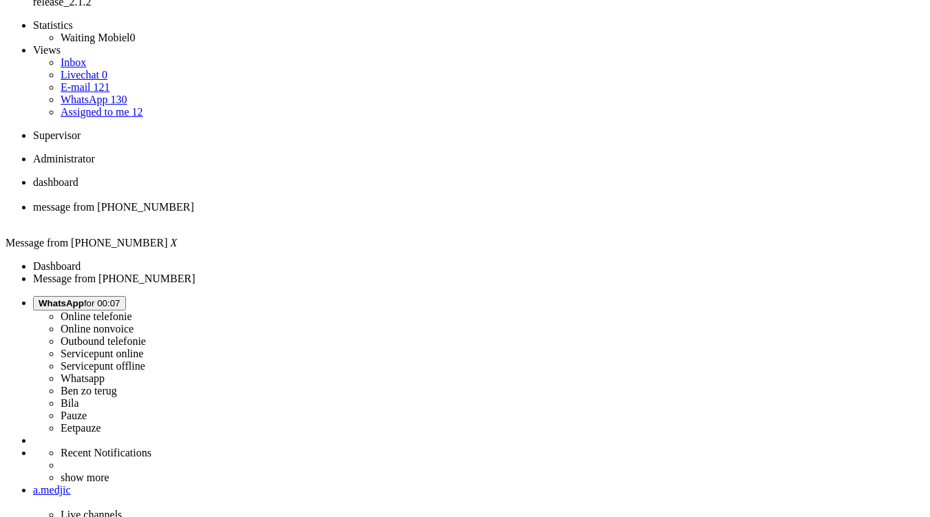
scroll to position [170, 0]
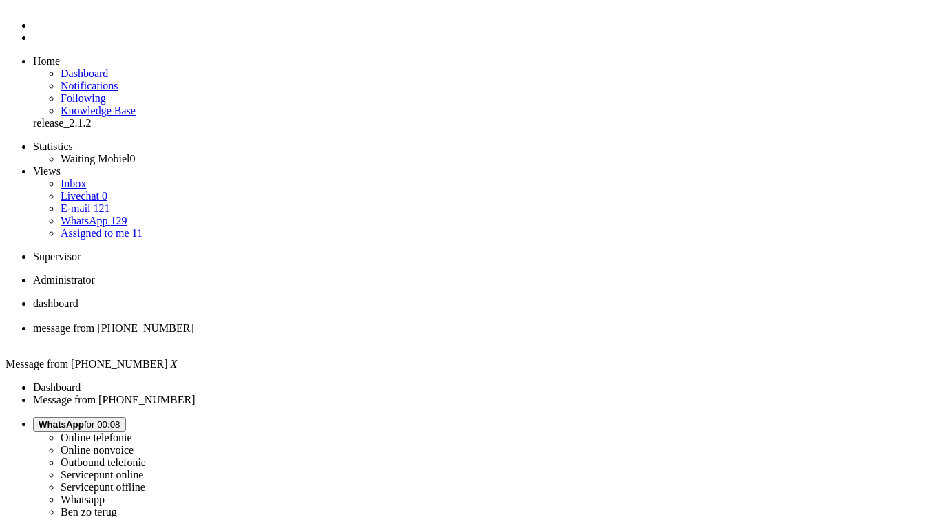
scroll to position [0, 0]
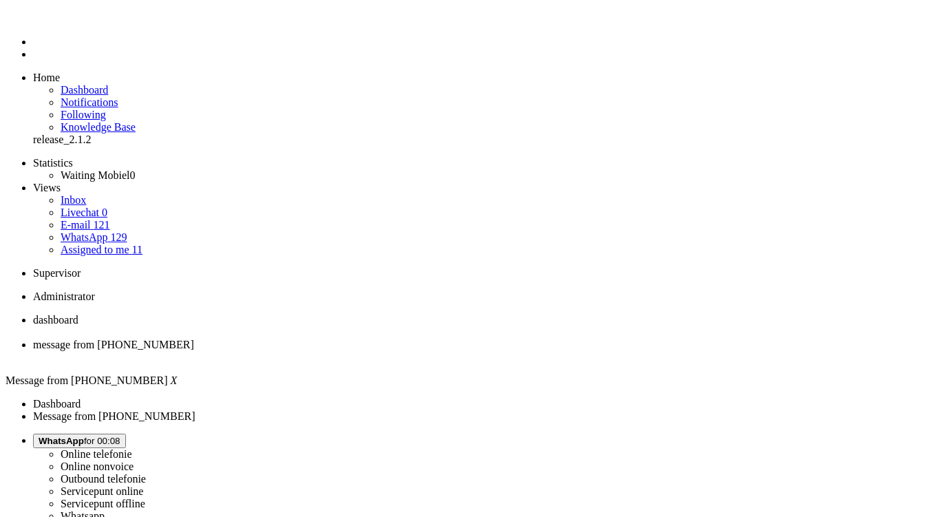
click at [397, 351] on div "Close tab" at bounding box center [479, 357] width 892 height 12
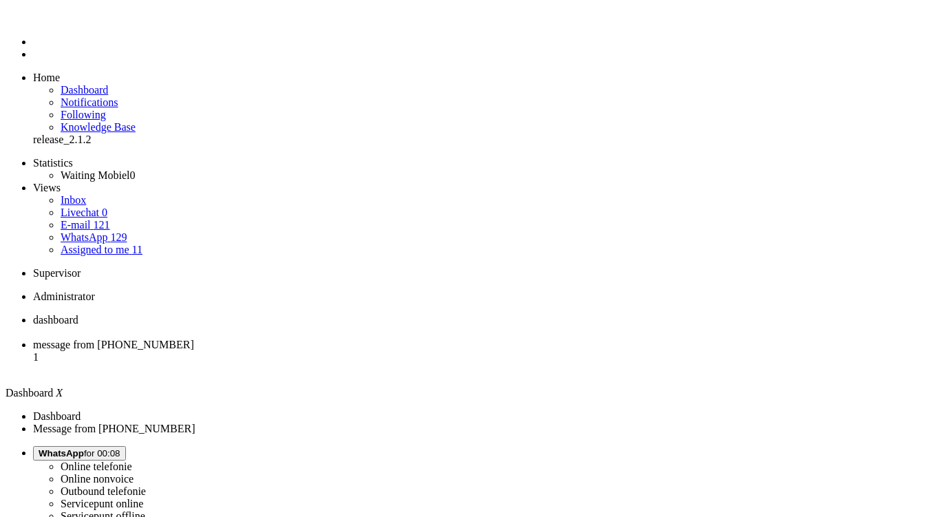
click at [194, 339] on span "message from +31616249542" at bounding box center [113, 345] width 161 height 12
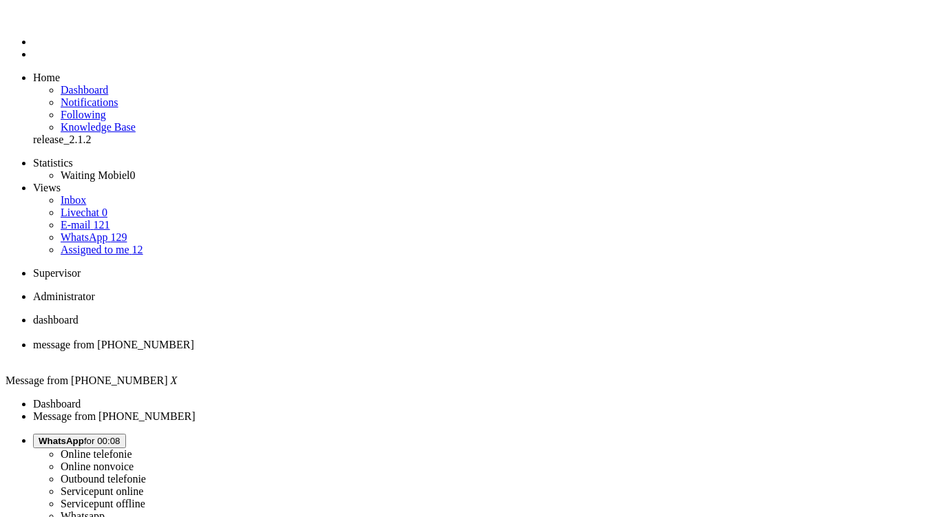
drag, startPoint x: 427, startPoint y: 296, endPoint x: 361, endPoint y: 296, distance: 65.4
copy div "2506898269"
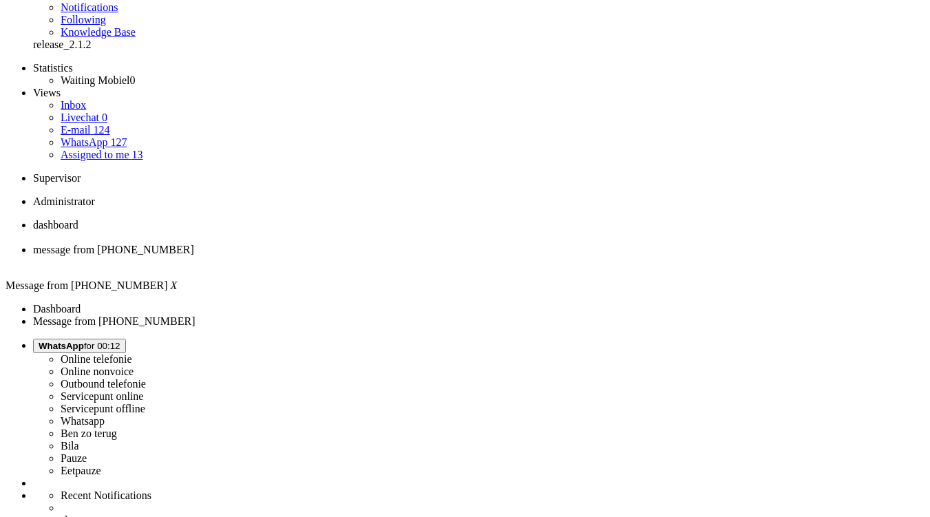
scroll to position [207, 0]
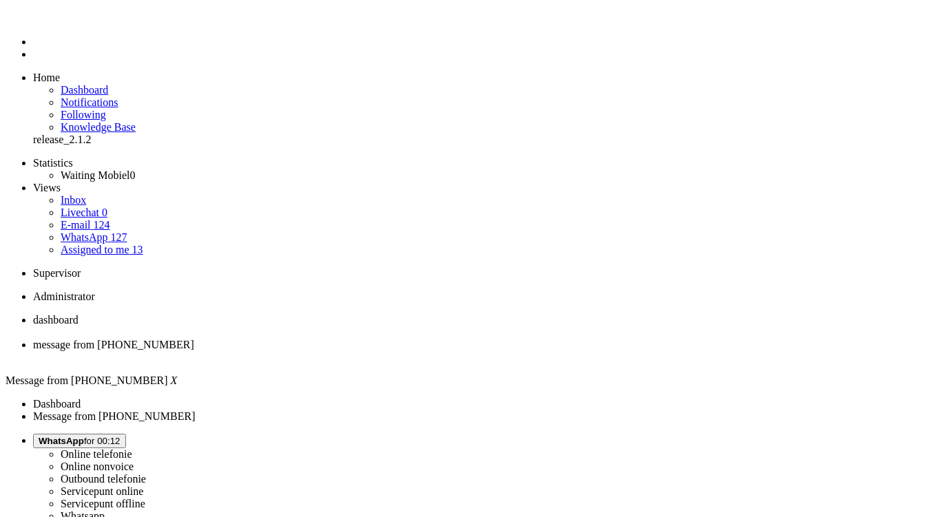
click at [397, 351] on div "Close tab" at bounding box center [484, 357] width 903 height 12
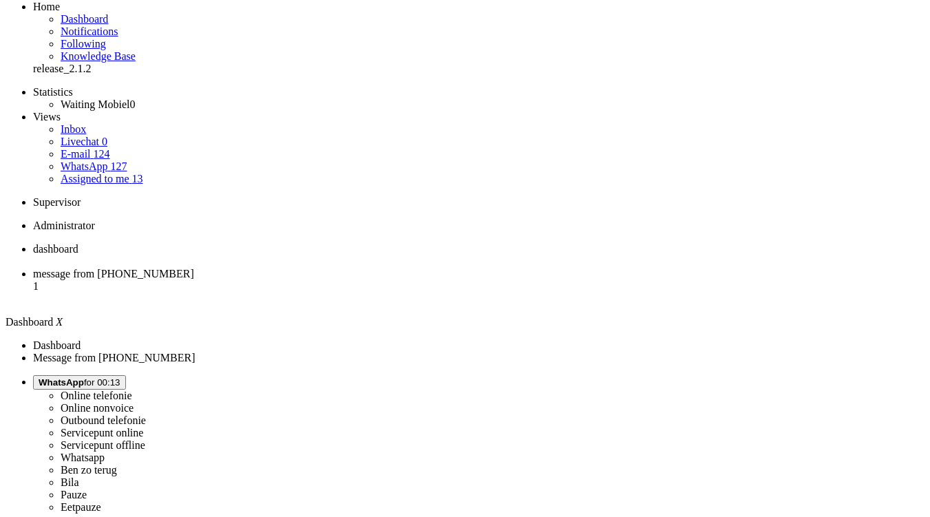
scroll to position [54, 0]
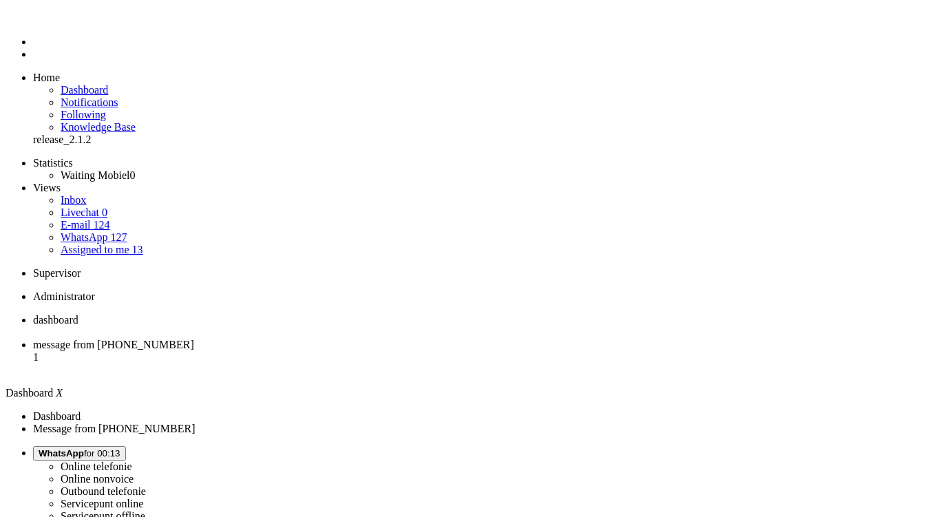
click at [355, 339] on li "message from +31635647718 1" at bounding box center [479, 357] width 892 height 37
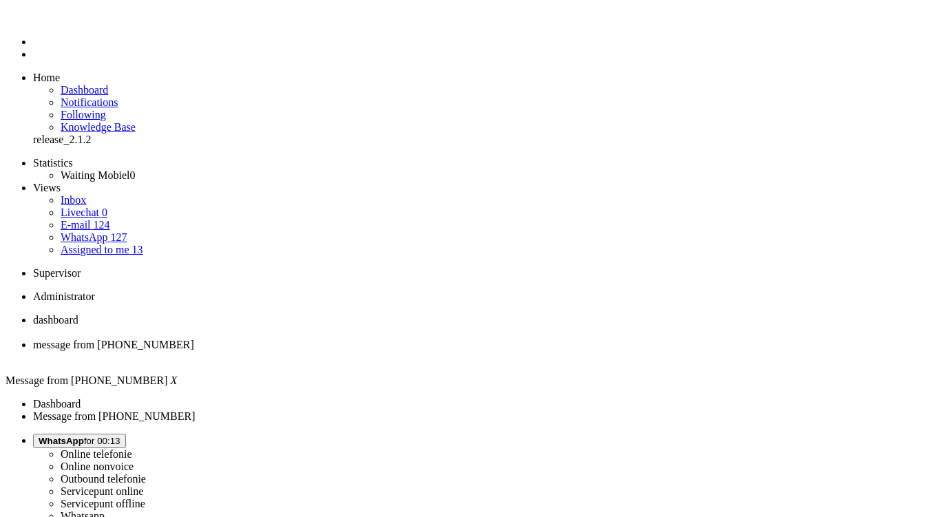
copy div "4656475"
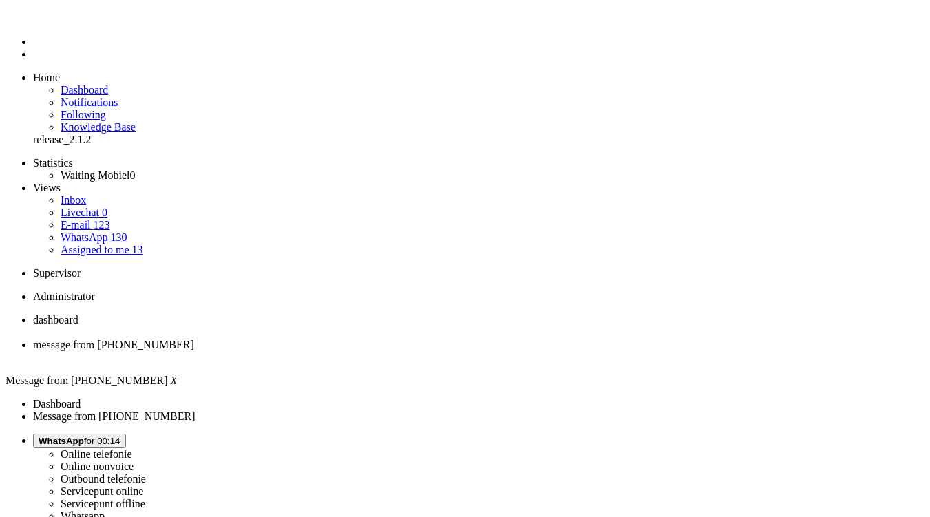
drag, startPoint x: 318, startPoint y: 2381, endPoint x: 253, endPoint y: 2386, distance: 64.9
click at [335, 69] on span at bounding box center [335, 69] width 0 height 0
drag, startPoint x: 244, startPoint y: 2392, endPoint x: 61, endPoint y: 2398, distance: 182.6
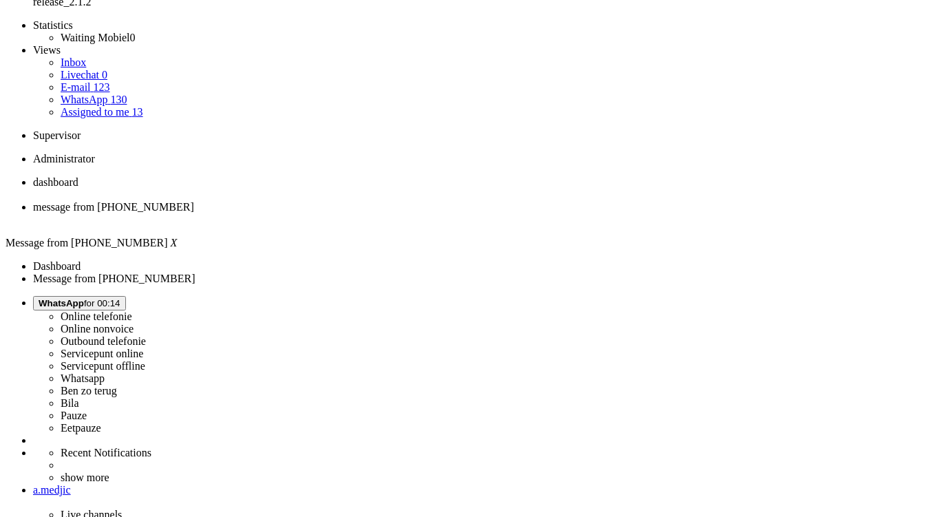
scroll to position [207, 0]
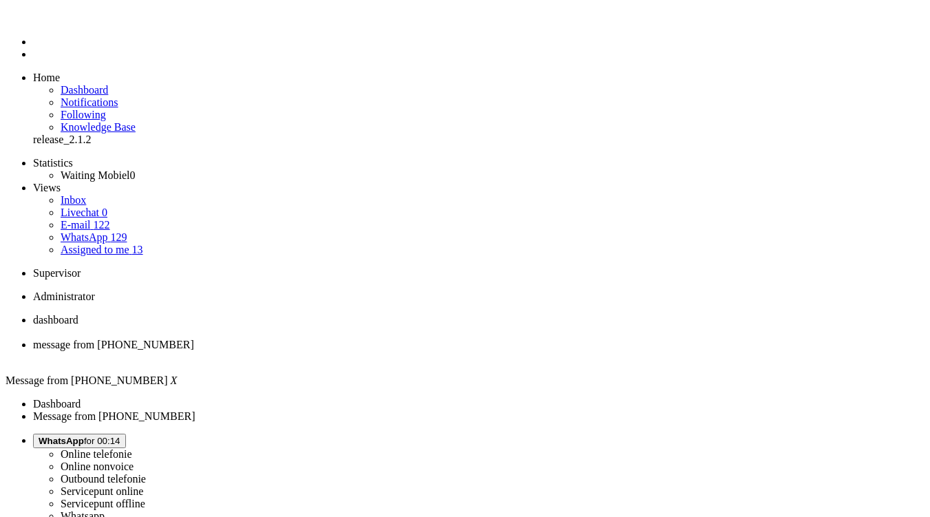
scroll to position [0, 0]
click at [400, 351] on div "Close tab" at bounding box center [479, 357] width 892 height 12
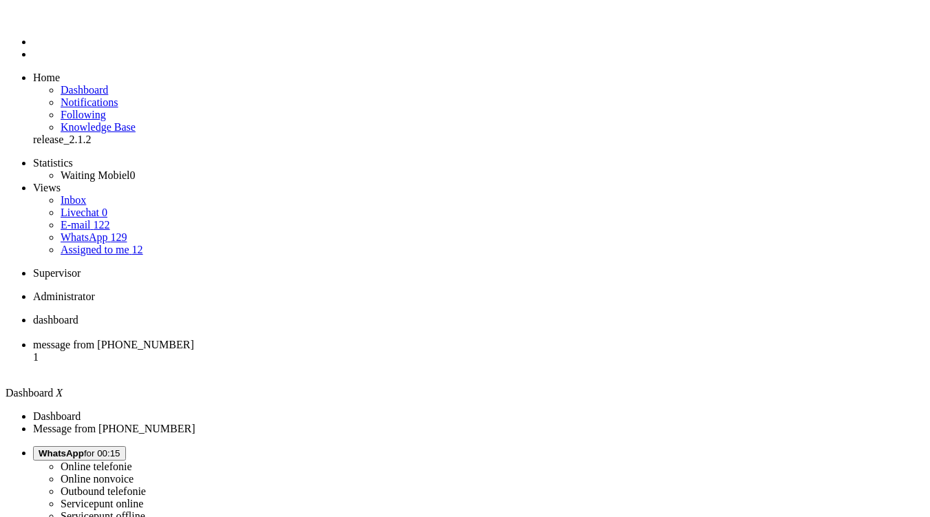
click at [194, 339] on span "message from +31653186909" at bounding box center [113, 345] width 161 height 12
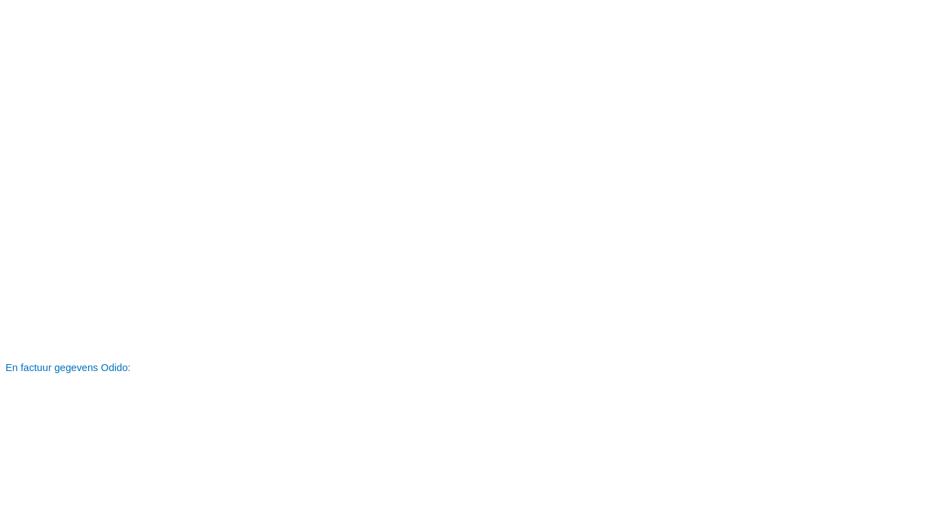
scroll to position [4613, 0]
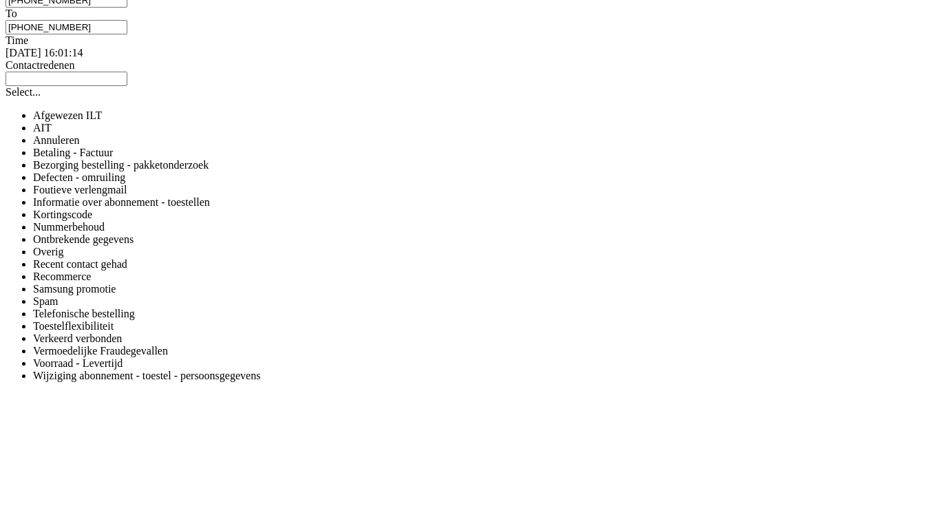
drag, startPoint x: 253, startPoint y: 86, endPoint x: 251, endPoint y: 18, distance: 68.2
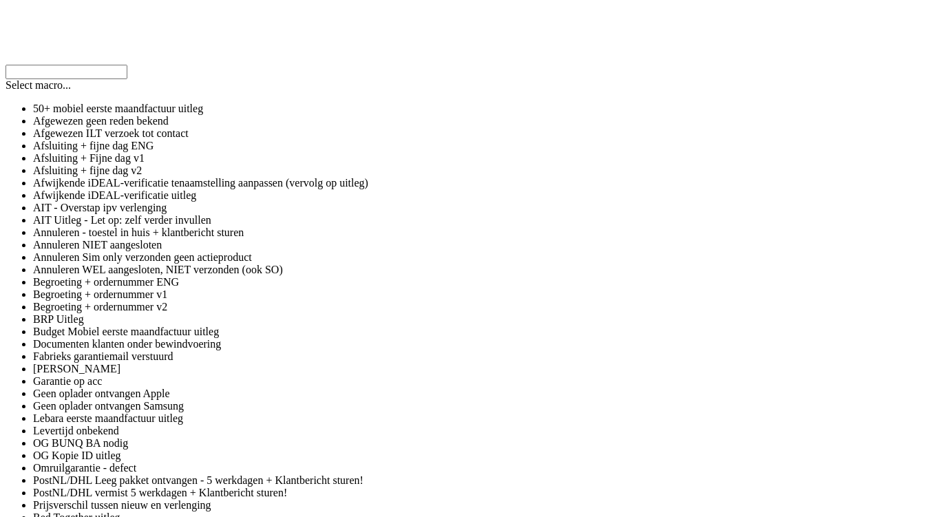
scroll to position [2466, 0]
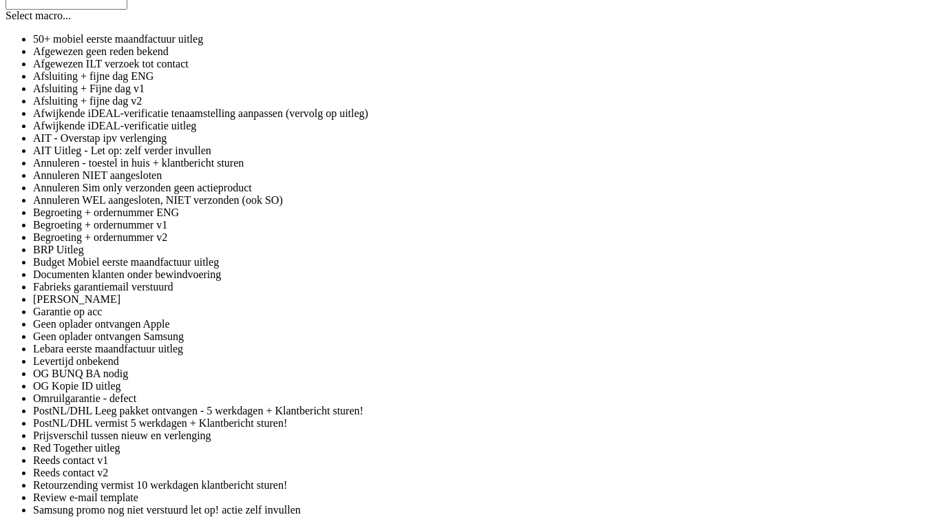
drag, startPoint x: 812, startPoint y: 246, endPoint x: 840, endPoint y: 299, distance: 60.7
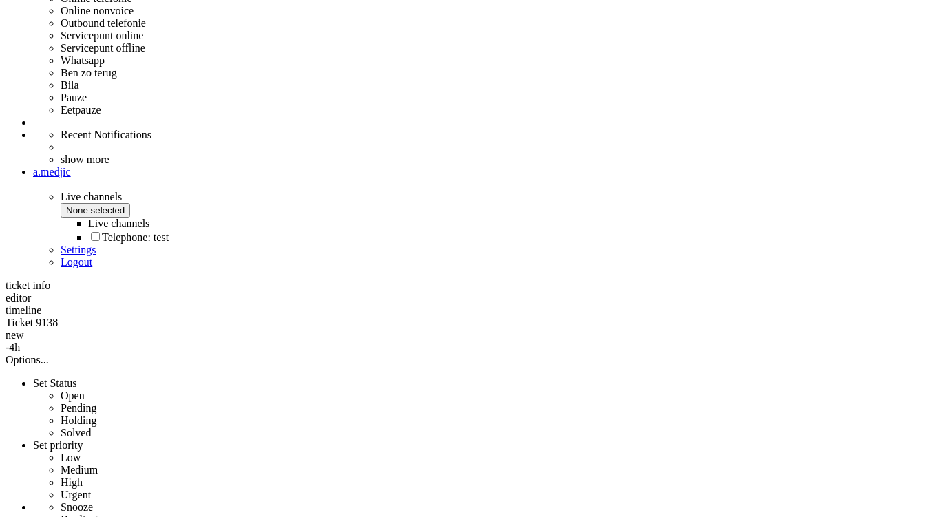
scroll to position [0, 0]
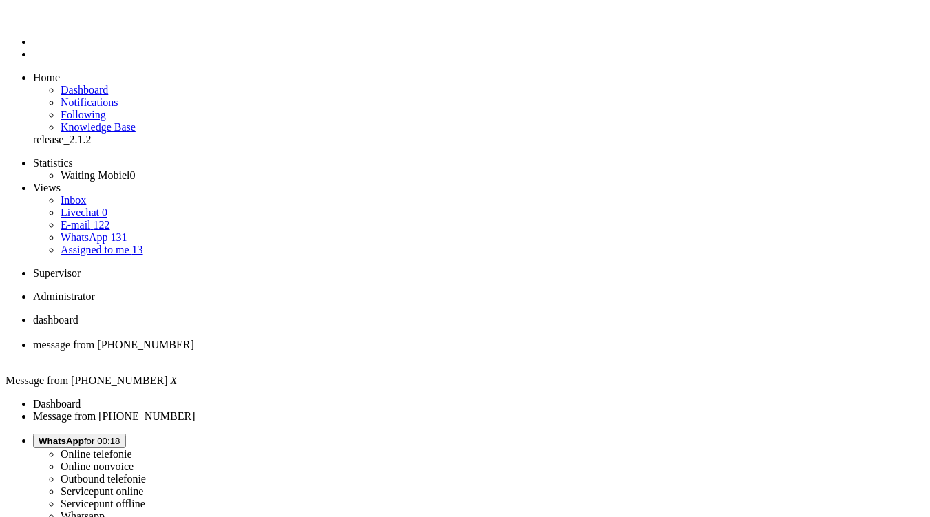
drag, startPoint x: 808, startPoint y: 280, endPoint x: 728, endPoint y: -83, distance: 371.5
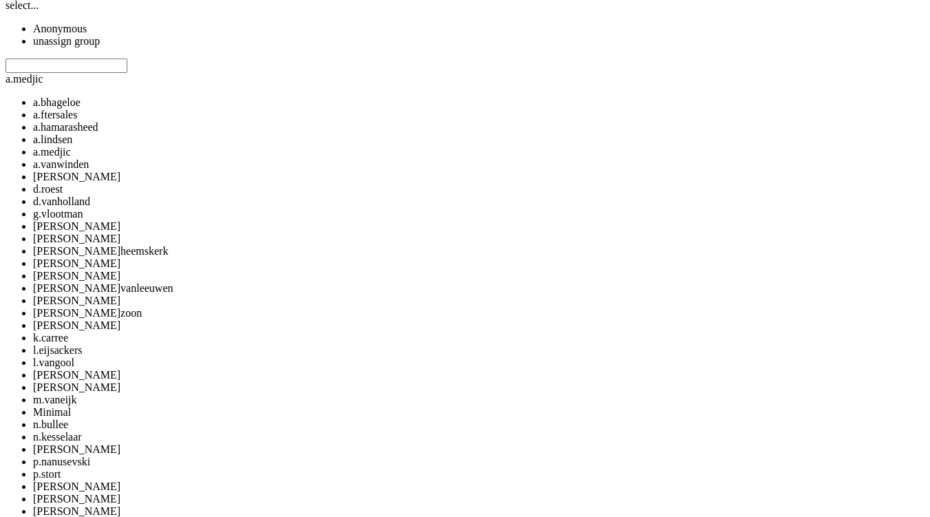
scroll to position [718, 0]
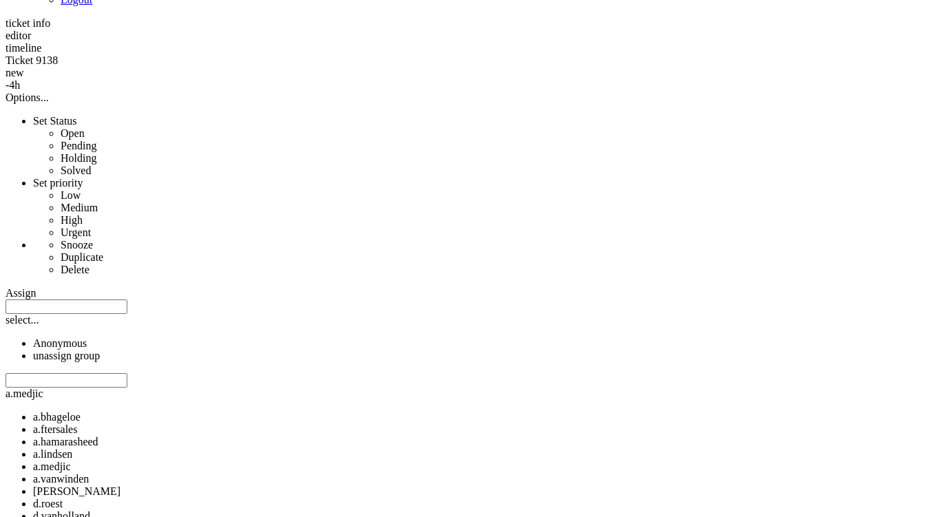
drag, startPoint x: 303, startPoint y: 301, endPoint x: 294, endPoint y: -83, distance: 384.3
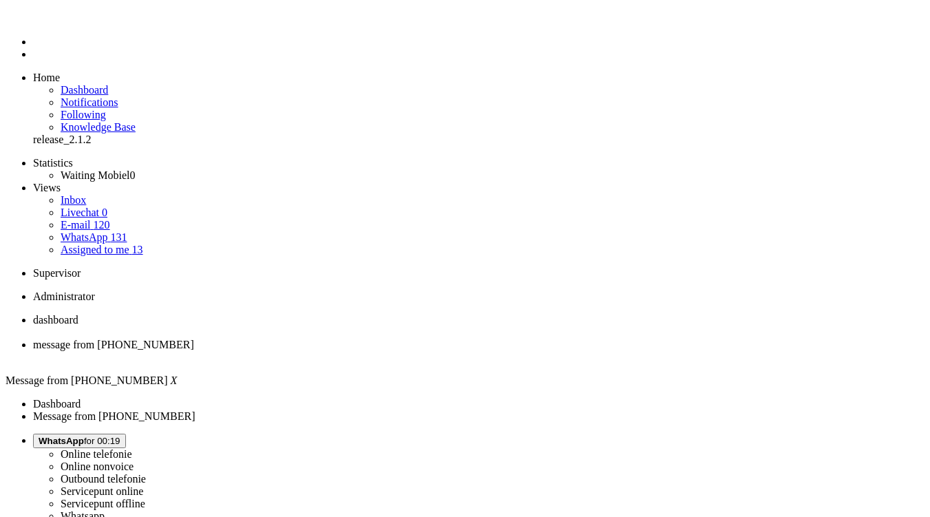
type input "t"
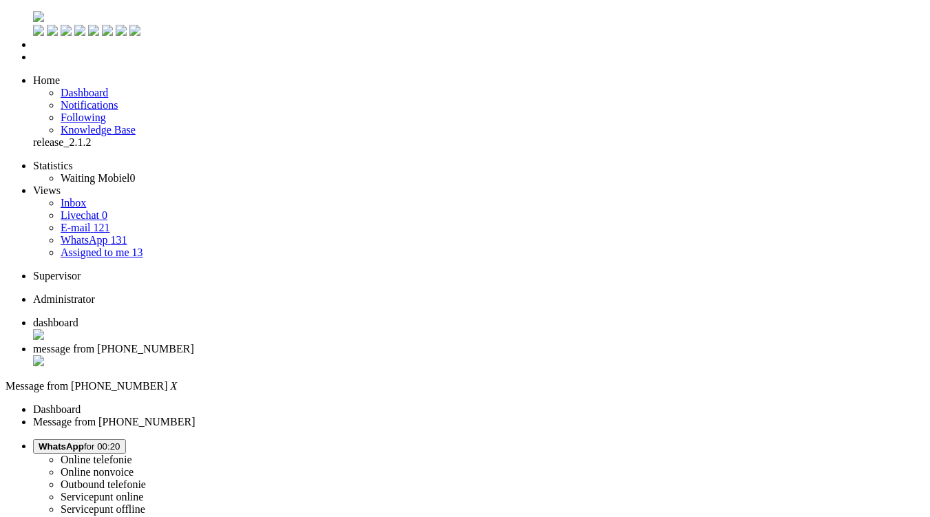
drag, startPoint x: 286, startPoint y: 487, endPoint x: 281, endPoint y: 478, distance: 9.6
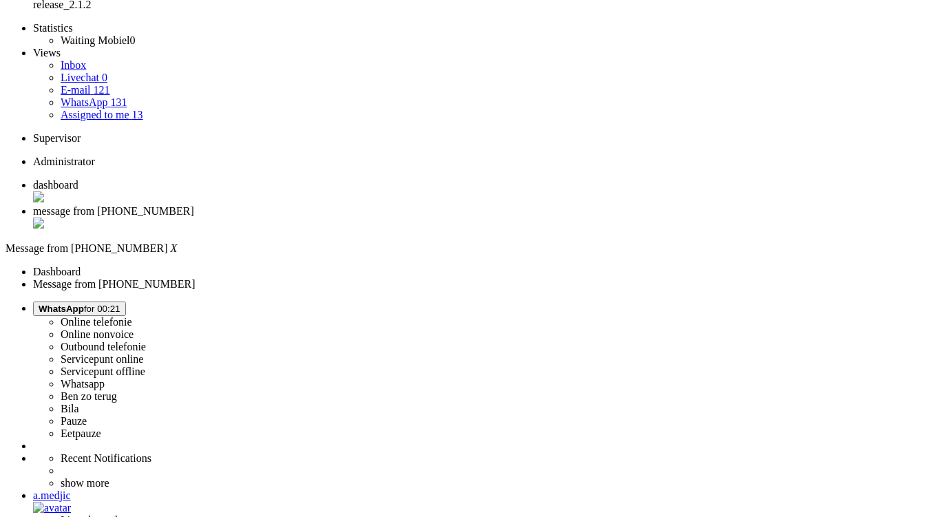
scroll to position [165, 0]
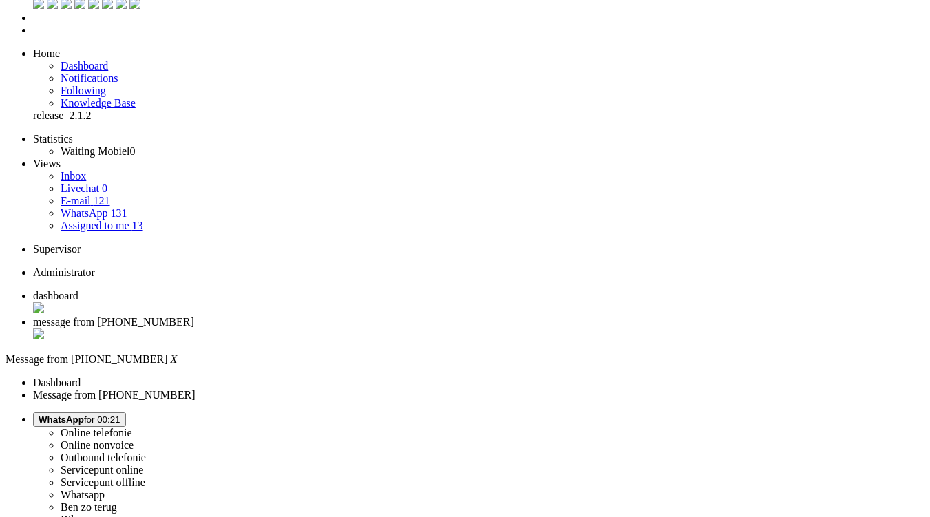
scroll to position [0, 0]
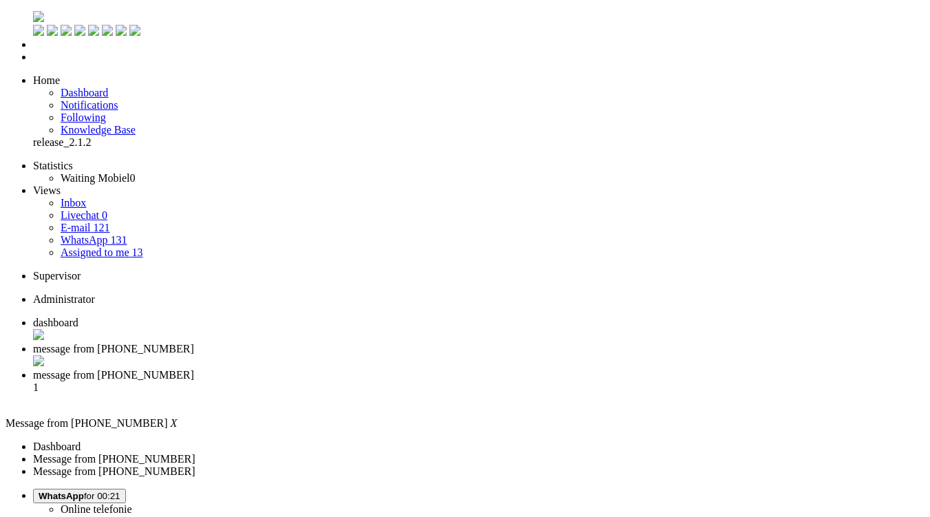
click at [395, 355] on div "Close tab" at bounding box center [479, 362] width 892 height 14
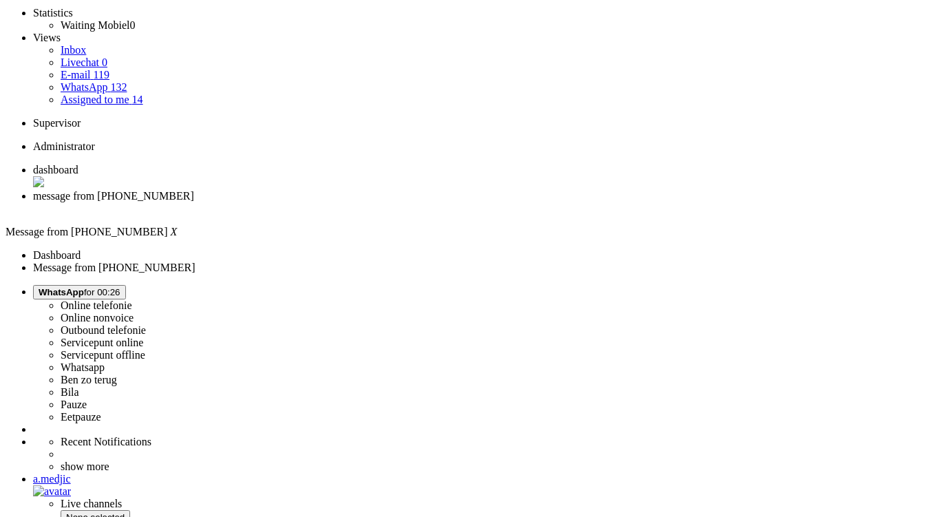
scroll to position [207, 0]
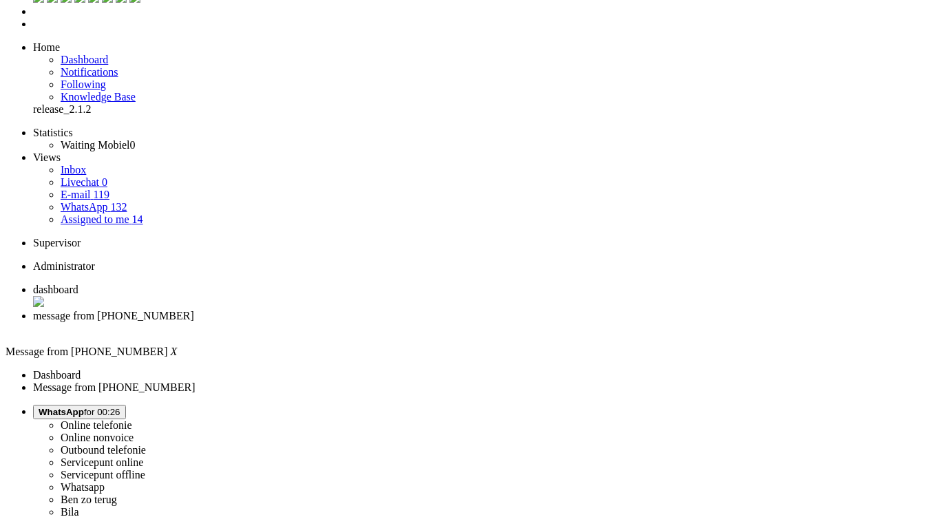
scroll to position [0, 0]
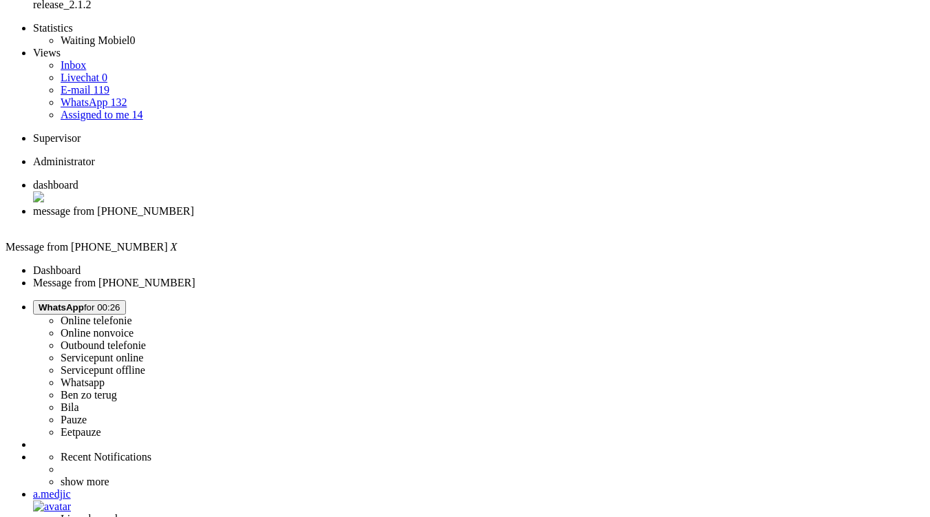
drag, startPoint x: 494, startPoint y: 299, endPoint x: 487, endPoint y: 296, distance: 7.7
drag, startPoint x: 476, startPoint y: 293, endPoint x: 375, endPoint y: 262, distance: 105.8
copy div "Ik heb net mijn telefoon abonnement verlengt van odido , ordernummer 4656544 ma…"
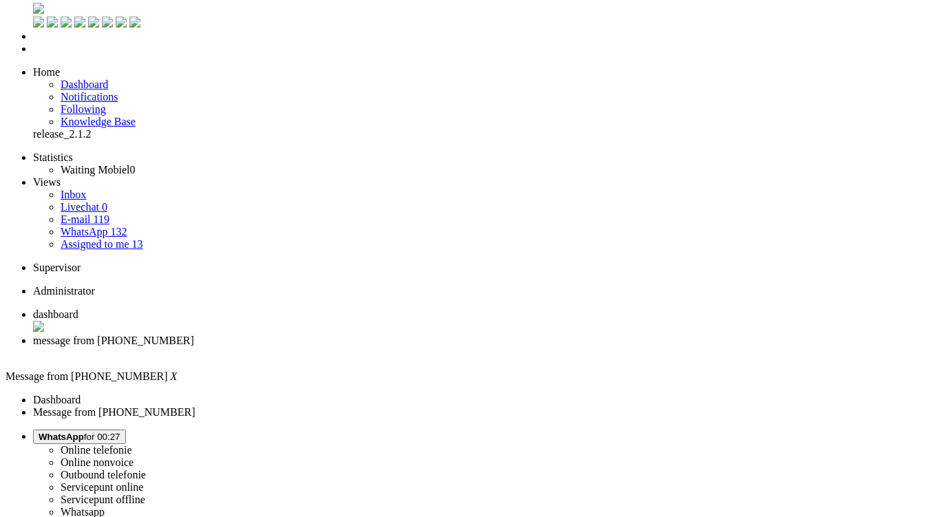
scroll to position [0, 0]
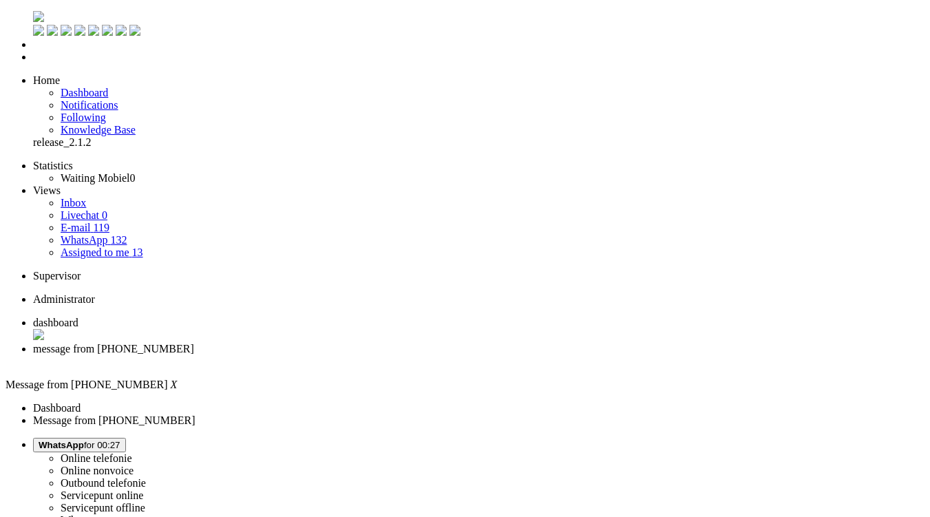
click at [401, 355] on div "Close tab" at bounding box center [479, 361] width 892 height 12
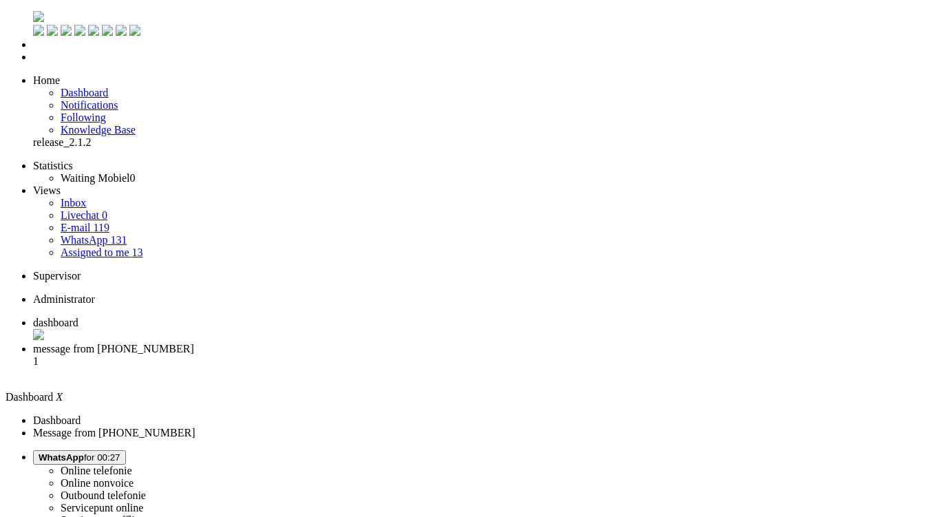
click at [194, 343] on span "message from +31615127443" at bounding box center [113, 349] width 161 height 12
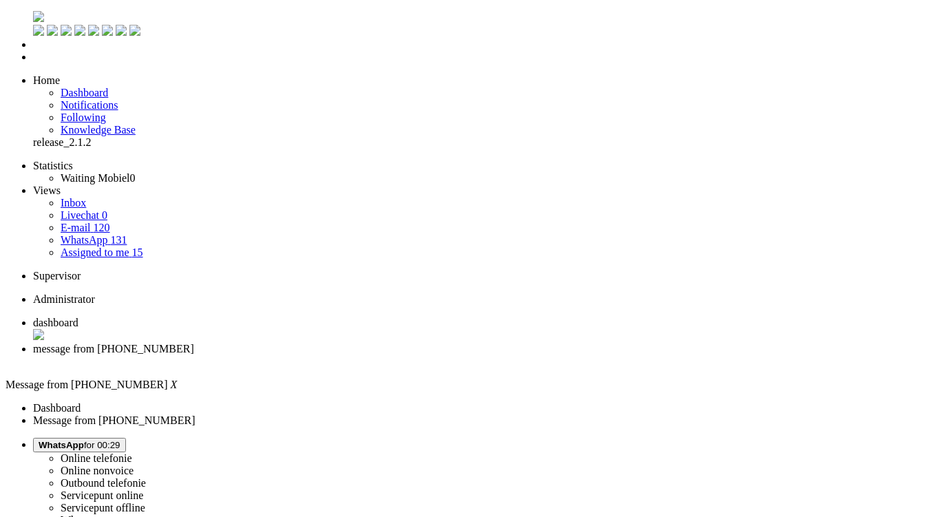
click at [399, 355] on div "Close tab" at bounding box center [479, 361] width 892 height 12
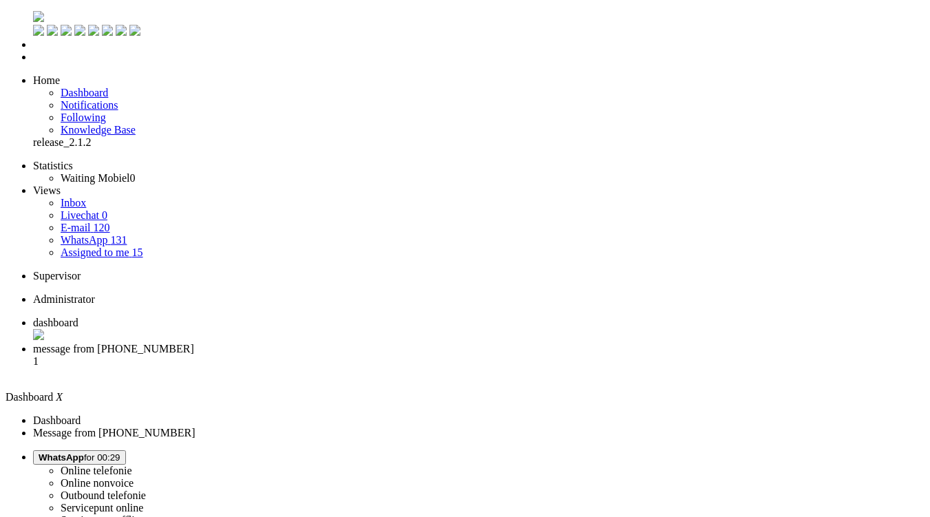
click at [194, 343] on span "message from +34674132249" at bounding box center [113, 349] width 161 height 12
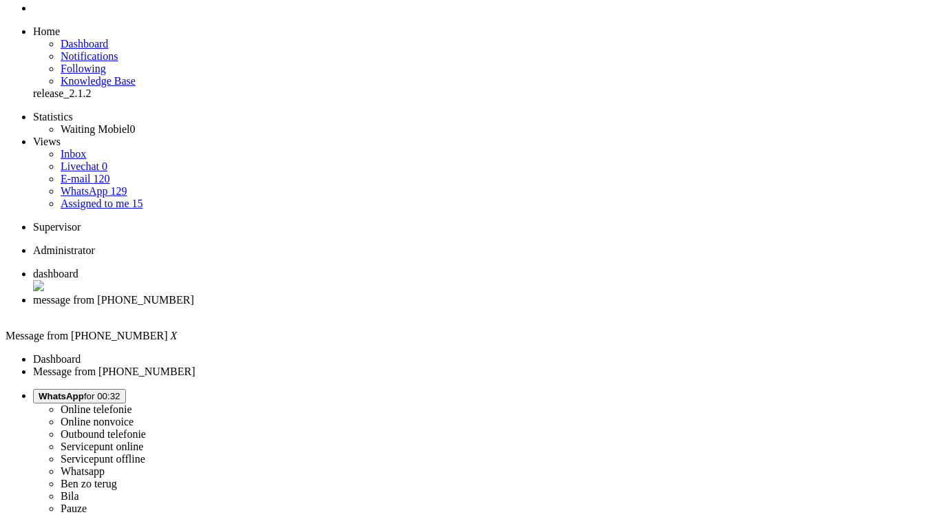
scroll to position [83, 0]
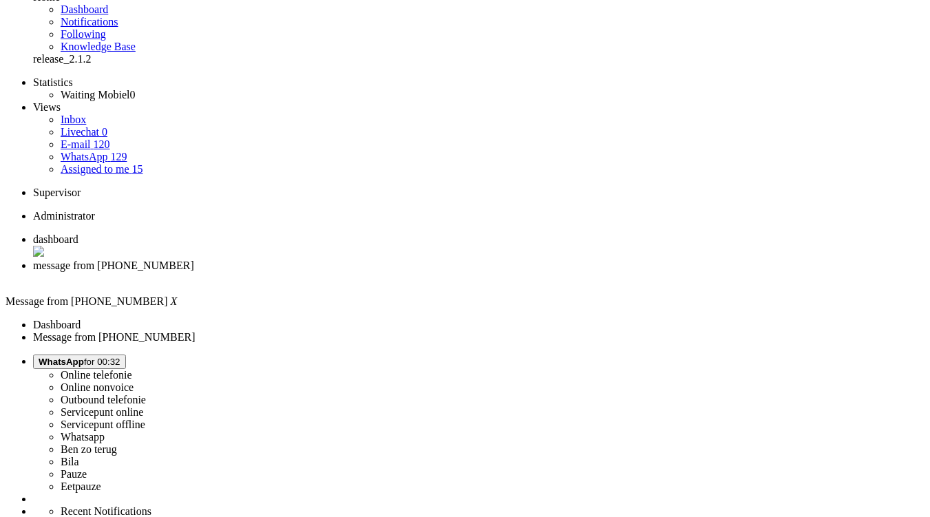
copy div "4655829"
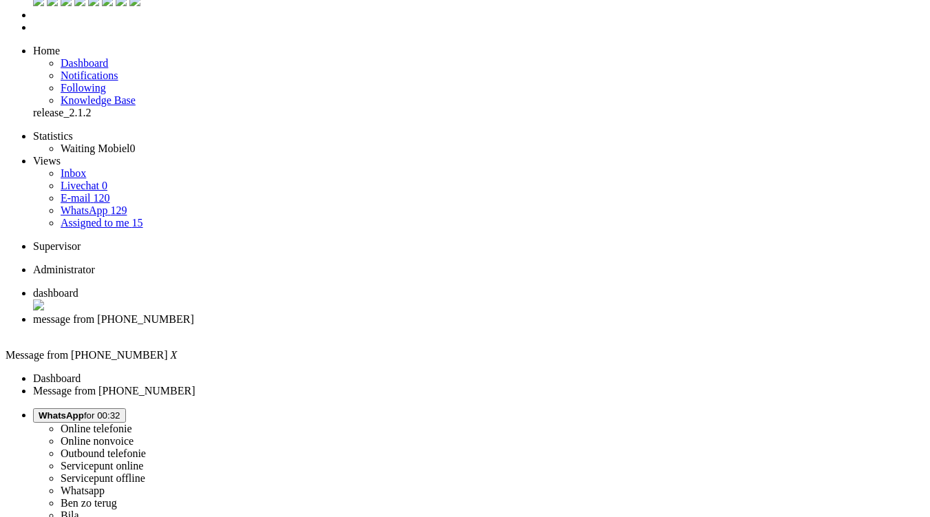
scroll to position [0, 0]
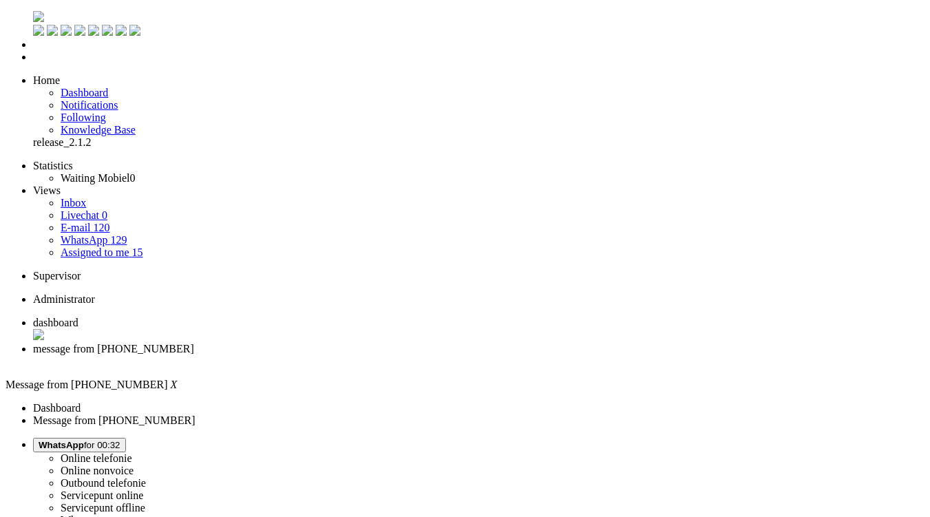
click at [398, 355] on div "Close tab" at bounding box center [479, 361] width 892 height 12
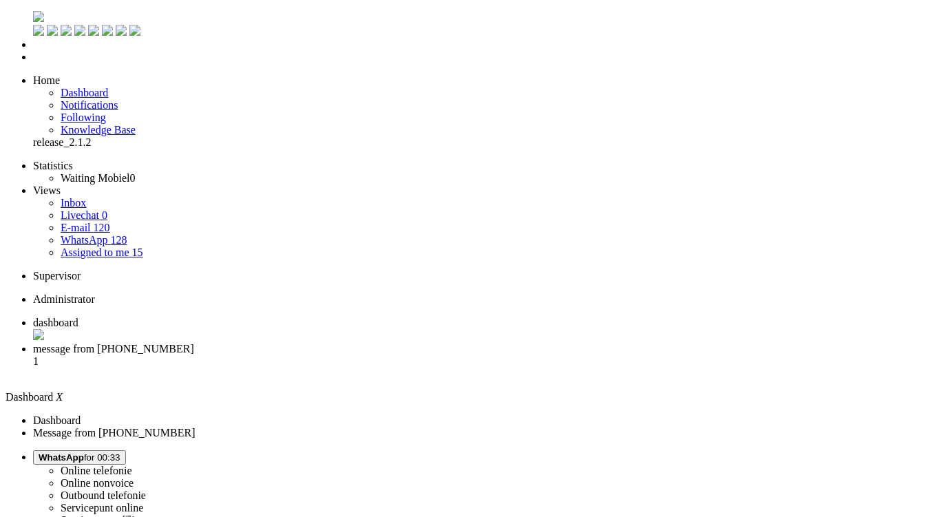
click at [355, 343] on li "message from +31681704290 1" at bounding box center [479, 361] width 892 height 37
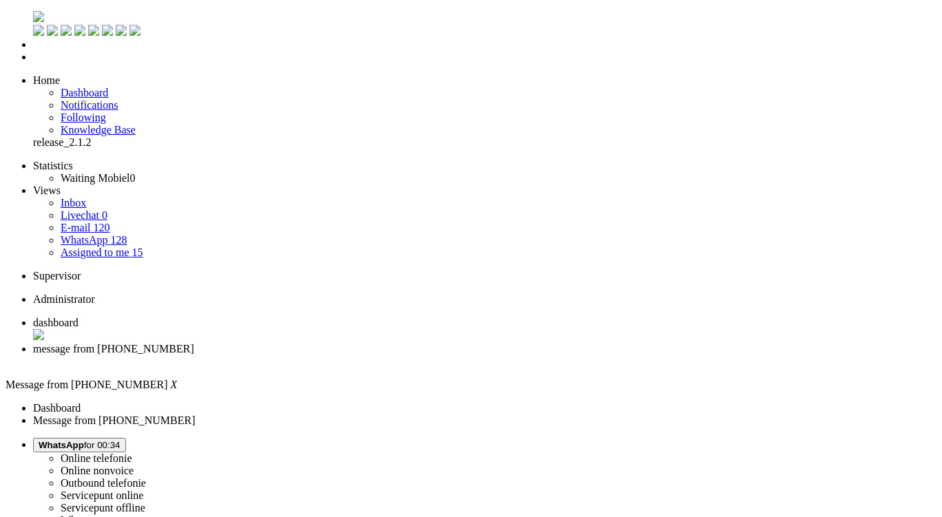
drag, startPoint x: 439, startPoint y: 310, endPoint x: 439, endPoint y: 283, distance: 26.9
copy div "bij mijn bestelling (4637624) staat al een tijdje dat één van de producten niet…"
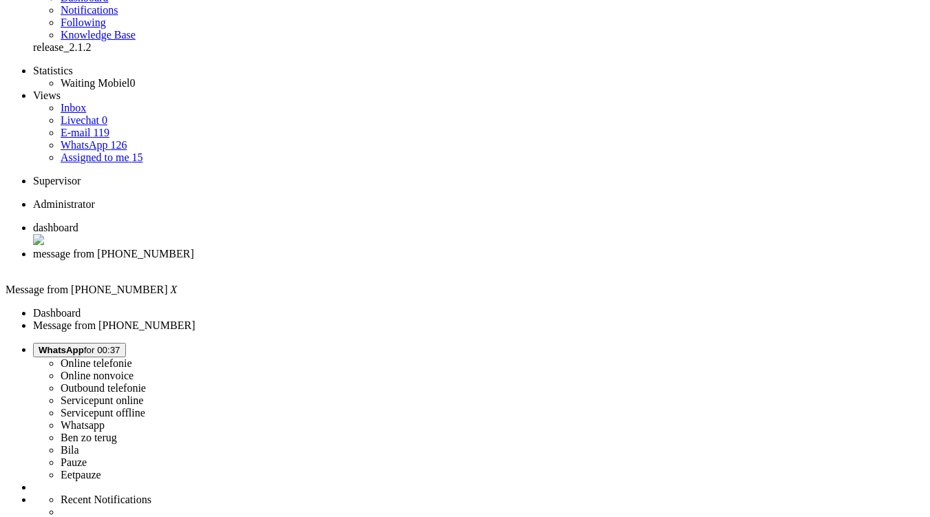
scroll to position [233, 0]
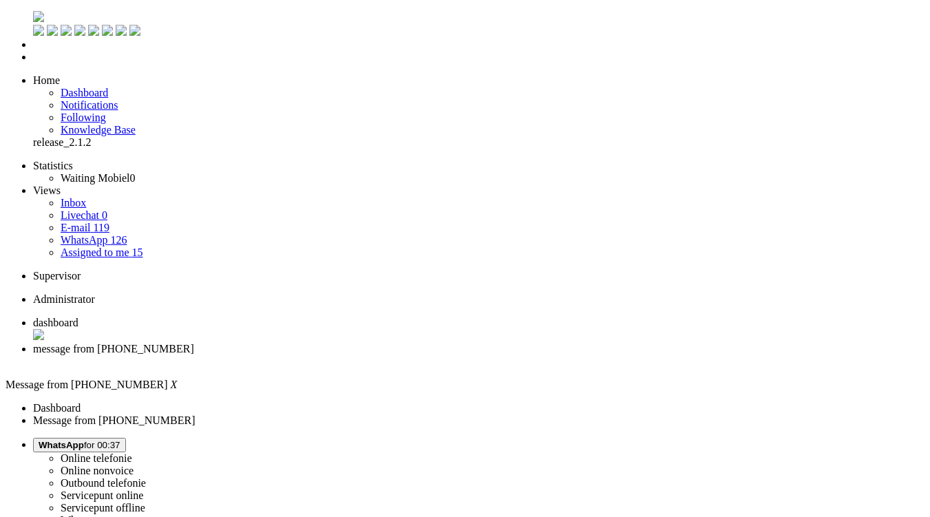
click at [396, 355] on div "Close tab" at bounding box center [479, 361] width 892 height 12
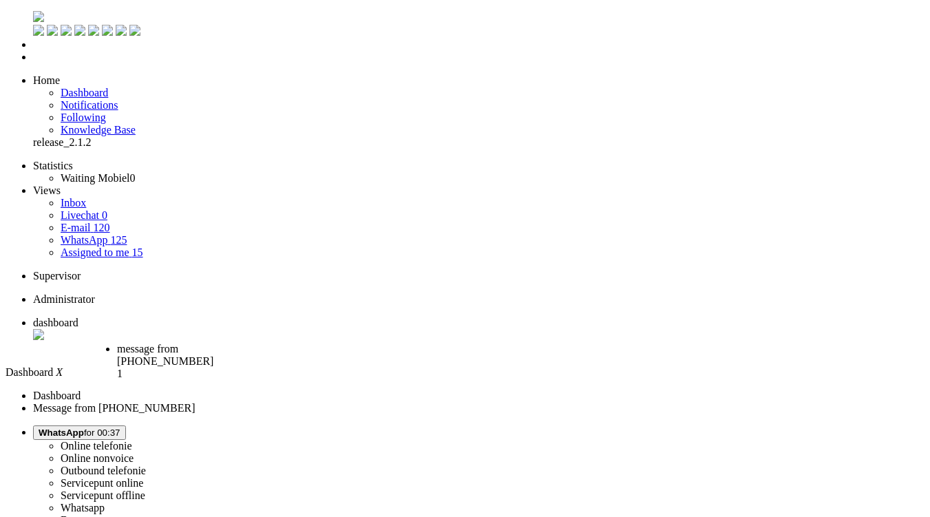
click at [213, 343] on span "message from +31648099706" at bounding box center [165, 355] width 96 height 24
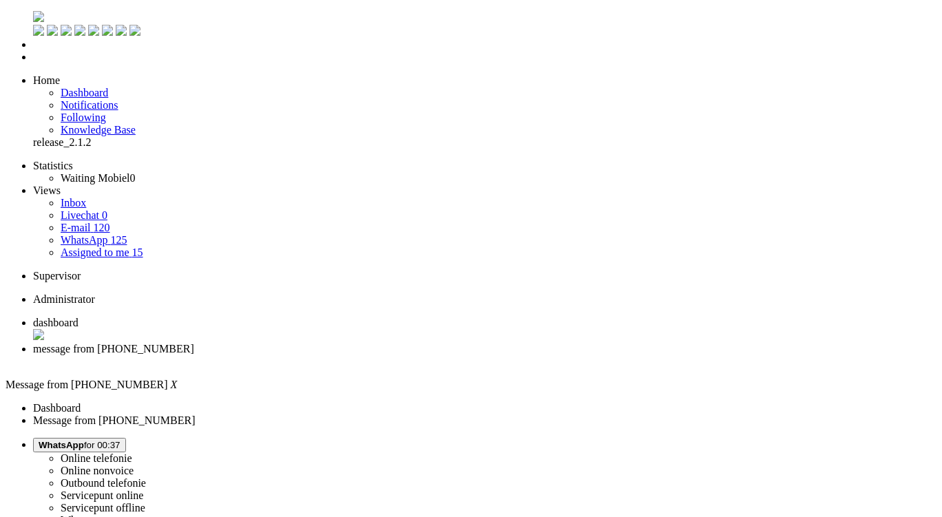
copy div "4656589"
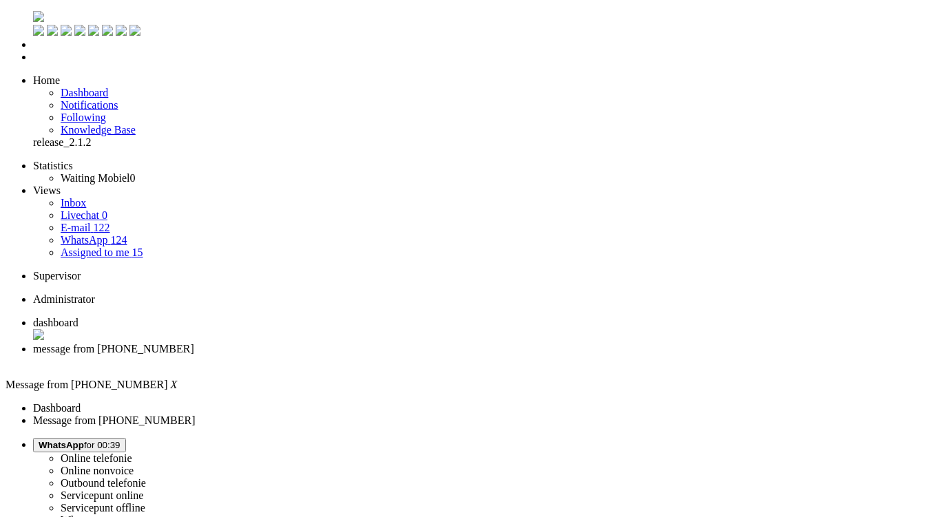
paste body "Rich Text Area. Press ALT-0 for help."
drag, startPoint x: 315, startPoint y: 2377, endPoint x: 185, endPoint y: 2375, distance: 130.1
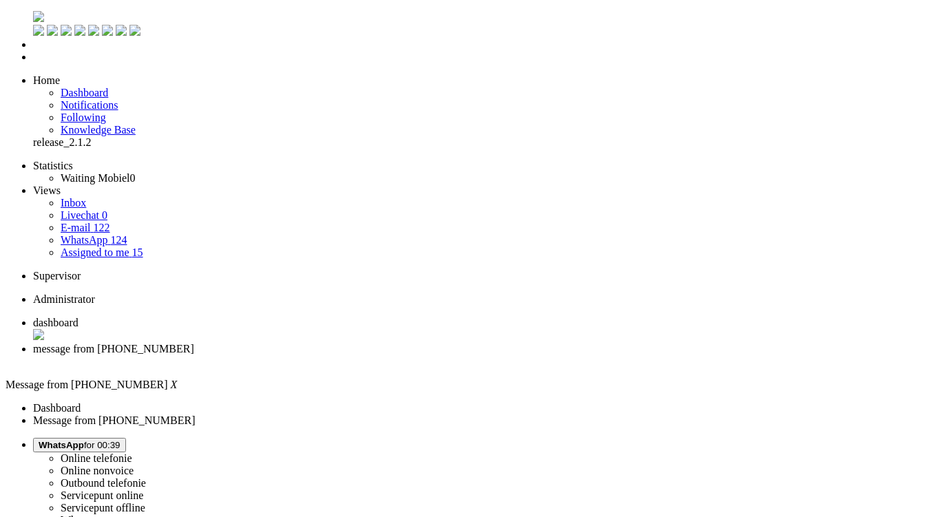
drag, startPoint x: 218, startPoint y: 2376, endPoint x: 186, endPoint y: 2374, distance: 31.7
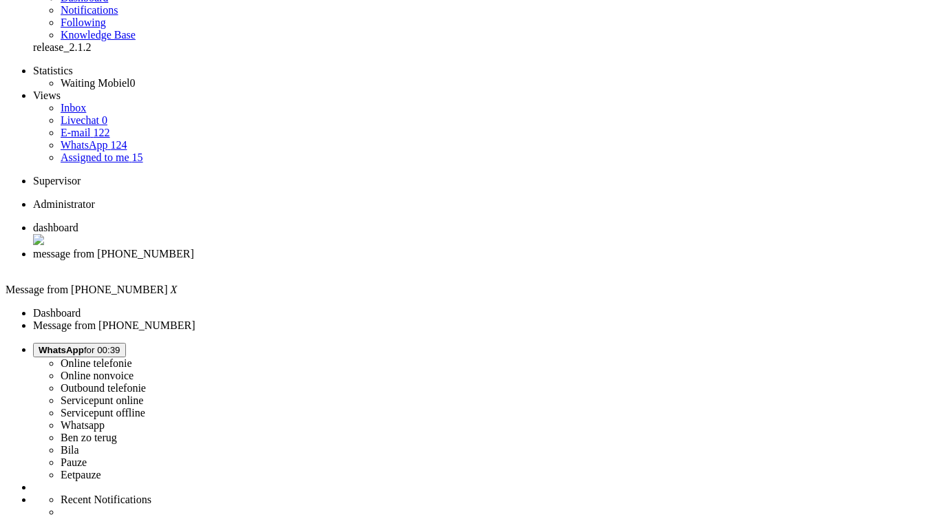
scroll to position [207, 0]
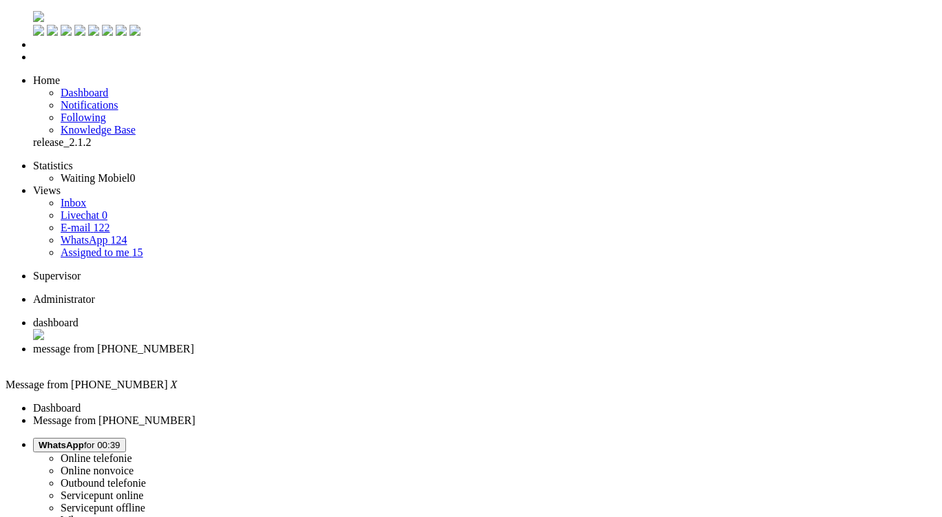
drag, startPoint x: 399, startPoint y: 19, endPoint x: 425, endPoint y: 7, distance: 29.6
click at [399, 355] on div "Close tab" at bounding box center [484, 361] width 903 height 12
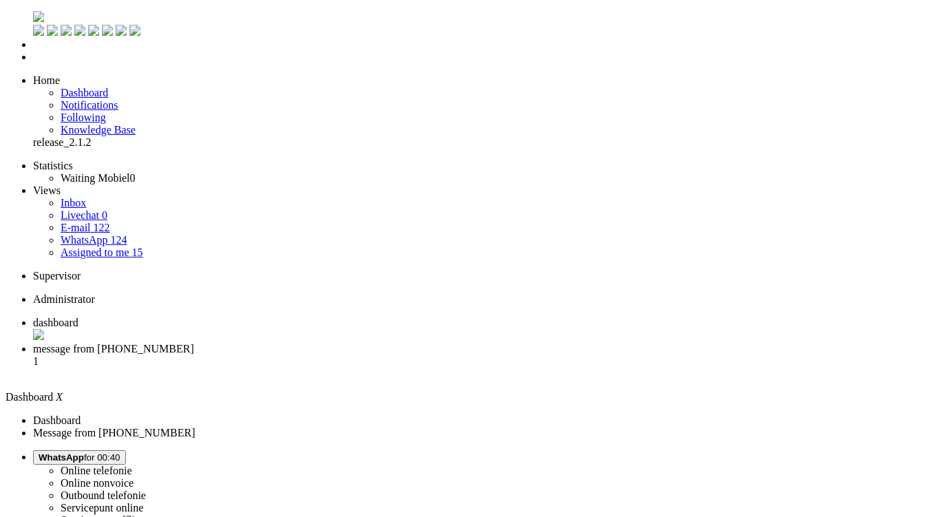
click at [357, 343] on li "message from +31683968205 1" at bounding box center [479, 361] width 892 height 37
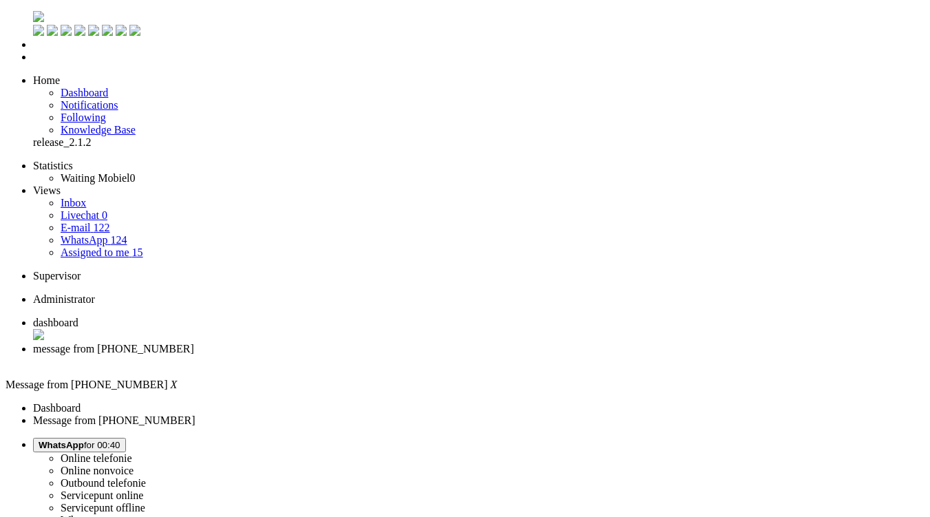
copy div "4656555"
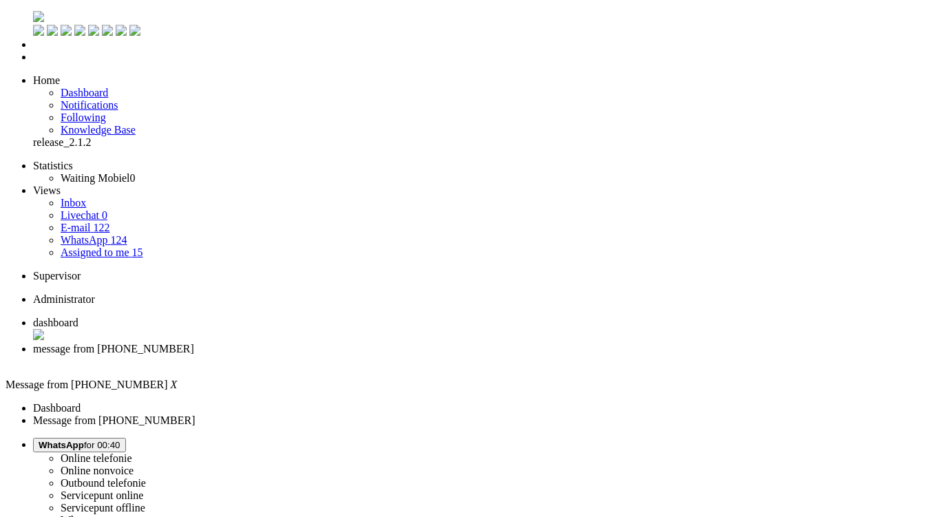
type input "reed"
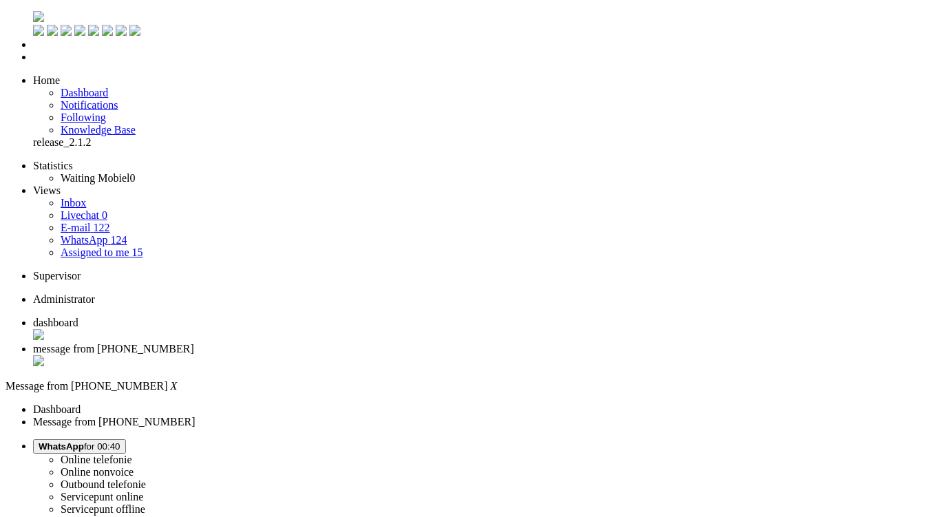
drag, startPoint x: 160, startPoint y: 2411, endPoint x: 299, endPoint y: 2428, distance: 140.0
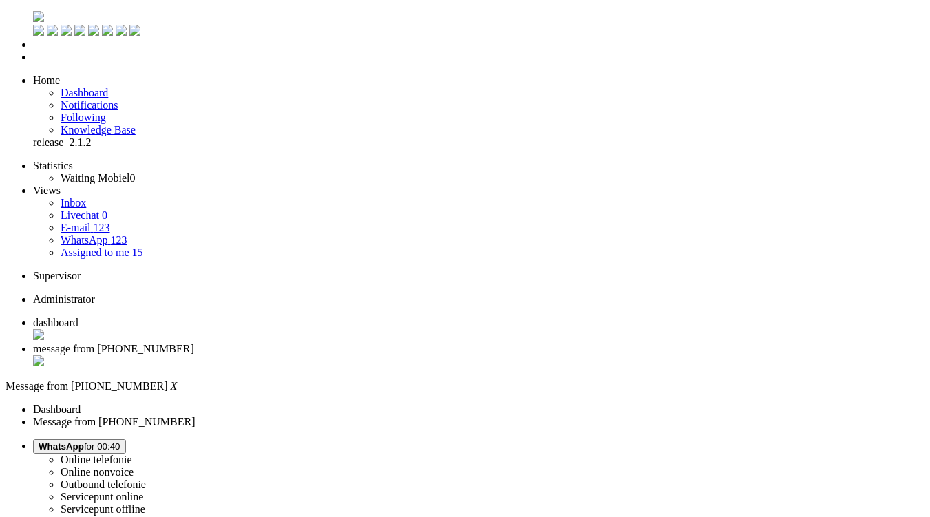
click at [396, 355] on div "Close tab" at bounding box center [479, 362] width 892 height 14
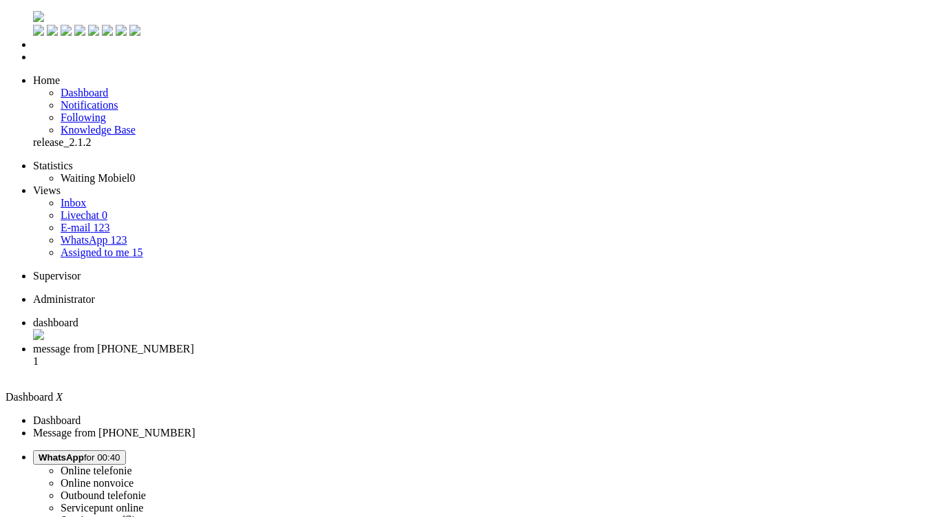
click at [360, 343] on li "message from +31636078926 1" at bounding box center [479, 361] width 892 height 37
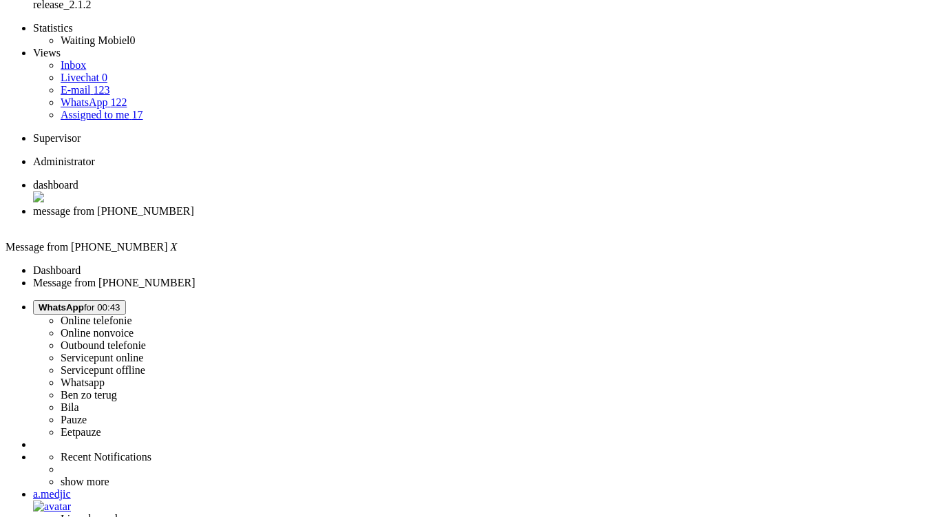
scroll to position [69, 0]
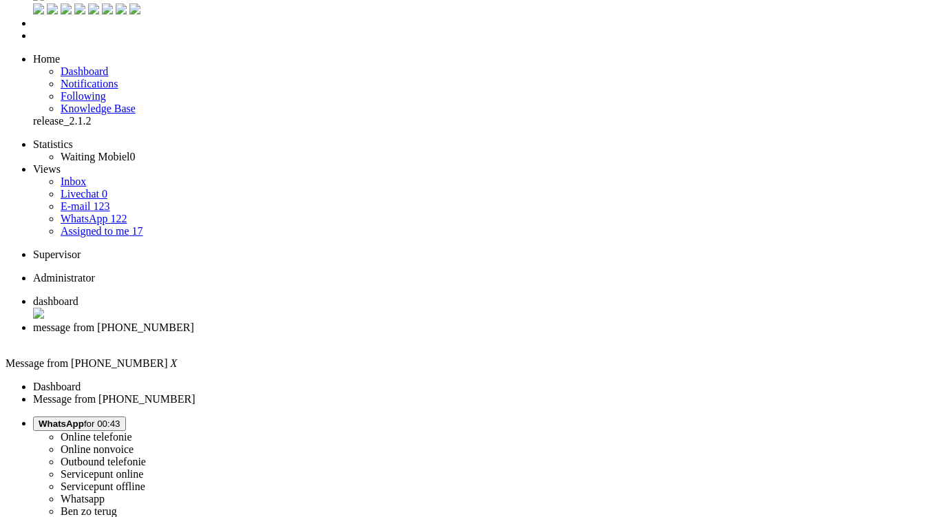
scroll to position [0, 0]
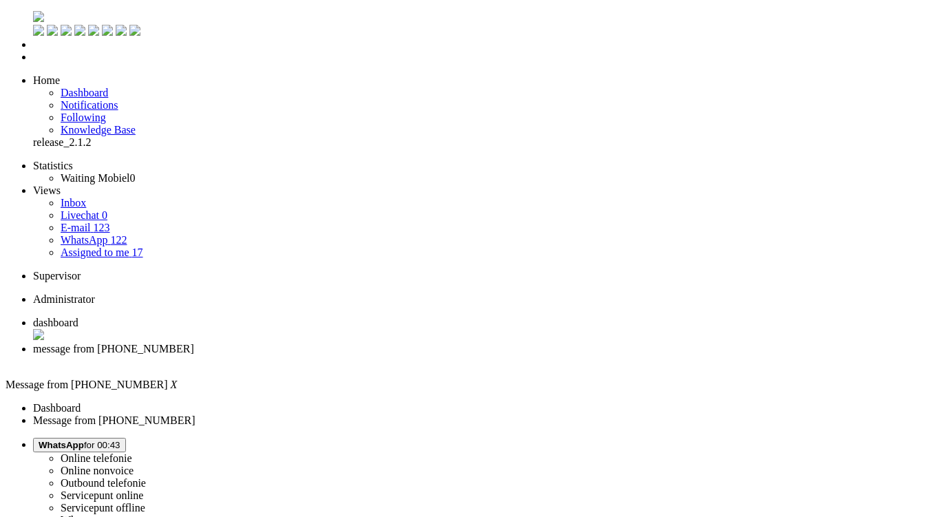
click at [400, 355] on div "Close tab" at bounding box center [479, 361] width 892 height 12
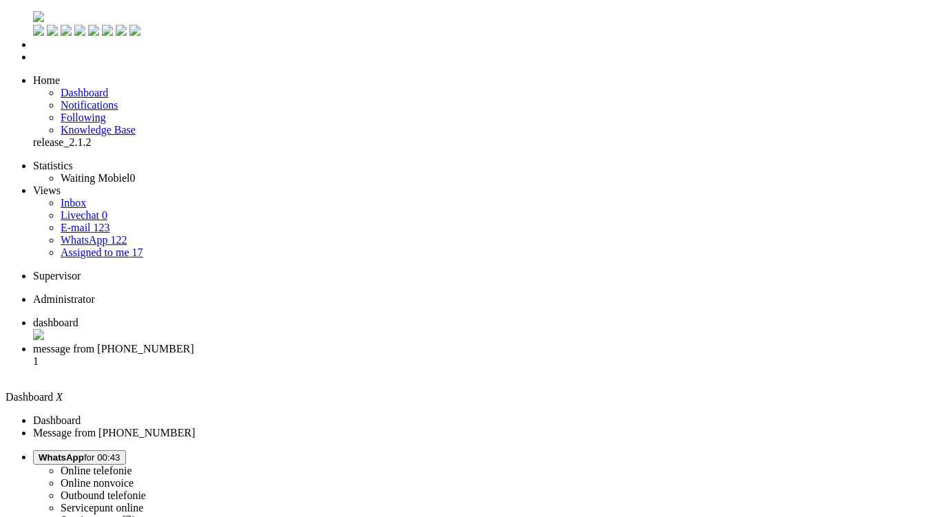
click at [194, 343] on span "message from +31639682110" at bounding box center [113, 349] width 161 height 12
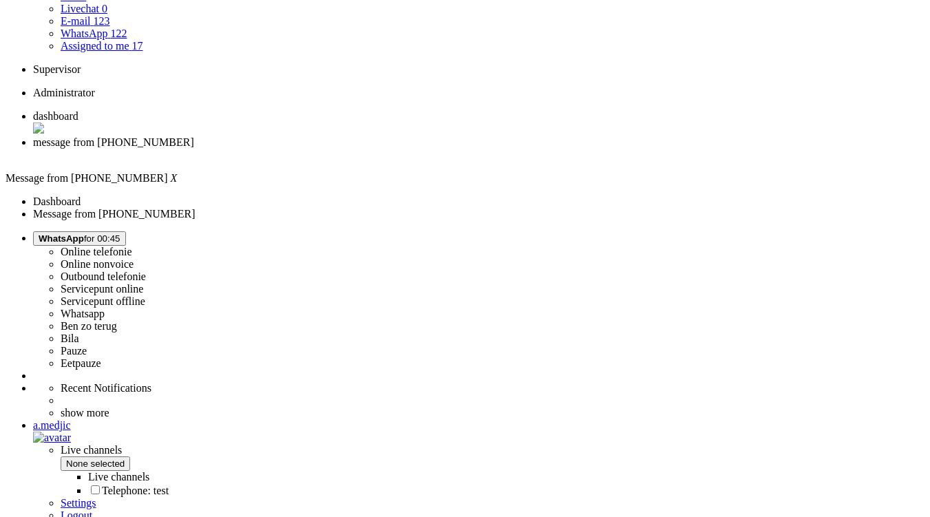
scroll to position [275, 0]
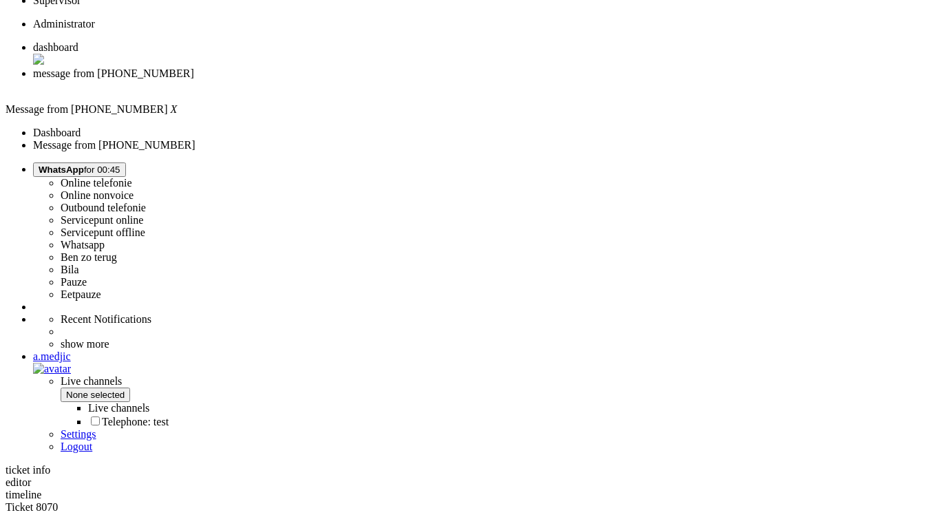
copy div "4653307"
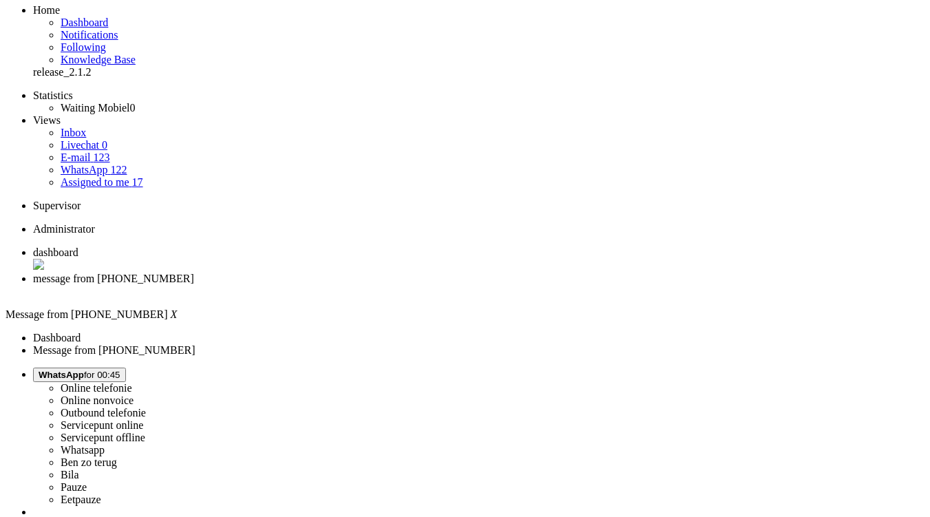
scroll to position [0, 0]
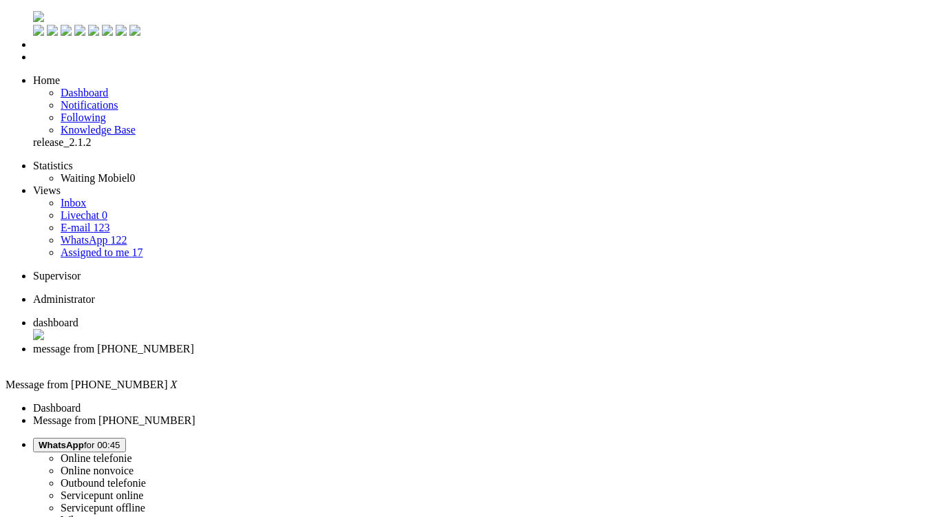
drag, startPoint x: 654, startPoint y: 404, endPoint x: 598, endPoint y: 402, distance: 55.8
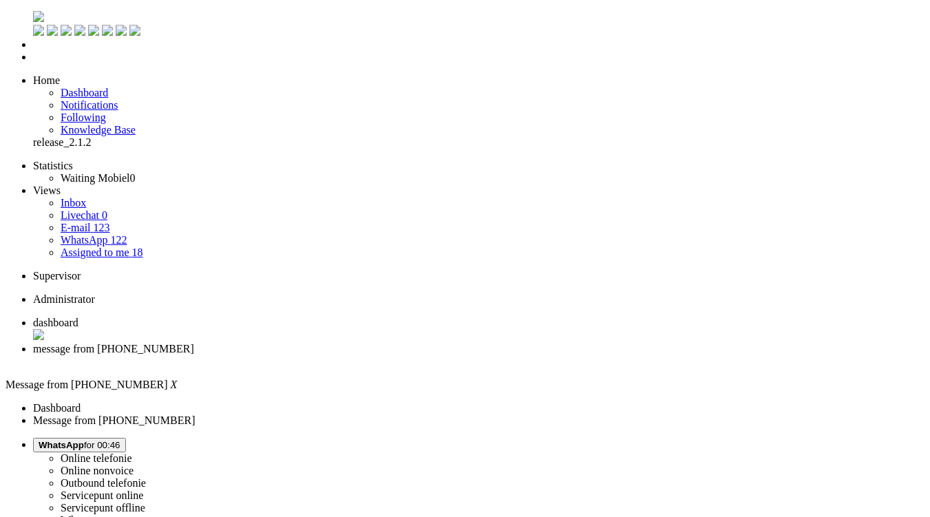
drag, startPoint x: 644, startPoint y: 409, endPoint x: 691, endPoint y: 410, distance: 46.8
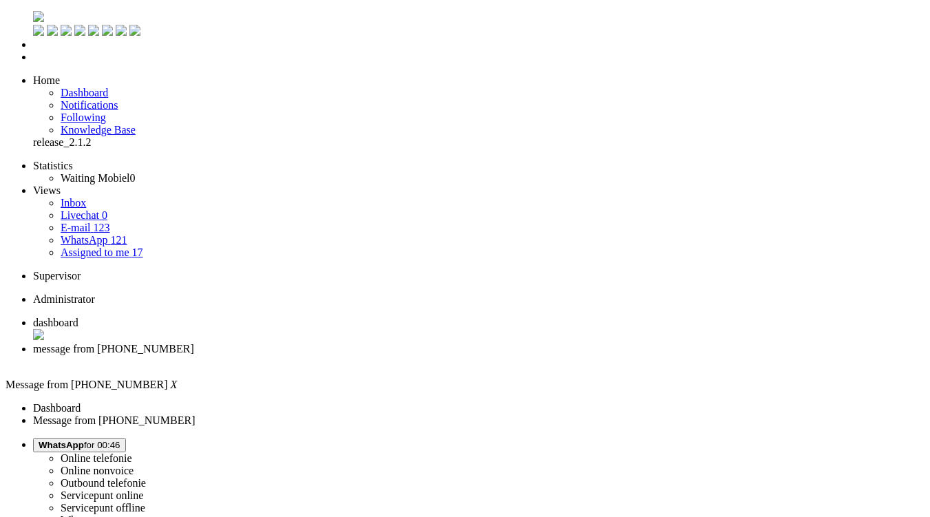
drag, startPoint x: 680, startPoint y: 408, endPoint x: 475, endPoint y: 383, distance: 206.6
copy div "Ik die dat mijn nieuwe abonnement bij Odido begint op 23 september. Echter loop…"
click at [399, 355] on div "Close tab" at bounding box center [479, 361] width 892 height 12
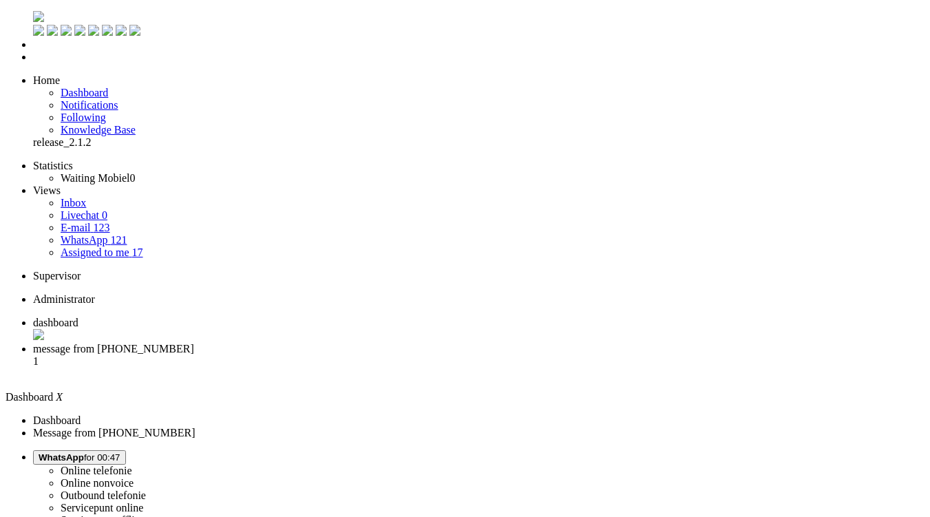
click at [348, 343] on li "message from +31629534532 1" at bounding box center [479, 361] width 892 height 37
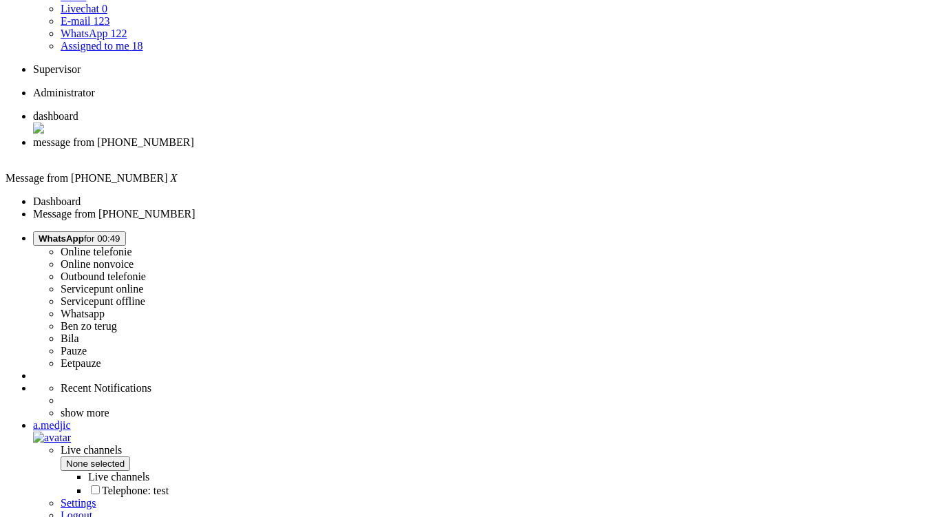
scroll to position [207, 0]
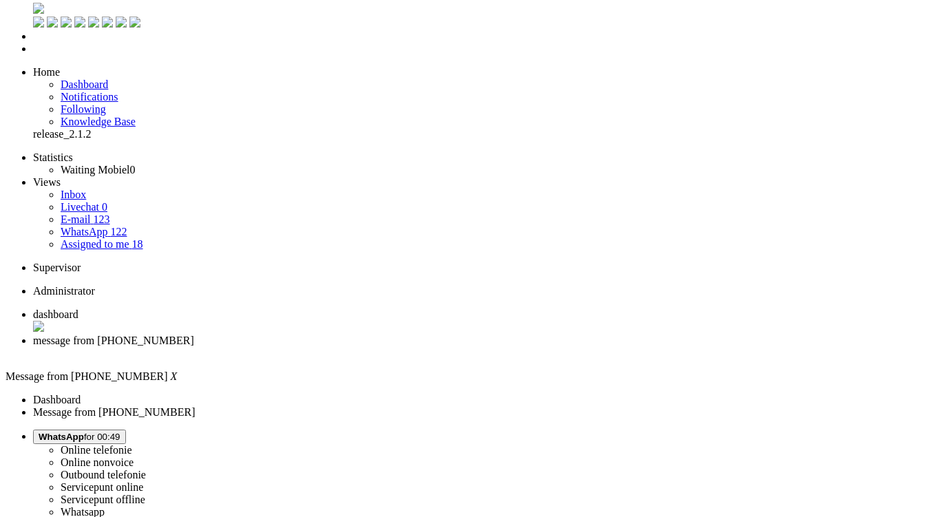
scroll to position [0, 0]
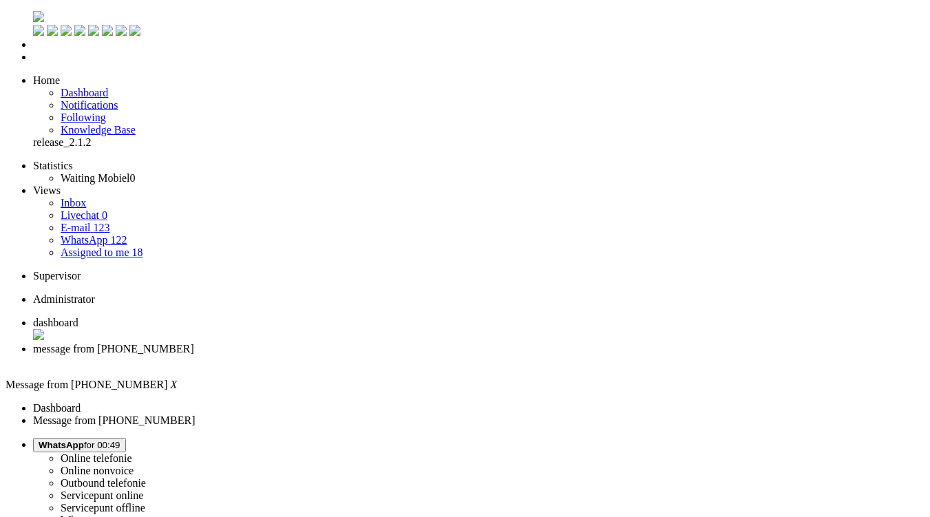
drag, startPoint x: 777, startPoint y: 221, endPoint x: 762, endPoint y: 224, distance: 15.4
click at [400, 343] on li "message from +31629534532" at bounding box center [479, 355] width 892 height 25
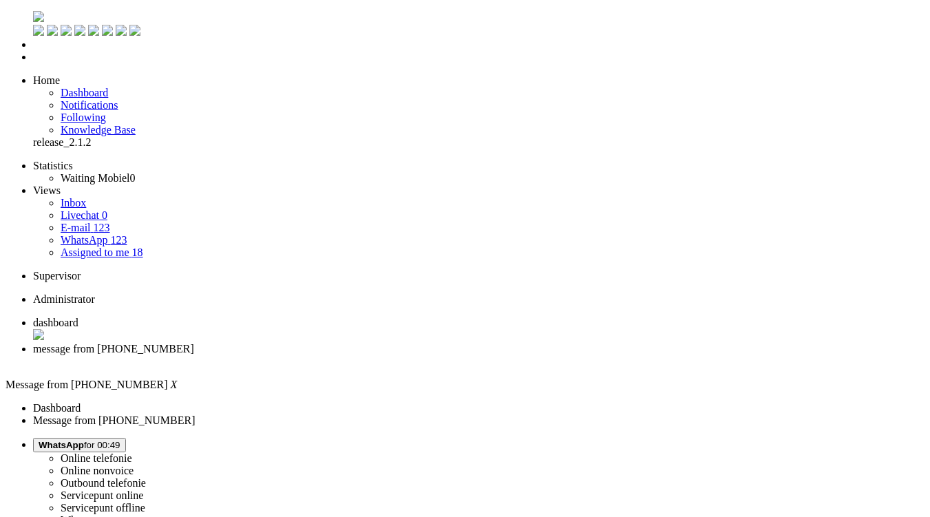
click at [398, 355] on div "Close tab" at bounding box center [479, 361] width 892 height 12
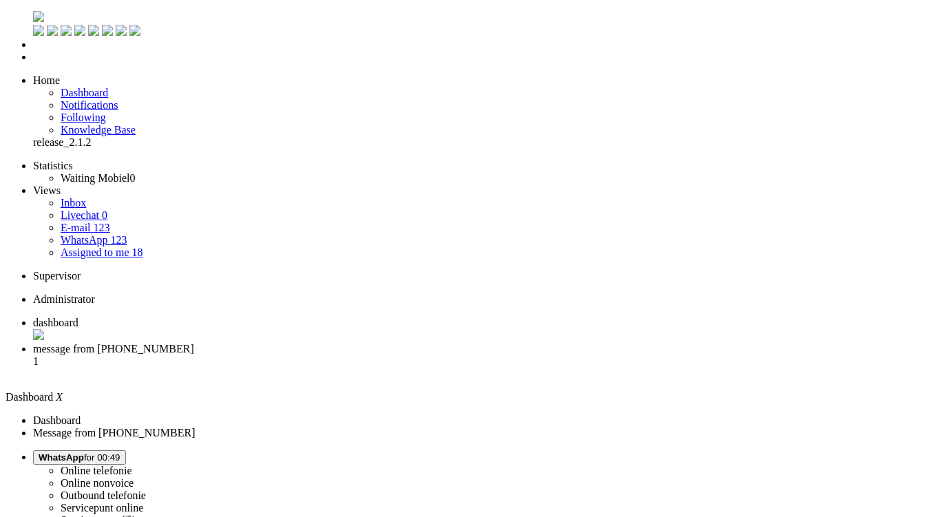
click at [194, 343] on span "message from +31639669046" at bounding box center [113, 349] width 161 height 12
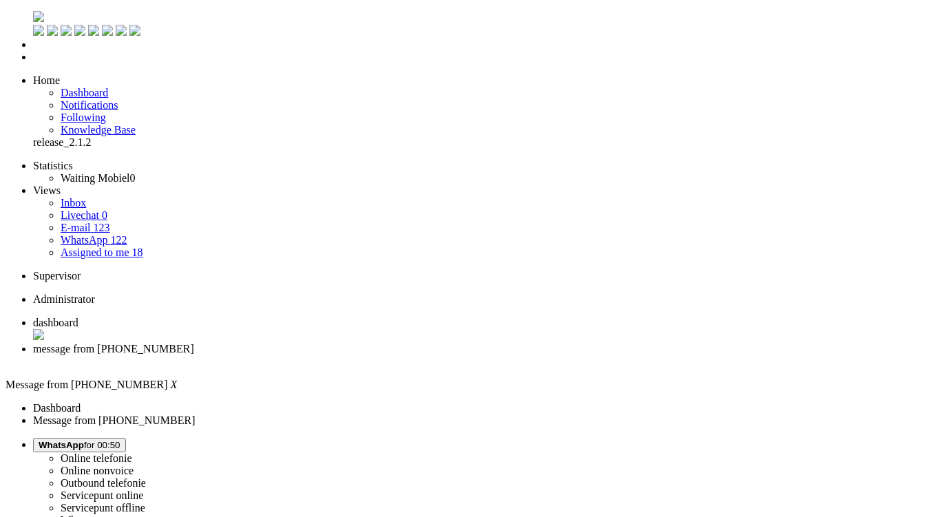
click at [395, 355] on div "Close tab" at bounding box center [479, 361] width 892 height 12
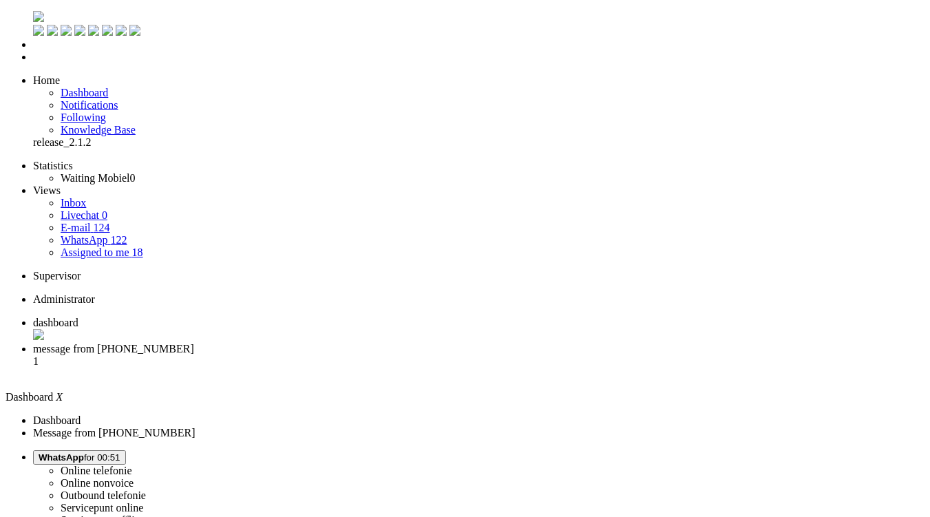
click at [366, 343] on li "message from +31614441109 1" at bounding box center [479, 361] width 892 height 37
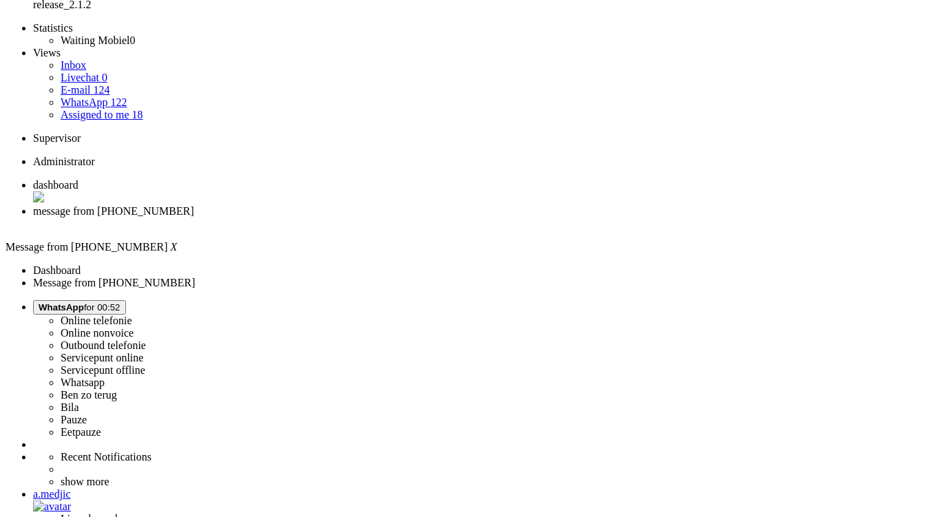
scroll to position [207, 0]
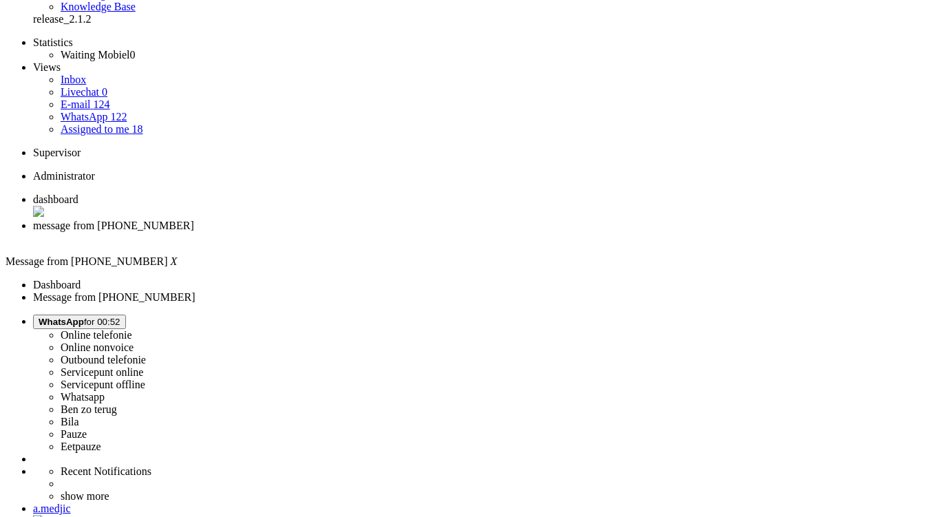
scroll to position [0, 0]
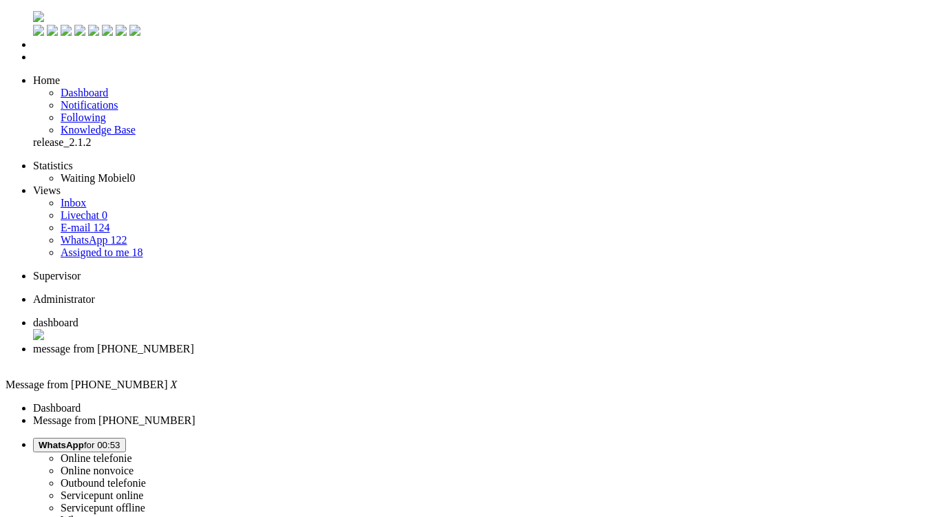
drag, startPoint x: 488, startPoint y: 422, endPoint x: 369, endPoint y: 395, distance: 122.1
drag, startPoint x: 470, startPoint y: 342, endPoint x: 532, endPoint y: 306, distance: 71.6
click at [402, 343] on li "message from +31614441109" at bounding box center [479, 355] width 892 height 25
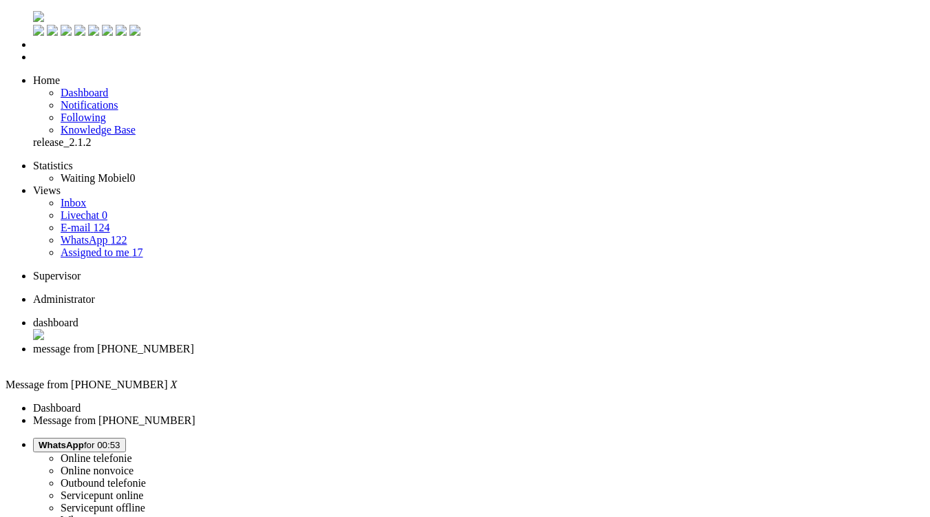
click at [400, 343] on li "message from +31614441109" at bounding box center [479, 355] width 892 height 25
click at [399, 355] on div "Close tab" at bounding box center [479, 361] width 892 height 12
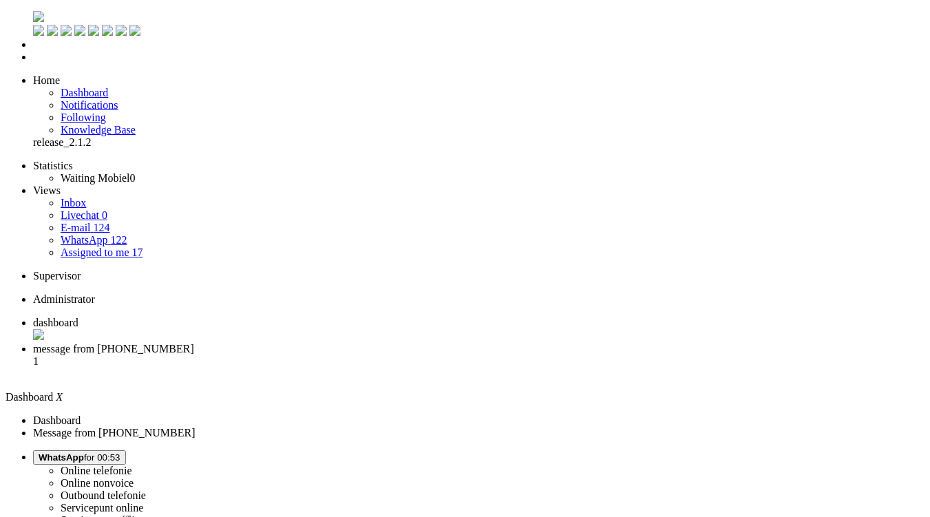
click at [194, 343] on span "message from +31636482955" at bounding box center [113, 349] width 161 height 12
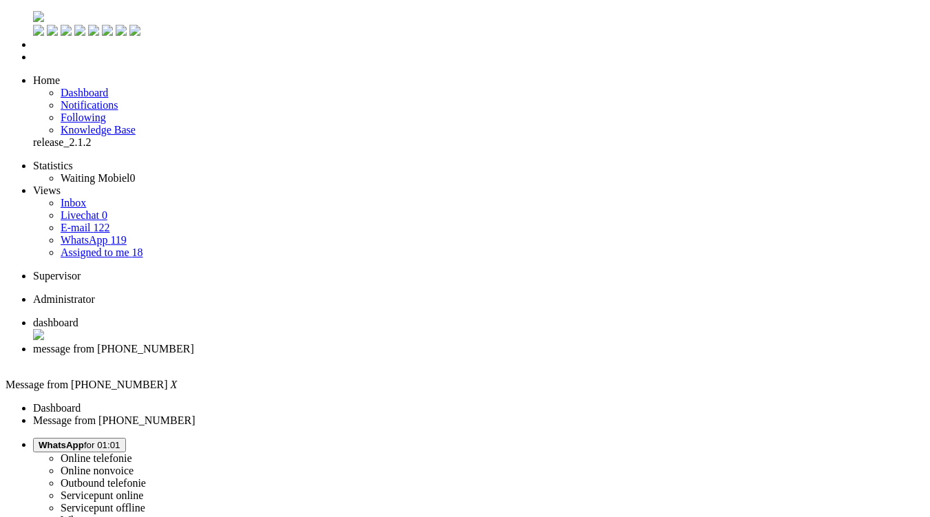
click at [396, 355] on div "Close tab" at bounding box center [479, 361] width 892 height 12
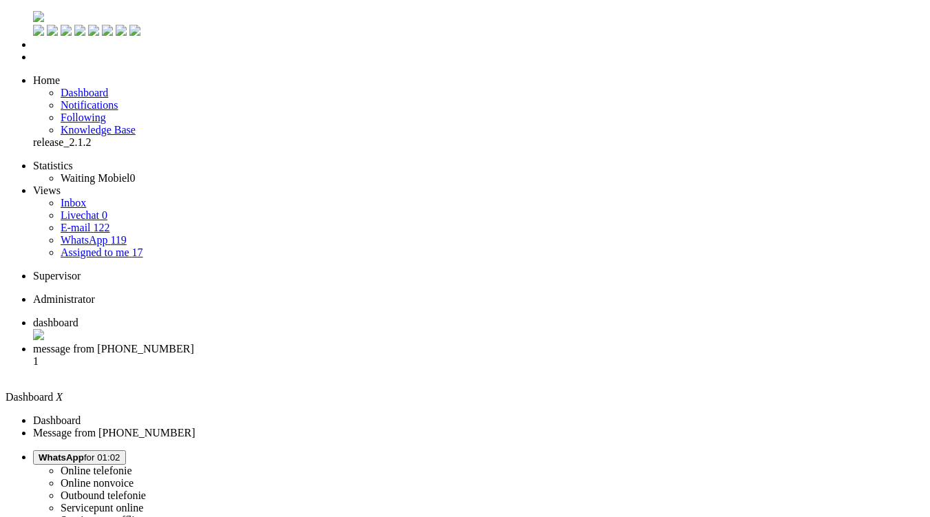
click at [194, 343] on span "message from +31621387524" at bounding box center [113, 349] width 161 height 12
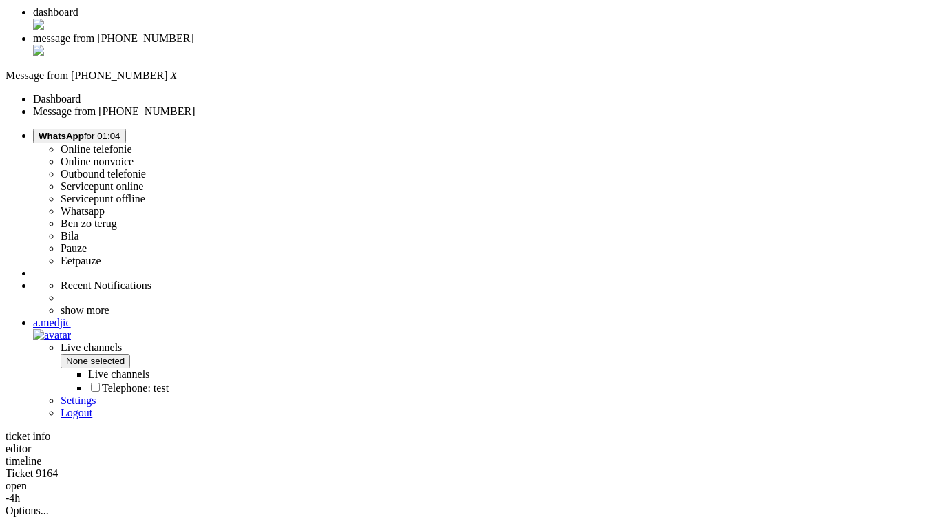
scroll to position [275, 0]
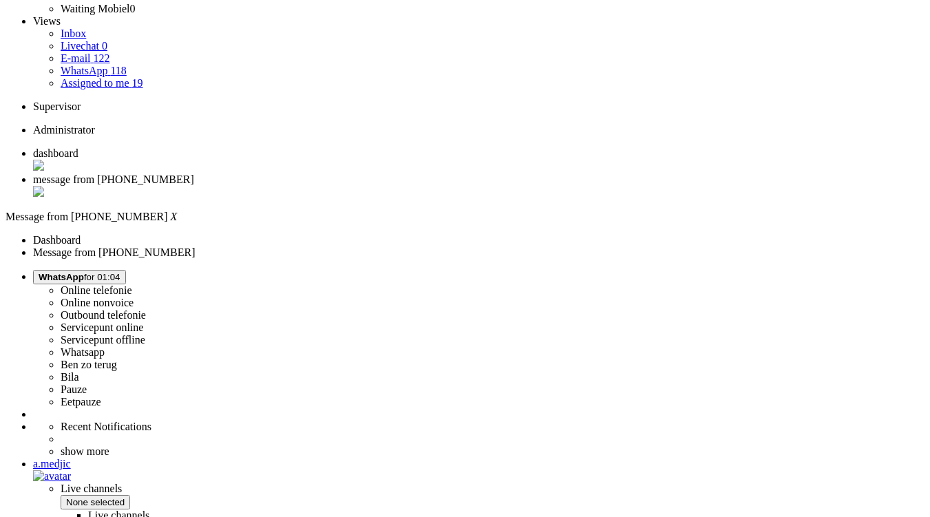
scroll to position [104, 0]
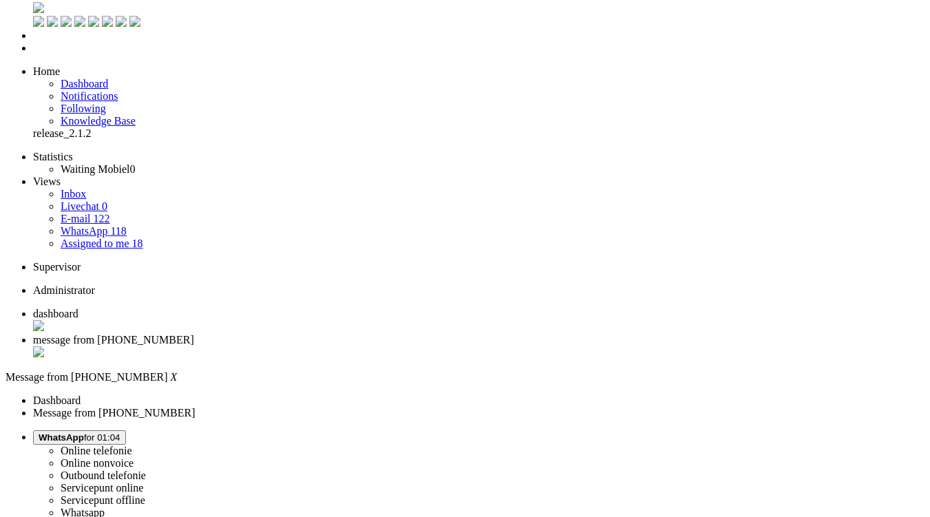
scroll to position [0, 0]
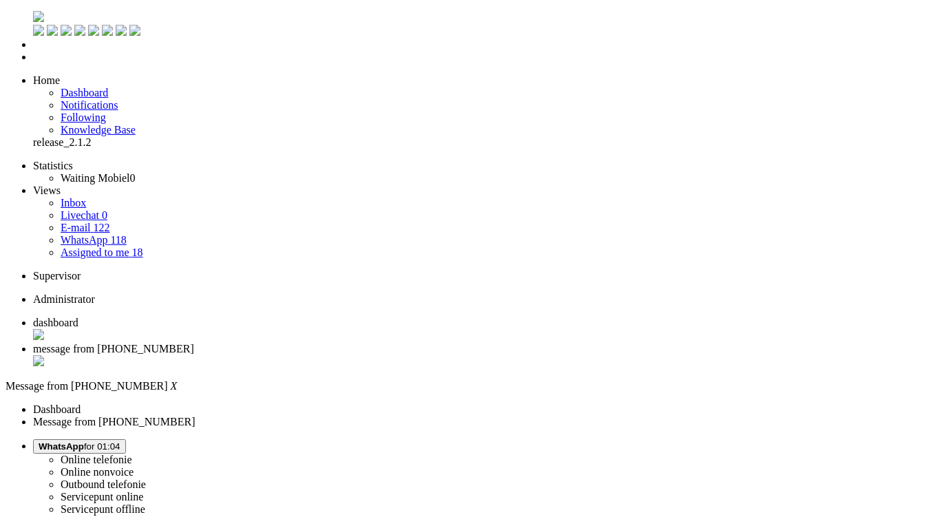
click at [397, 355] on div "Close tab" at bounding box center [479, 362] width 892 height 14
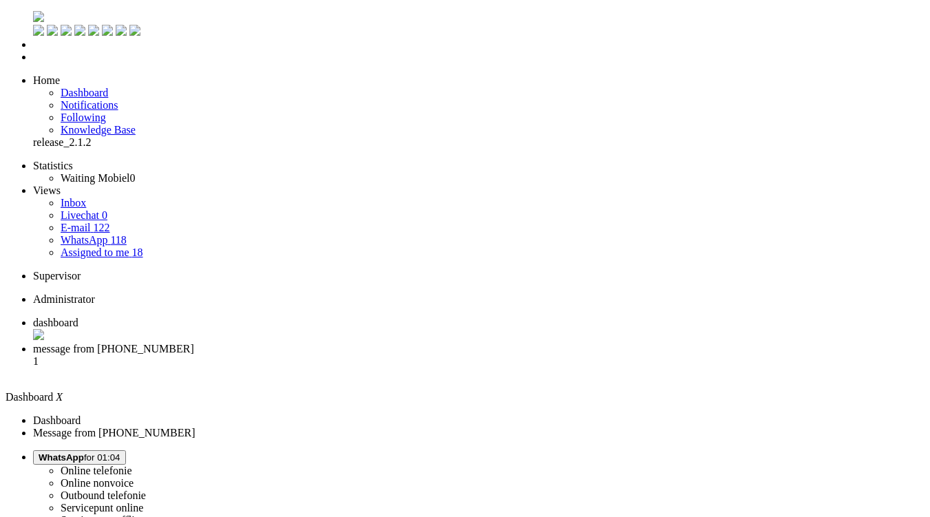
click at [194, 343] on span "message from +31638380715" at bounding box center [113, 349] width 161 height 12
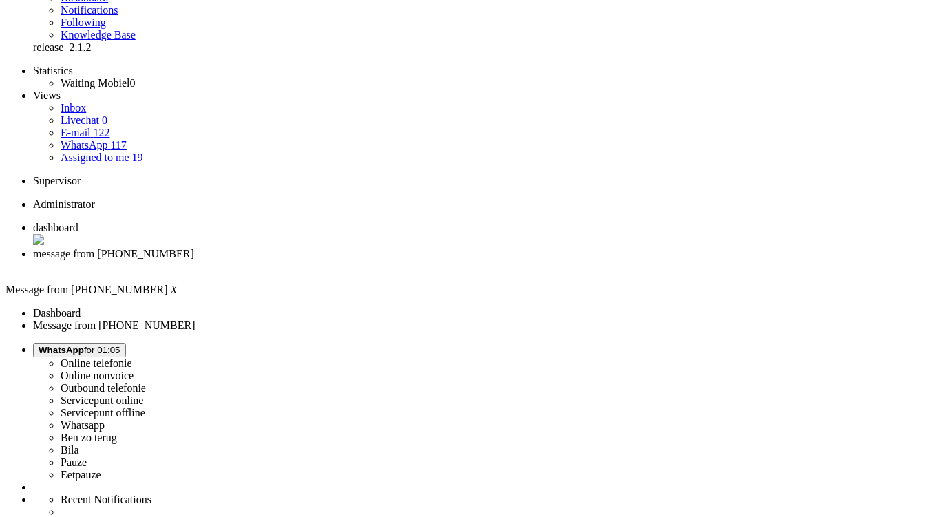
scroll to position [138, 0]
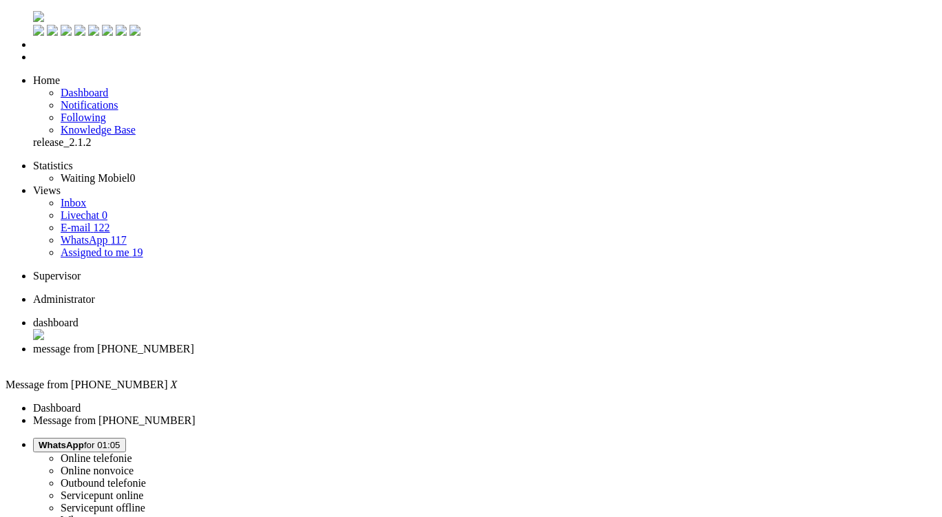
click at [401, 355] on div "Close tab" at bounding box center [484, 361] width 903 height 12
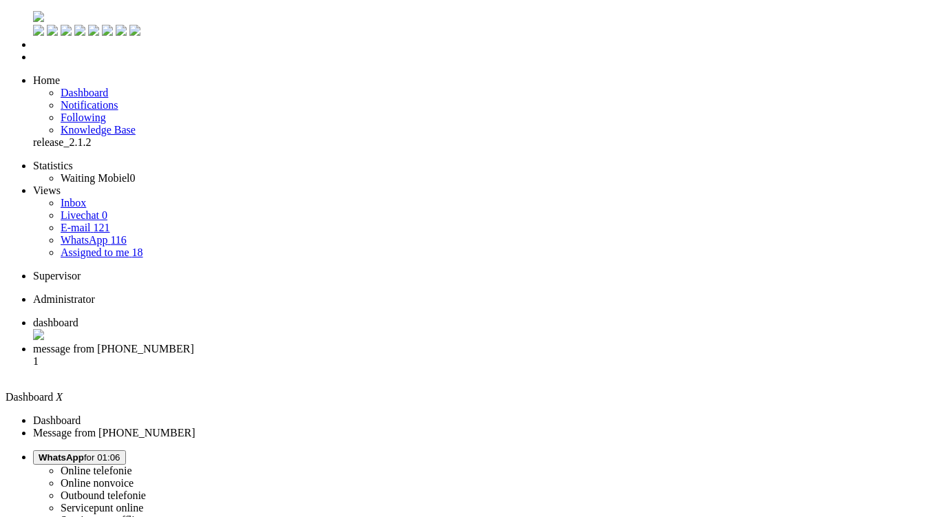
click at [194, 343] on span "message from +31614403652" at bounding box center [113, 349] width 161 height 12
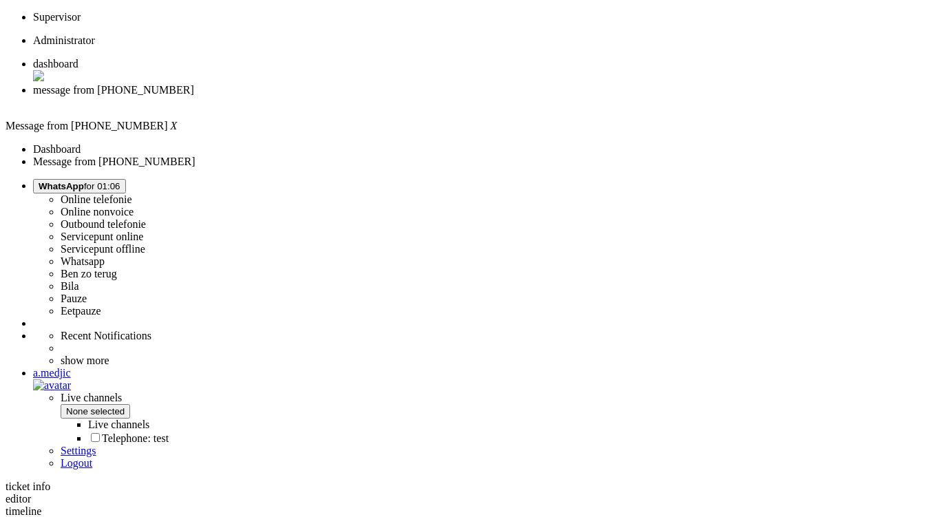
scroll to position [275, 0]
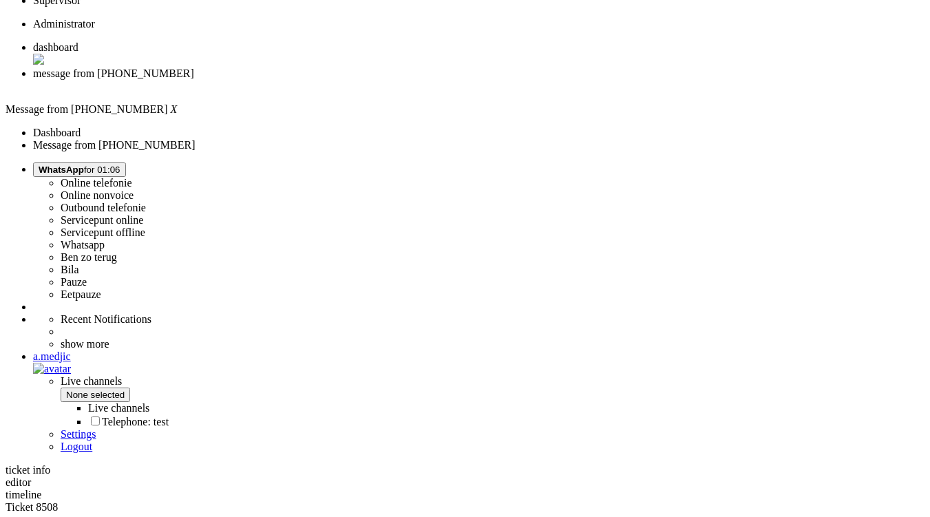
drag, startPoint x: 412, startPoint y: 355, endPoint x: 379, endPoint y: 355, distance: 33.1
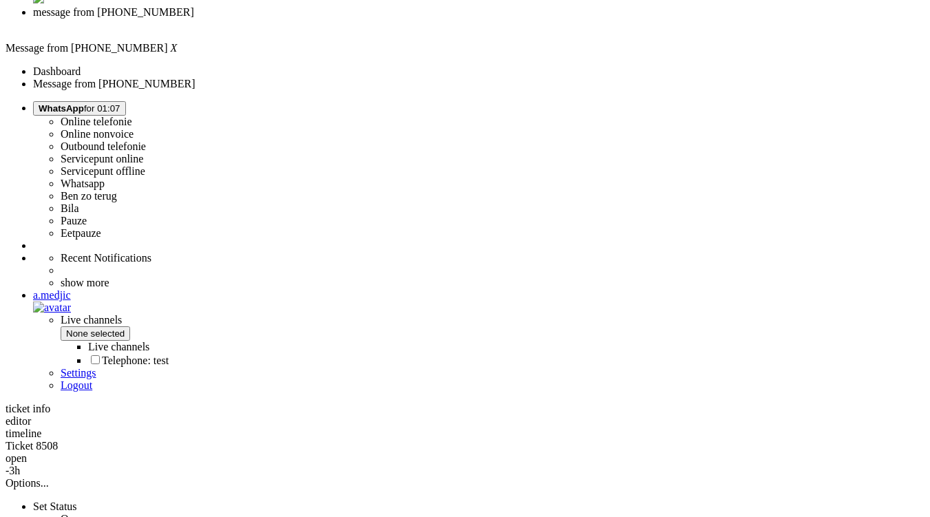
scroll to position [413, 0]
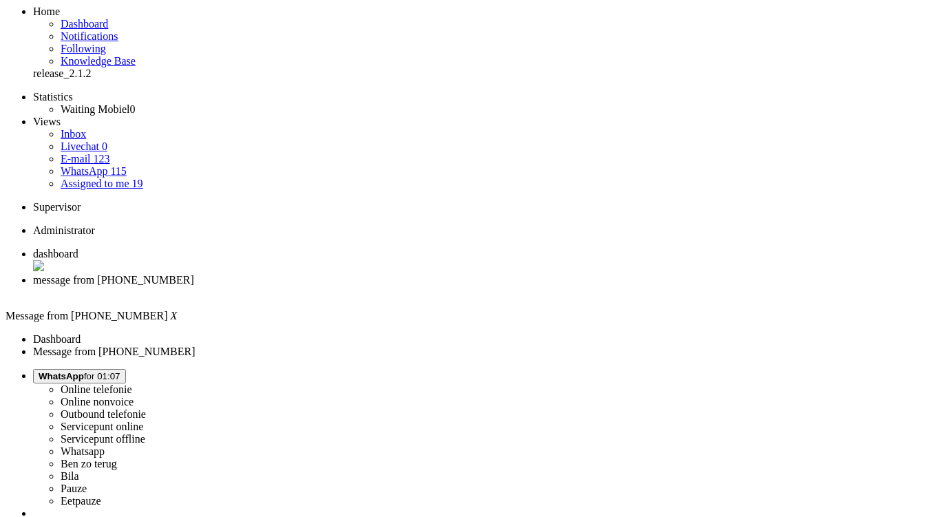
scroll to position [0, 0]
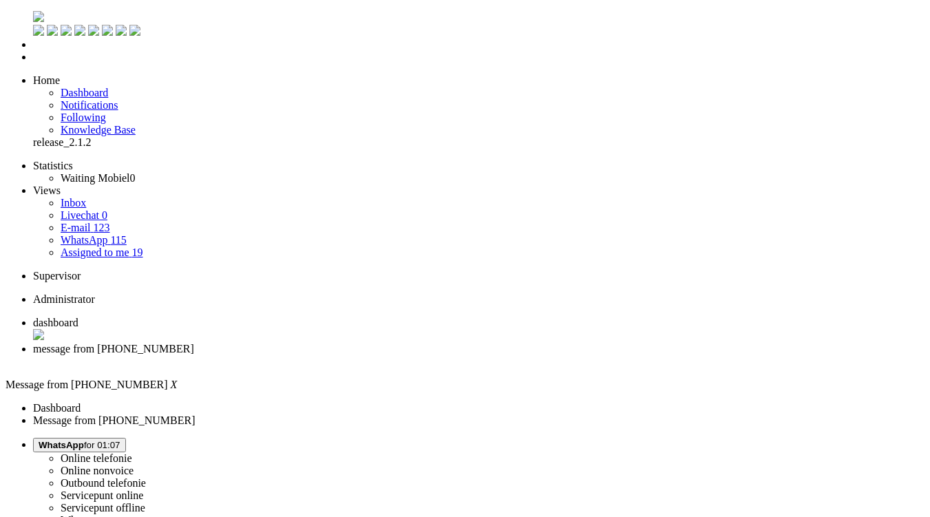
click at [396, 355] on div "Close tab" at bounding box center [479, 361] width 892 height 12
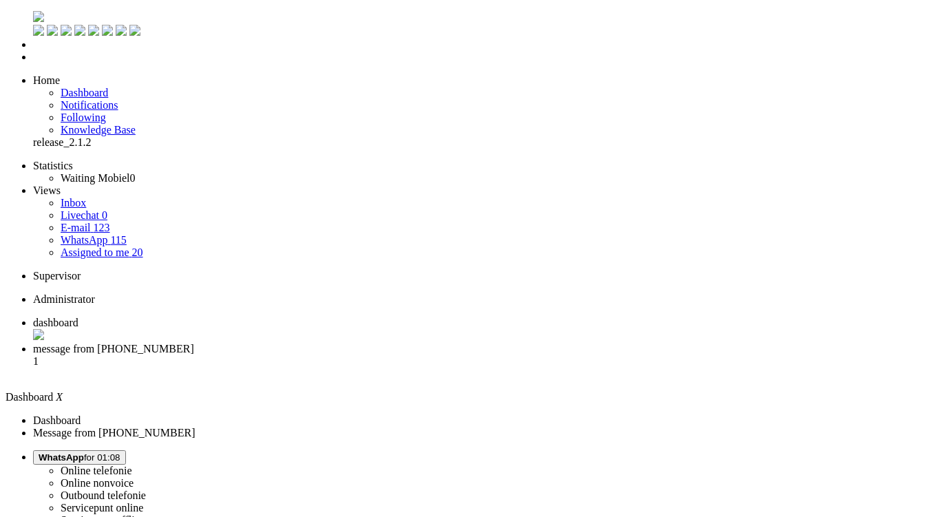
click at [344, 343] on li "message from +31681709949 1" at bounding box center [479, 361] width 892 height 37
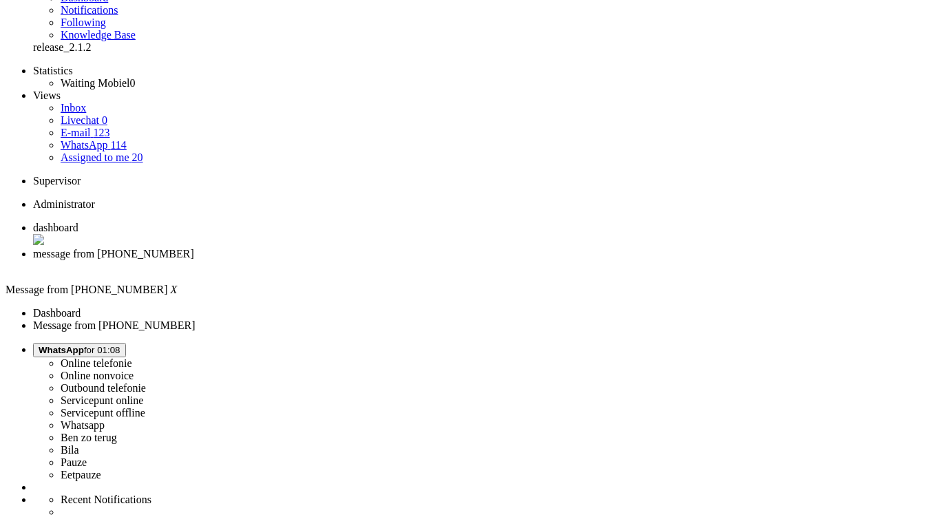
scroll to position [207, 0]
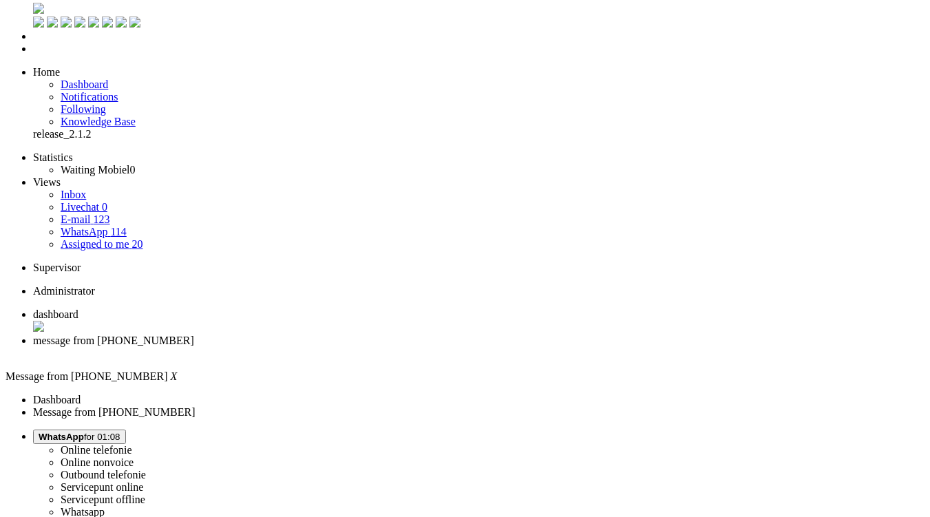
scroll to position [0, 0]
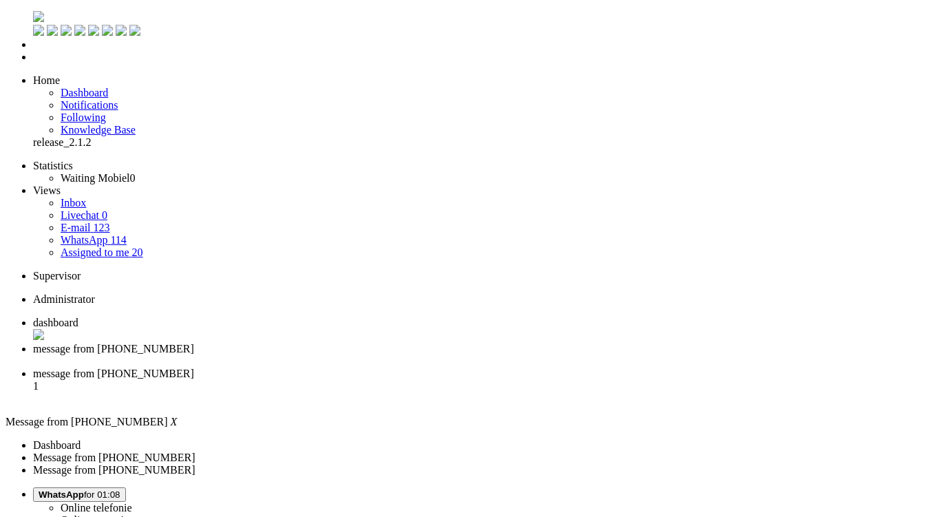
click at [398, 355] on div "Close tab" at bounding box center [479, 361] width 892 height 12
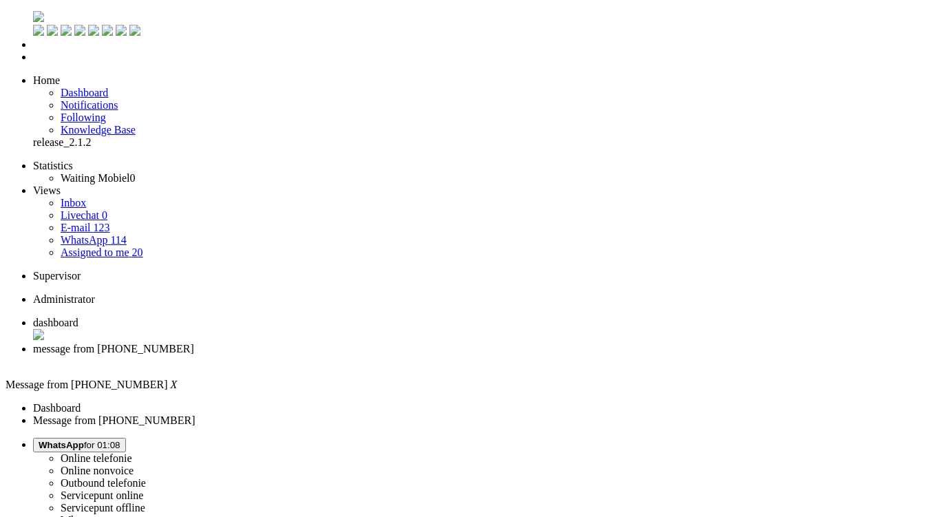
click at [402, 355] on div "Close tab" at bounding box center [479, 361] width 892 height 12
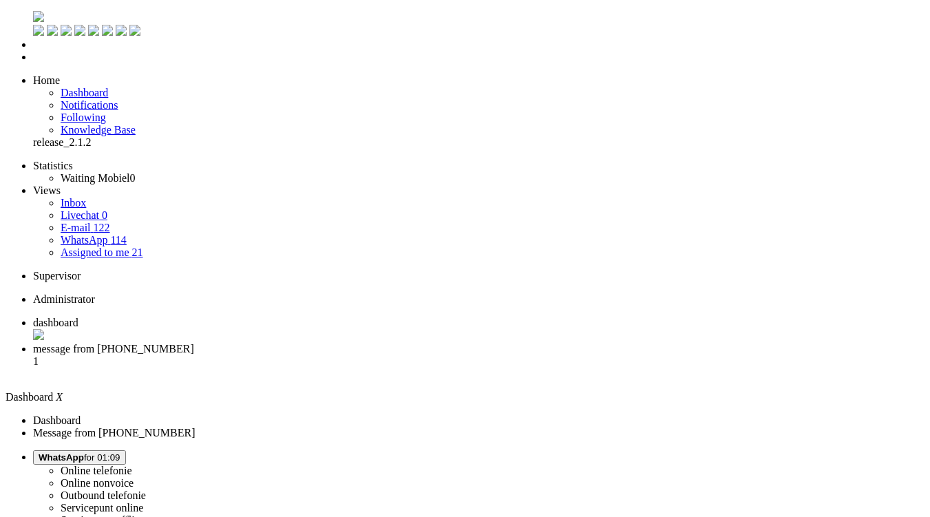
click at [194, 343] on span "message from +31685490598" at bounding box center [113, 349] width 161 height 12
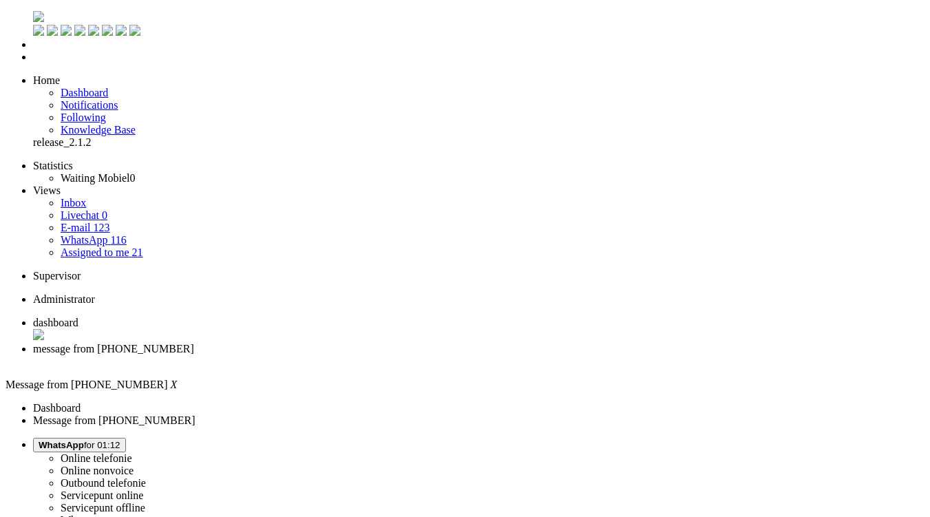
click at [78, 317] on span "dashboard" at bounding box center [55, 323] width 45 height 12
click at [114, 246] on link "Assigned to me 21" at bounding box center [102, 252] width 83 height 12
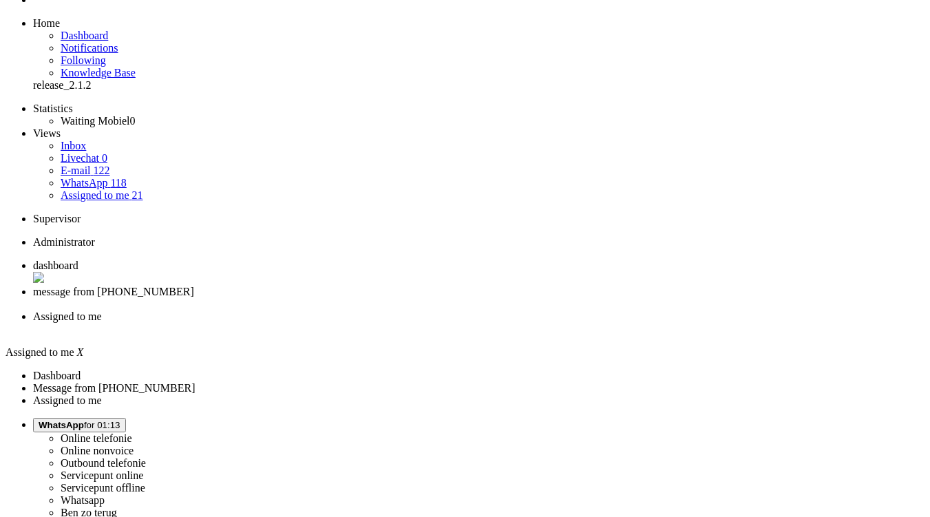
scroll to position [90, 0]
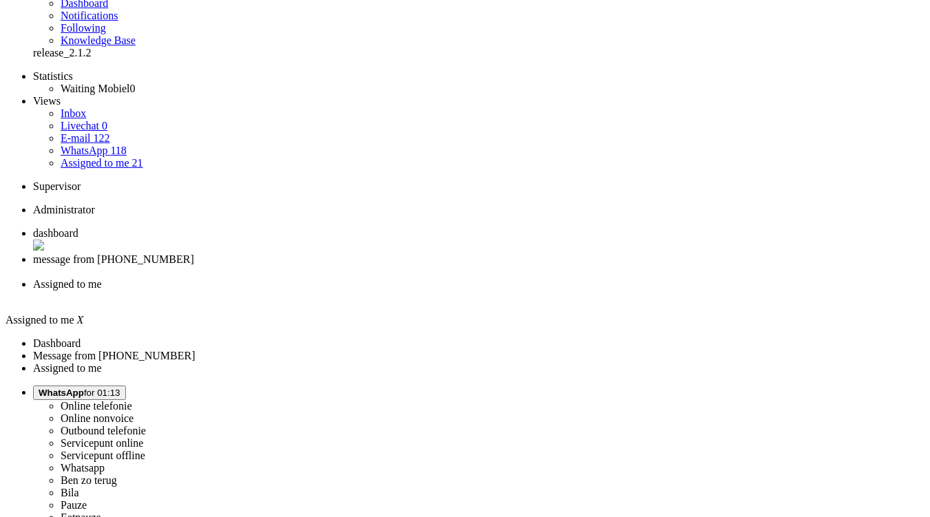
type input "2"
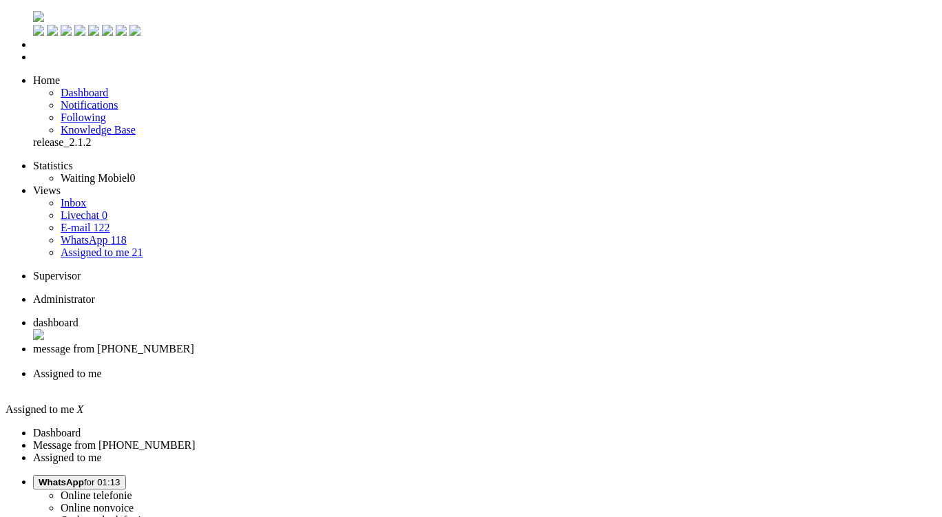
type input "1"
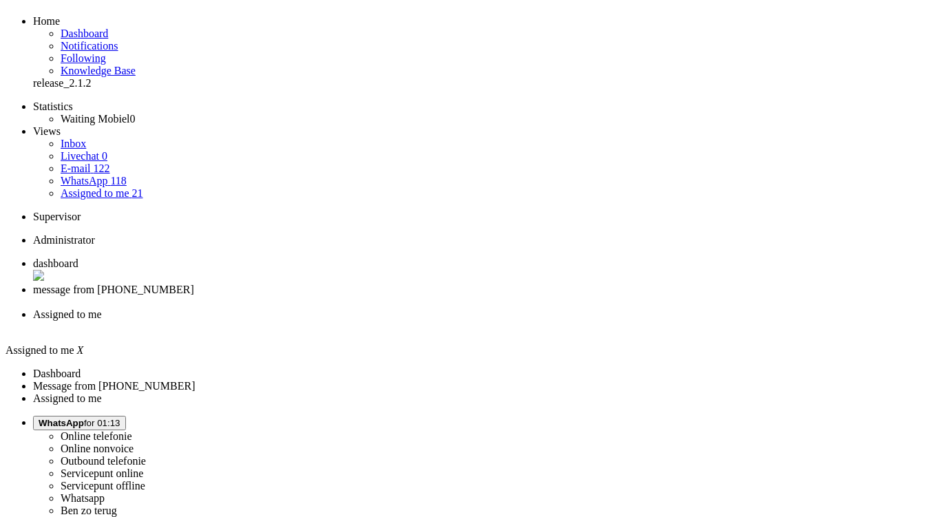
scroll to position [90, 0]
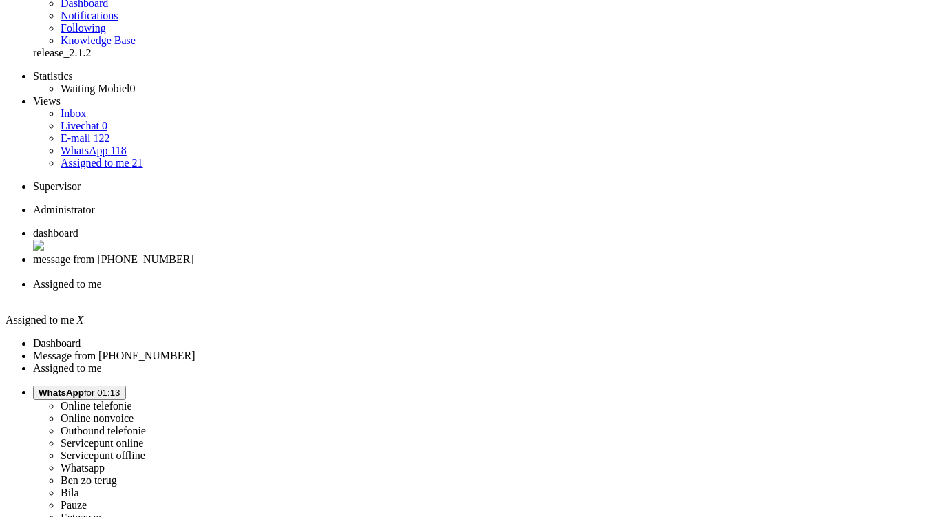
type input "2"
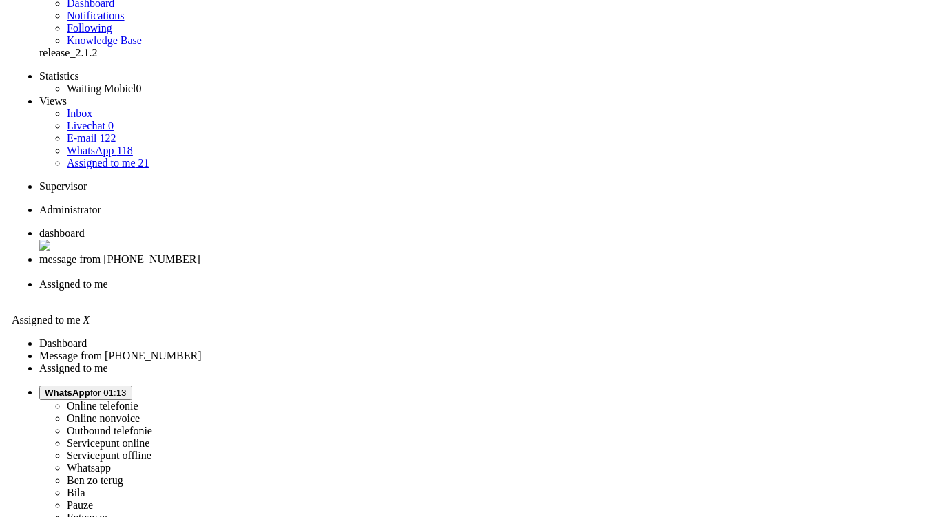
scroll to position [0, 0]
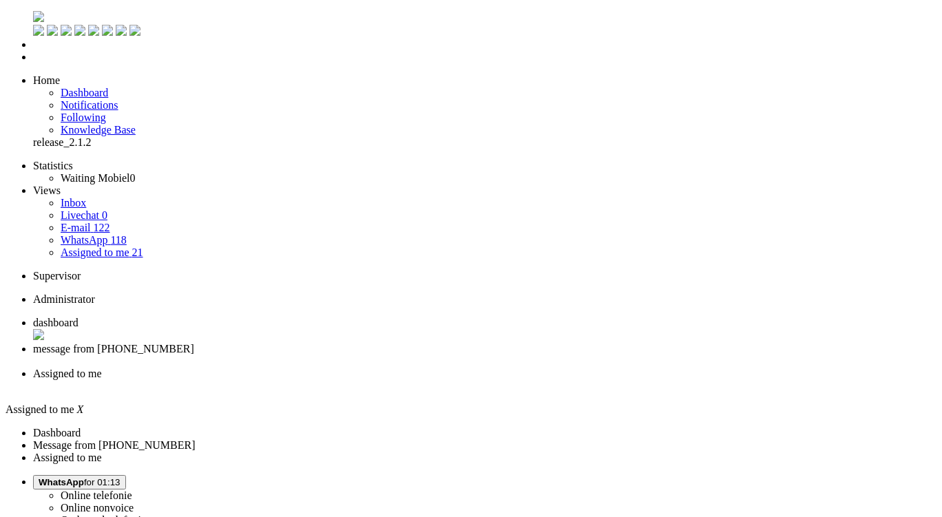
click at [396, 355] on div "Close tab" at bounding box center [479, 361] width 892 height 12
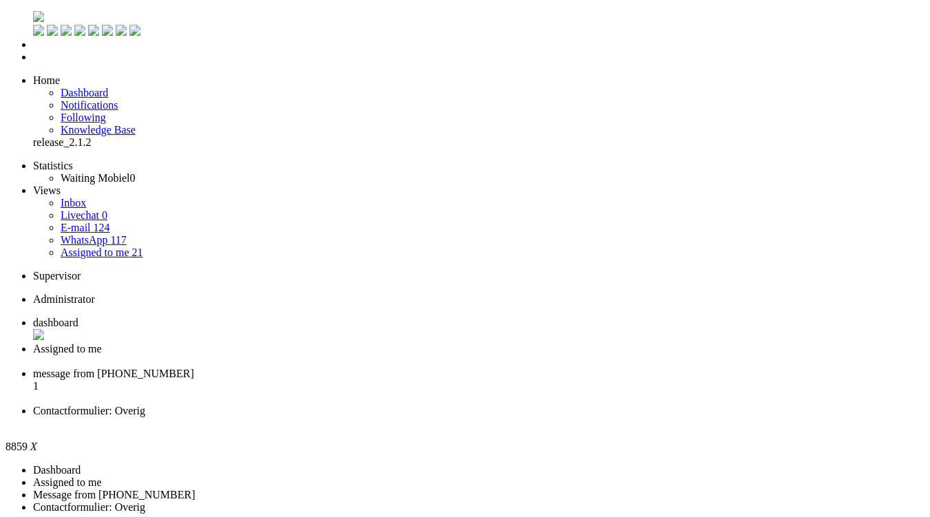
click at [631, 405] on li "Contactformulier: Overig" at bounding box center [479, 417] width 892 height 25
click at [633, 417] on div "Close tab" at bounding box center [479, 423] width 892 height 12
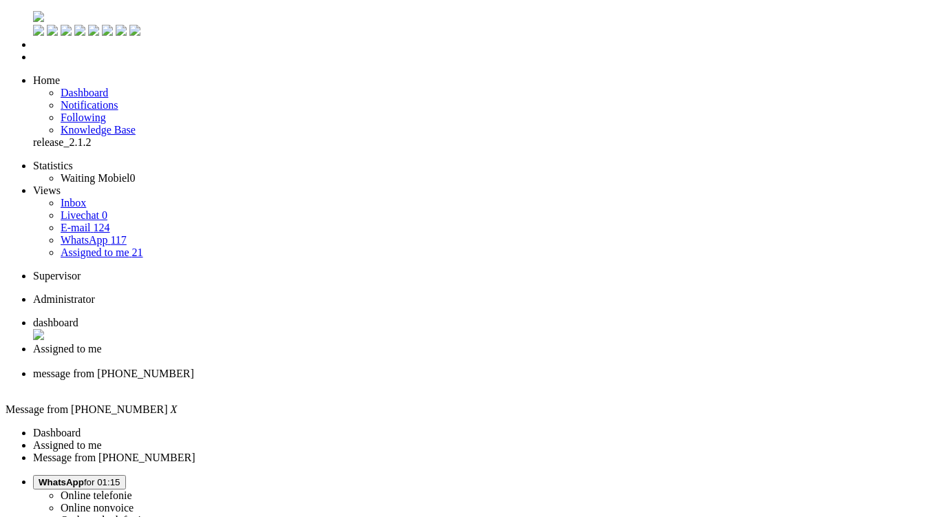
click at [348, 343] on li "Assigned to me" at bounding box center [479, 355] width 892 height 25
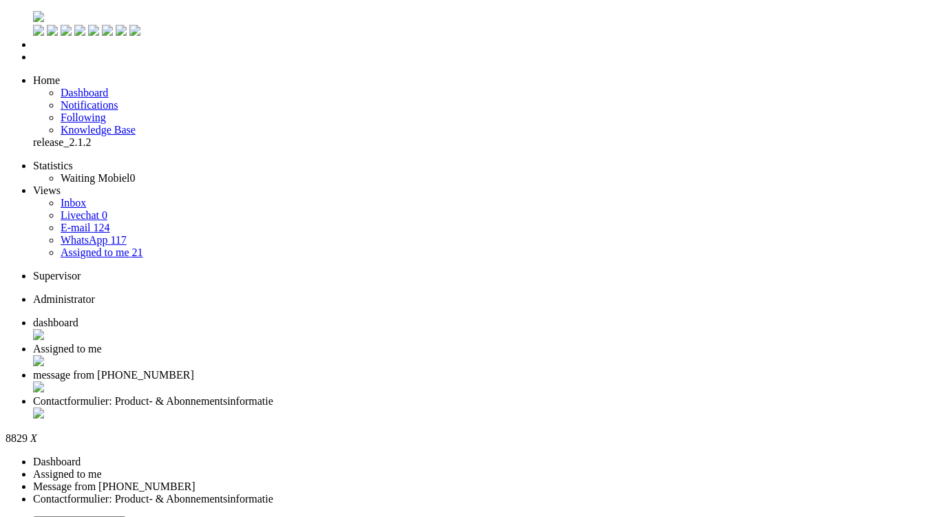
click at [635, 408] on div "Close tab" at bounding box center [479, 415] width 892 height 14
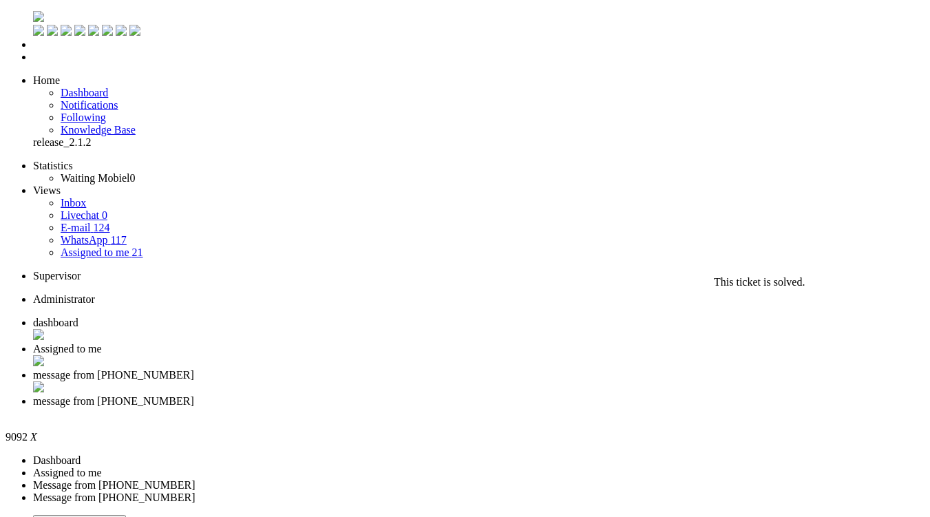
click at [631, 408] on div "Close tab" at bounding box center [479, 414] width 892 height 12
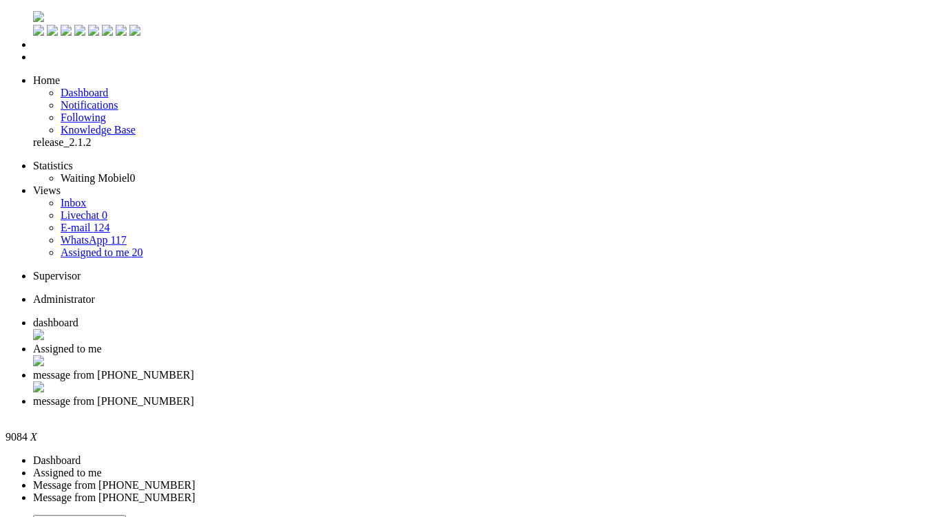
click at [635, 408] on div "Close tab" at bounding box center [479, 414] width 892 height 12
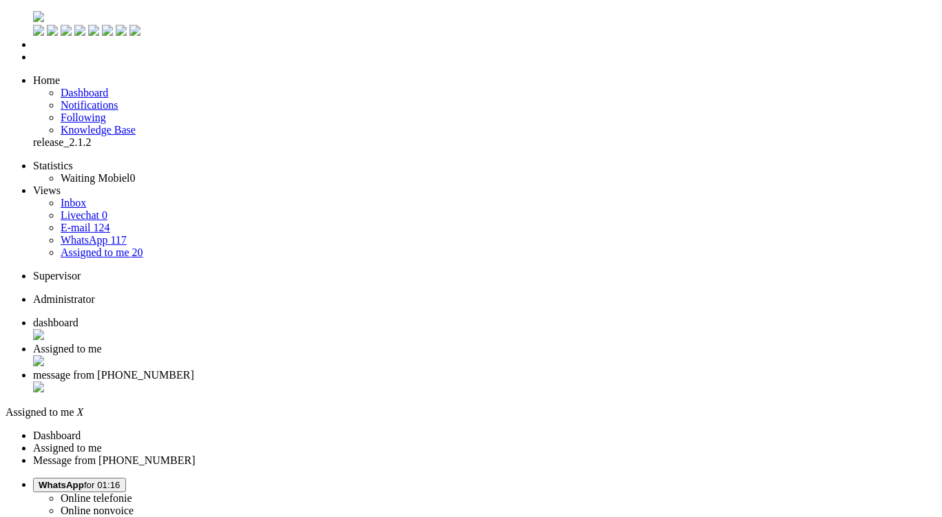
type input "1"
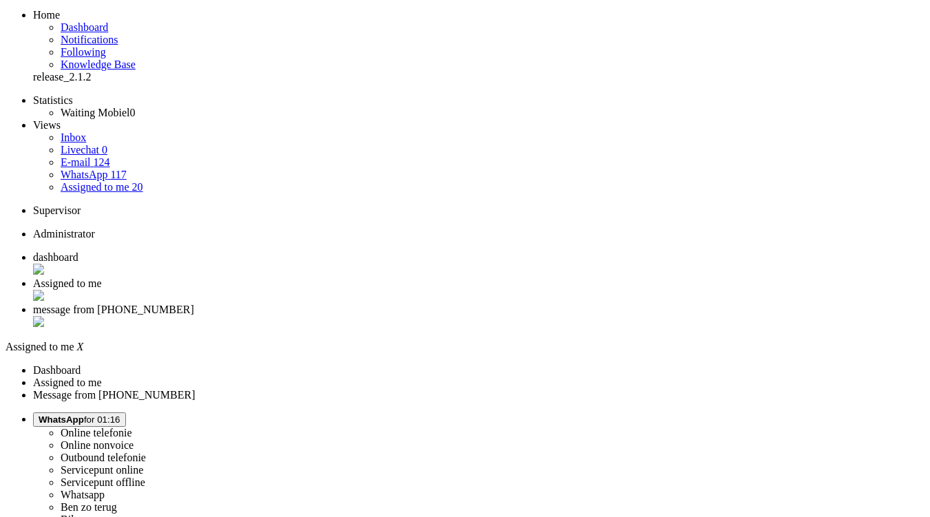
scroll to position [90, 0]
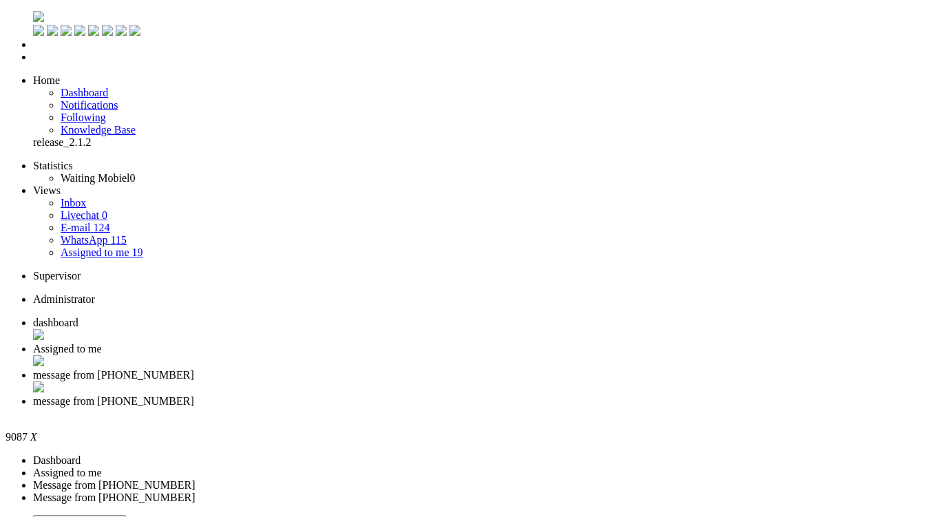
drag, startPoint x: 431, startPoint y: 277, endPoint x: 371, endPoint y: 282, distance: 60.1
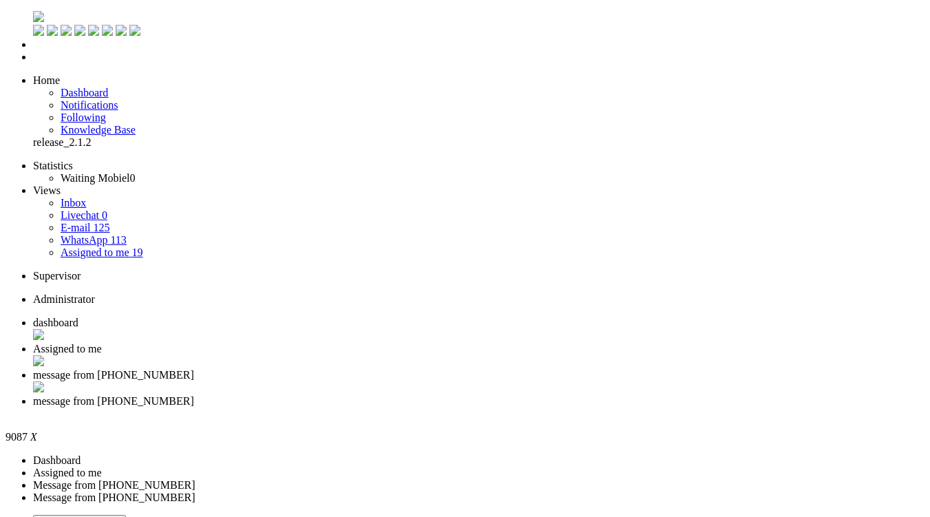
drag, startPoint x: 232, startPoint y: 2388, endPoint x: 64, endPoint y: 2386, distance: 168.0
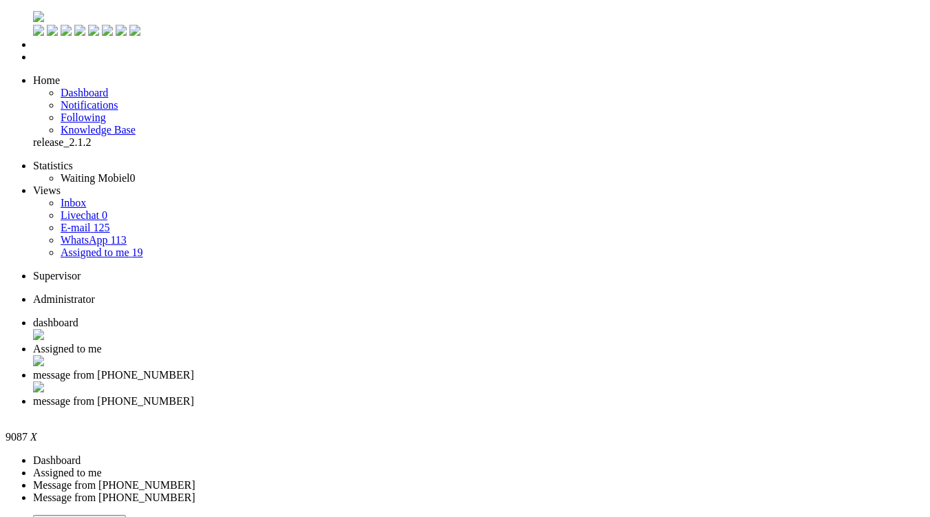
click at [632, 408] on div "Close tab" at bounding box center [479, 414] width 892 height 12
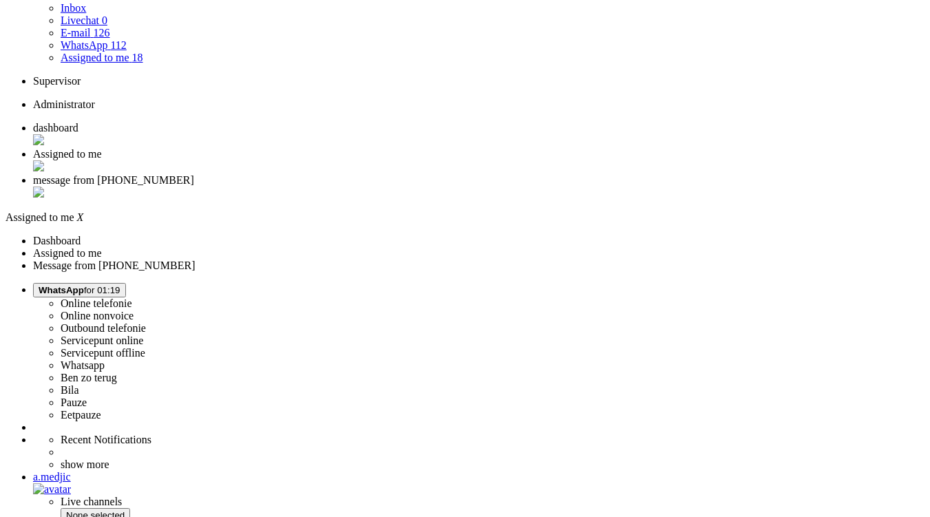
scroll to position [218, 0]
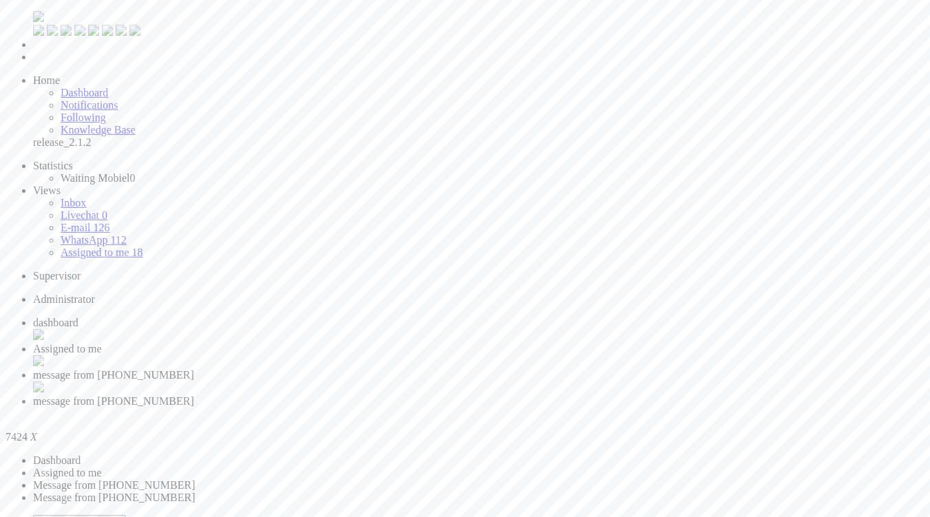
drag, startPoint x: 758, startPoint y: 220, endPoint x: 711, endPoint y: 250, distance: 56.0
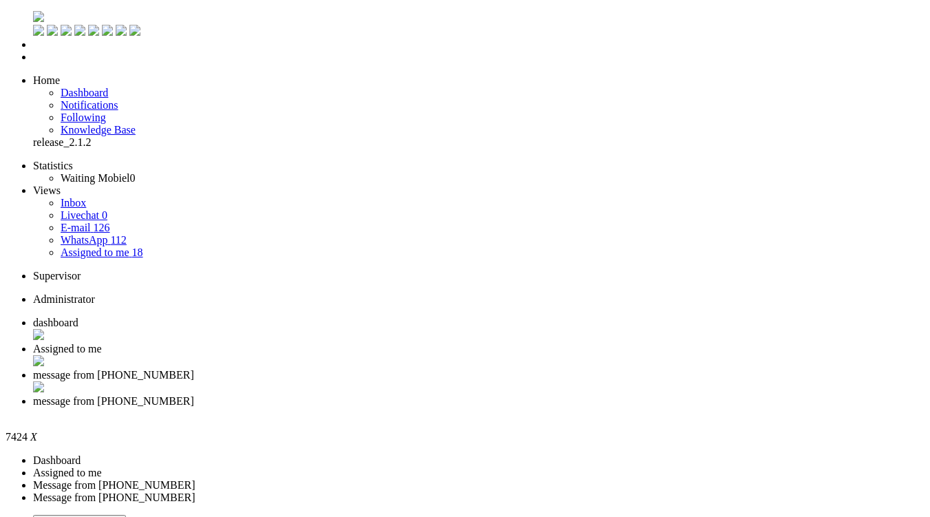
click at [633, 408] on div "Close tab" at bounding box center [479, 414] width 892 height 12
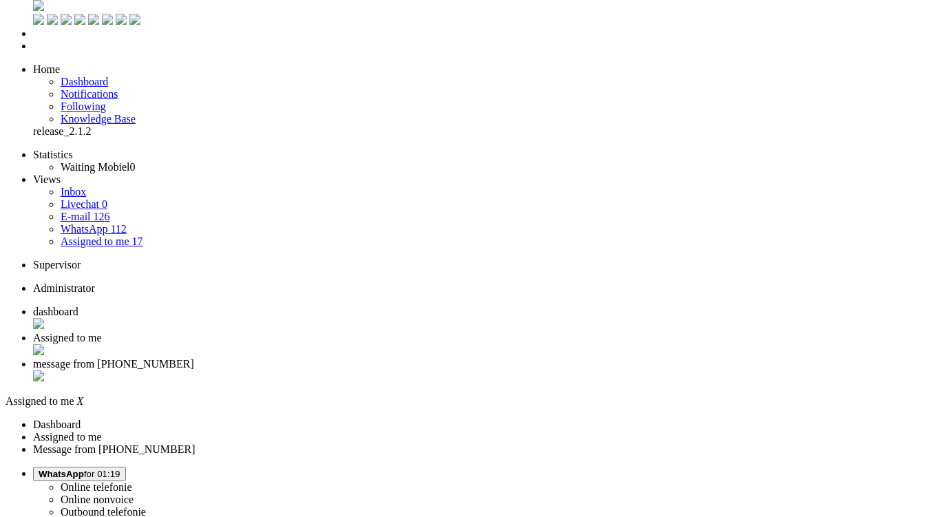
scroll to position [218, 0]
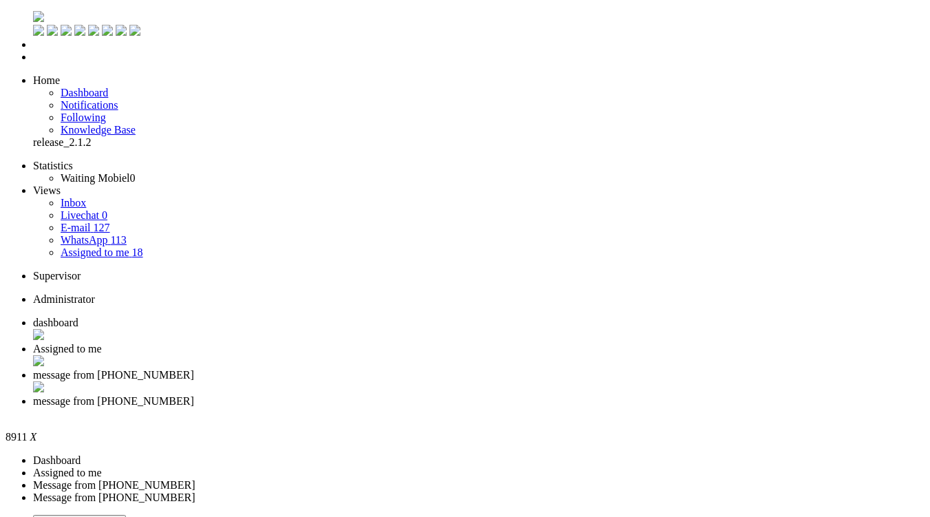
click at [631, 408] on div "Close tab" at bounding box center [479, 414] width 892 height 12
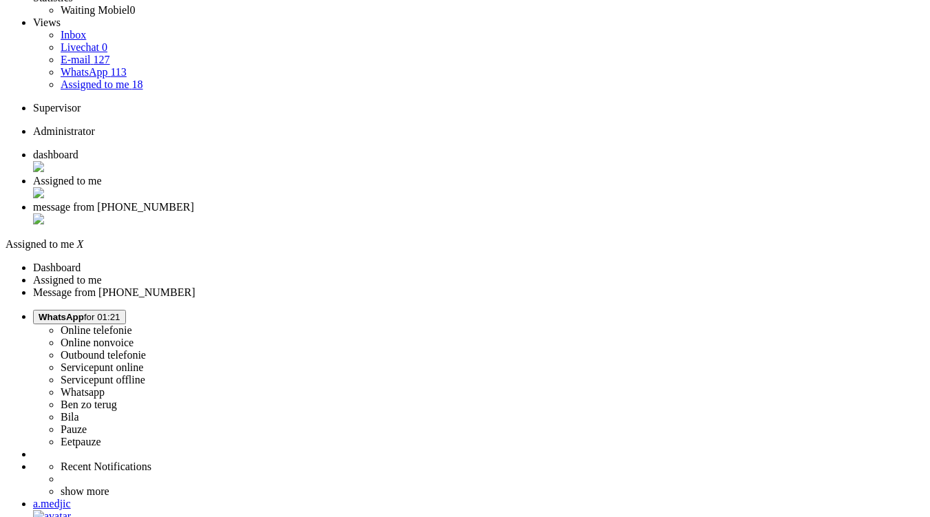
scroll to position [218, 0]
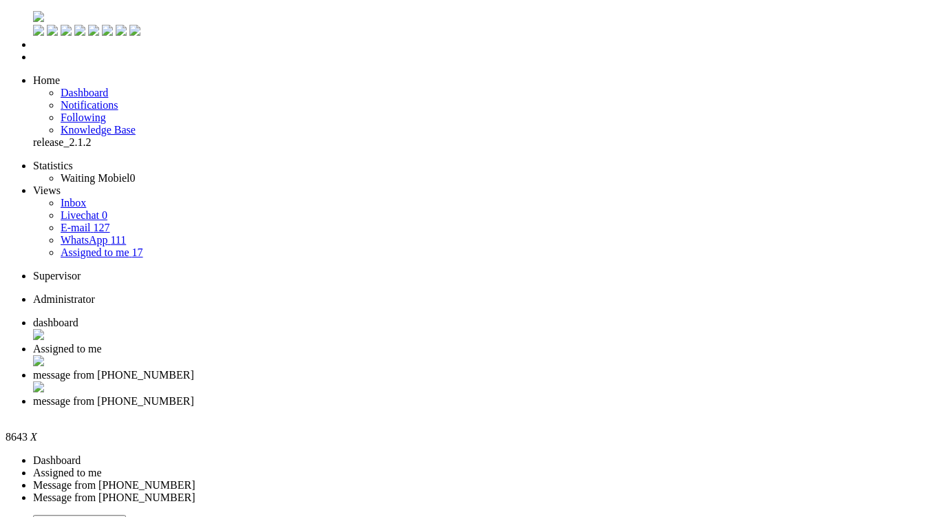
drag, startPoint x: 173, startPoint y: 2445, endPoint x: 494, endPoint y: 2539, distance: 334.2
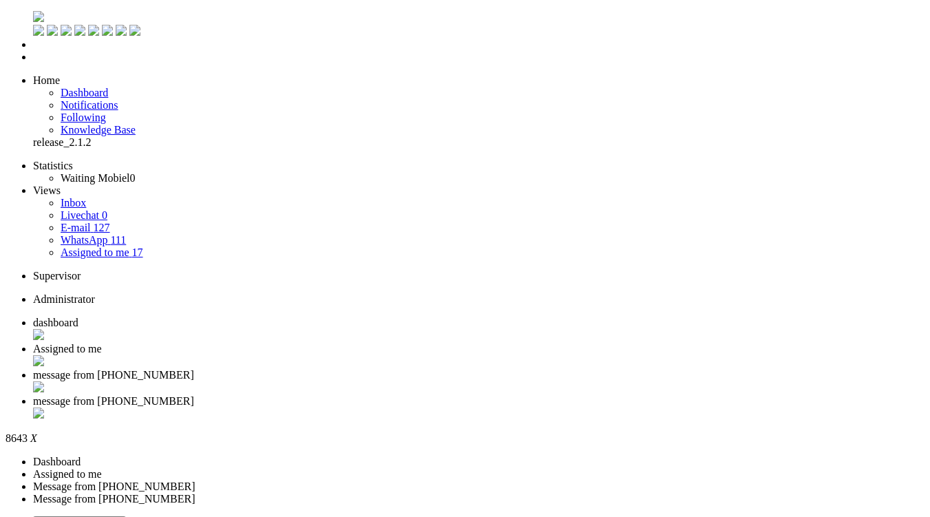
click at [633, 408] on div "Close tab" at bounding box center [479, 415] width 892 height 14
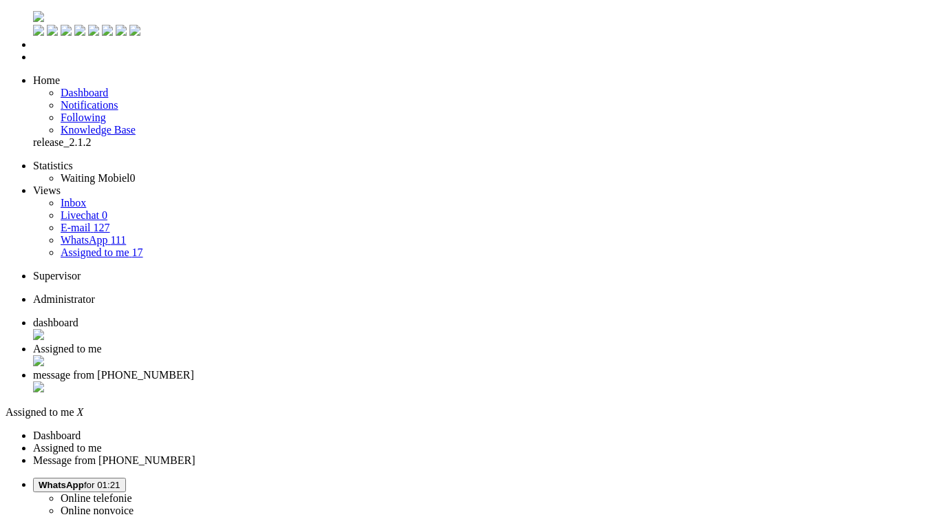
click at [238, 317] on li "dashboard" at bounding box center [479, 330] width 892 height 26
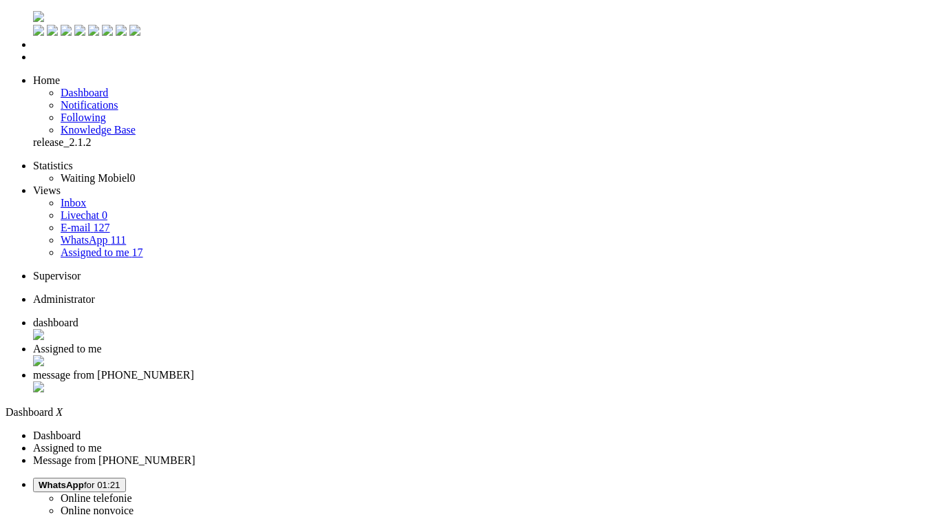
click at [102, 343] on span "Assigned to me" at bounding box center [67, 349] width 69 height 12
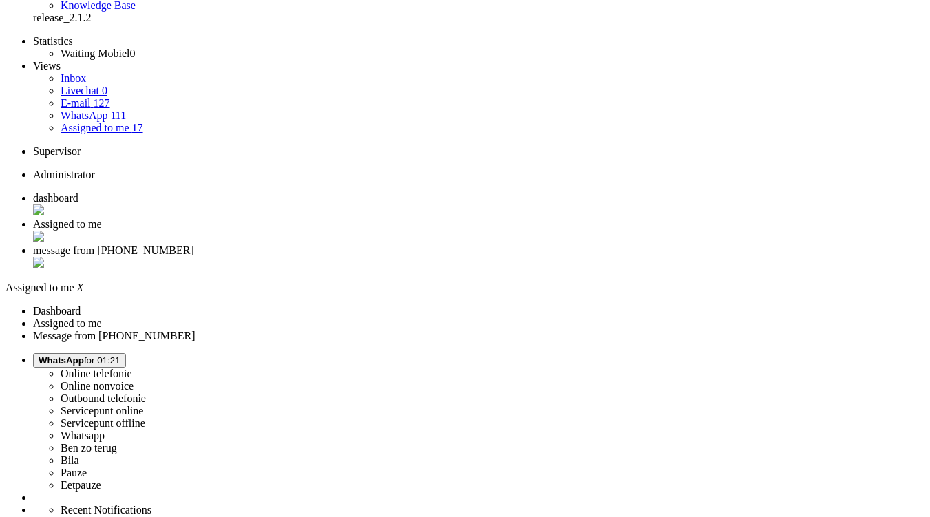
scroll to position [138, 0]
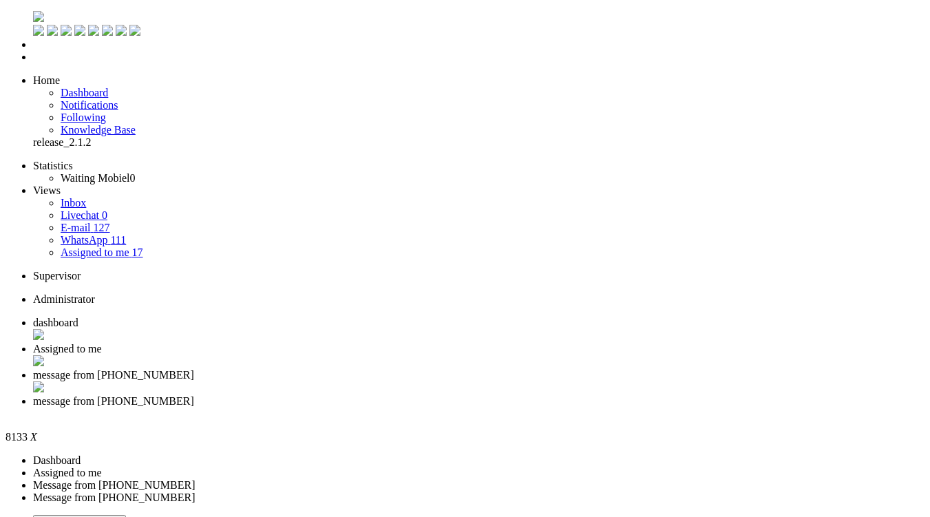
click at [78, 317] on span "dashboard" at bounding box center [55, 323] width 45 height 12
click at [194, 395] on span "message from +31622829516" at bounding box center [113, 401] width 161 height 12
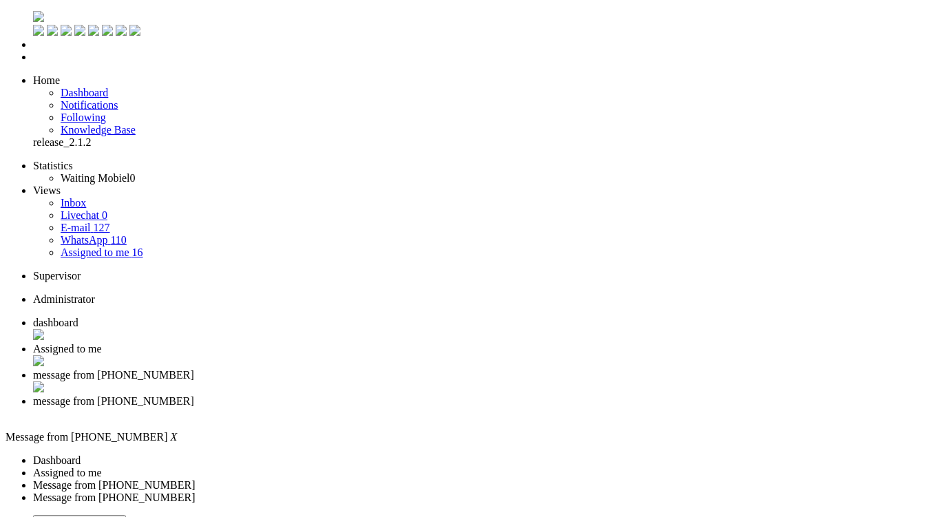
click at [631, 408] on div "Close tab" at bounding box center [479, 414] width 892 height 12
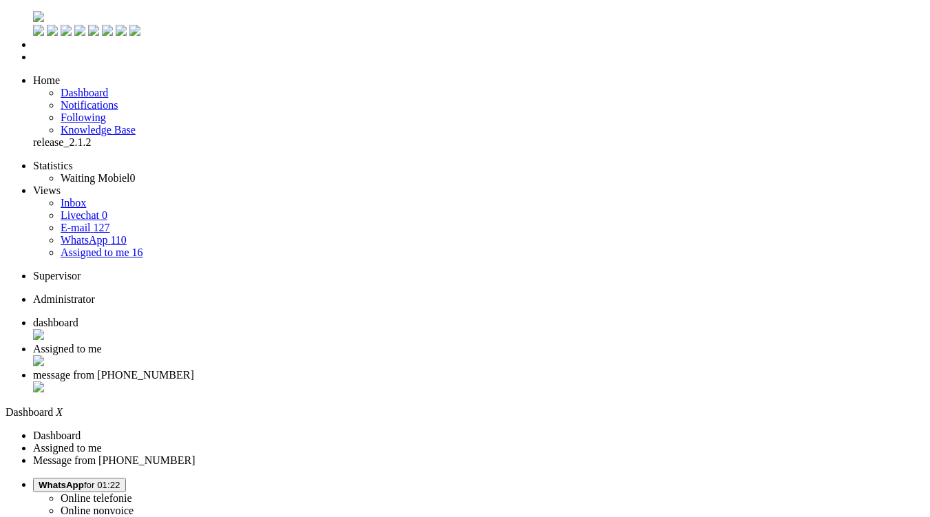
click at [194, 369] on span "message from +31685490598" at bounding box center [113, 375] width 161 height 12
click at [364, 343] on li "Assigned to me" at bounding box center [479, 356] width 892 height 26
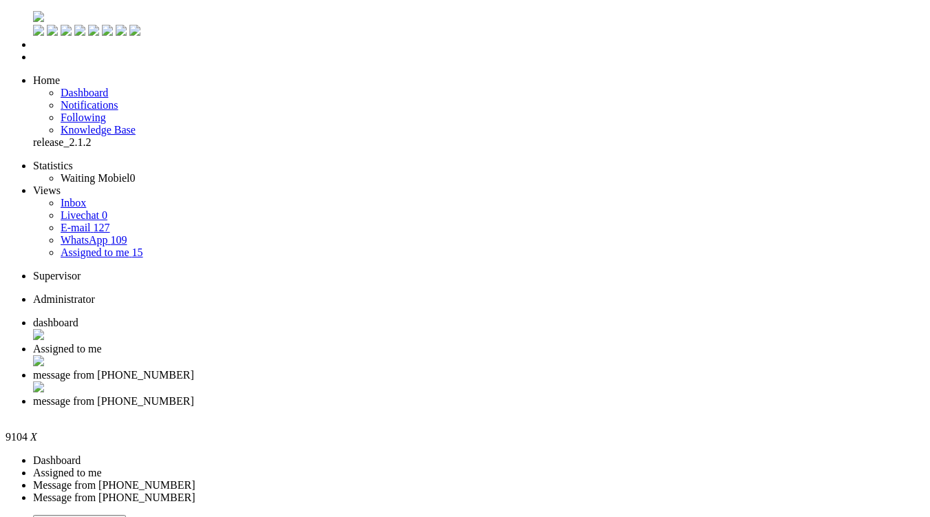
click at [324, 343] on li "Assigned to me" at bounding box center [479, 356] width 892 height 26
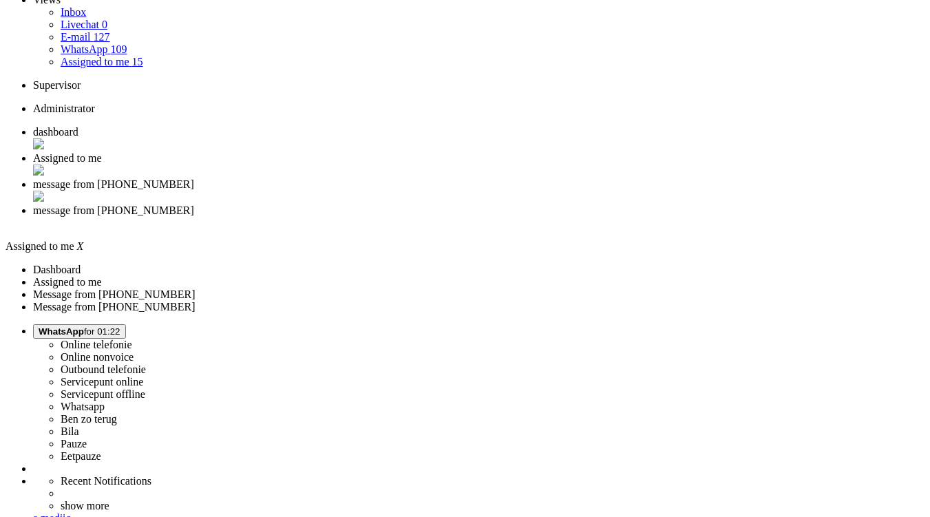
scroll to position [197, 0]
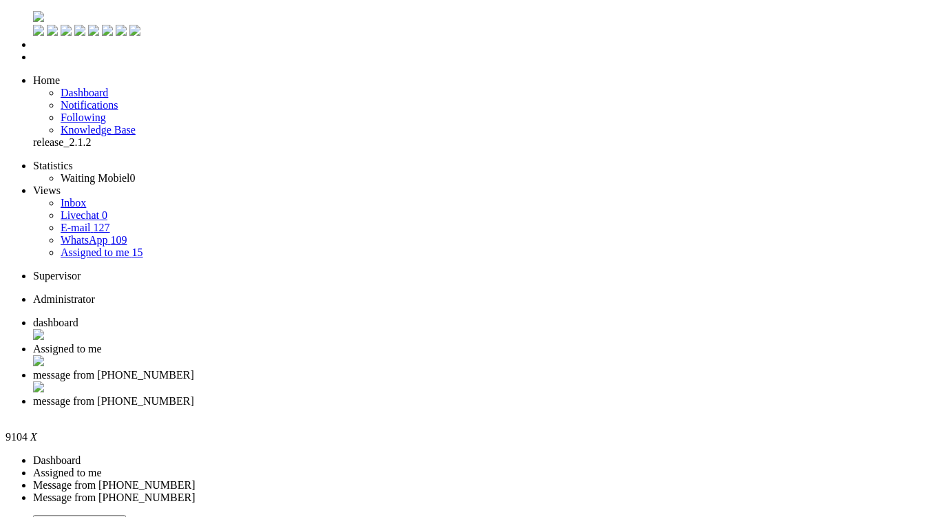
click at [635, 408] on div "Close tab" at bounding box center [479, 414] width 892 height 12
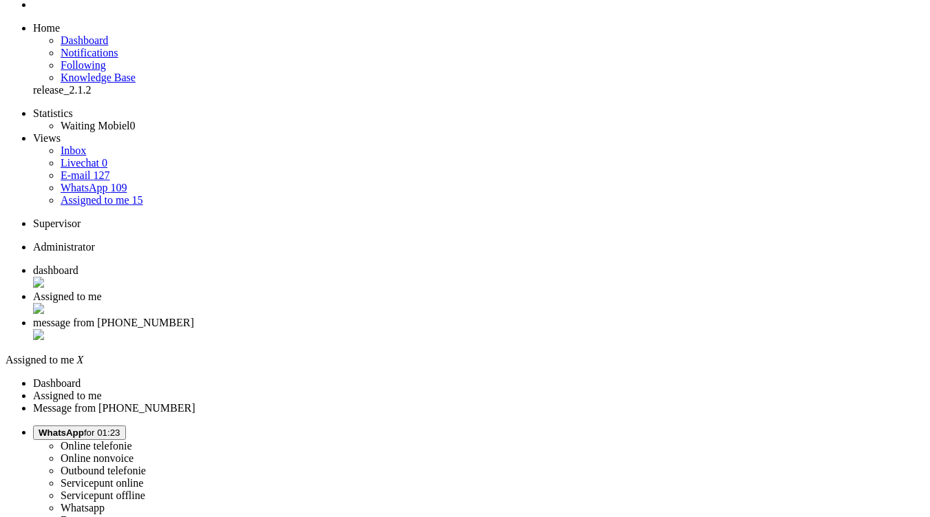
scroll to position [69, 0]
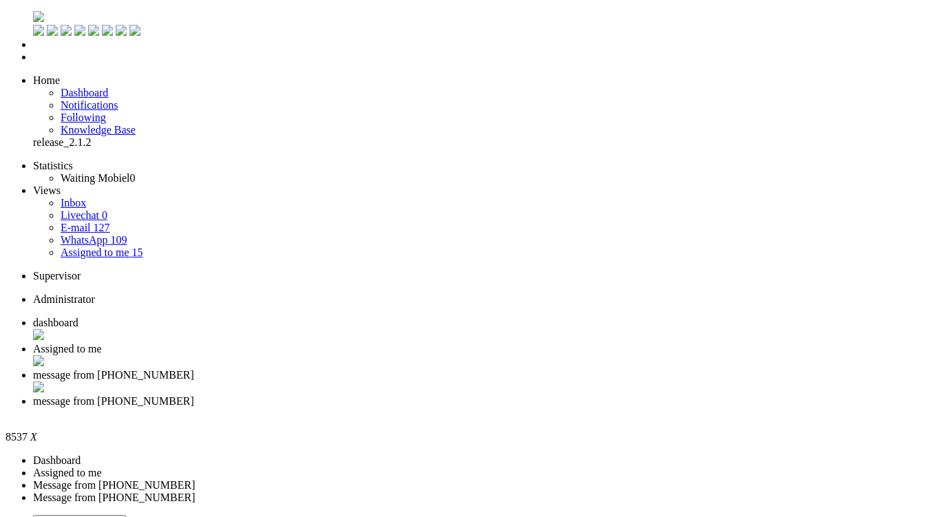
click at [632, 408] on div "Close tab" at bounding box center [479, 414] width 892 height 12
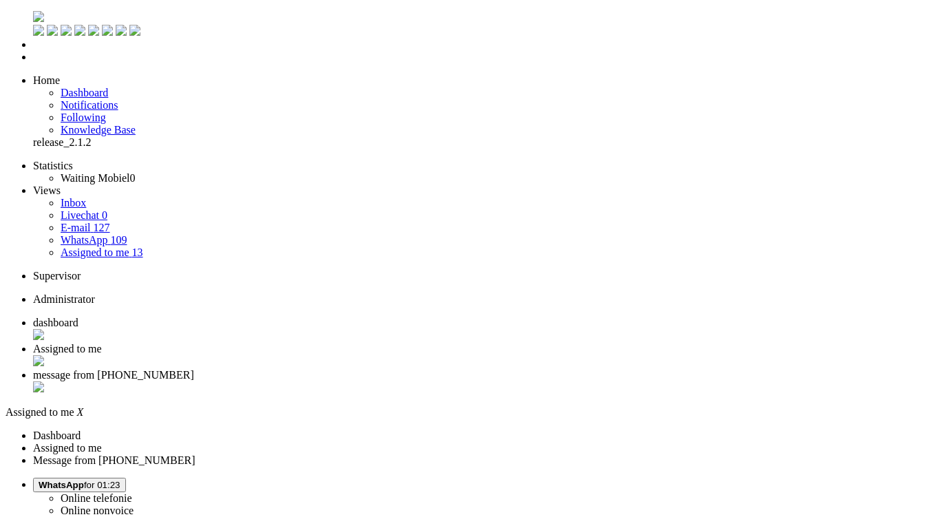
click at [253, 317] on li "dashboard" at bounding box center [479, 330] width 892 height 26
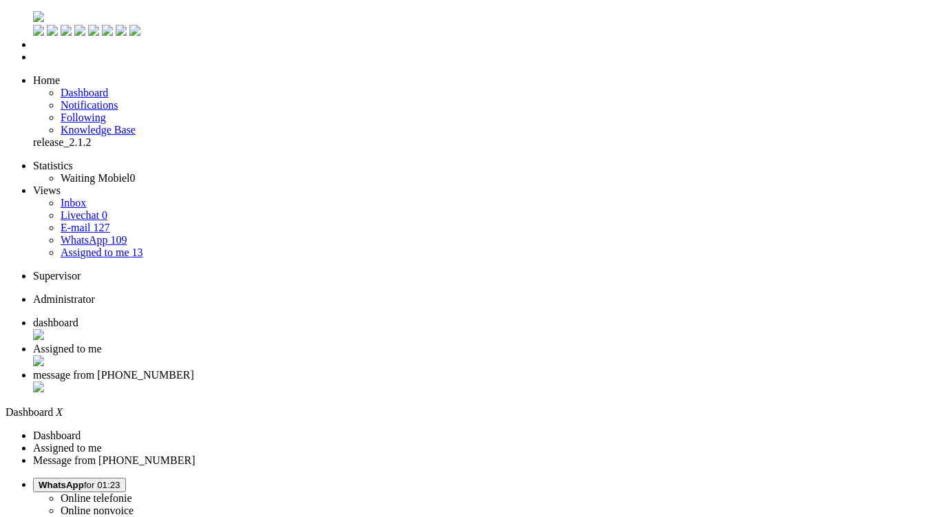
click at [102, 343] on span "Assigned to me" at bounding box center [67, 349] width 69 height 12
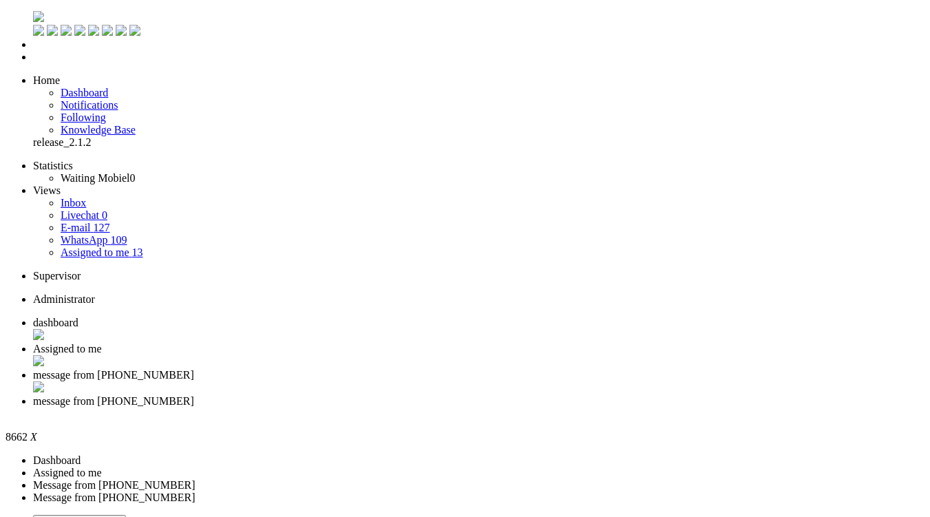
drag, startPoint x: 551, startPoint y: 355, endPoint x: 428, endPoint y: 352, distance: 123.3
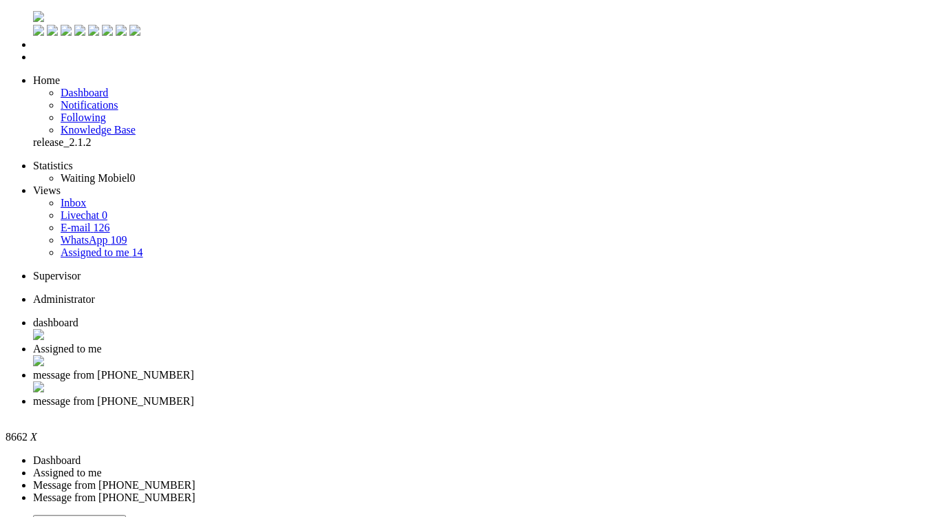
click at [631, 408] on div "Close tab" at bounding box center [479, 414] width 892 height 12
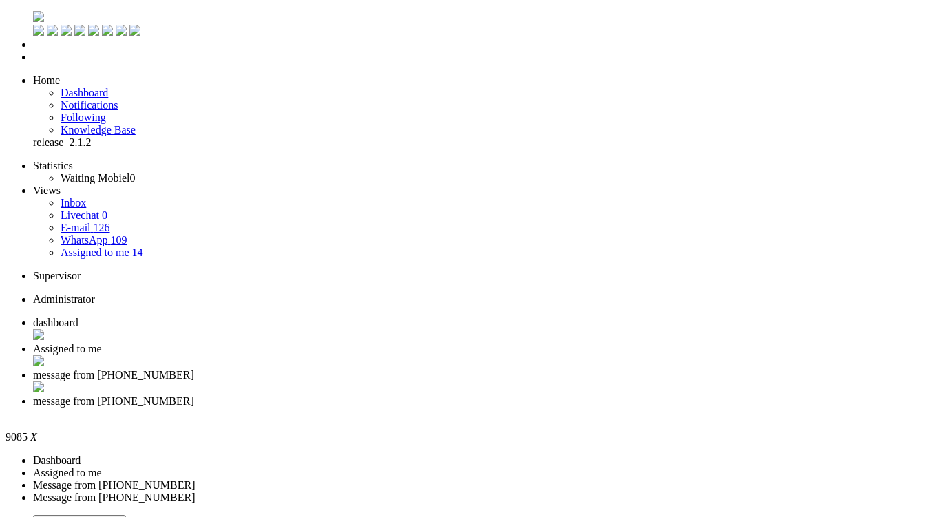
click at [631, 408] on div "Close tab" at bounding box center [479, 414] width 892 height 12
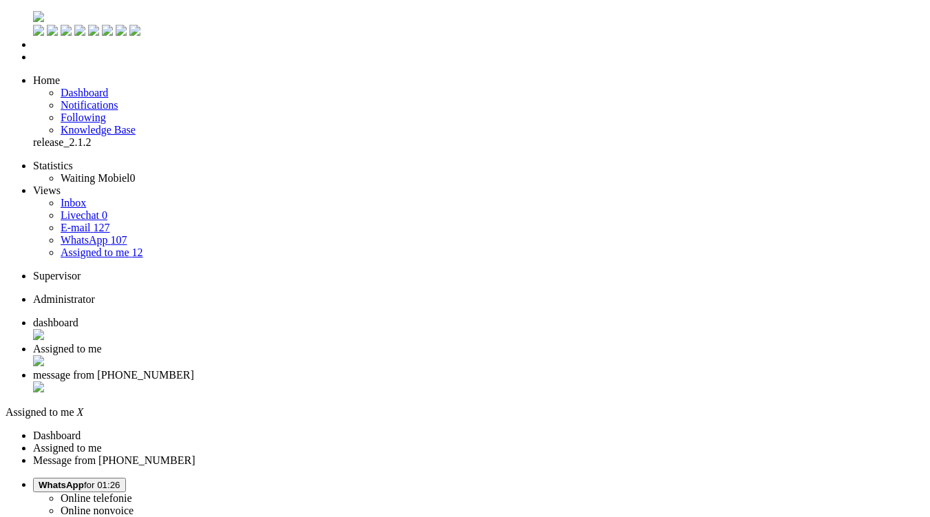
click at [255, 317] on li "dashboard" at bounding box center [479, 330] width 892 height 26
click at [358, 317] on ul "dashboard Assigned to me message from +31685490598" at bounding box center [465, 356] width 919 height 78
click at [102, 343] on span "Assigned to me" at bounding box center [67, 349] width 69 height 12
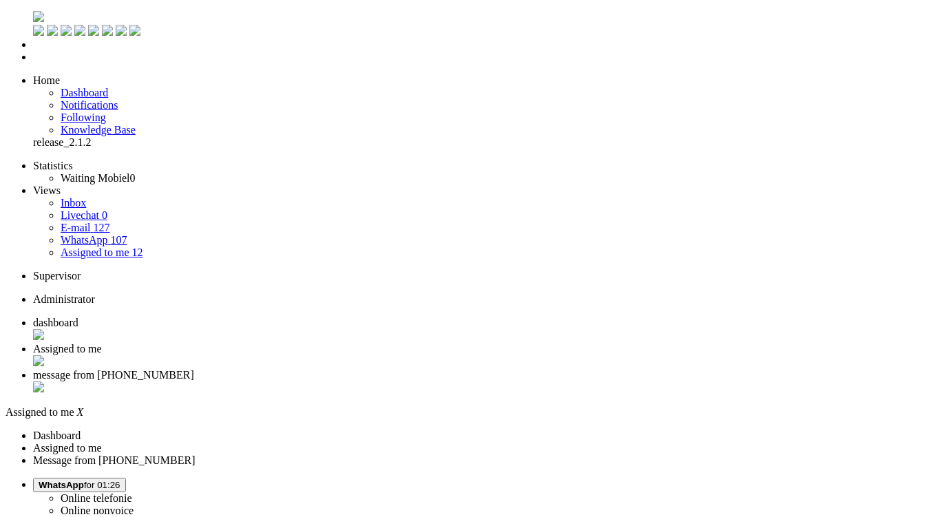
click at [471, 369] on li "message from +31685490598" at bounding box center [479, 382] width 892 height 26
click at [359, 343] on li "Assigned to me" at bounding box center [479, 356] width 892 height 26
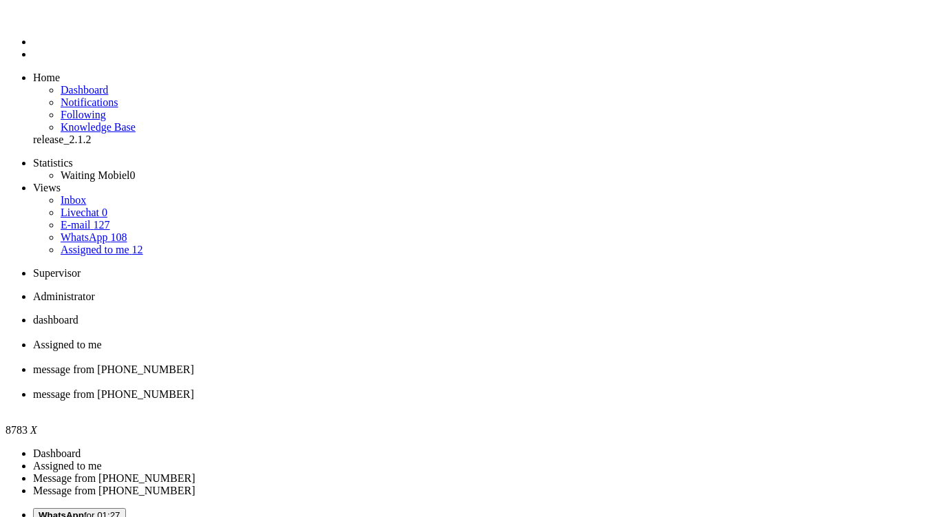
click at [632, 401] on div "Close tab" at bounding box center [479, 407] width 892 height 12
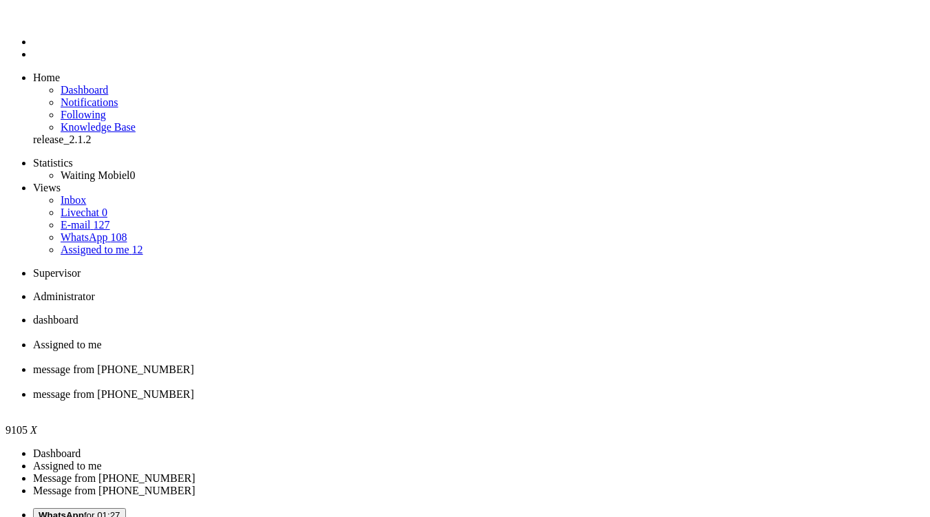
drag, startPoint x: 154, startPoint y: 2373, endPoint x: 89, endPoint y: 2368, distance: 64.9
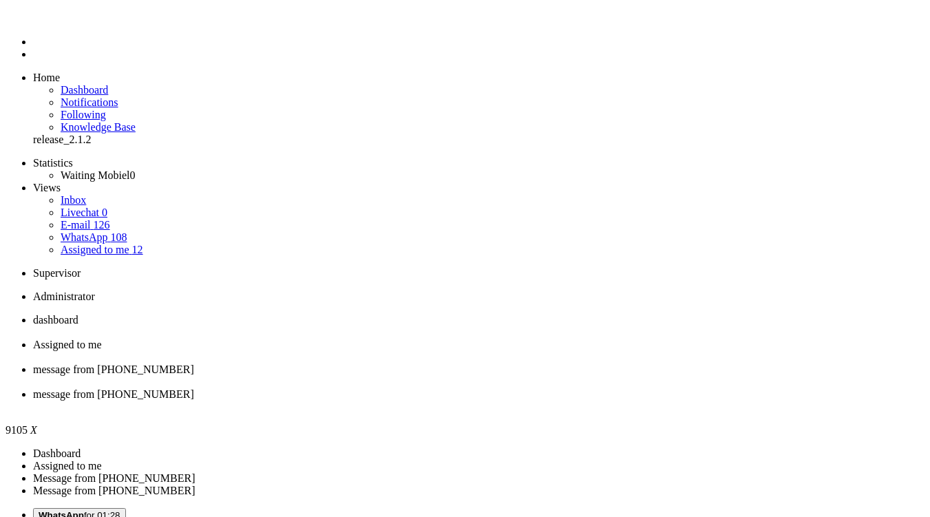
click at [622, 388] on li "message from [PHONE_NUMBER]" at bounding box center [479, 400] width 892 height 25
click at [629, 401] on div "Close tab" at bounding box center [479, 407] width 892 height 12
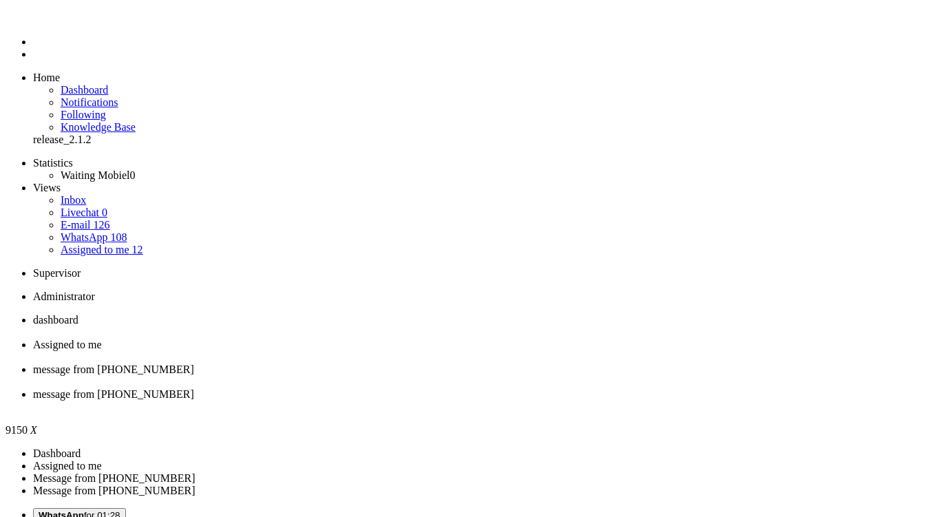
click at [634, 401] on div "Close tab" at bounding box center [479, 407] width 892 height 12
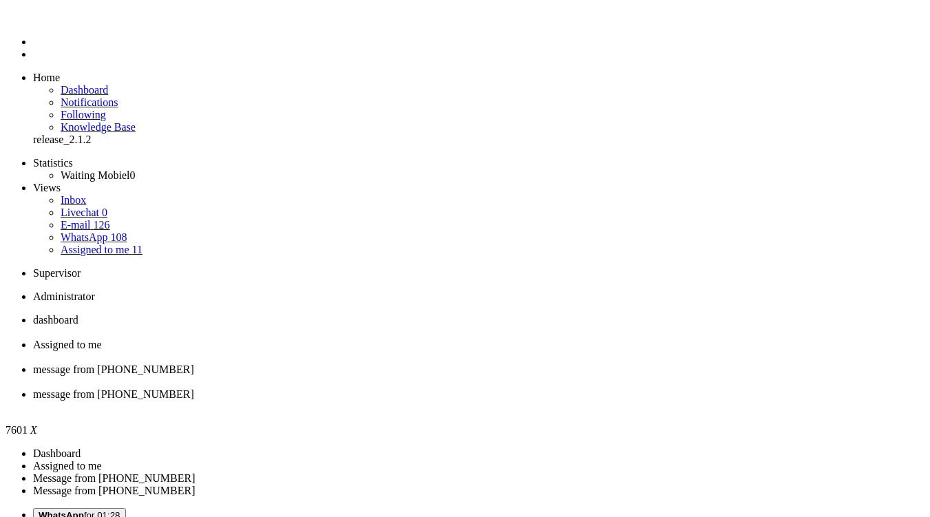
drag, startPoint x: 275, startPoint y: 2373, endPoint x: 210, endPoint y: 2372, distance: 65.4
drag, startPoint x: 293, startPoint y: 2386, endPoint x: 63, endPoint y: 2386, distance: 229.3
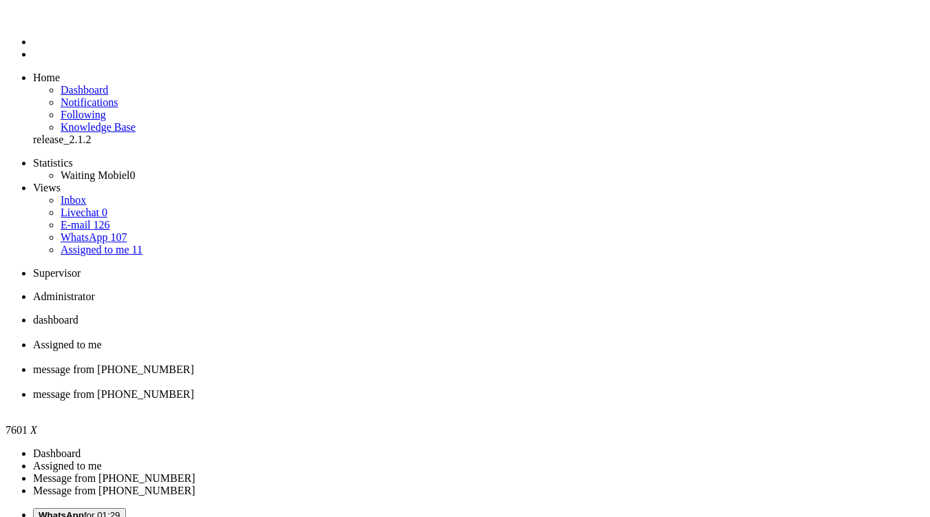
click at [627, 401] on div "Close tab" at bounding box center [479, 407] width 892 height 12
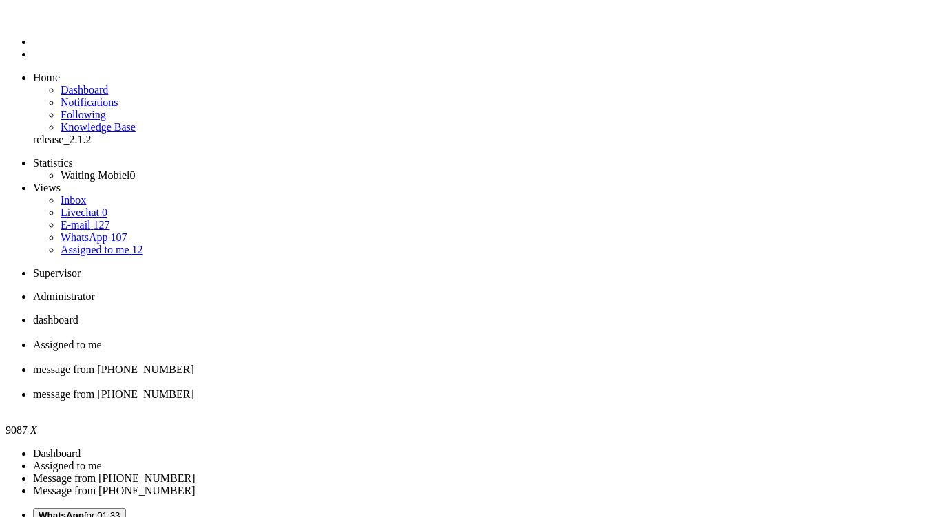
click at [635, 401] on div "Close tab" at bounding box center [479, 407] width 892 height 12
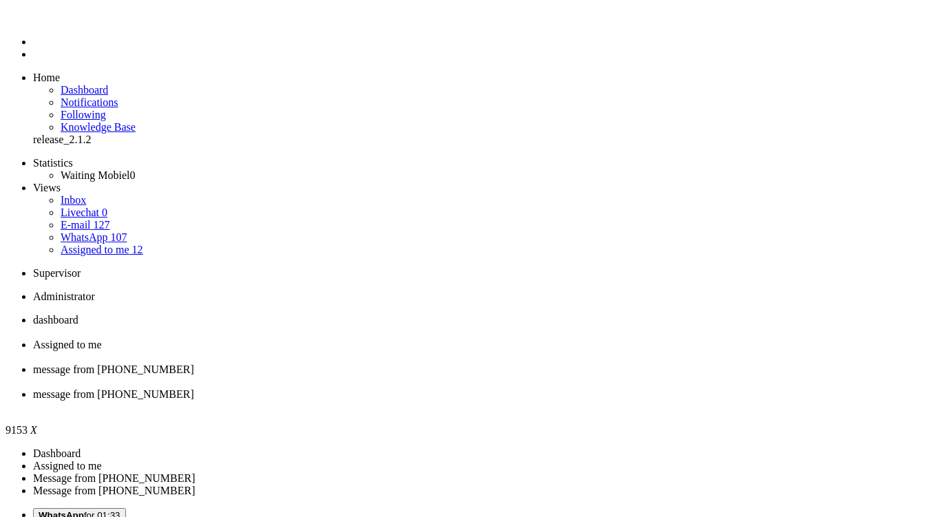
type input "ann"
drag, startPoint x: 332, startPoint y: 2392, endPoint x: 205, endPoint y: 2389, distance: 126.7
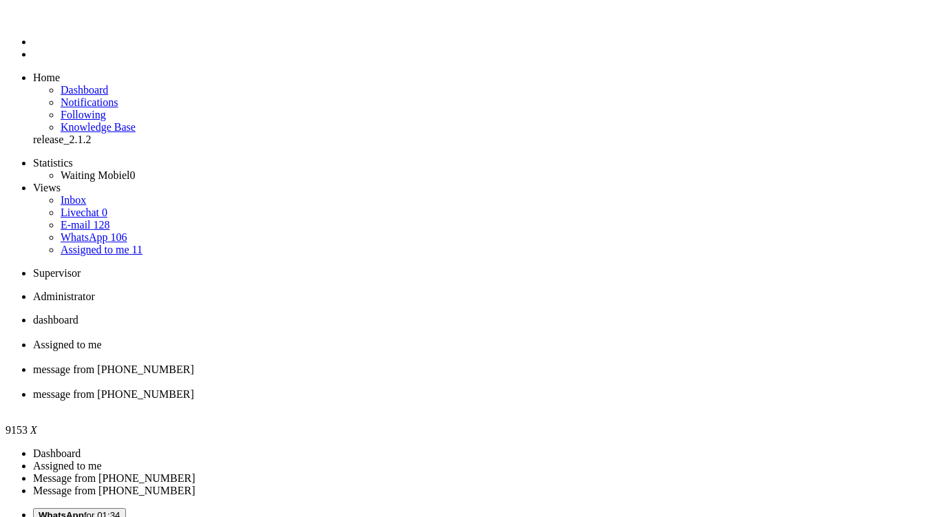
click at [633, 401] on div "Close tab" at bounding box center [479, 407] width 892 height 12
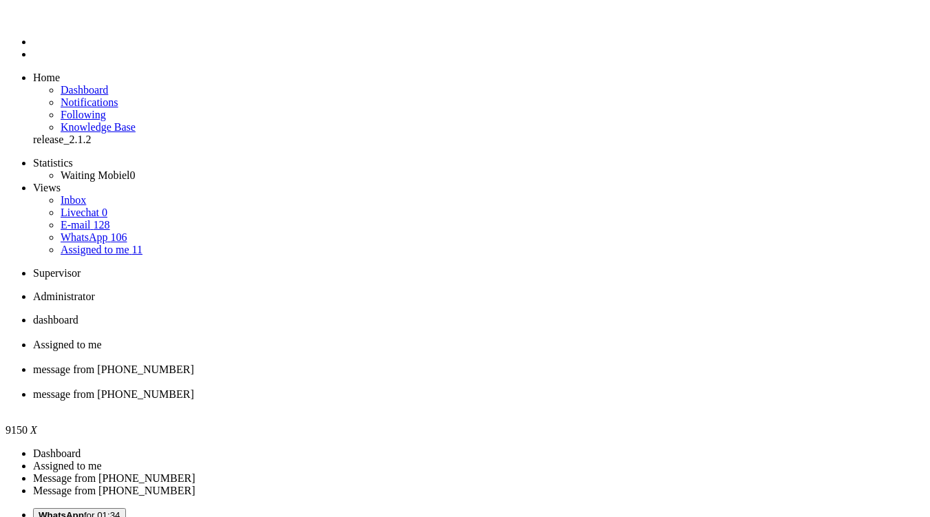
click at [628, 401] on div "Close tab" at bounding box center [479, 407] width 892 height 12
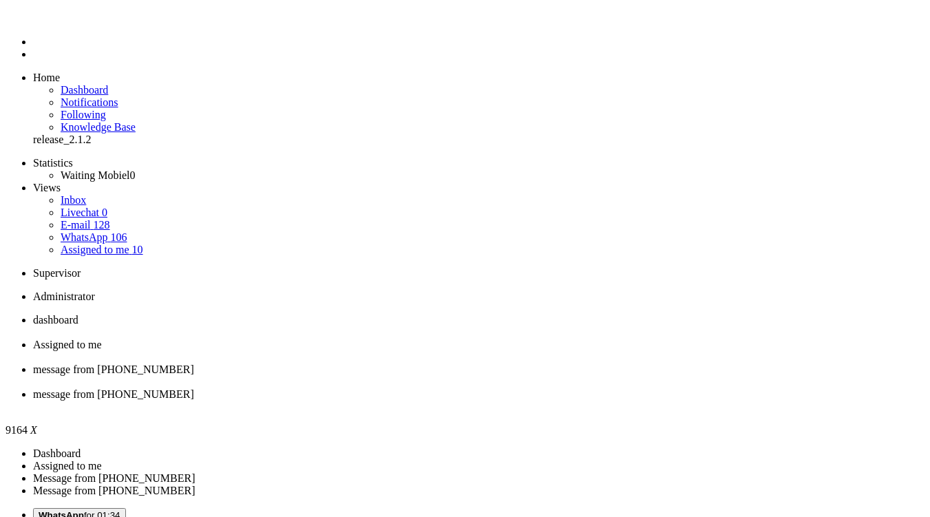
click at [629, 401] on div "Close tab" at bounding box center [479, 407] width 892 height 12
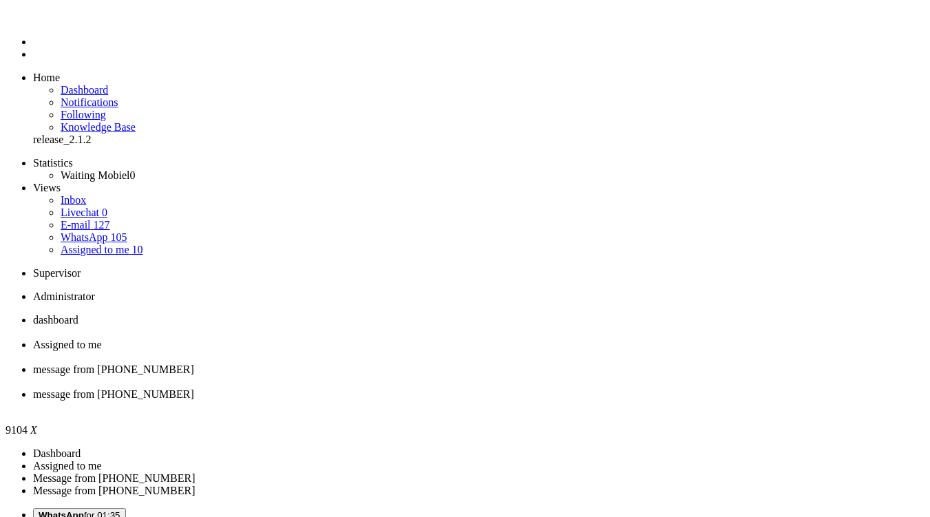
drag, startPoint x: 32, startPoint y: 2372, endPoint x: -57, endPoint y: 2357, distance: 90.1
click at [629, 388] on li "message from [PHONE_NUMBER]" at bounding box center [479, 400] width 892 height 25
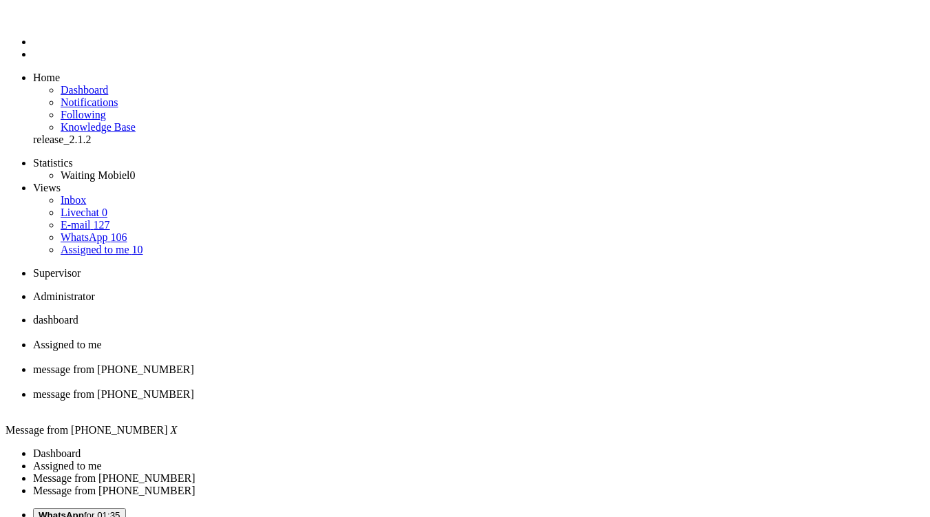
click at [632, 401] on div "Close tab" at bounding box center [479, 407] width 892 height 12
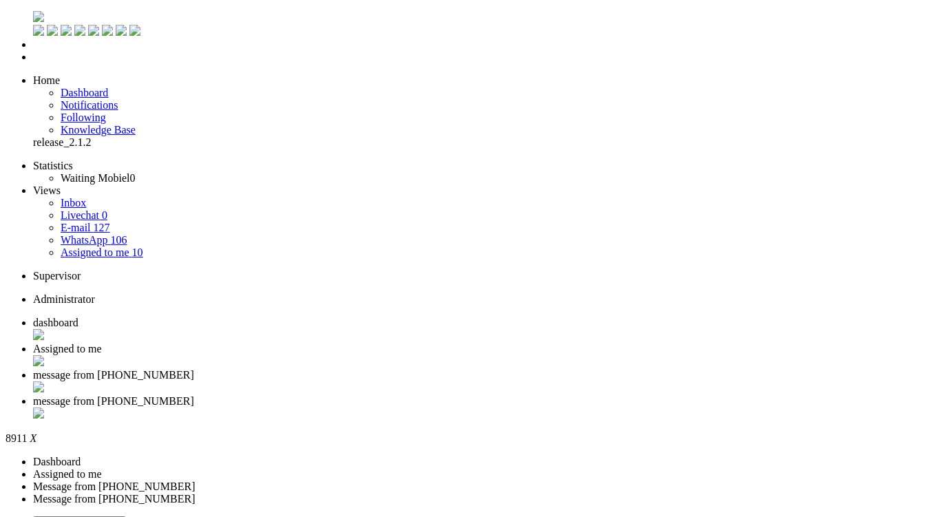
click at [633, 408] on div "Close tab" at bounding box center [479, 415] width 892 height 14
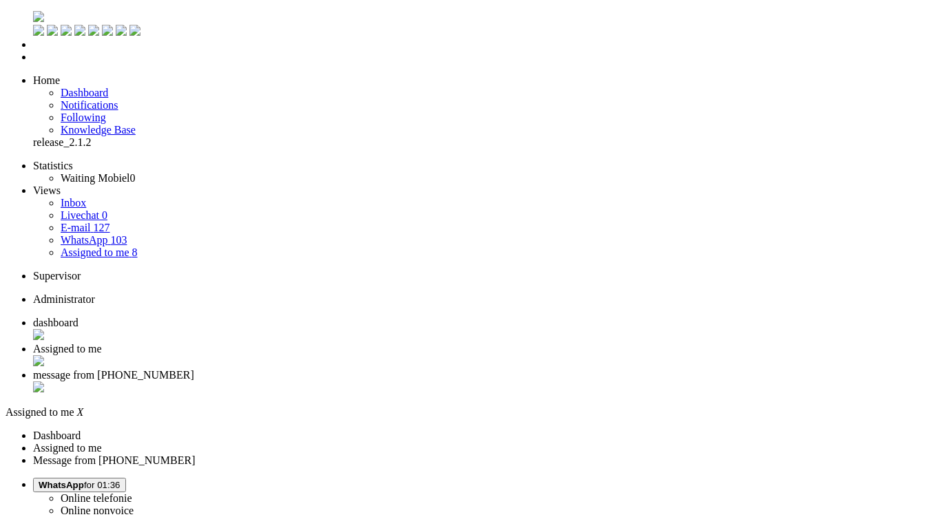
click at [78, 317] on span "dashboard" at bounding box center [55, 323] width 45 height 12
